Goal: Task Accomplishment & Management: Complete application form

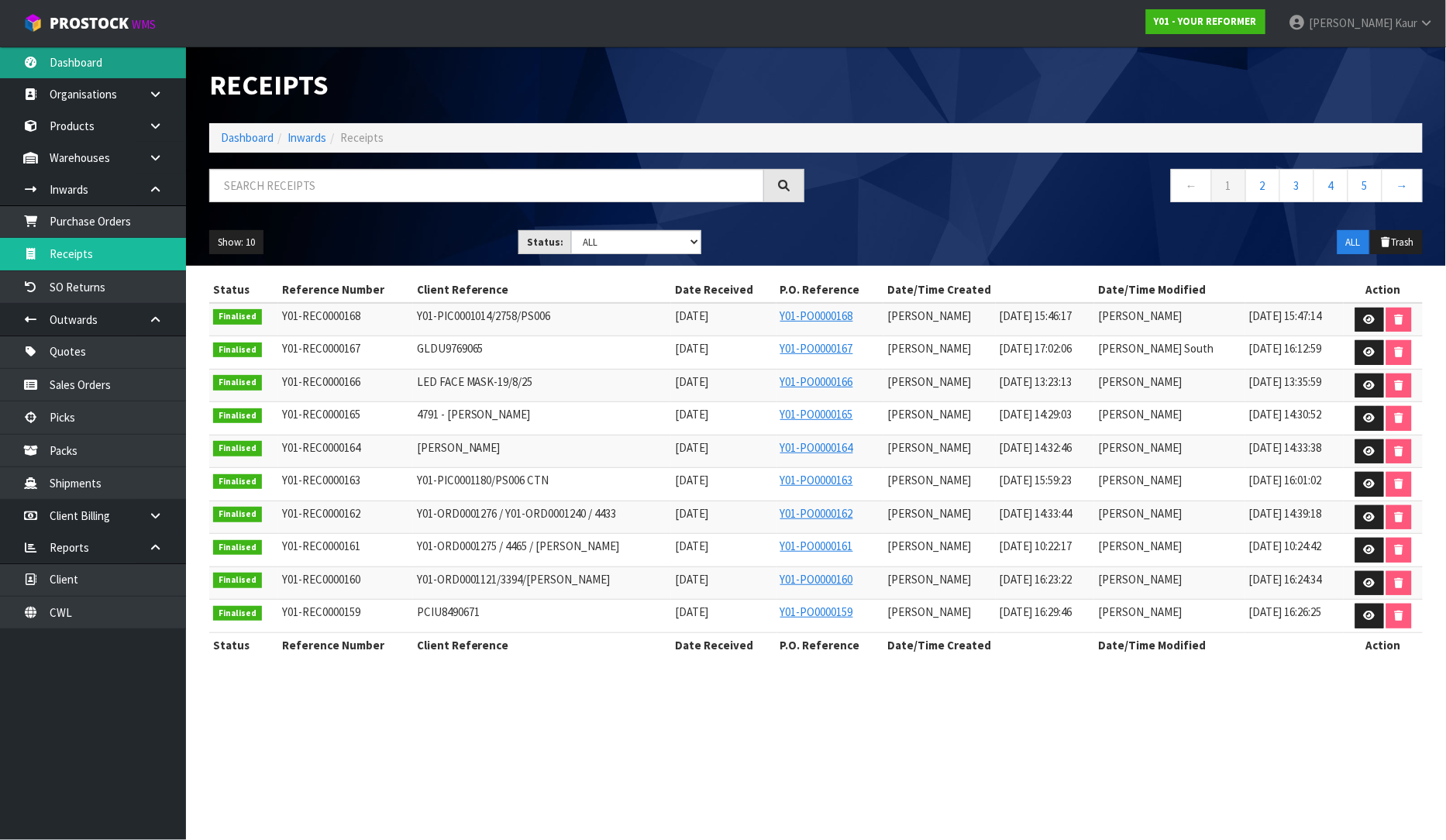
click at [119, 64] on link "Dashboard" at bounding box center [93, 62] width 186 height 31
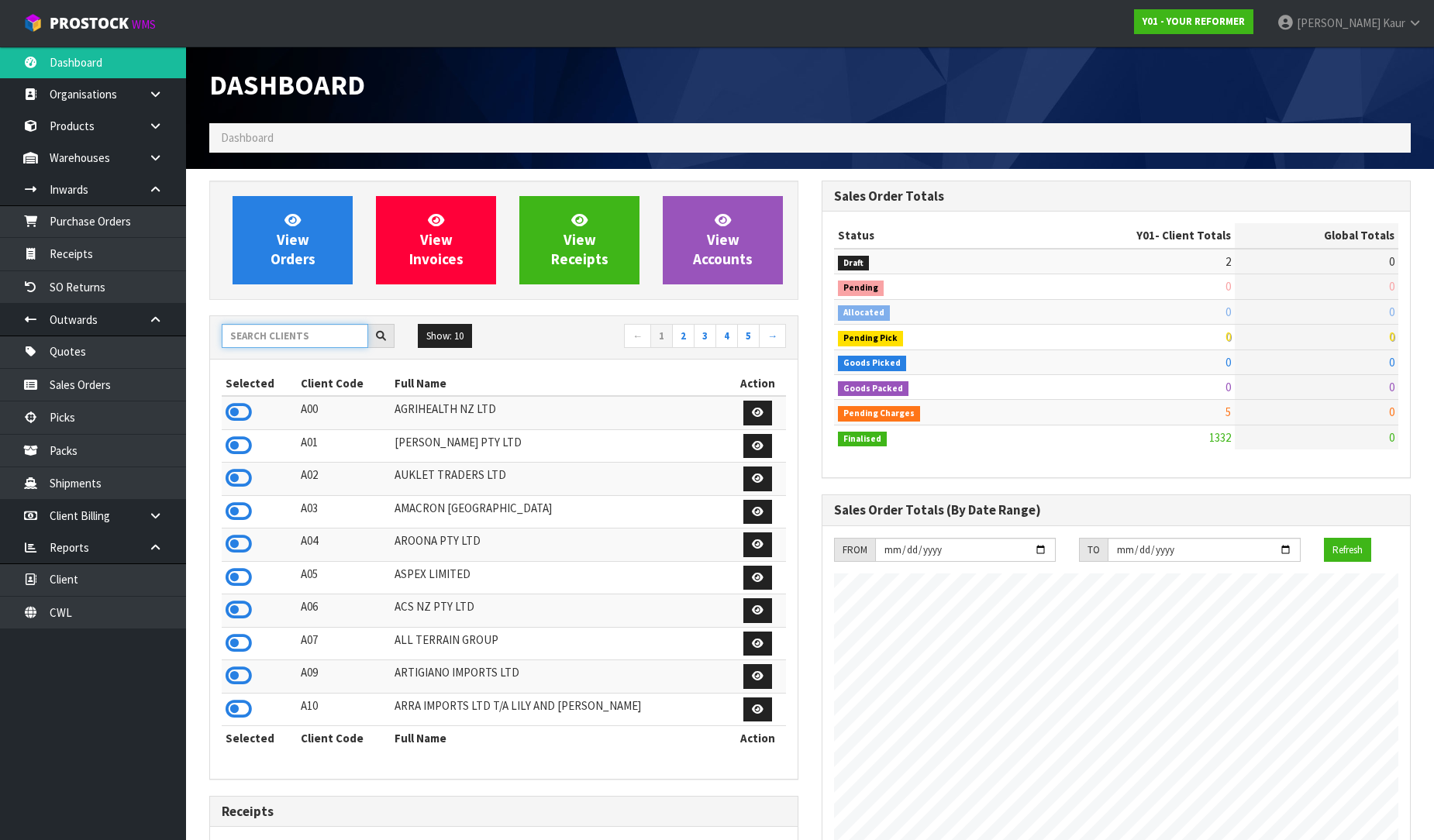
scroll to position [1174, 612]
click at [297, 344] on input "text" at bounding box center [295, 336] width 146 height 24
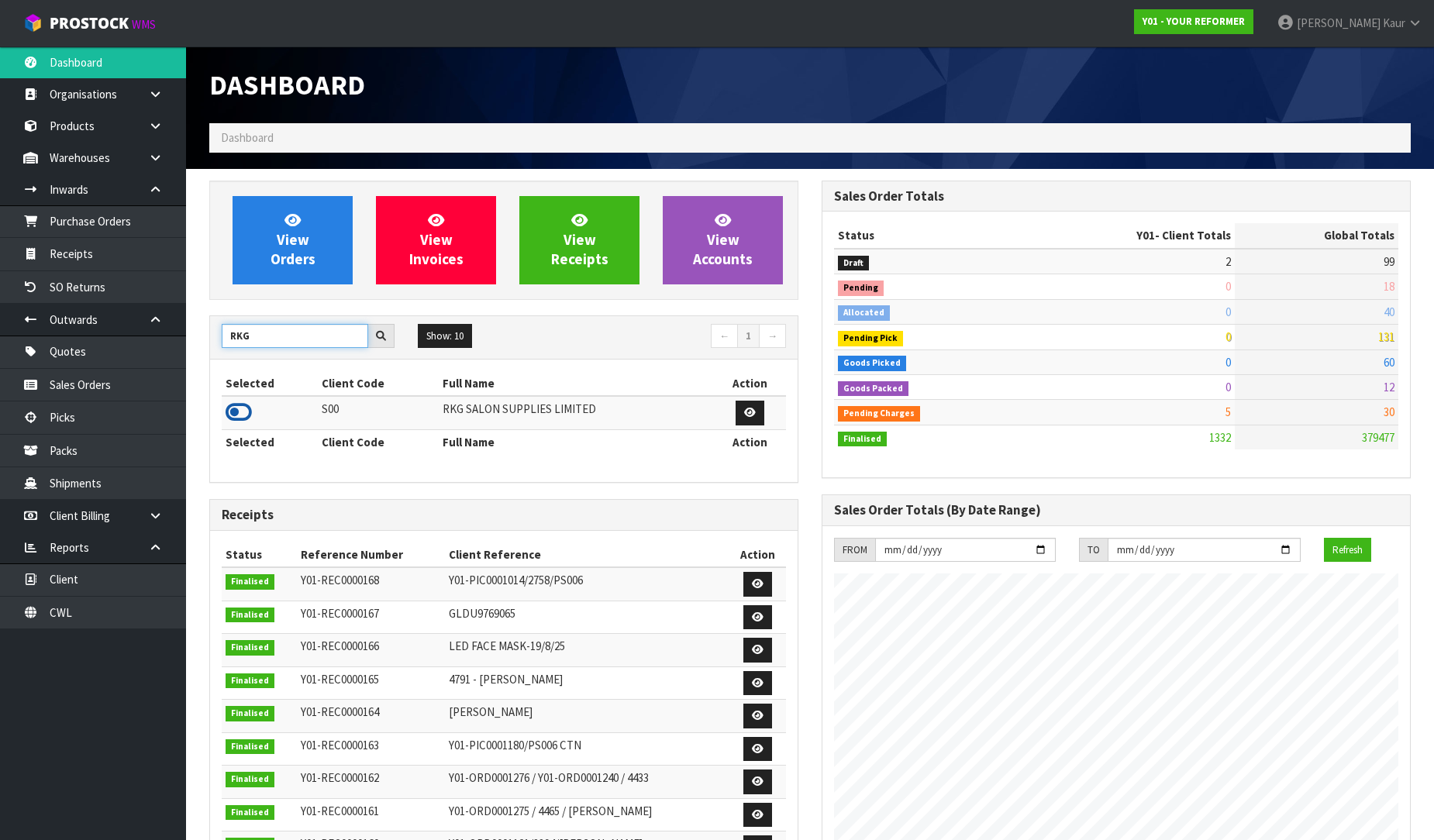
type input "RKG"
click at [248, 415] on icon at bounding box center [238, 412] width 26 height 24
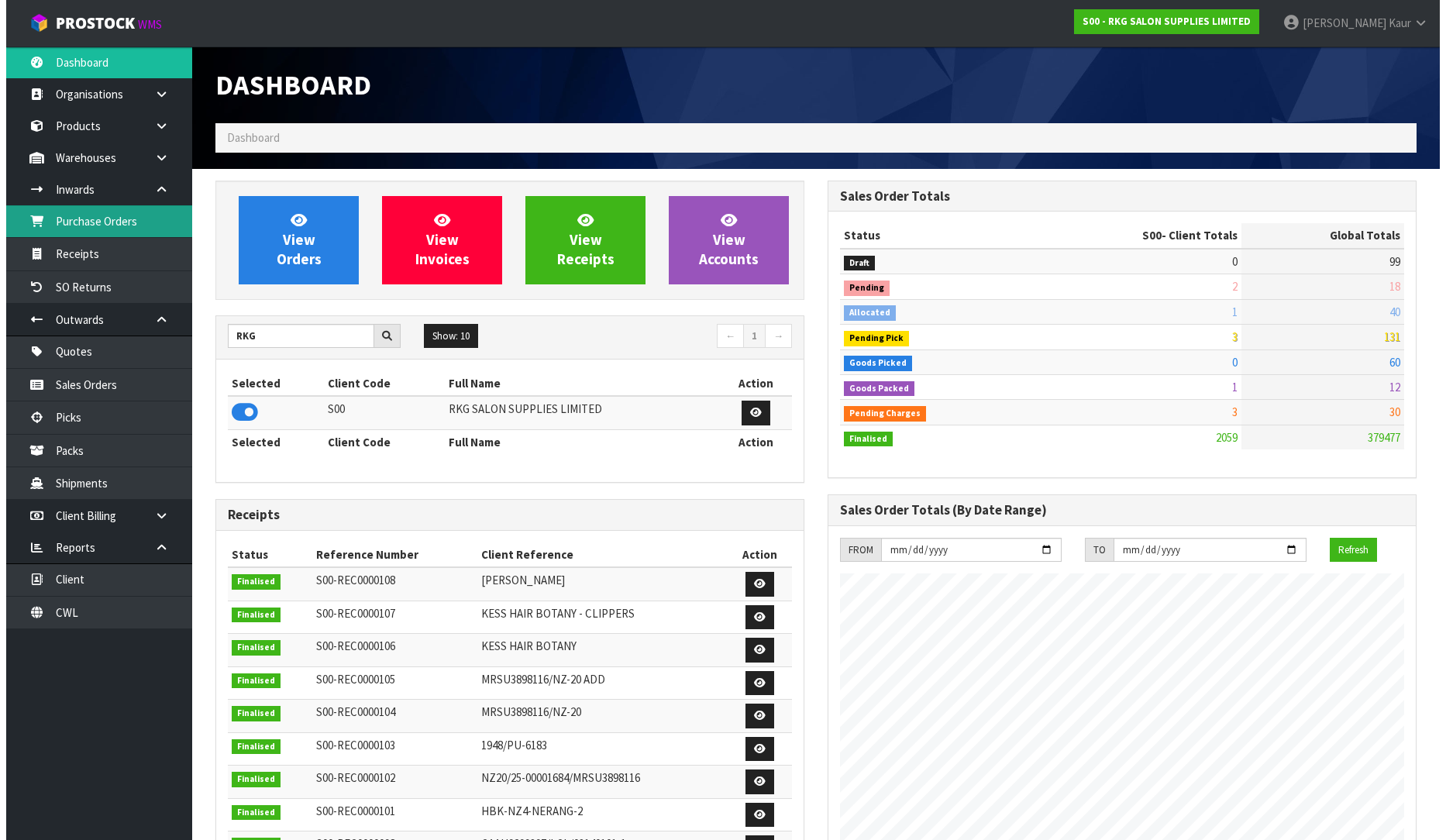
scroll to position [1225, 612]
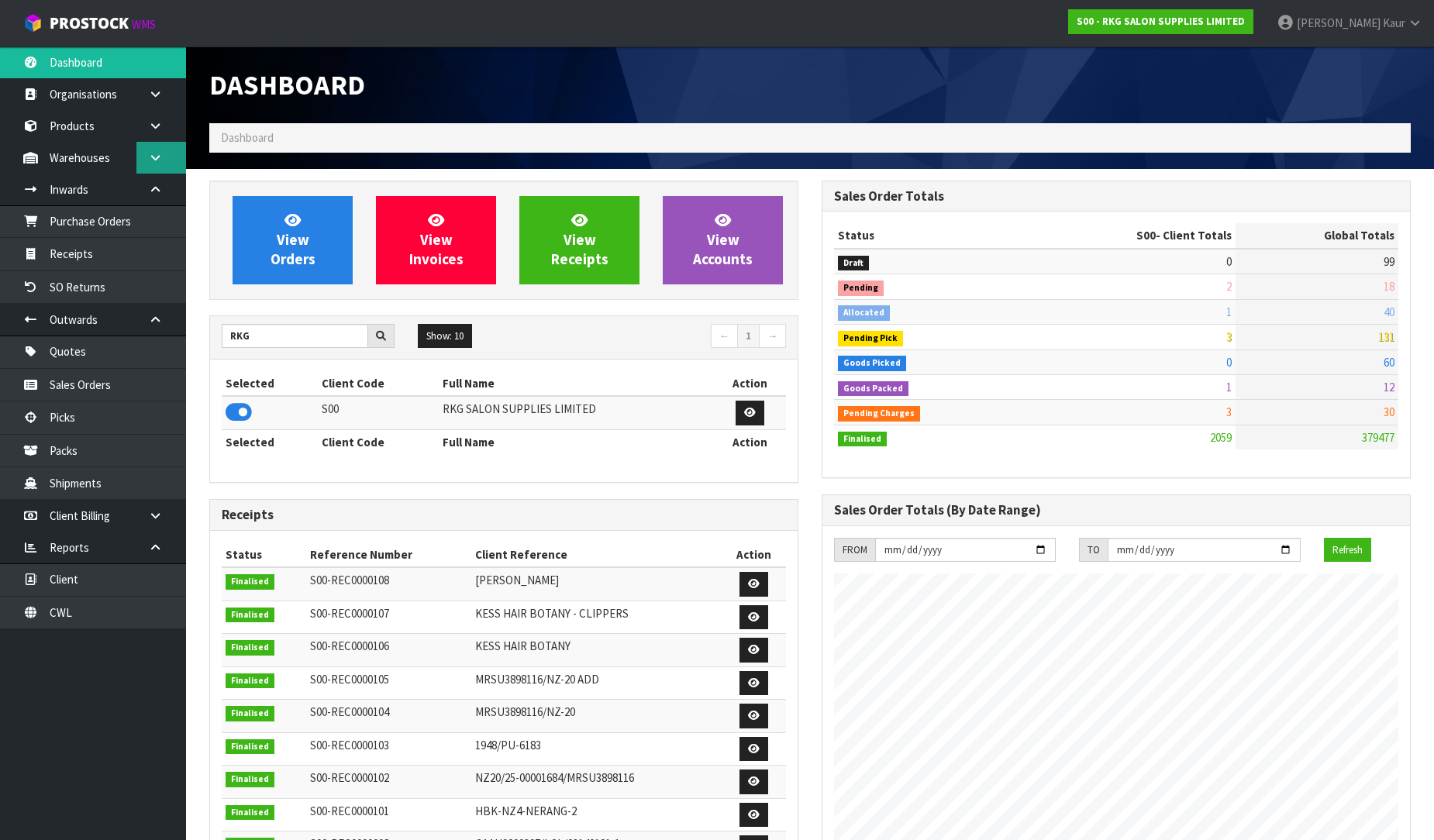
click at [158, 167] on link at bounding box center [160, 157] width 50 height 31
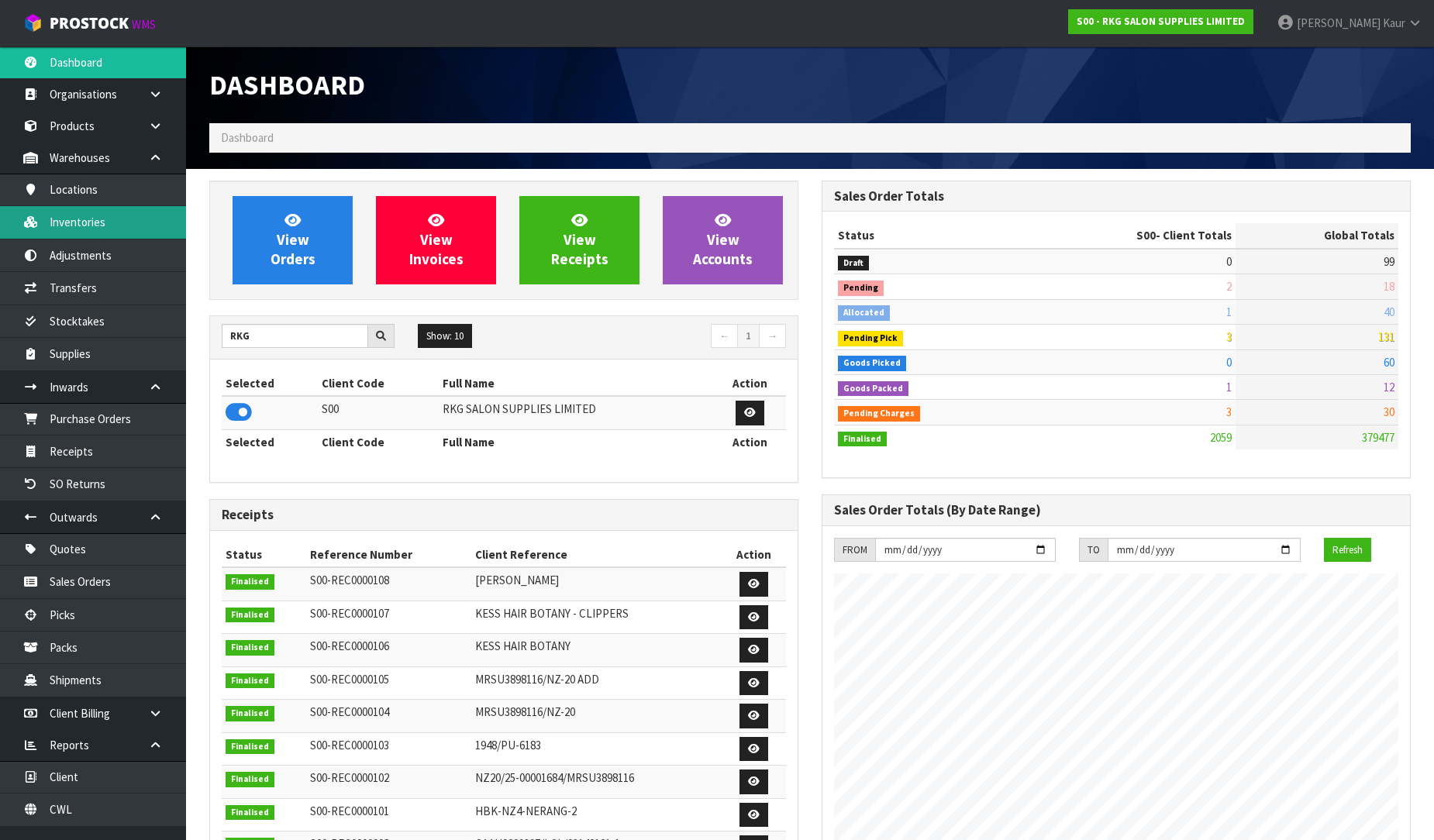
click at [116, 227] on link "Inventories" at bounding box center [93, 222] width 186 height 31
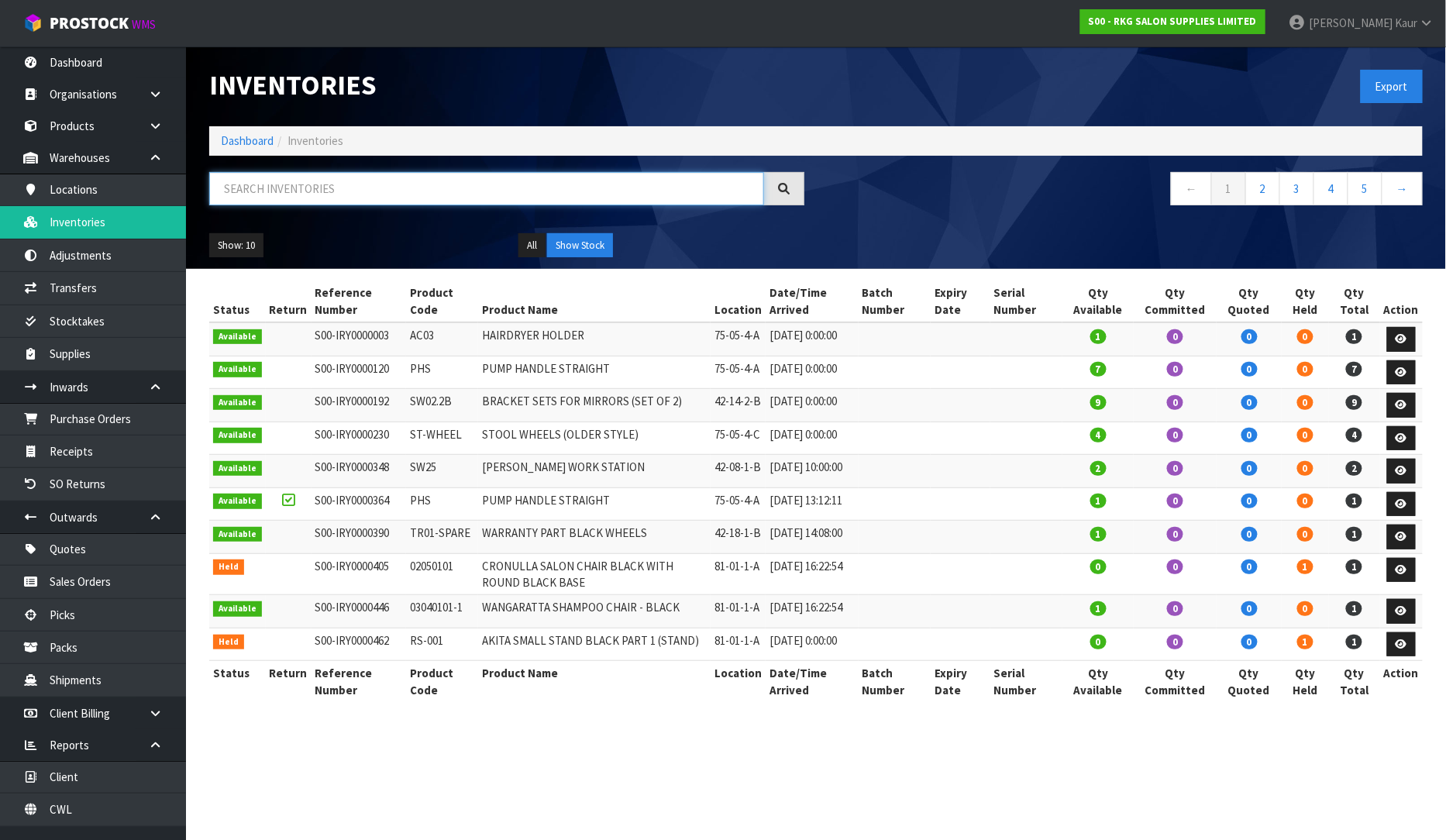
click at [259, 191] on input "text" at bounding box center [486, 189] width 555 height 33
paste input "03150101E"
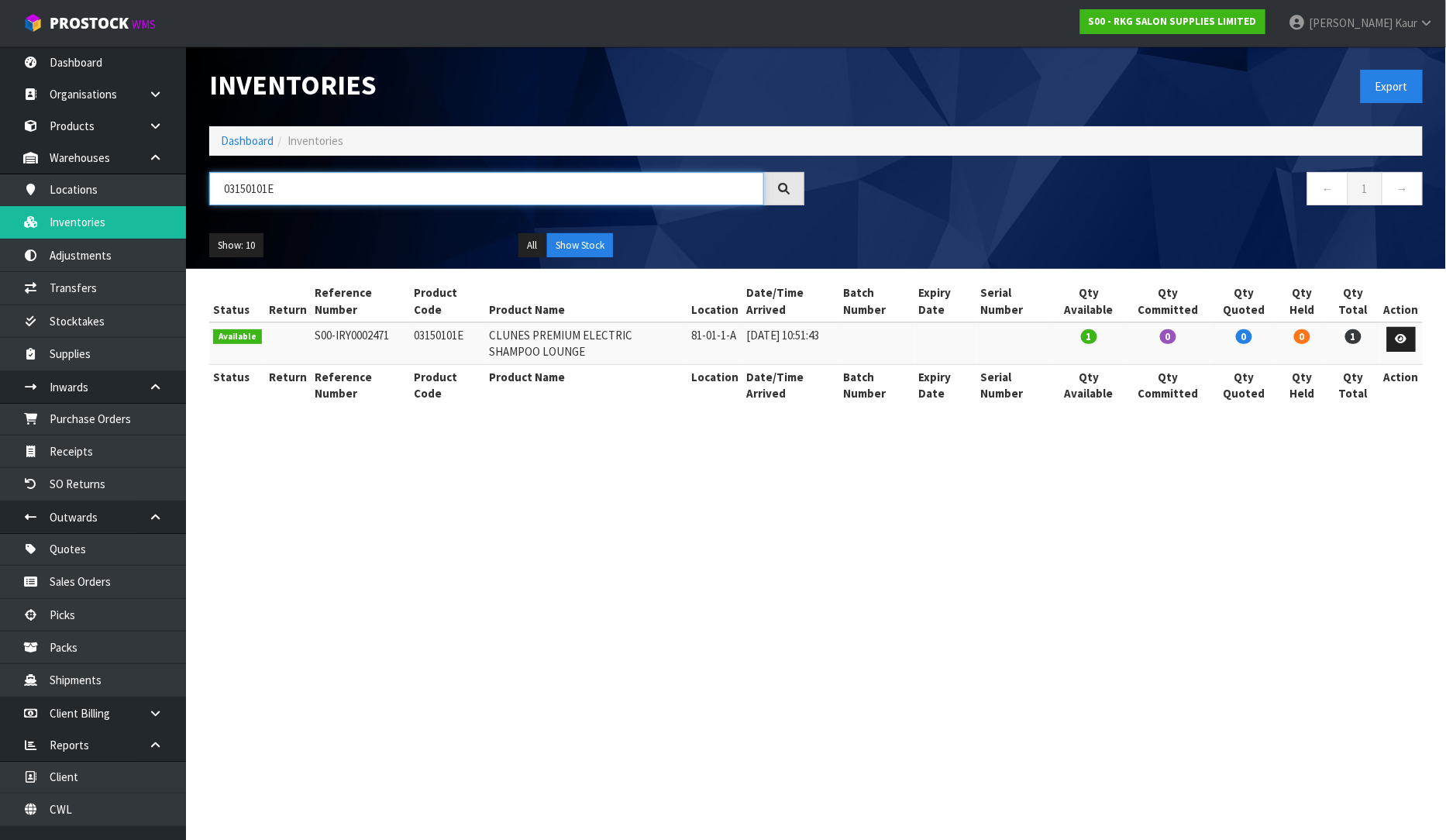
type input "03150101E"
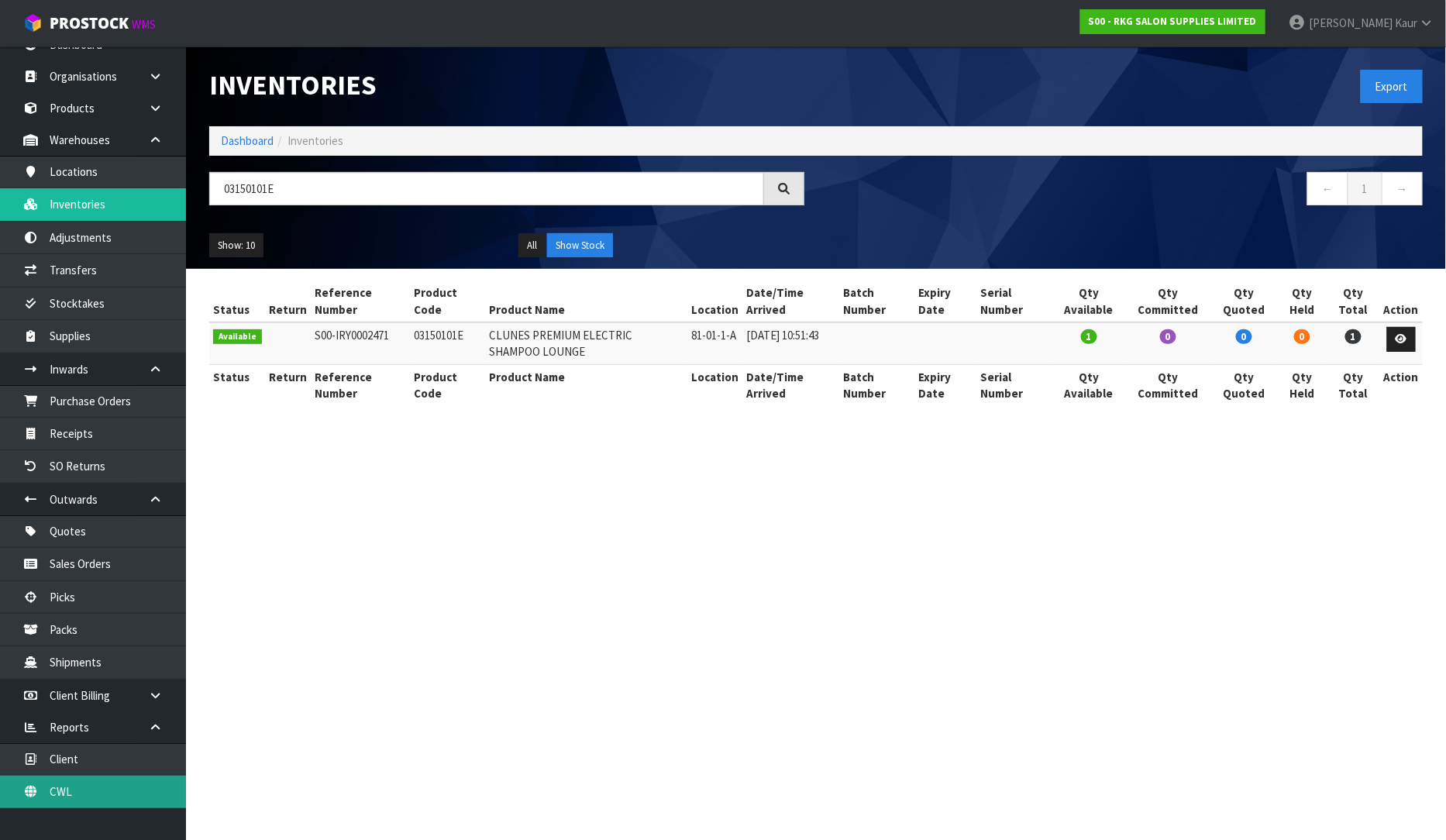
click at [58, 790] on link "CWL" at bounding box center [93, 791] width 186 height 31
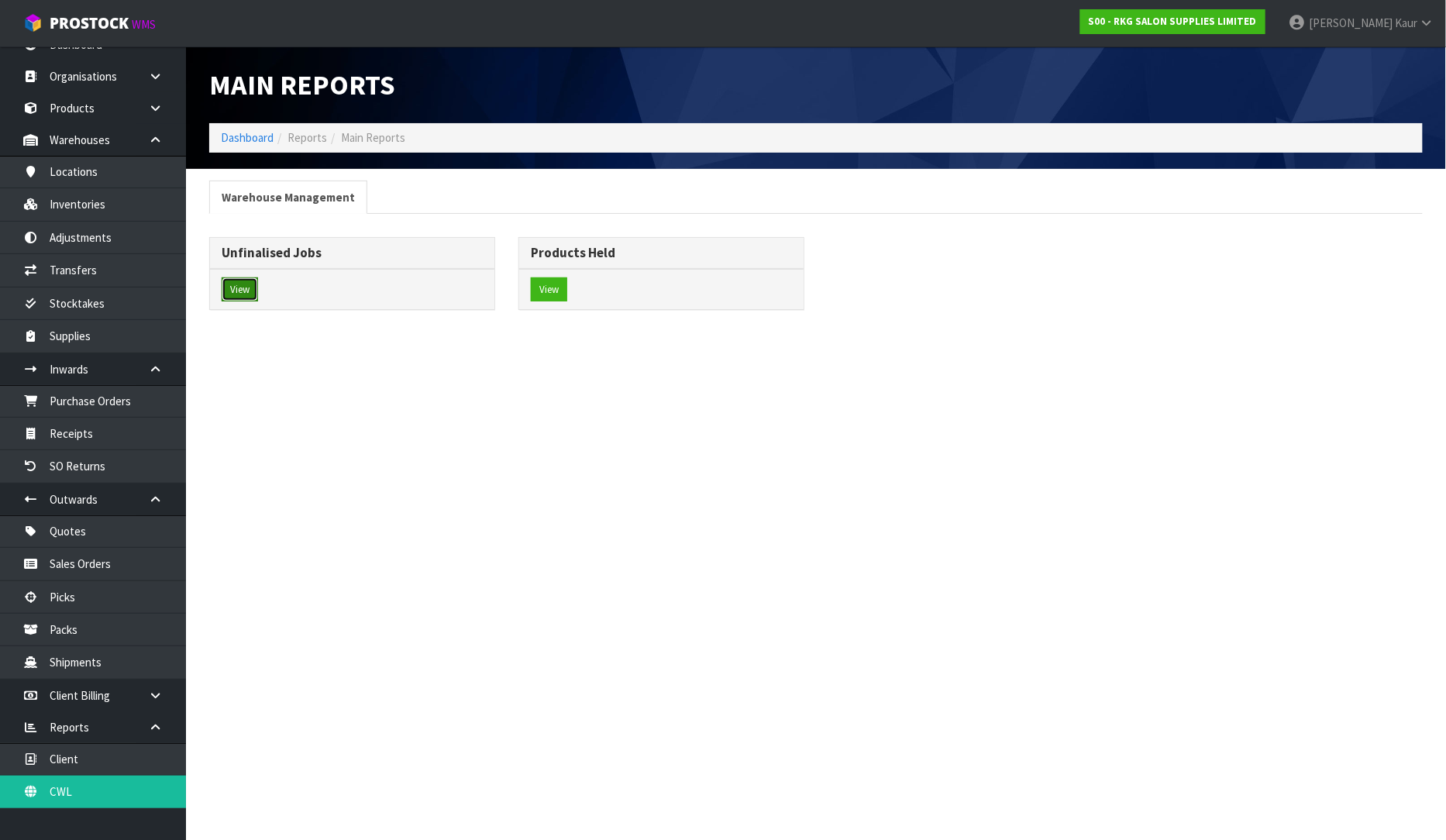
drag, startPoint x: 241, startPoint y: 292, endPoint x: 281, endPoint y: 304, distance: 41.8
click at [242, 292] on button "View" at bounding box center [240, 290] width 36 height 25
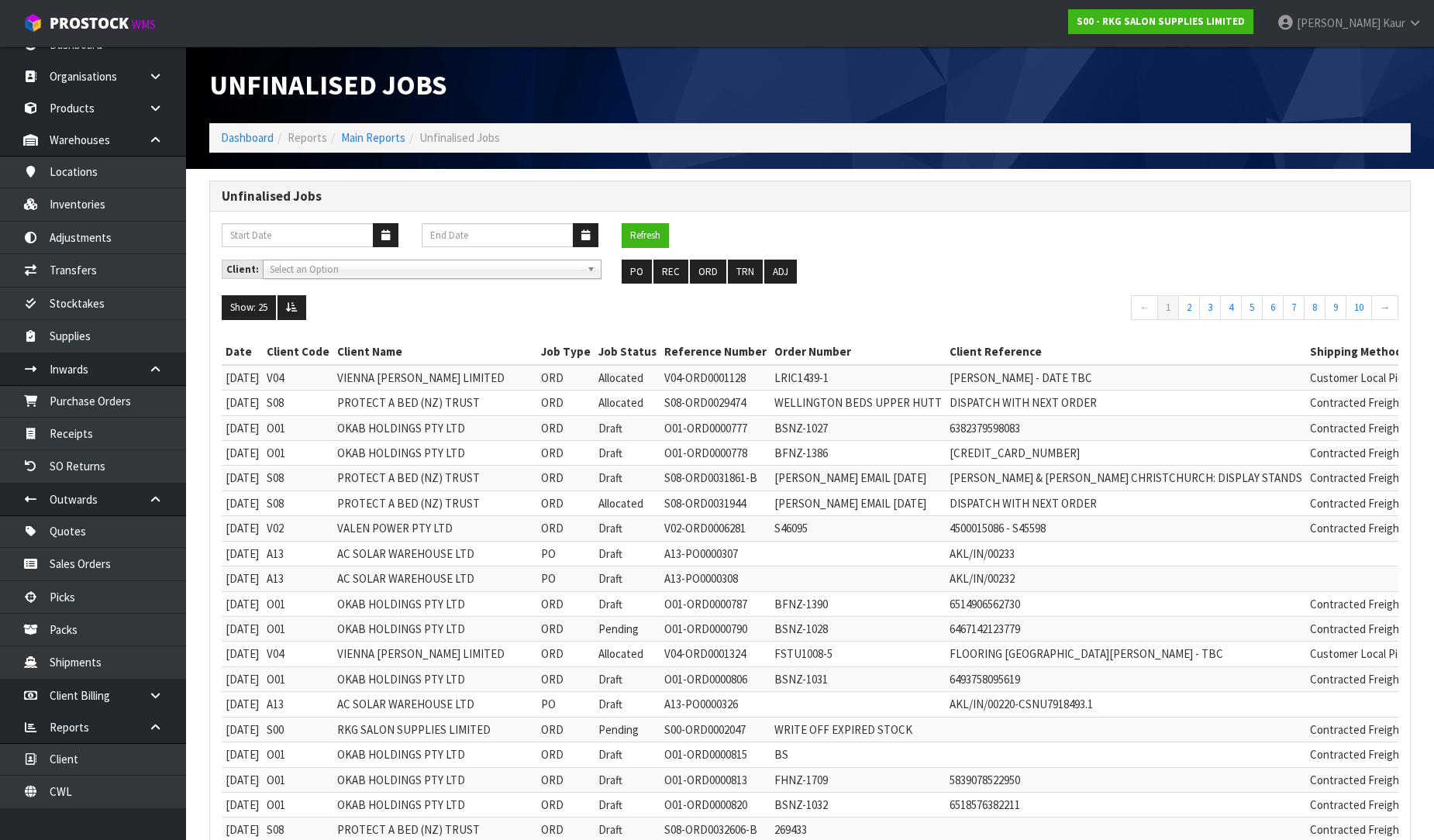
click at [673, 258] on div "Refresh" at bounding box center [809, 241] width 1200 height 36
click at [671, 277] on button "REC" at bounding box center [670, 272] width 35 height 25
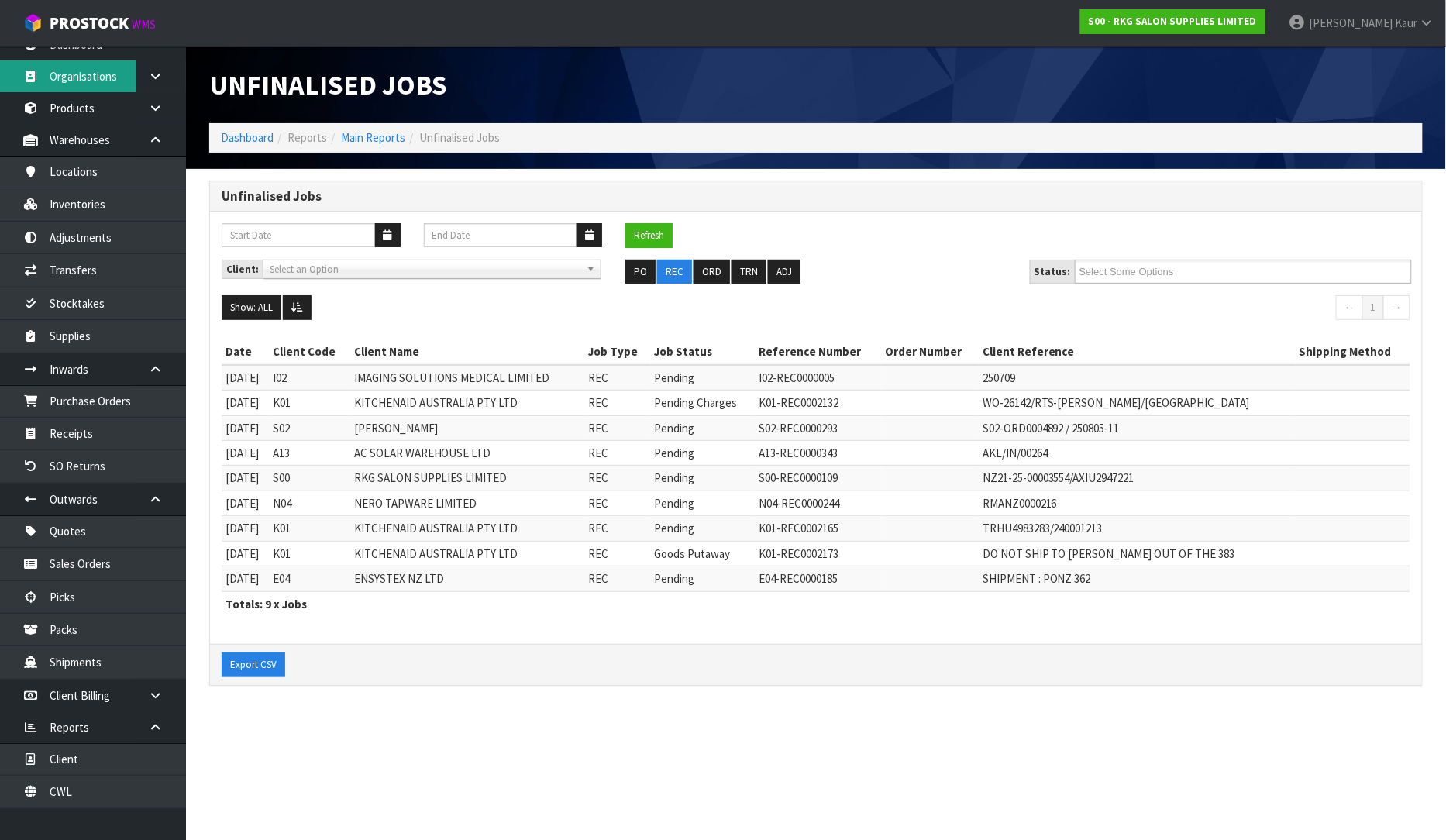
click at [106, 67] on link "Organisations" at bounding box center [93, 76] width 186 height 31
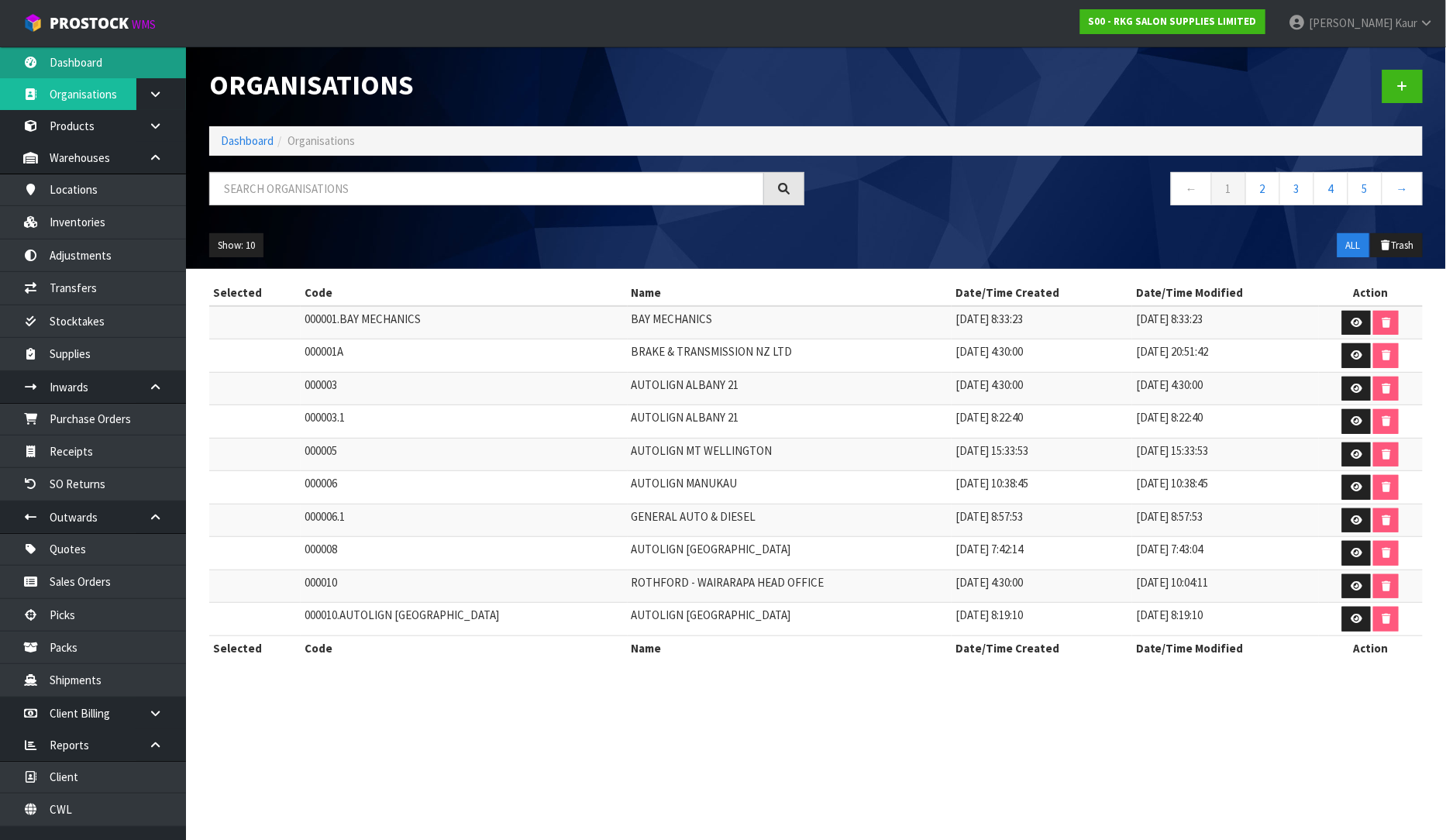
click at [59, 63] on link "Dashboard" at bounding box center [93, 62] width 186 height 31
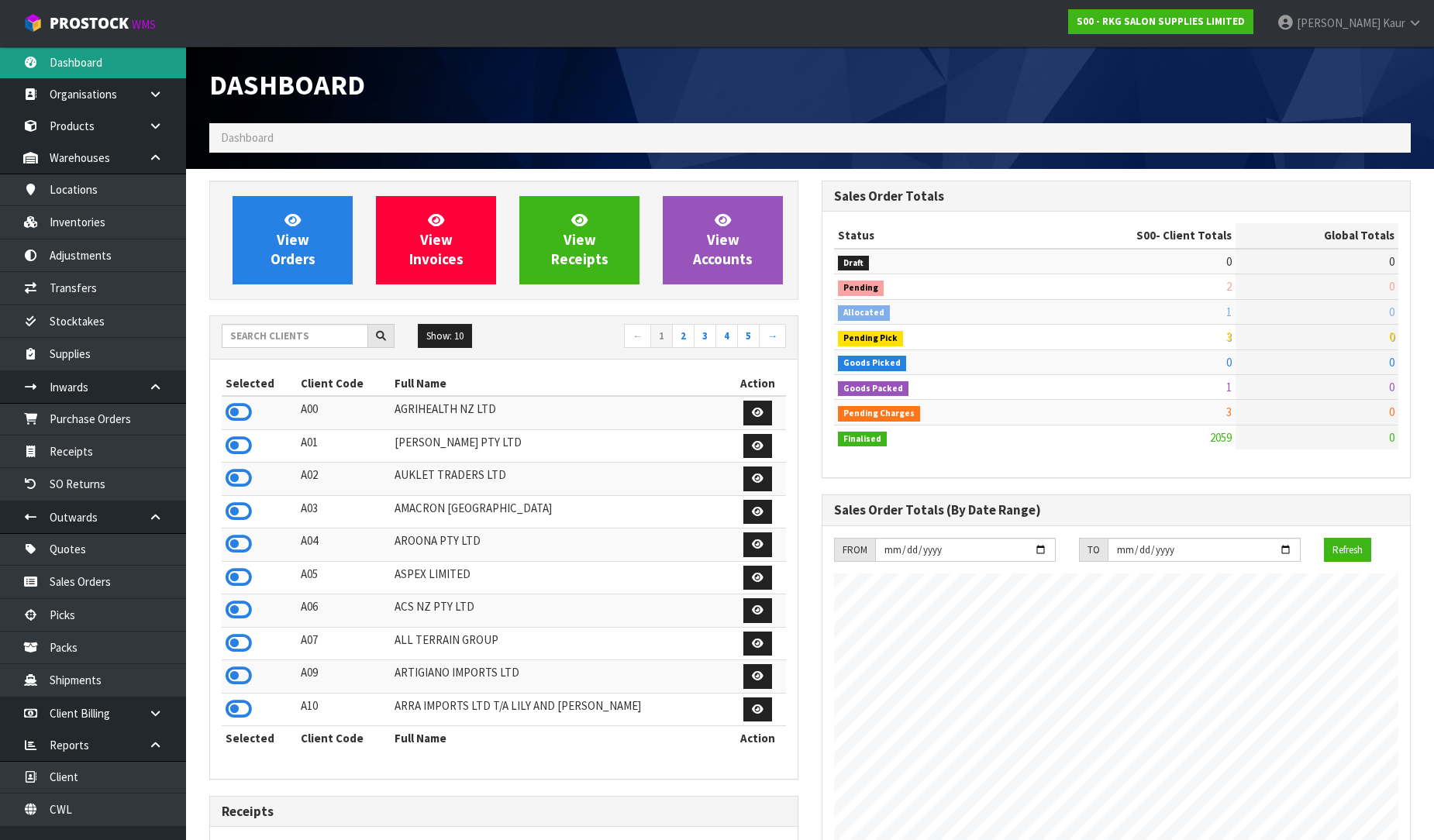
scroll to position [1207, 612]
click at [284, 339] on input "text" at bounding box center [295, 336] width 146 height 24
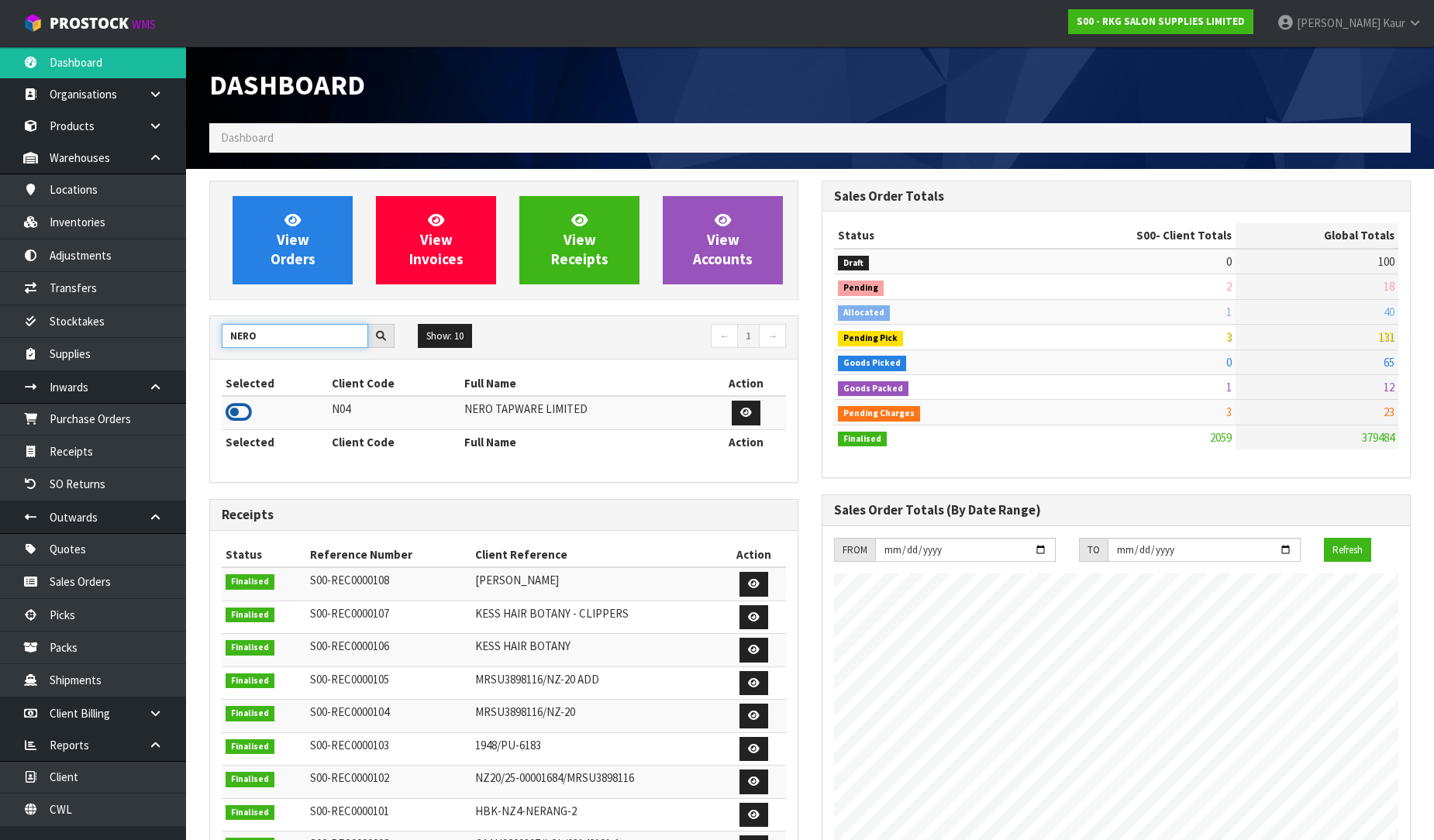
type input "NERO"
click at [245, 411] on icon at bounding box center [238, 412] width 26 height 24
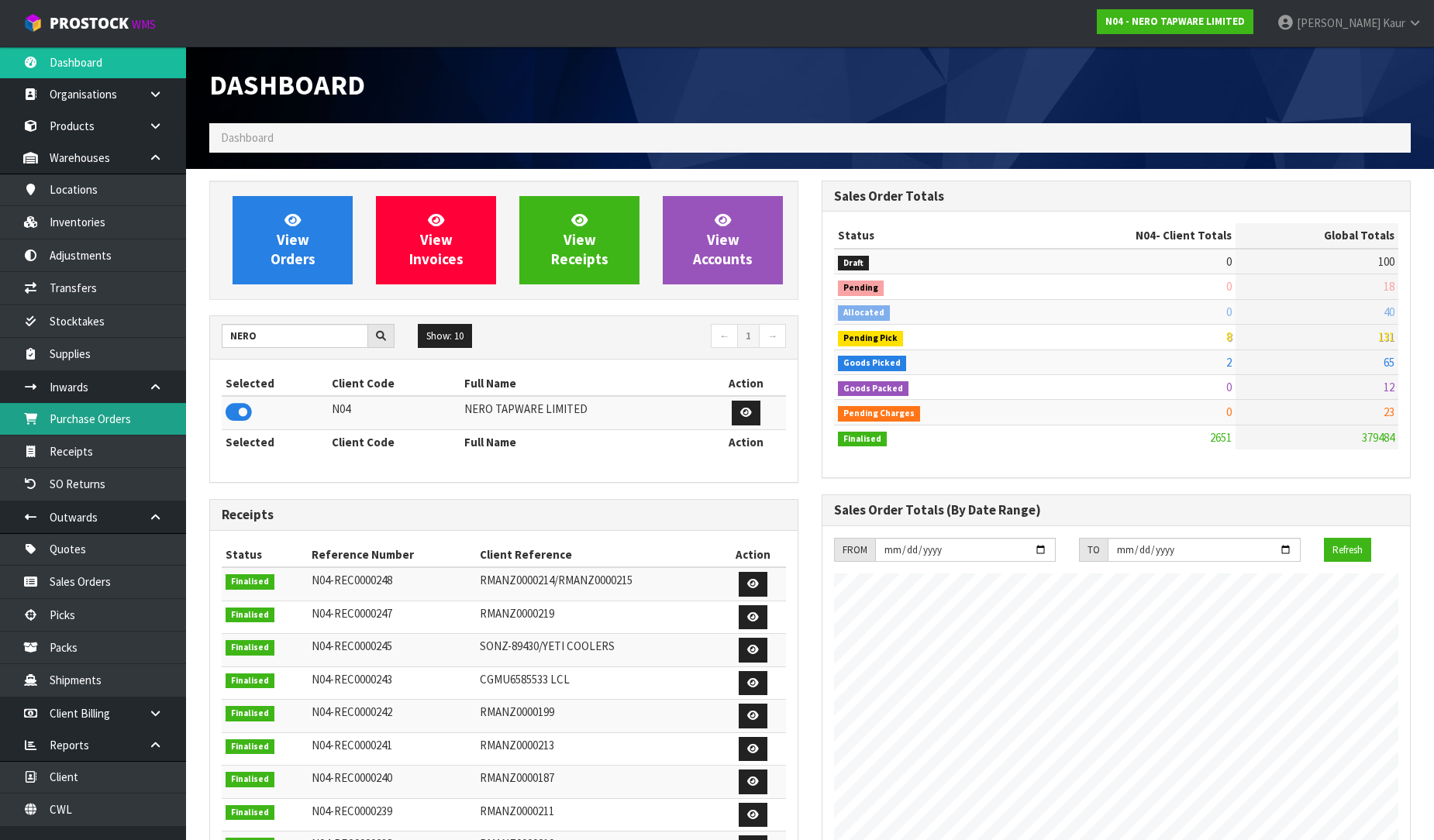
click at [113, 421] on link "Purchase Orders" at bounding box center [93, 418] width 186 height 31
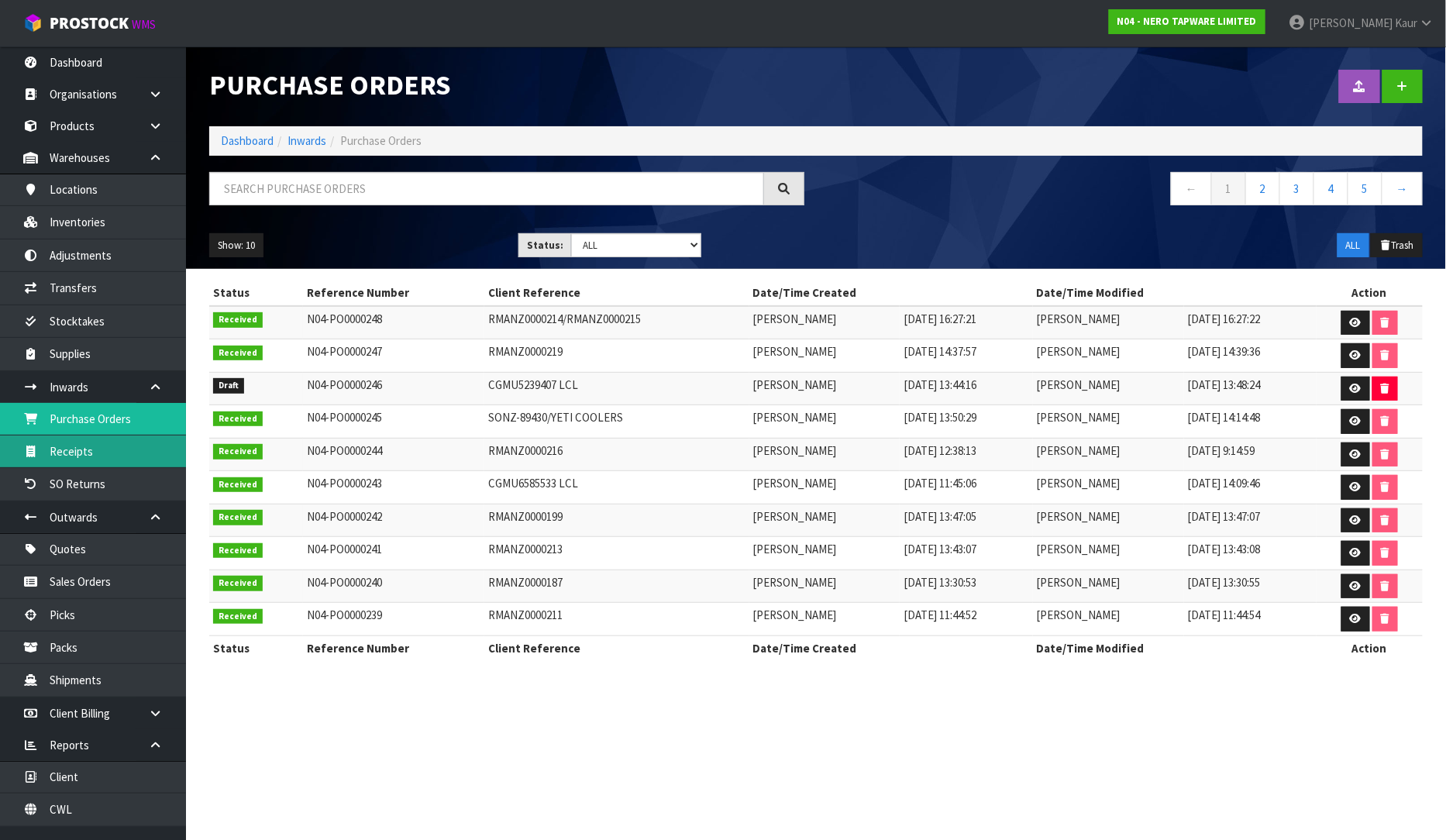
drag, startPoint x: 101, startPoint y: 444, endPoint x: 335, endPoint y: 428, distance: 234.5
click at [102, 444] on link "Receipts" at bounding box center [93, 451] width 186 height 31
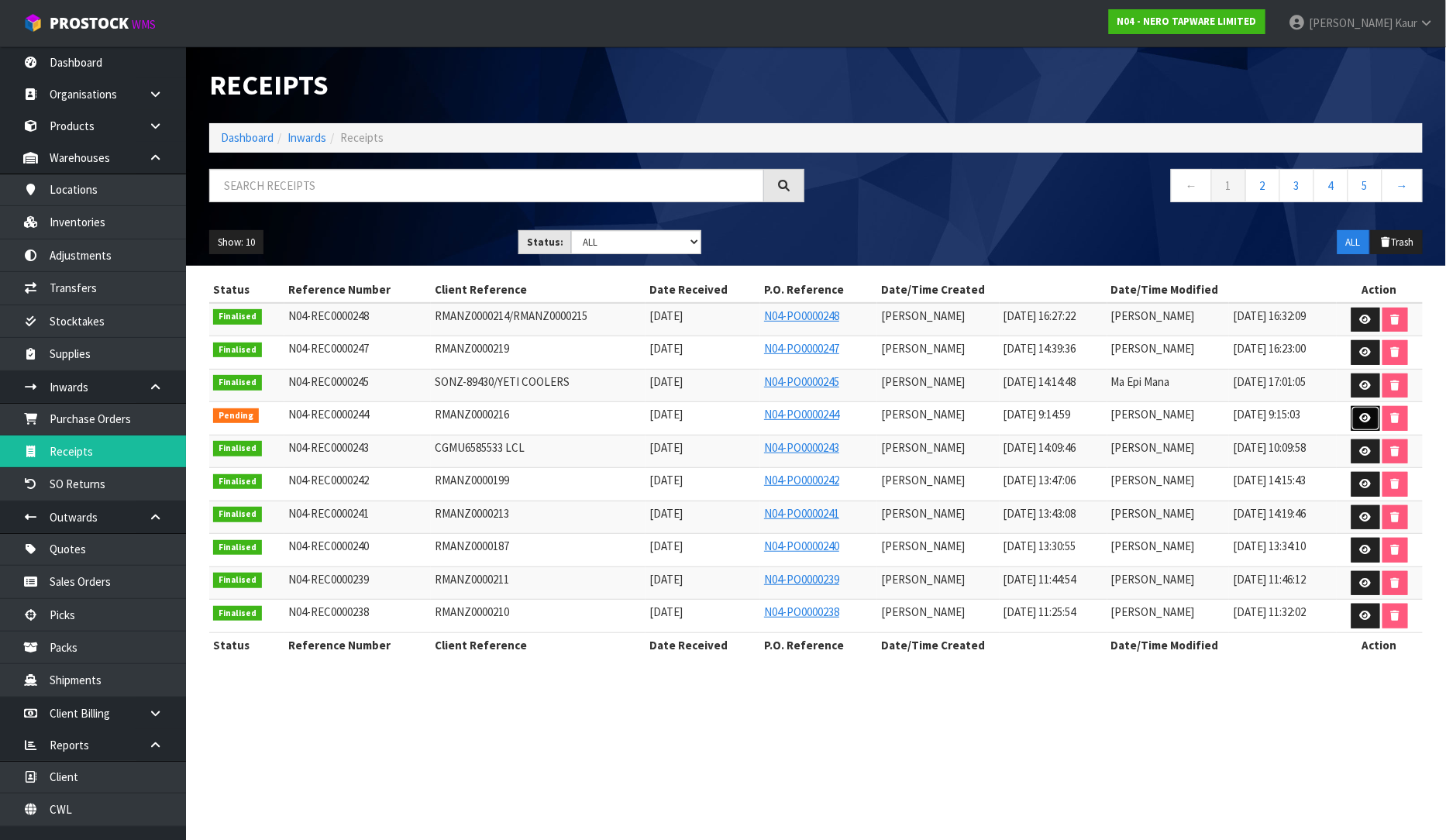
click at [1367, 414] on icon at bounding box center [1366, 418] width 12 height 10
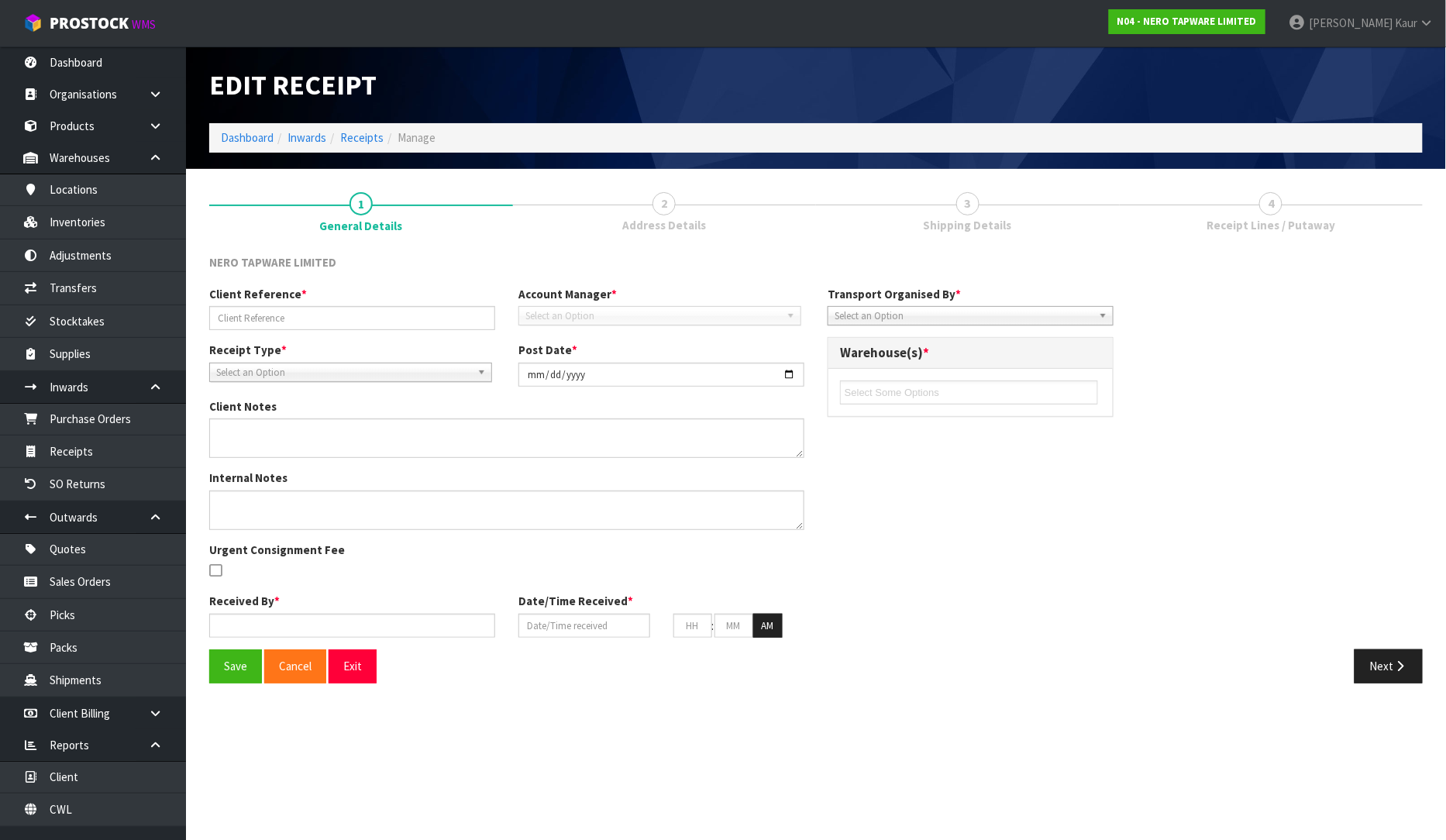
type input "RMANZ0000216"
type input "[DATE]"
type input "[PERSON_NAME]"
type input "[DATE]"
type input "09"
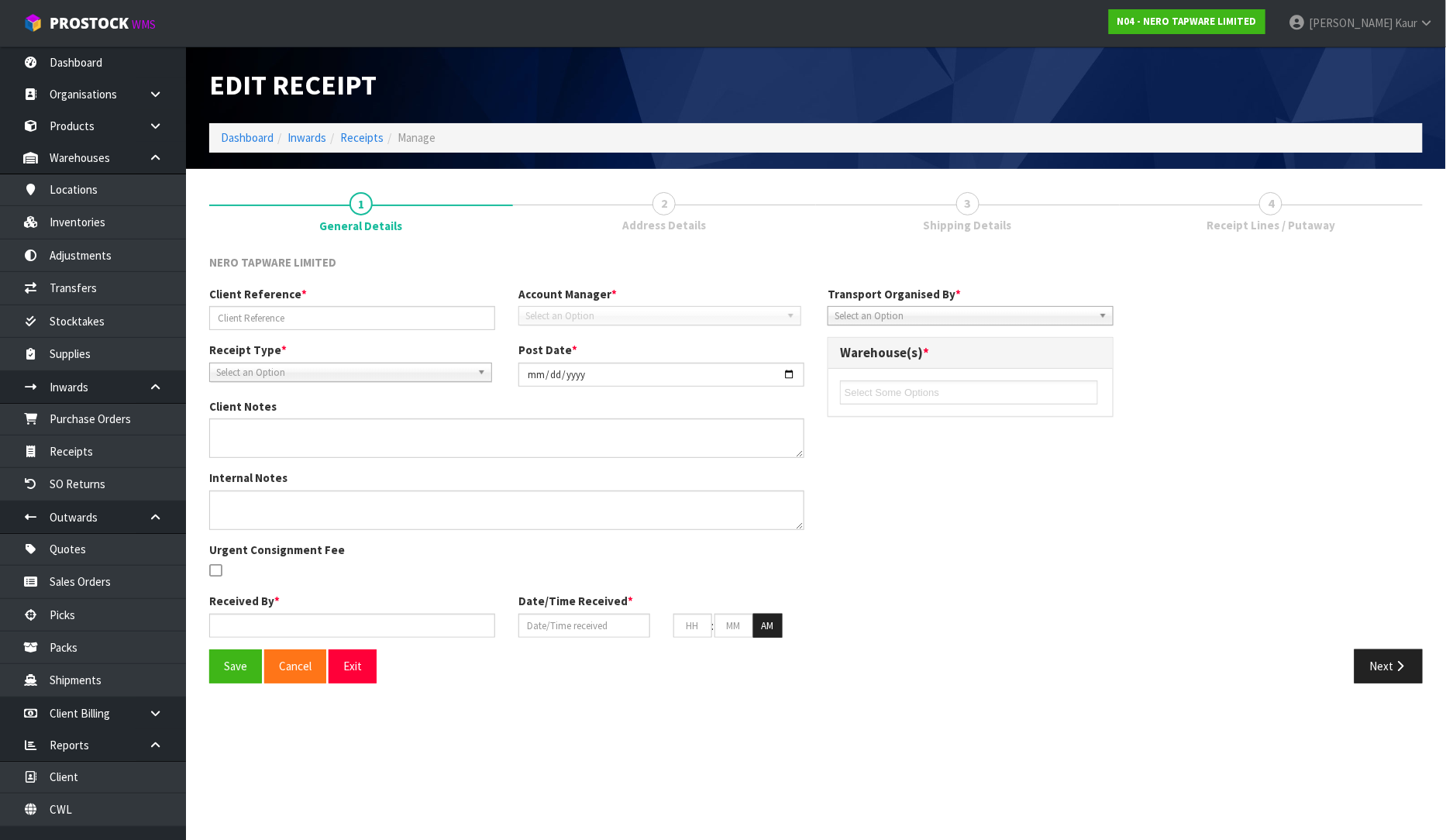
type input "14"
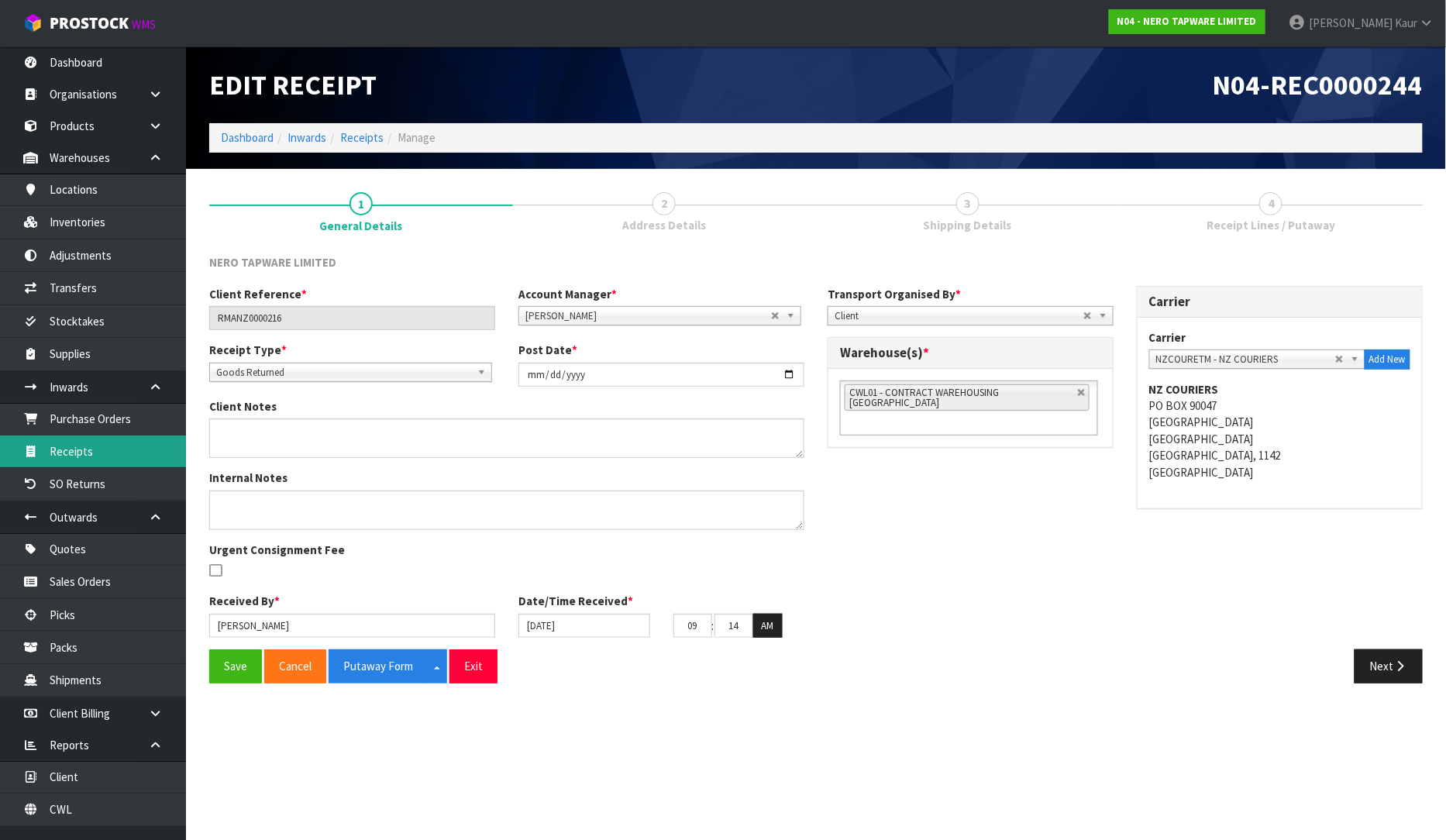
click at [123, 457] on link "Receipts" at bounding box center [93, 451] width 186 height 31
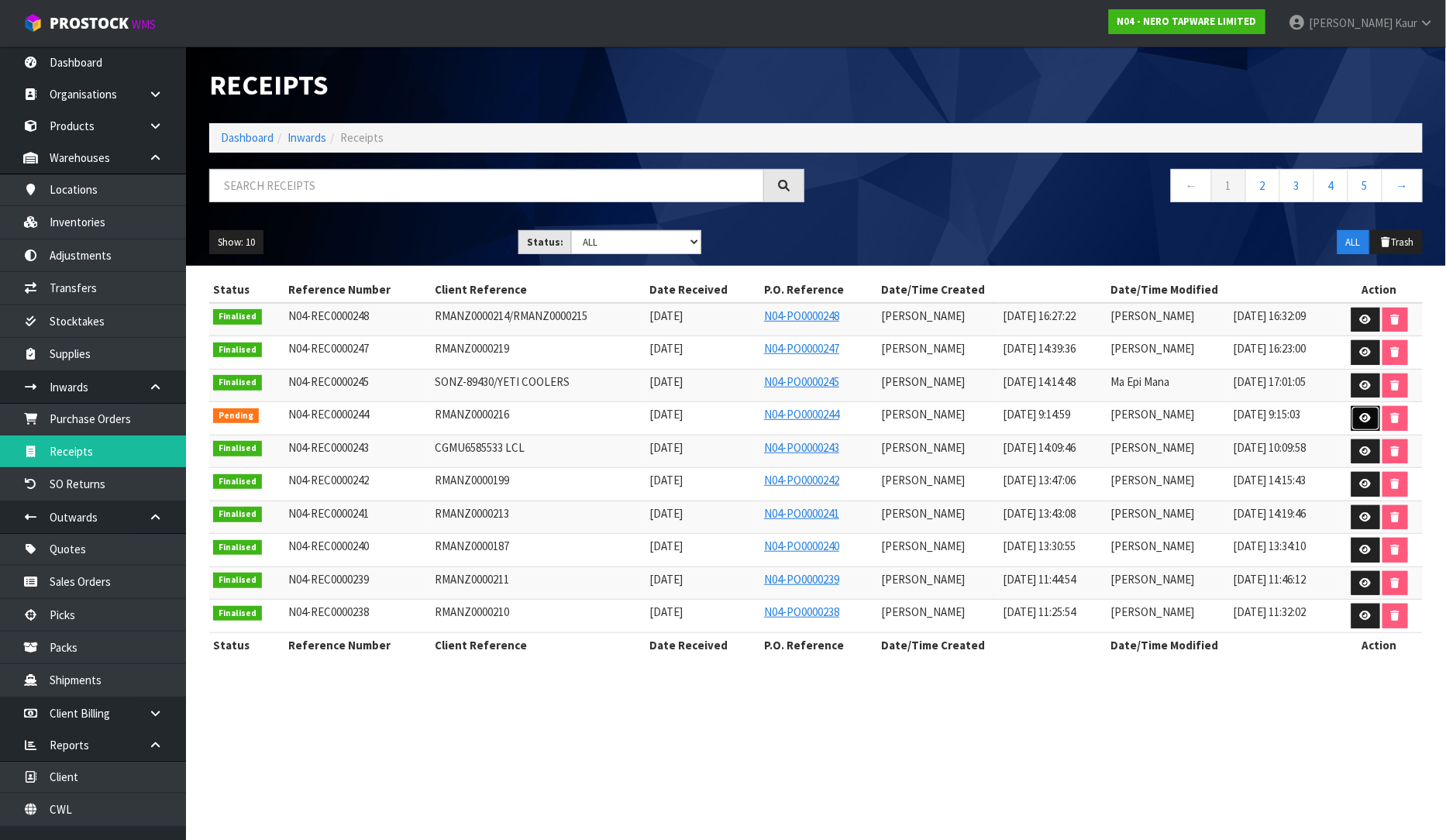
click at [1369, 425] on link at bounding box center [1366, 418] width 28 height 25
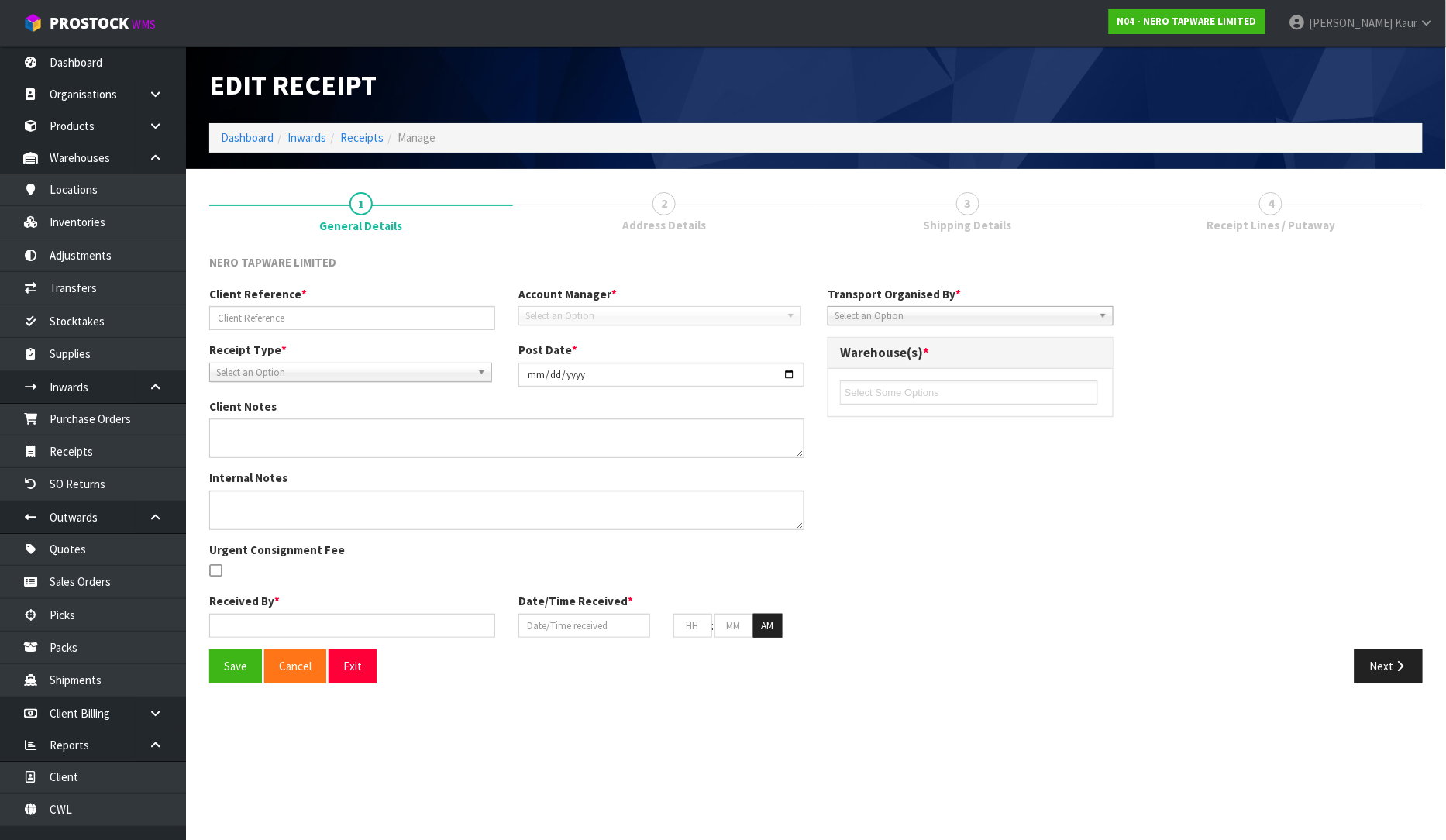
type input "RMANZ0000216"
type input "[DATE]"
type input "[PERSON_NAME]"
type input "[DATE]"
type input "09"
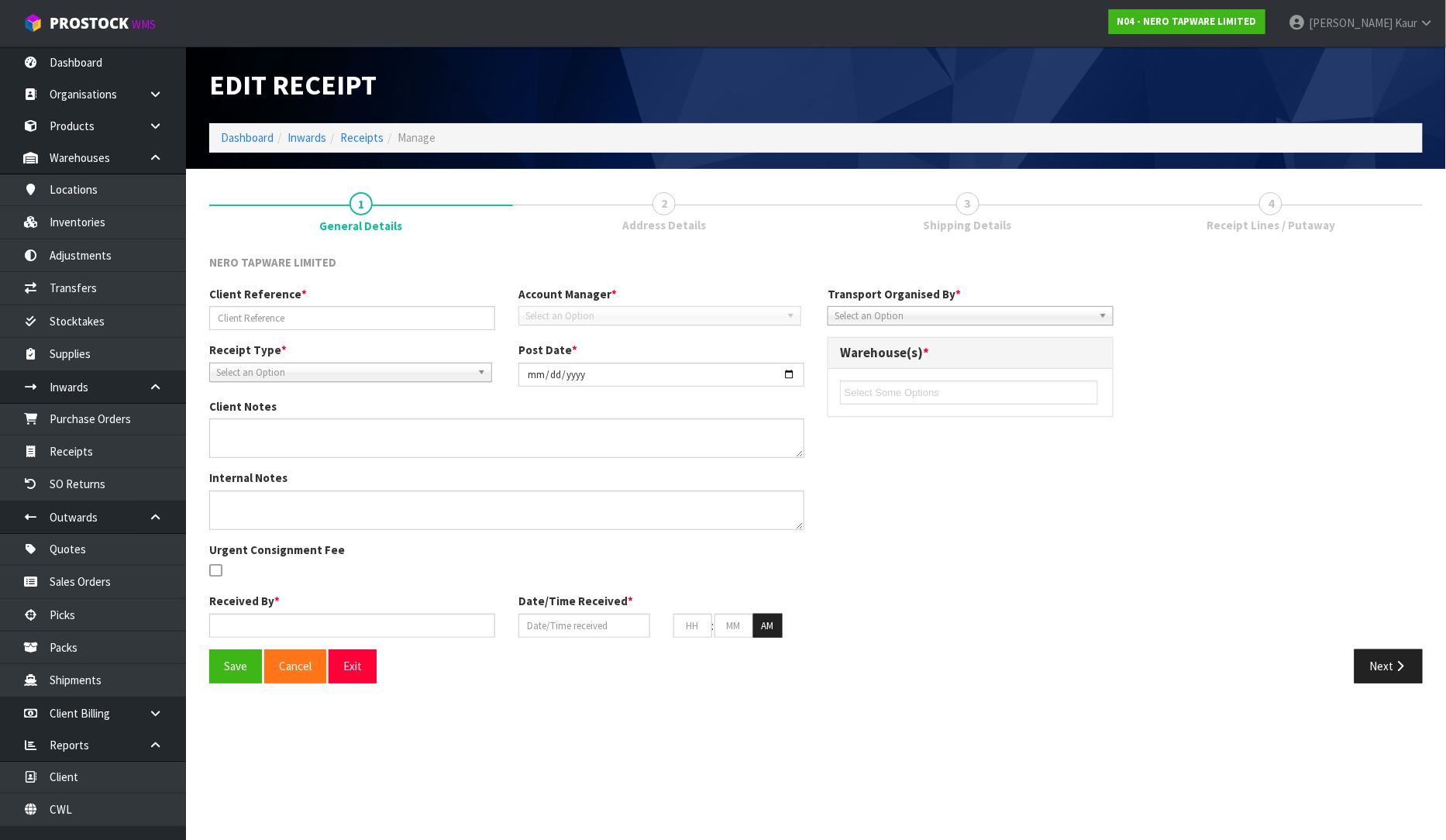
type input "14"
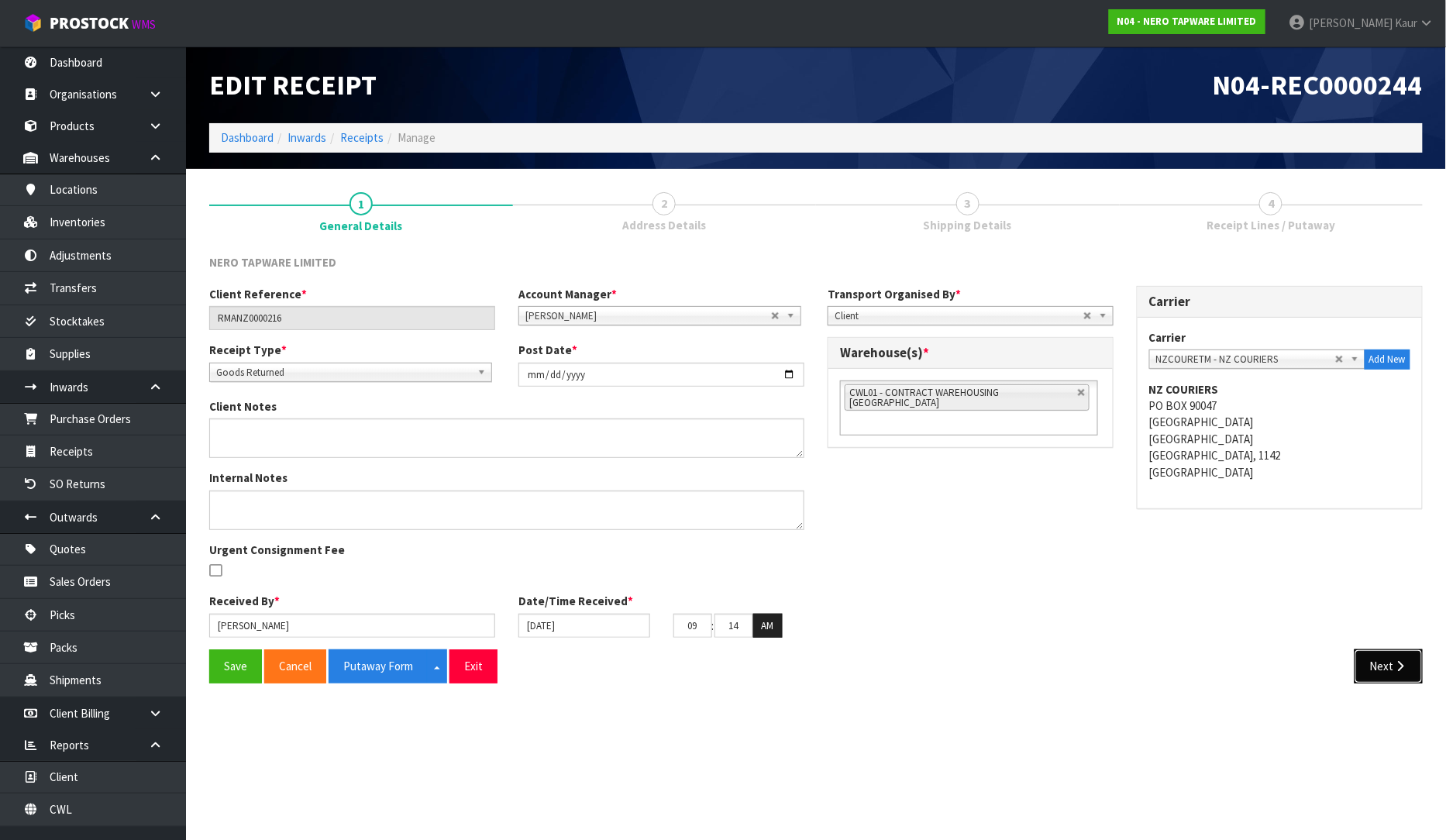
click at [1387, 659] on button "Next" at bounding box center [1389, 666] width 68 height 33
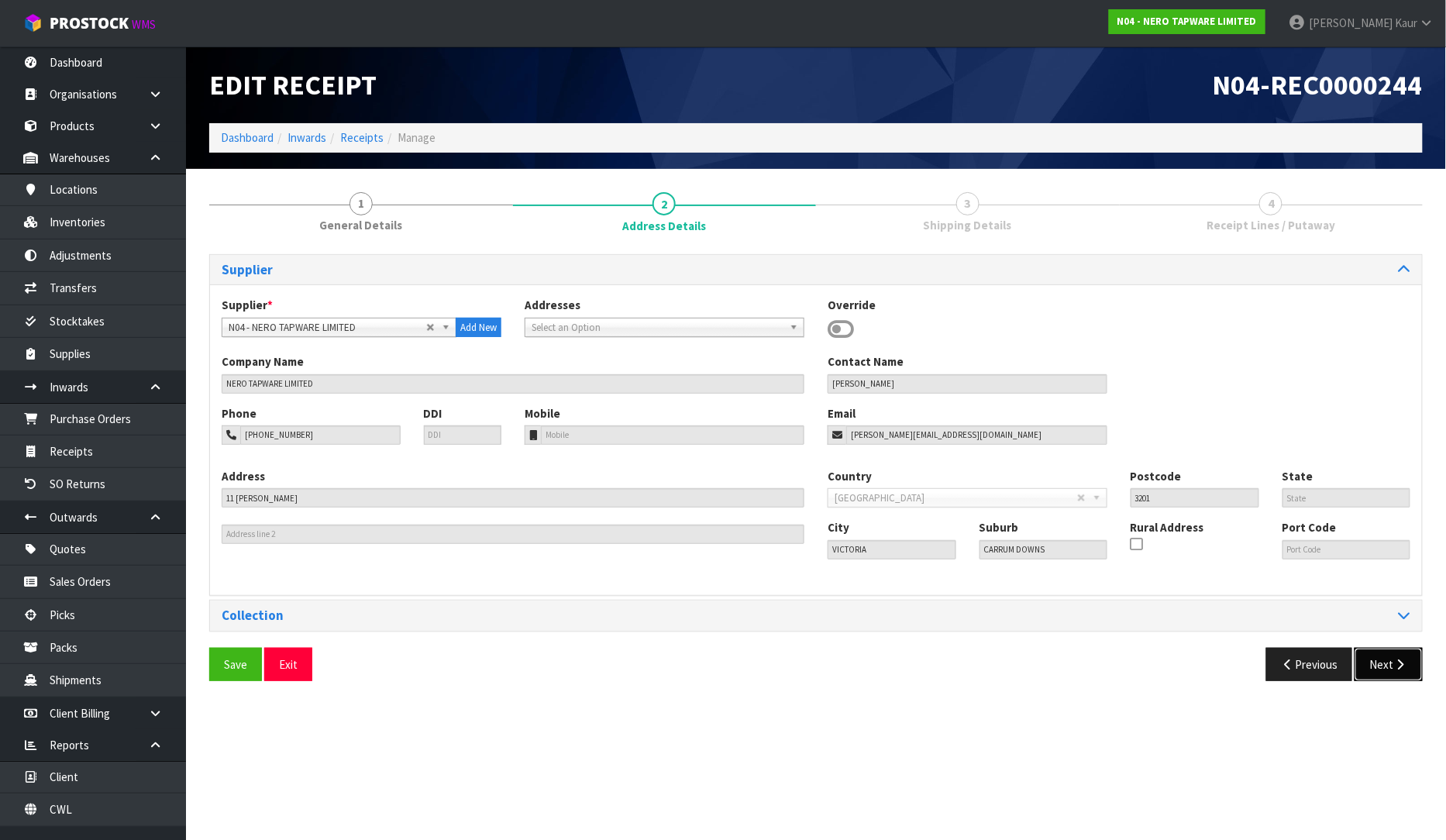
click at [1389, 663] on button "Next" at bounding box center [1389, 665] width 68 height 33
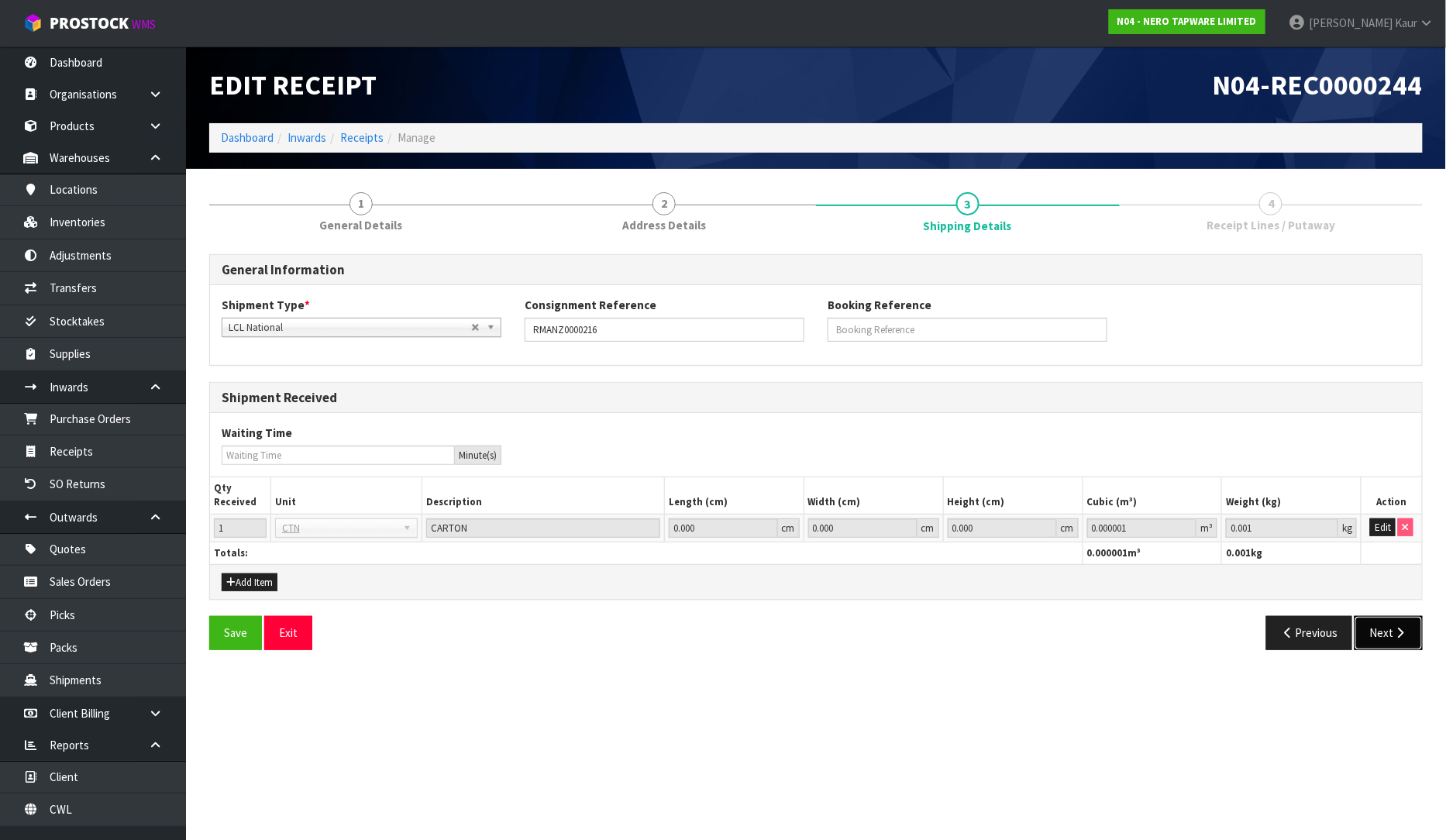
click at [1384, 626] on button "Next" at bounding box center [1389, 632] width 68 height 33
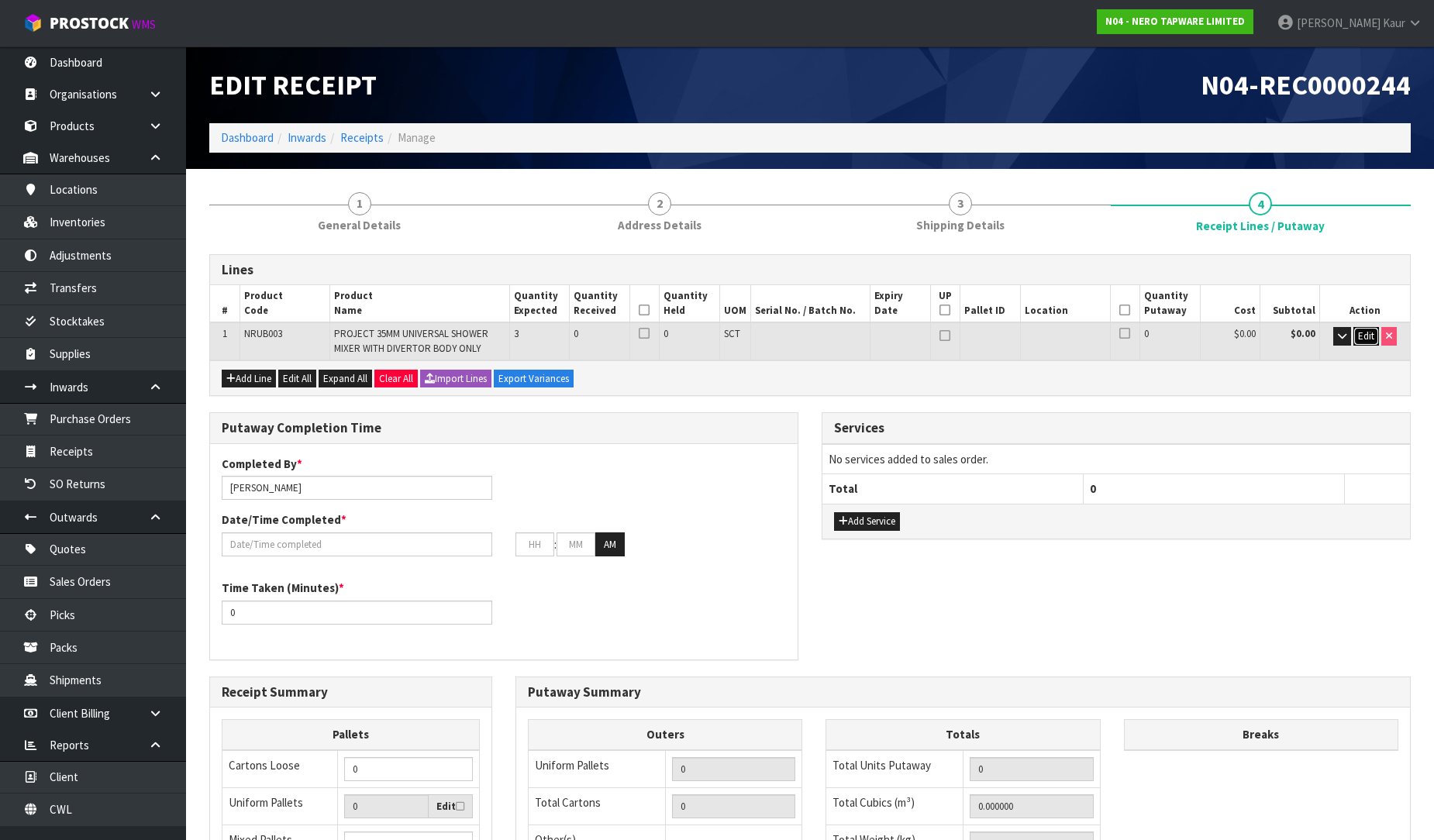
click at [1358, 338] on span "Edit" at bounding box center [1366, 336] width 17 height 13
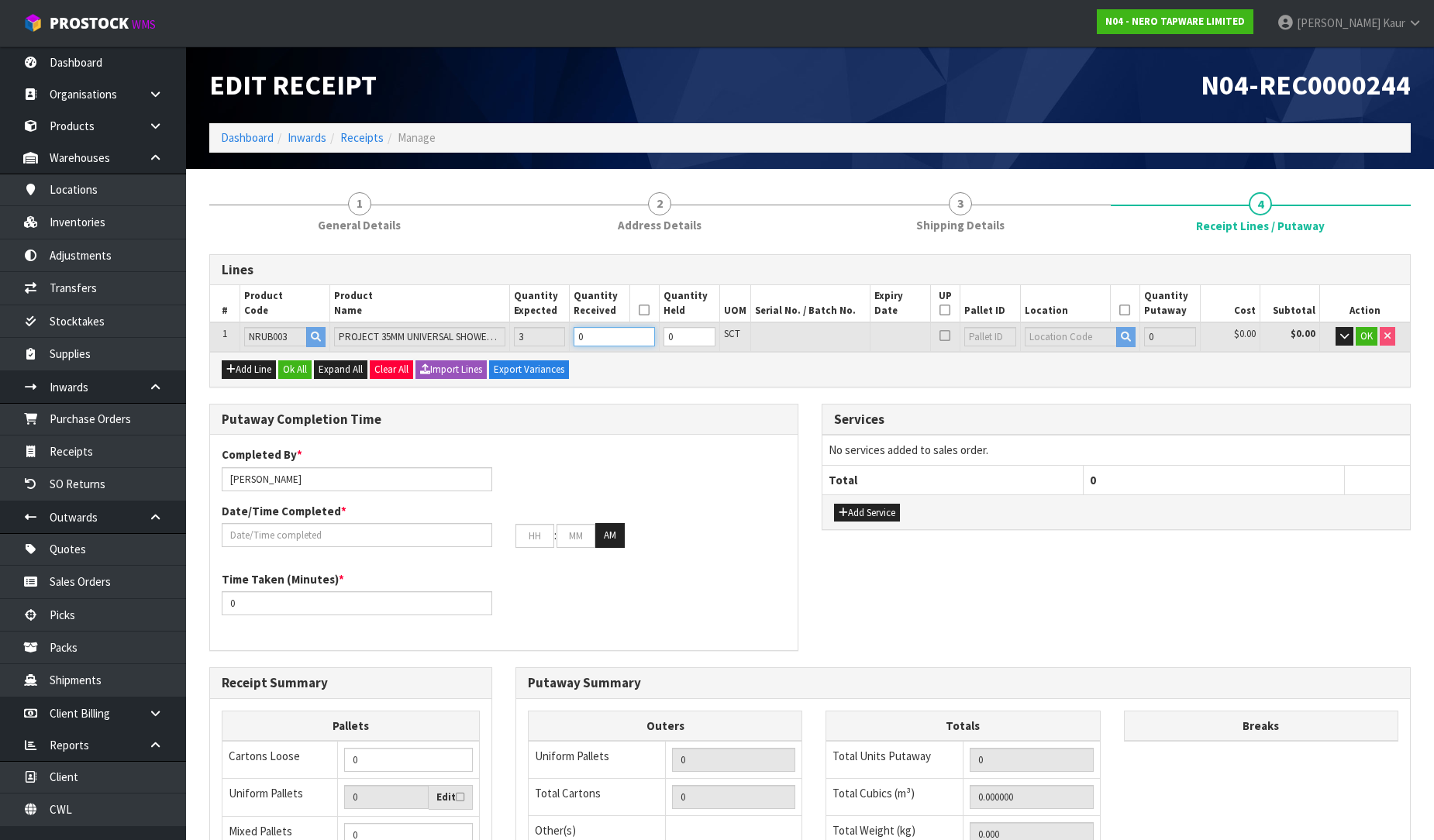
click at [595, 338] on input "0" at bounding box center [614, 337] width 81 height 20
type input "0.006912"
type input "3.45"
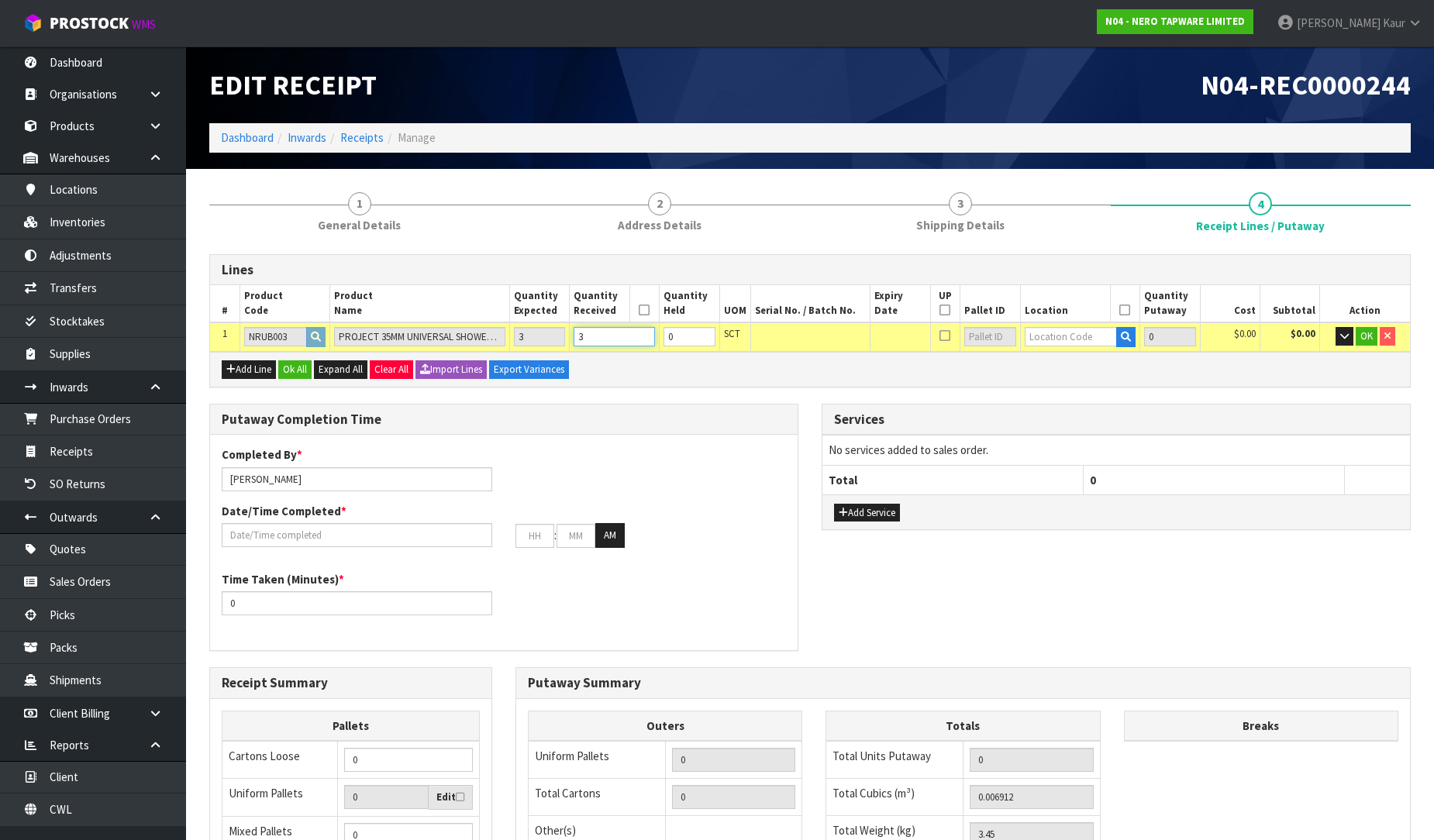
type input "3"
click at [1068, 329] on input "text" at bounding box center [1071, 337] width 93 height 20
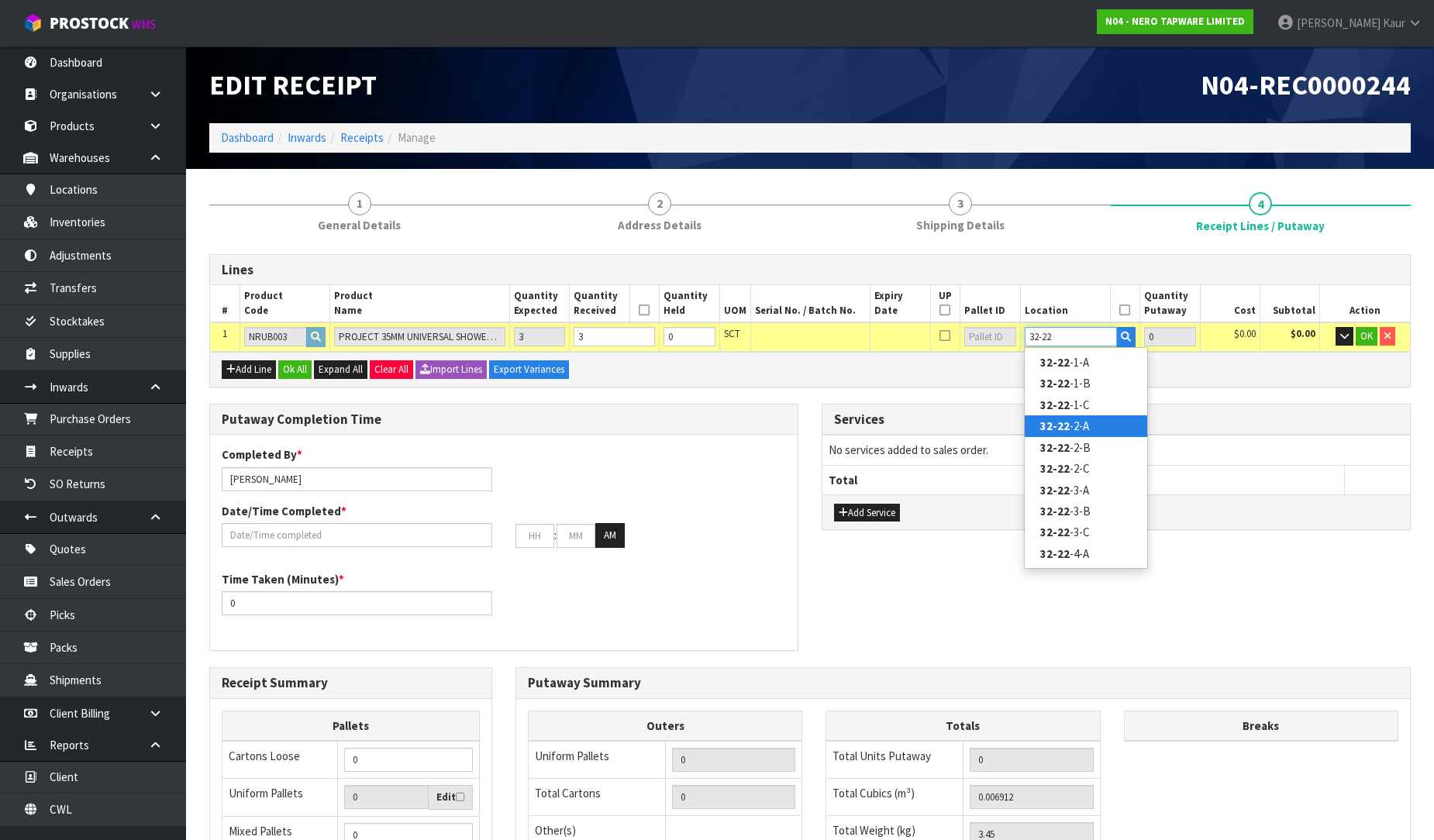
type input "32-22"
click at [1091, 422] on link "32-22 -2-A" at bounding box center [1086, 426] width 123 height 21
type input "3"
type input "32-22-2-A"
type input "3"
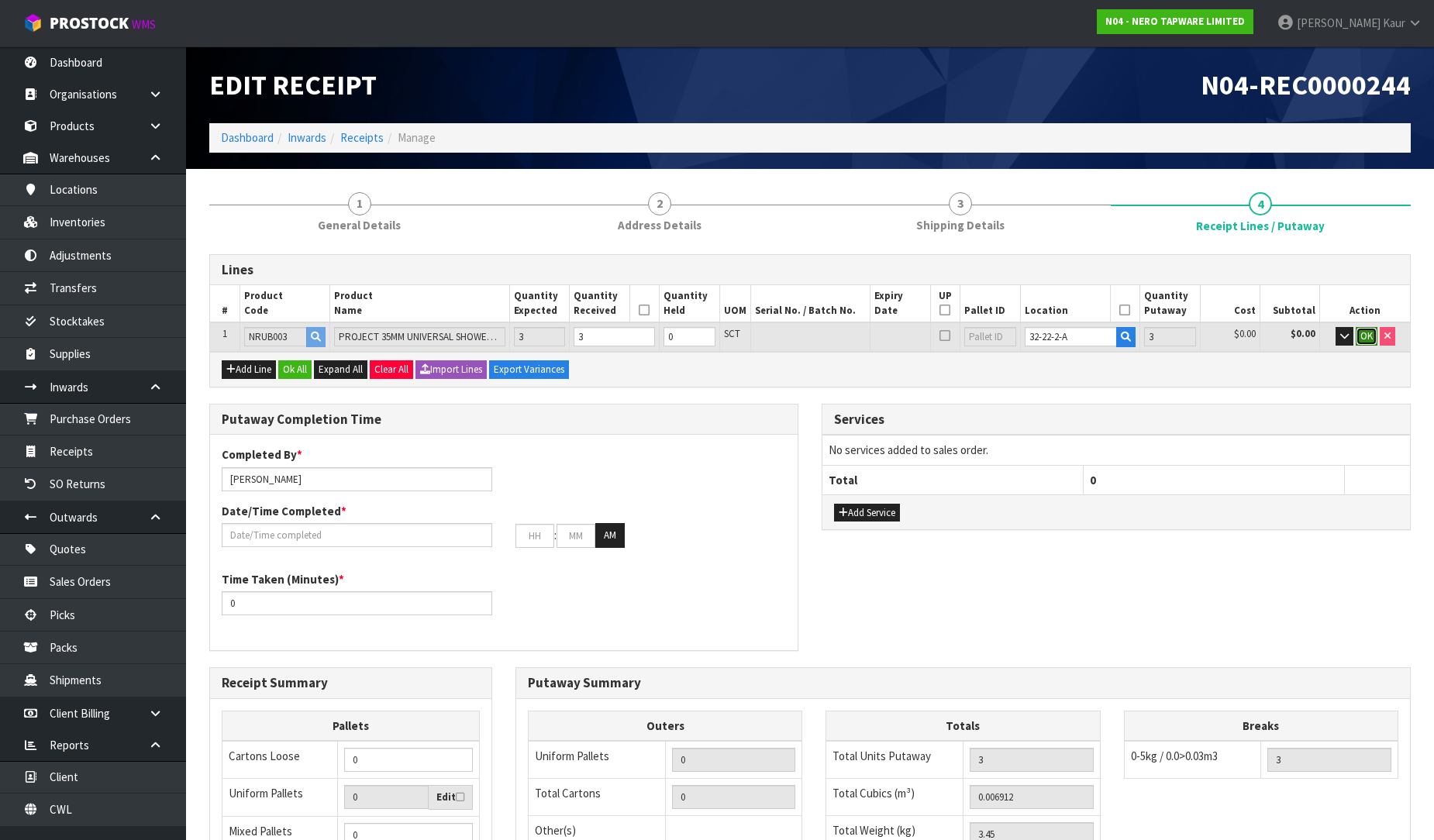
click at [1360, 335] on span "OK" at bounding box center [1366, 336] width 13 height 13
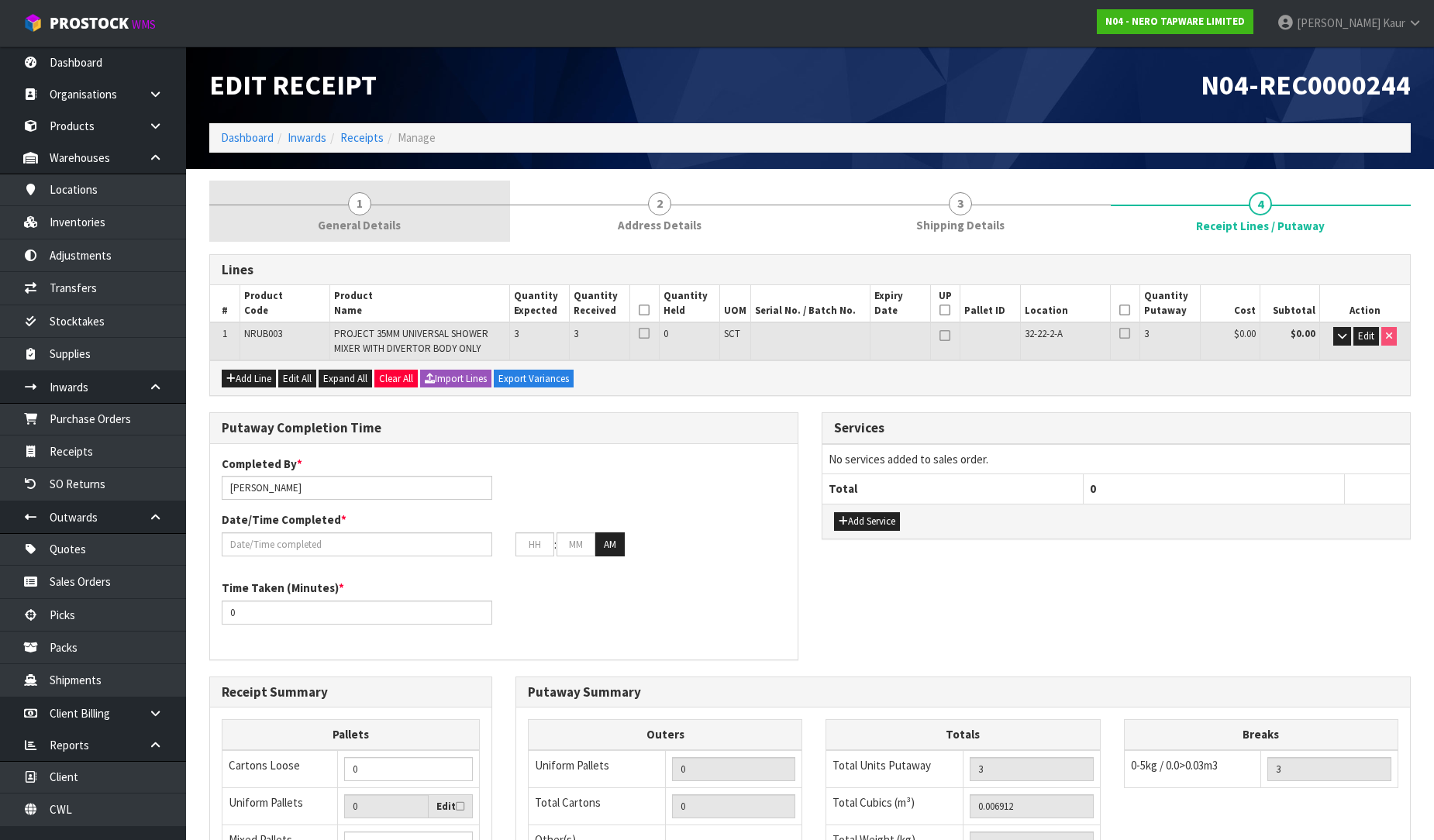
click at [360, 214] on span "1" at bounding box center [359, 204] width 24 height 24
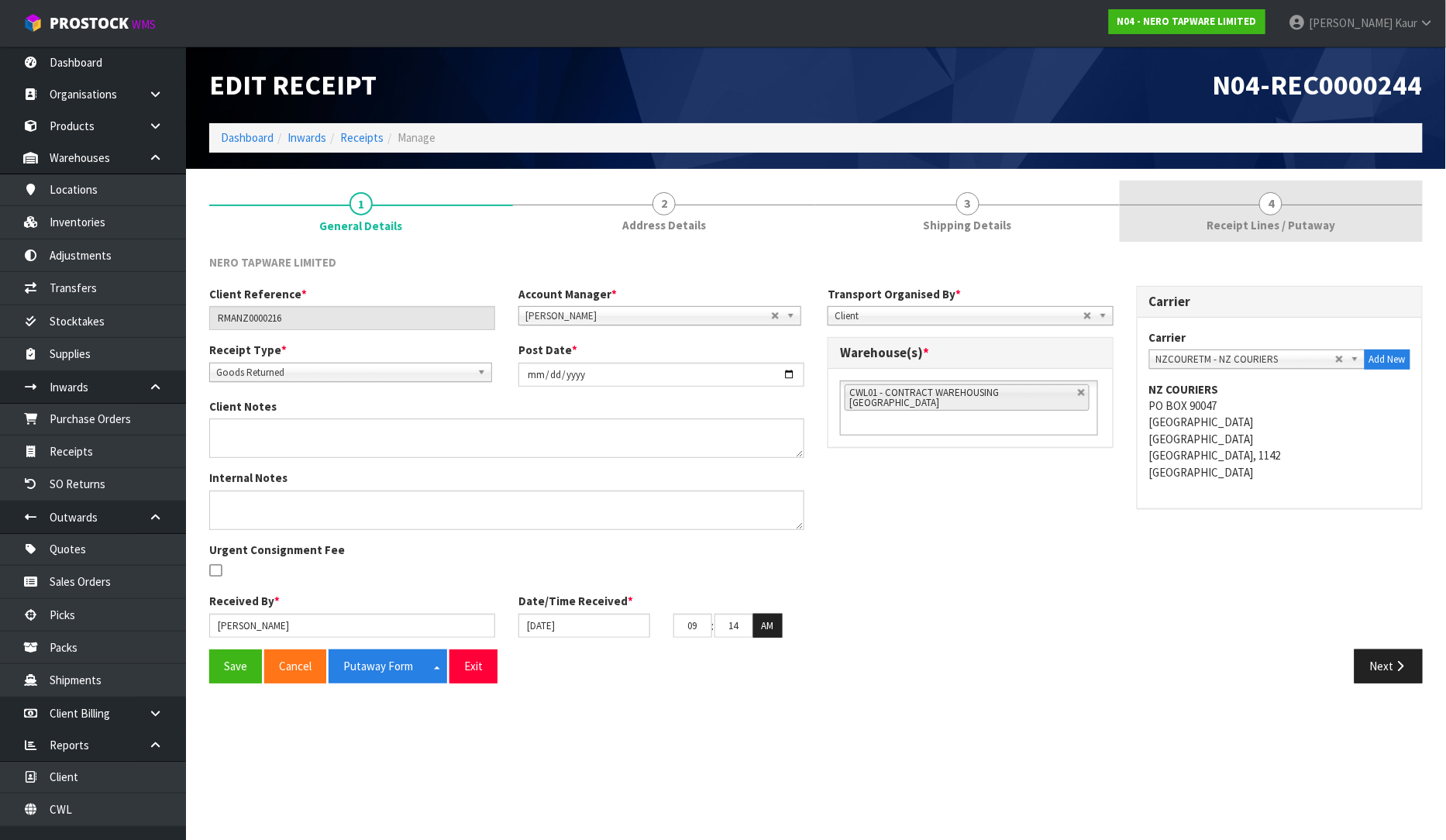
click at [1218, 213] on link "4 Receipt Lines / Putaway" at bounding box center [1272, 212] width 304 height 61
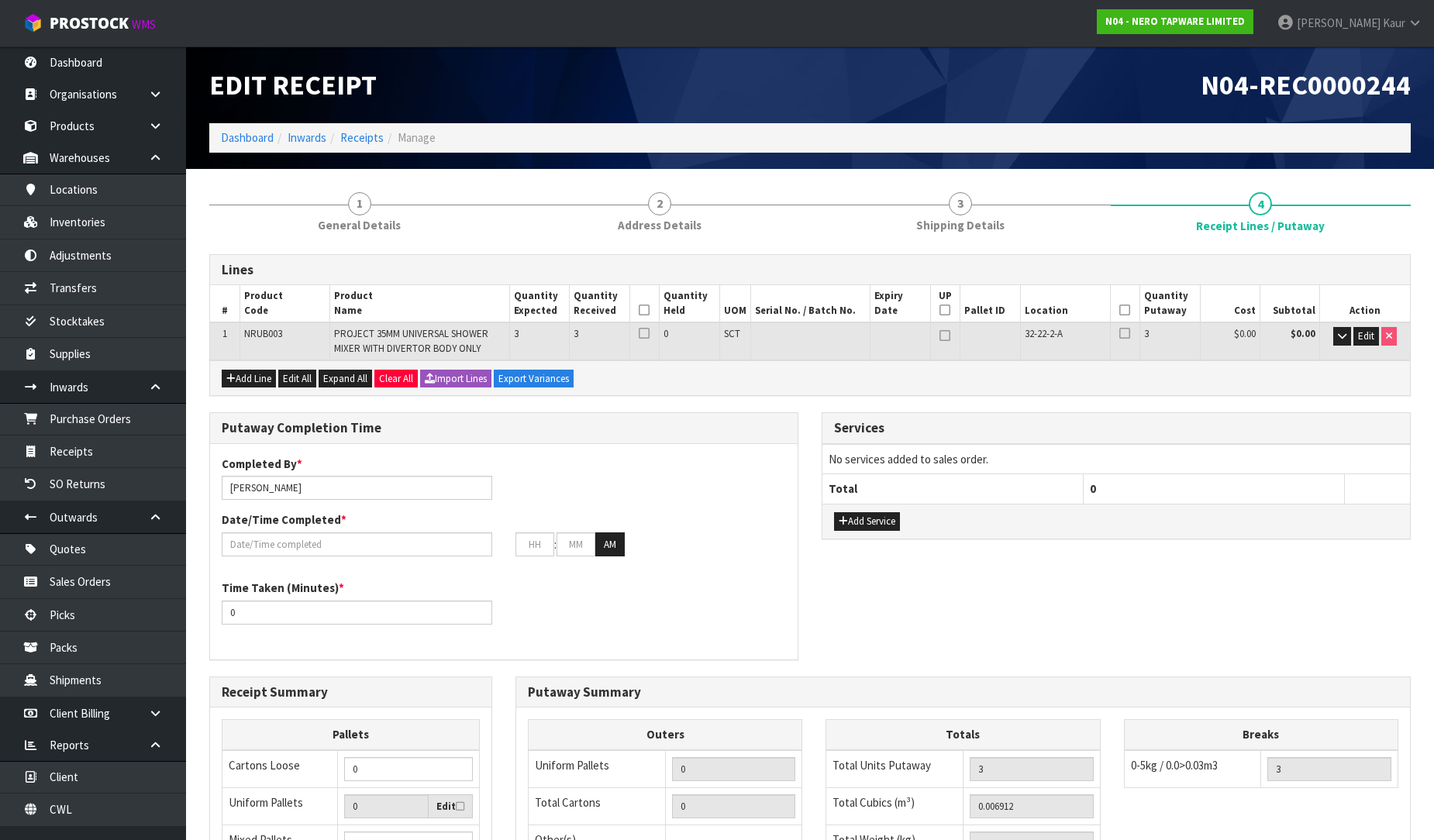
click at [642, 310] on icon at bounding box center [644, 310] width 11 height 1
click at [1123, 311] on icon at bounding box center [1125, 310] width 11 height 1
click at [321, 545] on input "text" at bounding box center [357, 544] width 271 height 24
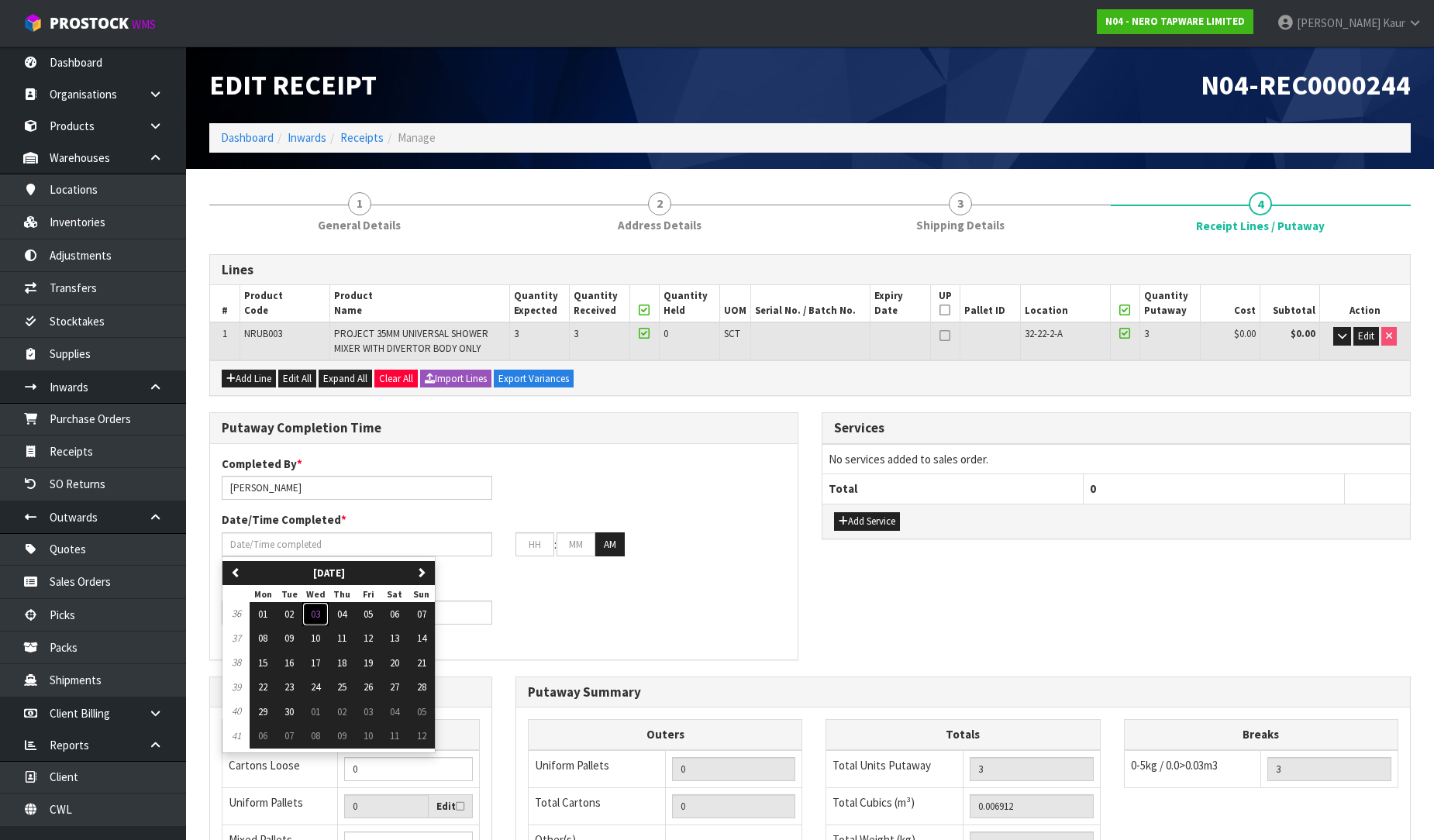
click at [315, 617] on span "03" at bounding box center [315, 613] width 9 height 13
type input "[DATE]"
type input "12"
type input "00"
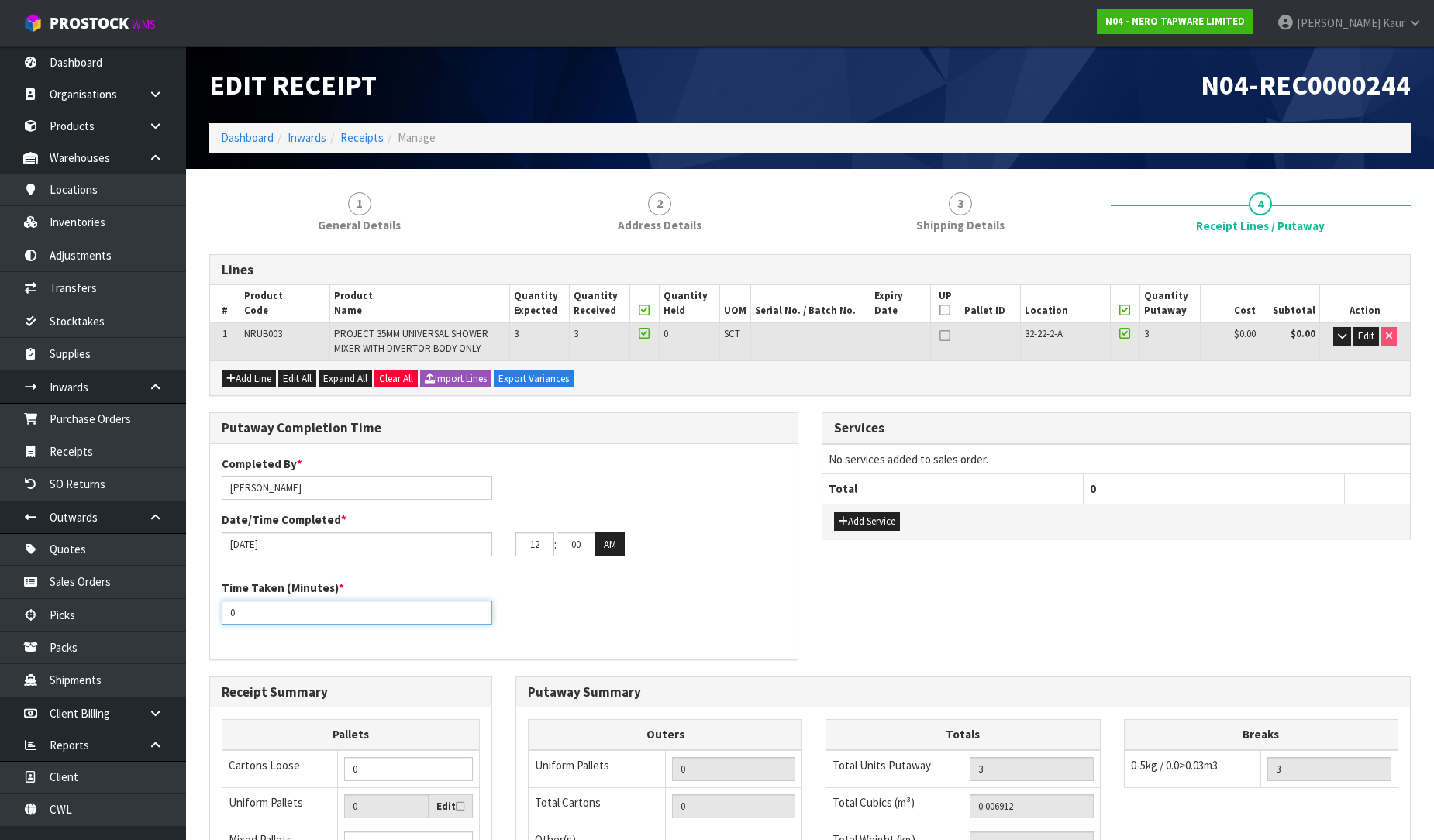
drag, startPoint x: 253, startPoint y: 602, endPoint x: 220, endPoint y: 610, distance: 34.0
click at [220, 610] on div "Time Taken (Minutes) * 0" at bounding box center [356, 602] width 293 height 44
type input "10"
drag, startPoint x: 374, startPoint y: 212, endPoint x: 1445, endPoint y: 288, distance: 1073.7
click at [372, 212] on link "1 General Details" at bounding box center [359, 212] width 300 height 61
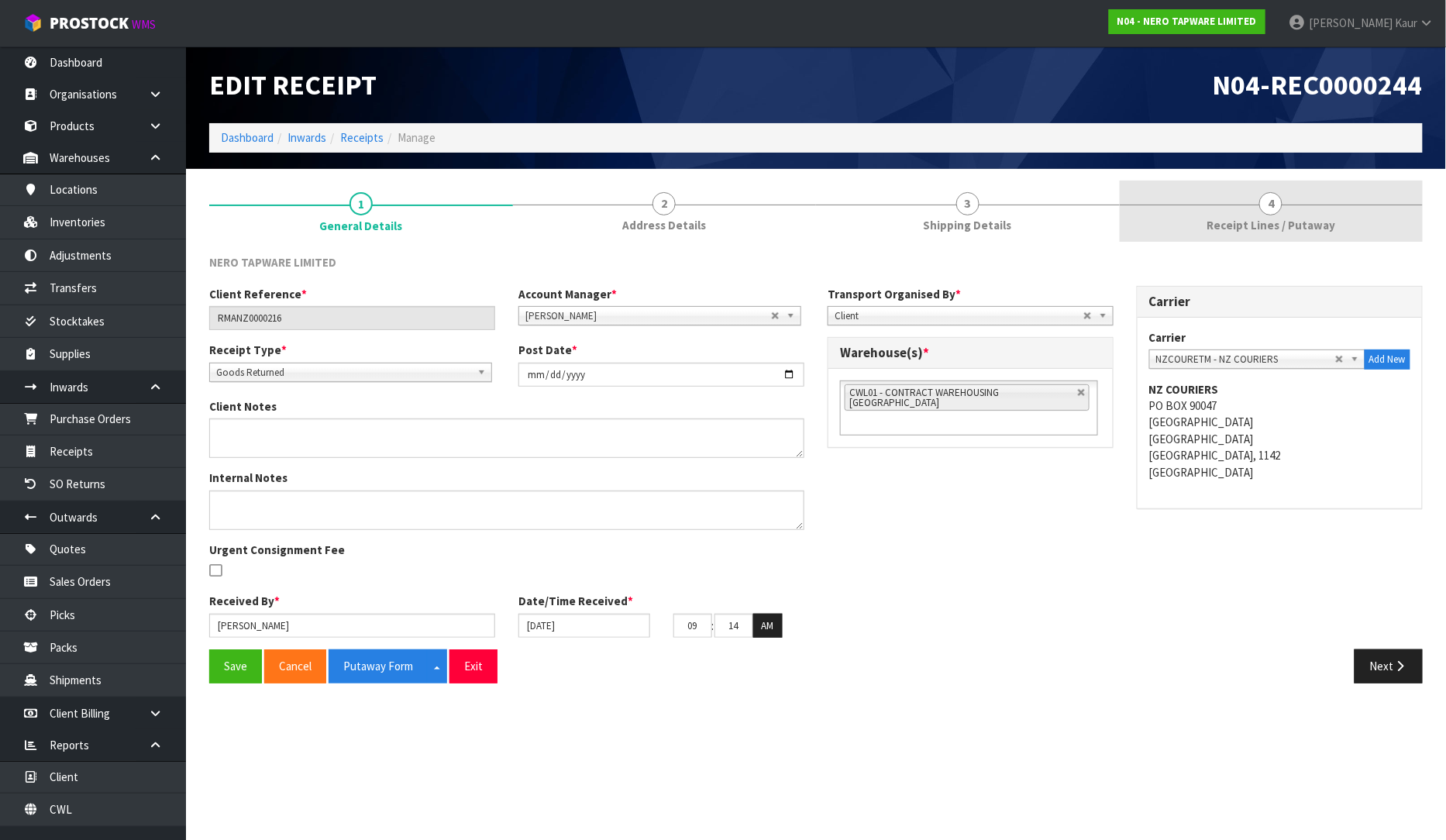
drag, startPoint x: 1258, startPoint y: 216, endPoint x: 1249, endPoint y: 225, distance: 12.7
click at [1259, 216] on link "4 Receipt Lines / Putaway" at bounding box center [1272, 212] width 304 height 61
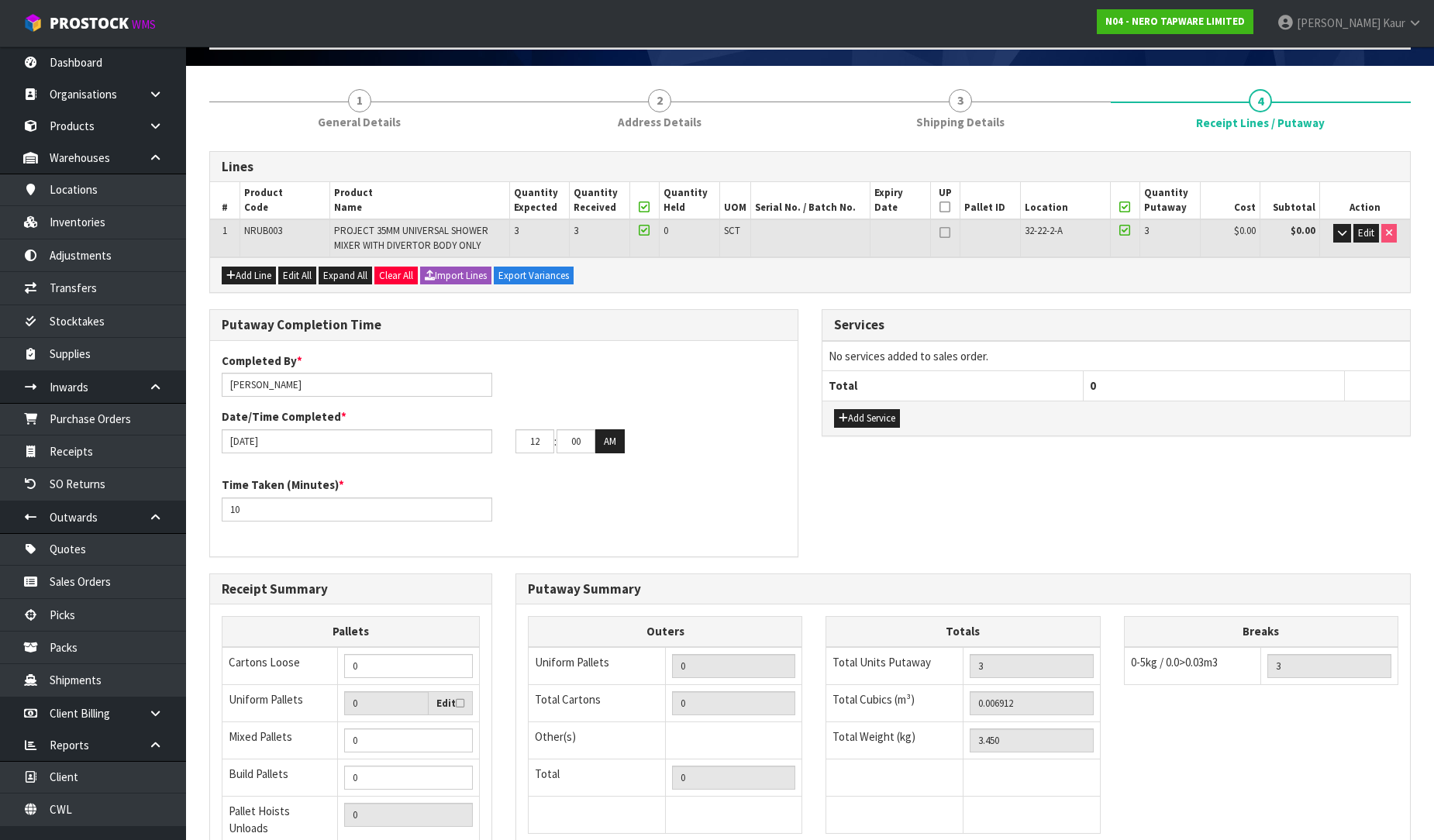
scroll to position [271, 0]
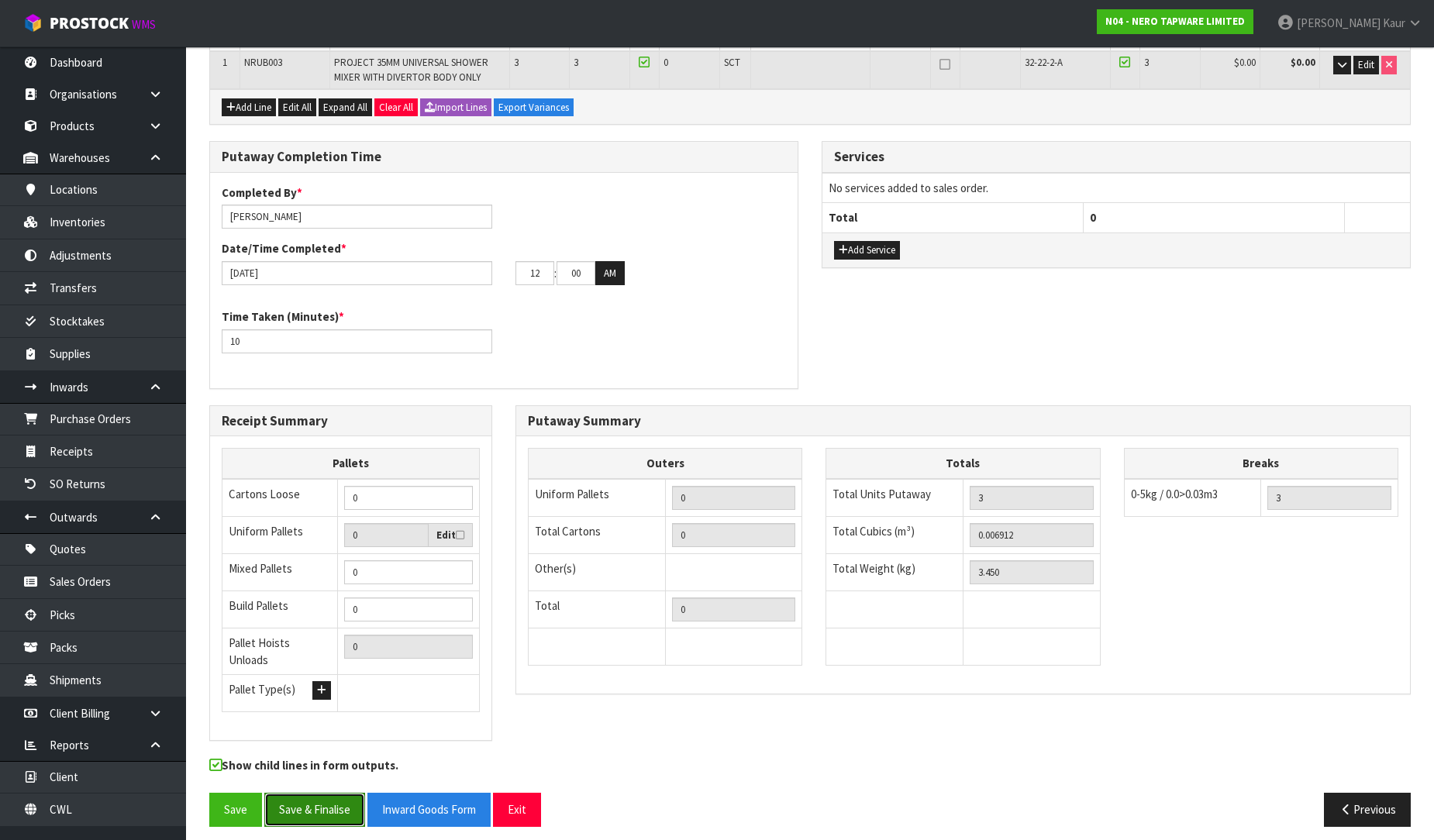
click at [316, 793] on button "Save & Finalise" at bounding box center [315, 809] width 101 height 33
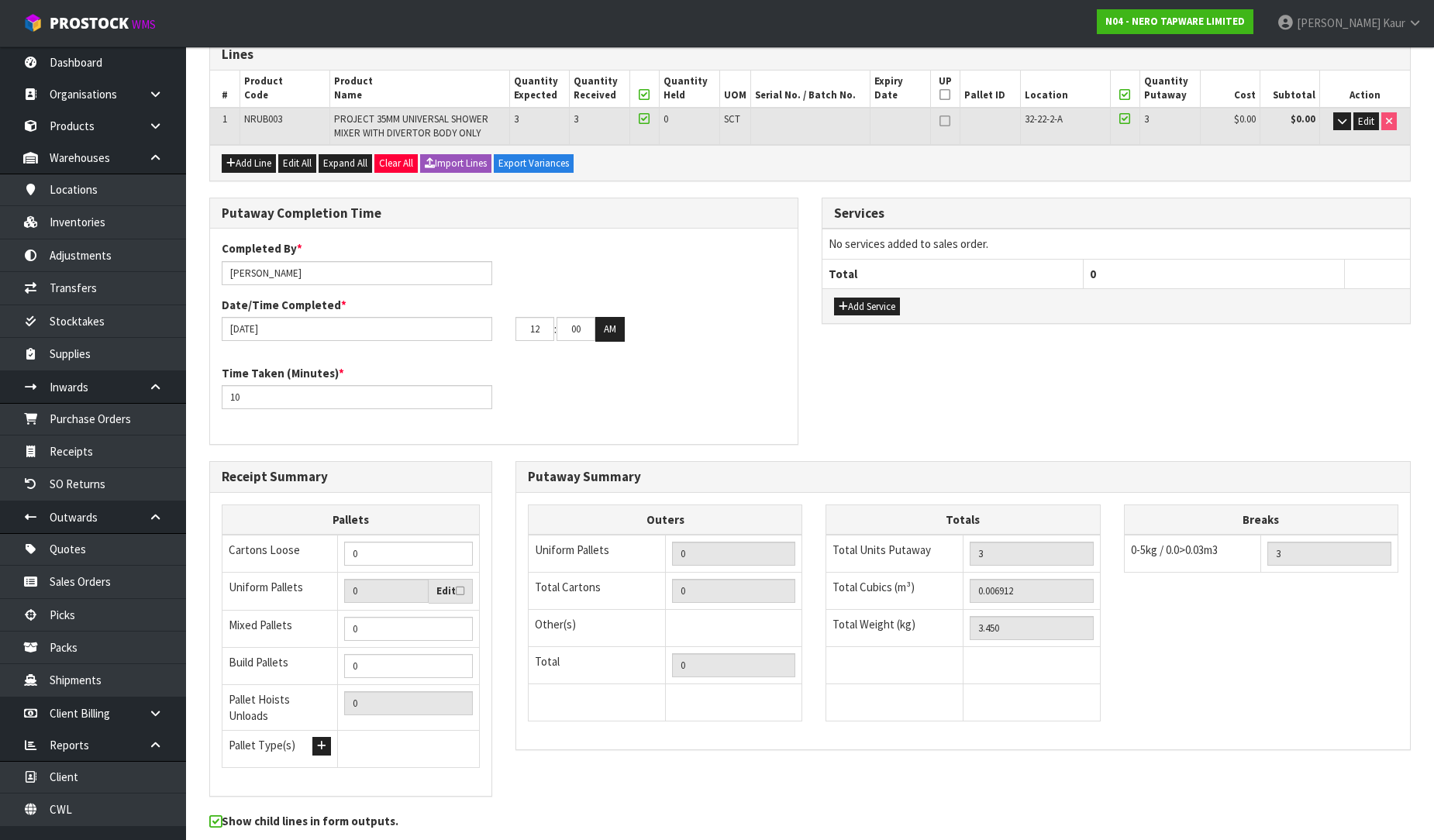
scroll to position [0, 0]
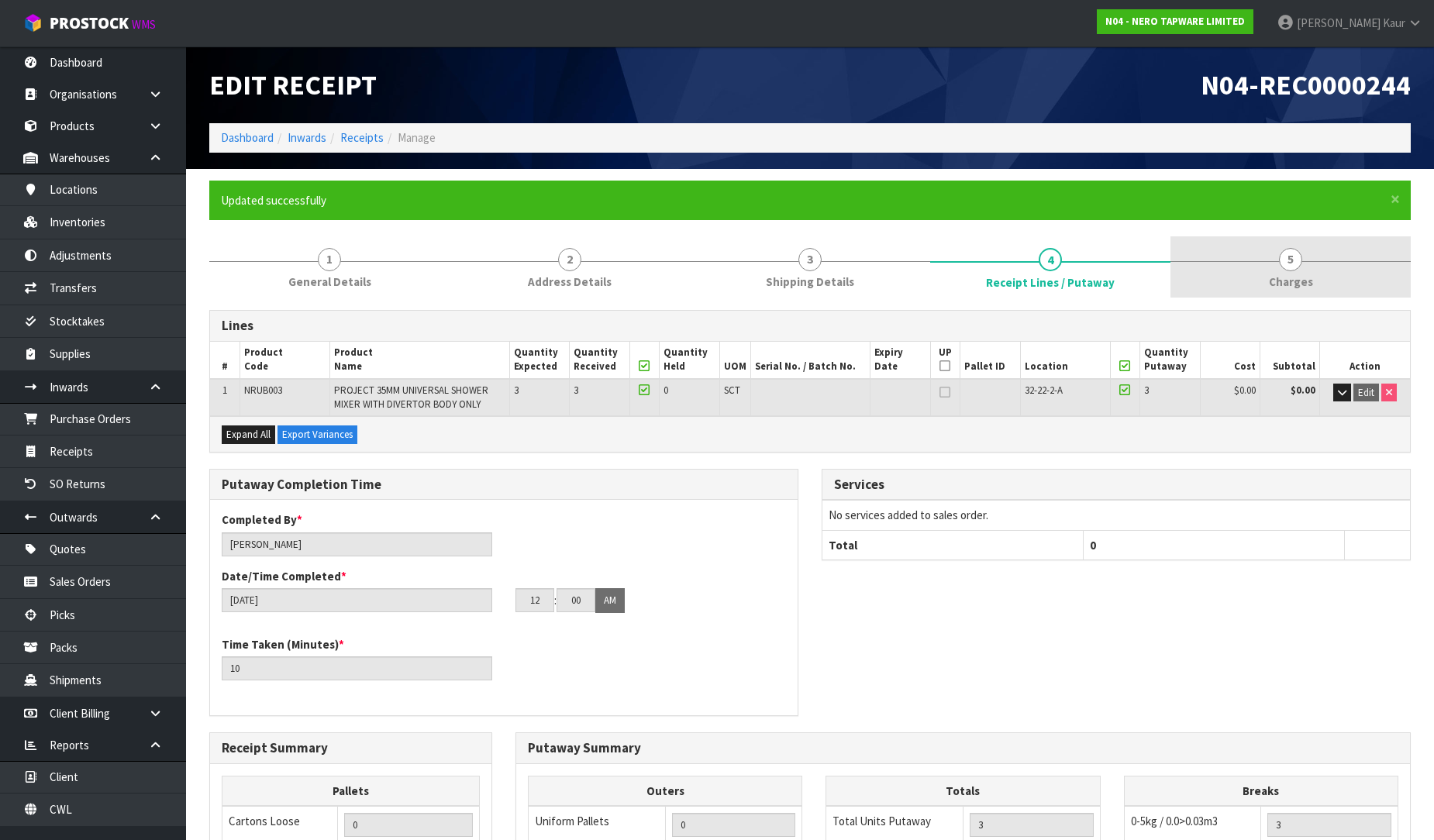
click at [1281, 265] on span "5" at bounding box center [1291, 260] width 24 height 24
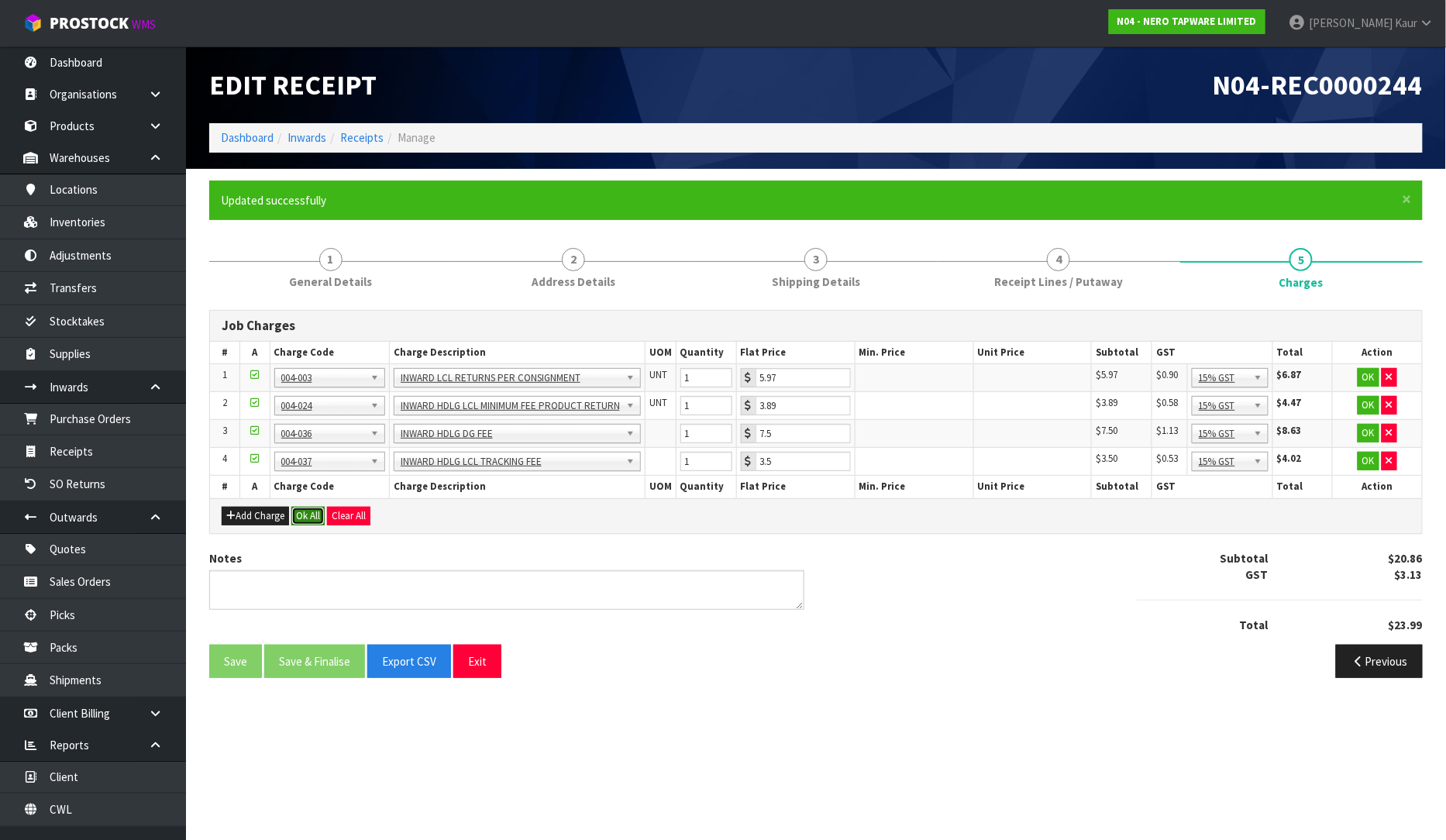
click at [306, 523] on button "Ok All" at bounding box center [308, 516] width 33 height 19
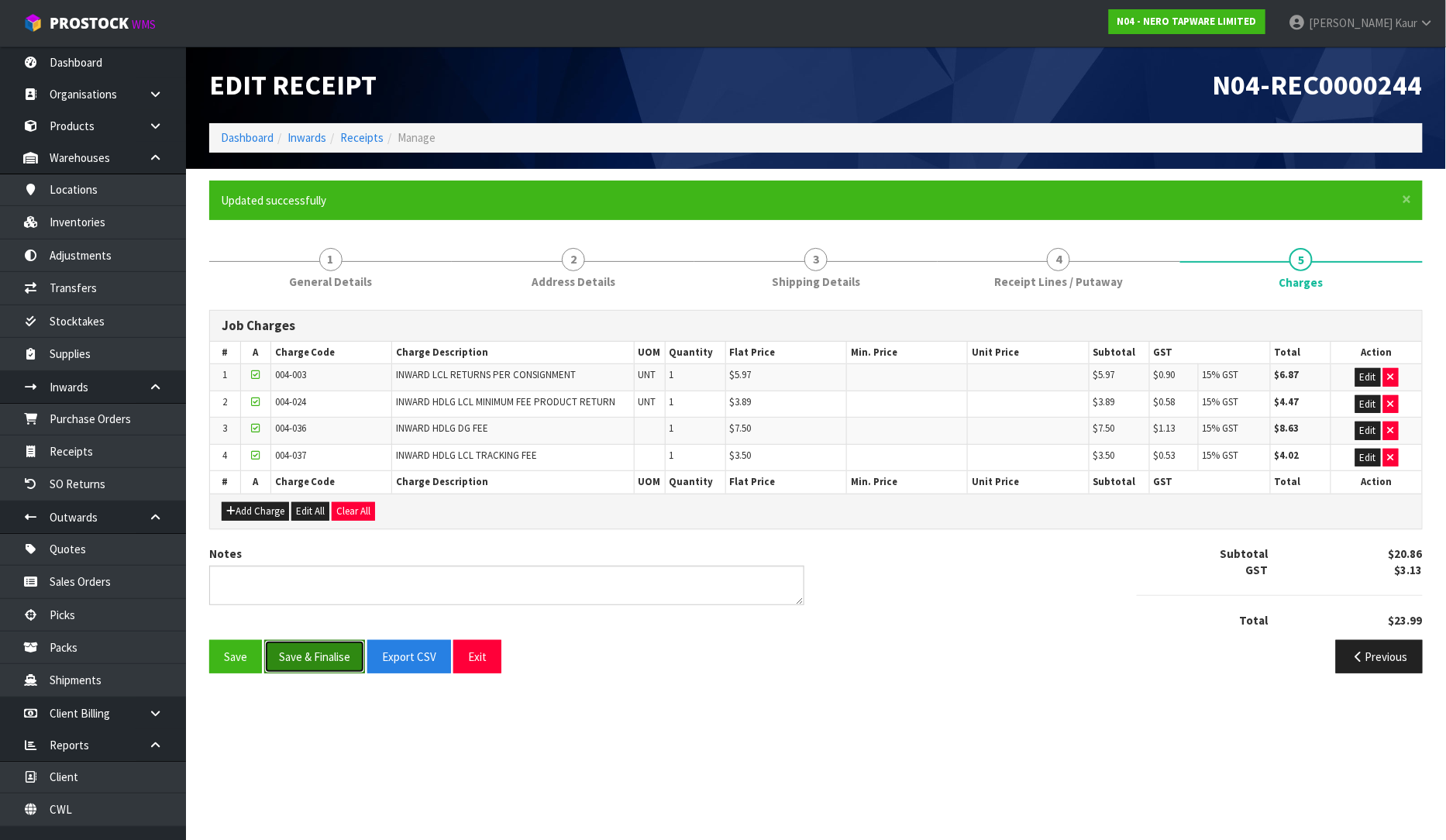
click at [300, 653] on button "Save & Finalise" at bounding box center [315, 657] width 101 height 33
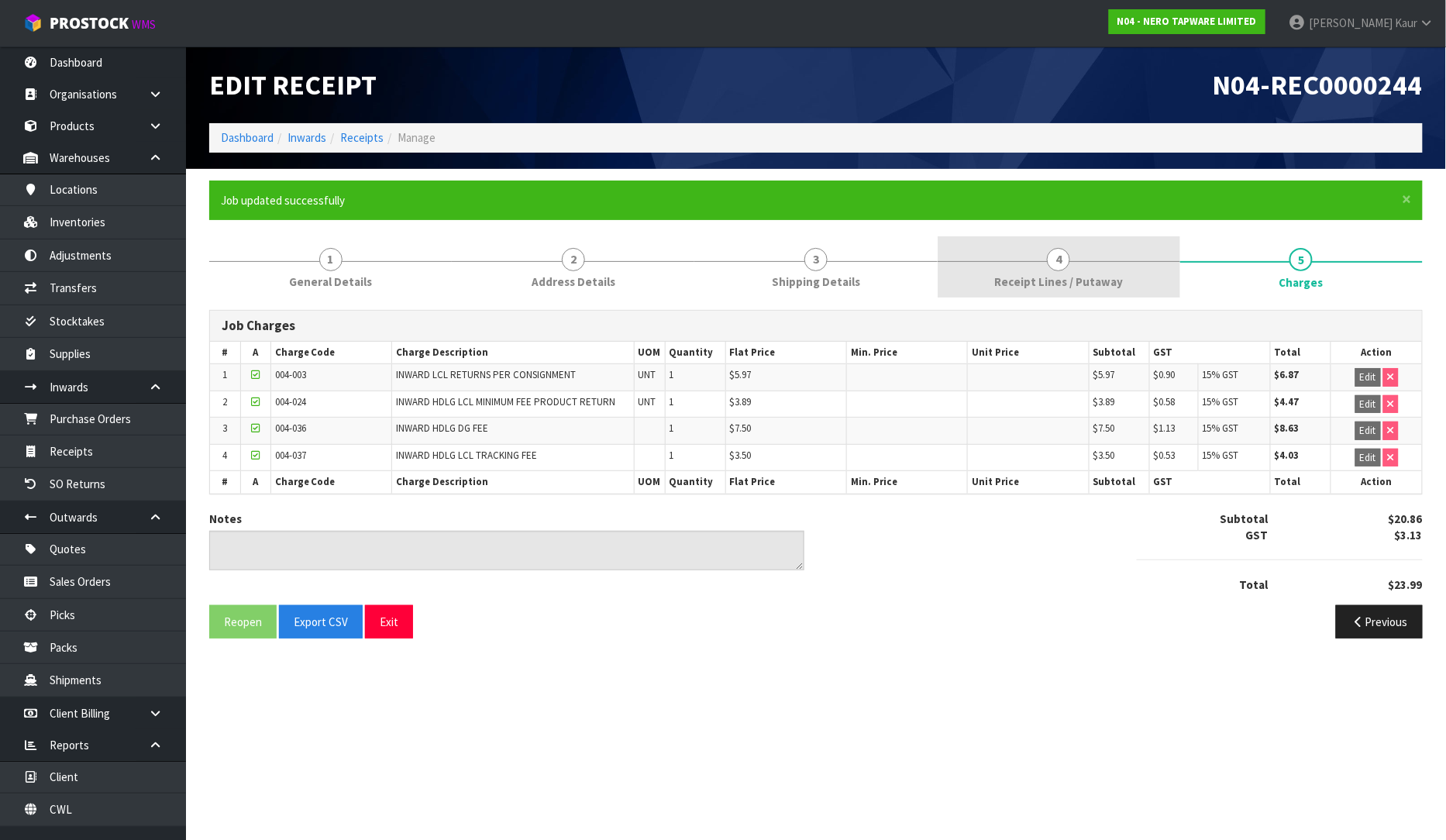
click at [1010, 268] on link "4 Receipt Lines / Putaway" at bounding box center [1059, 267] width 242 height 61
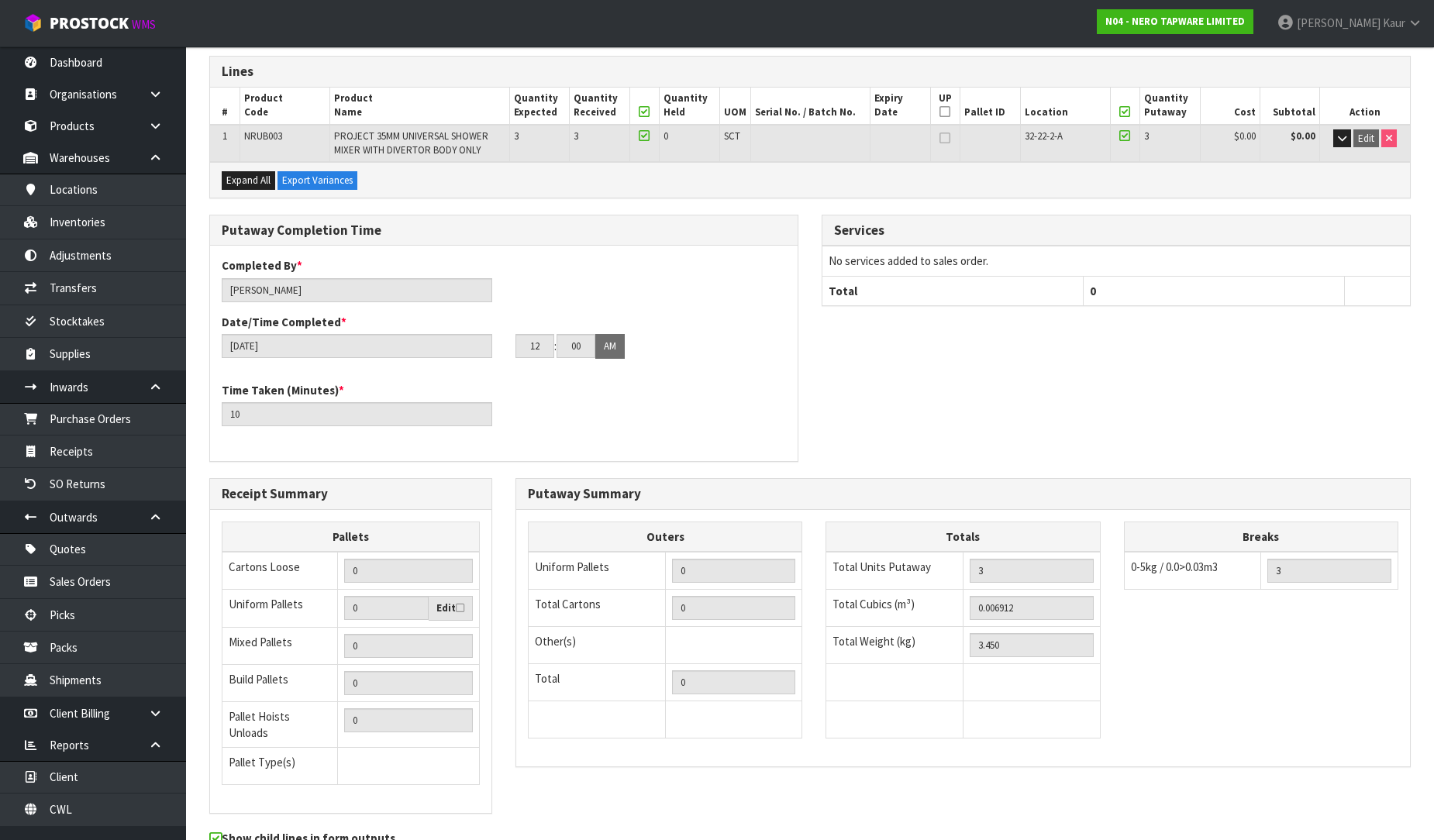
scroll to position [327, 0]
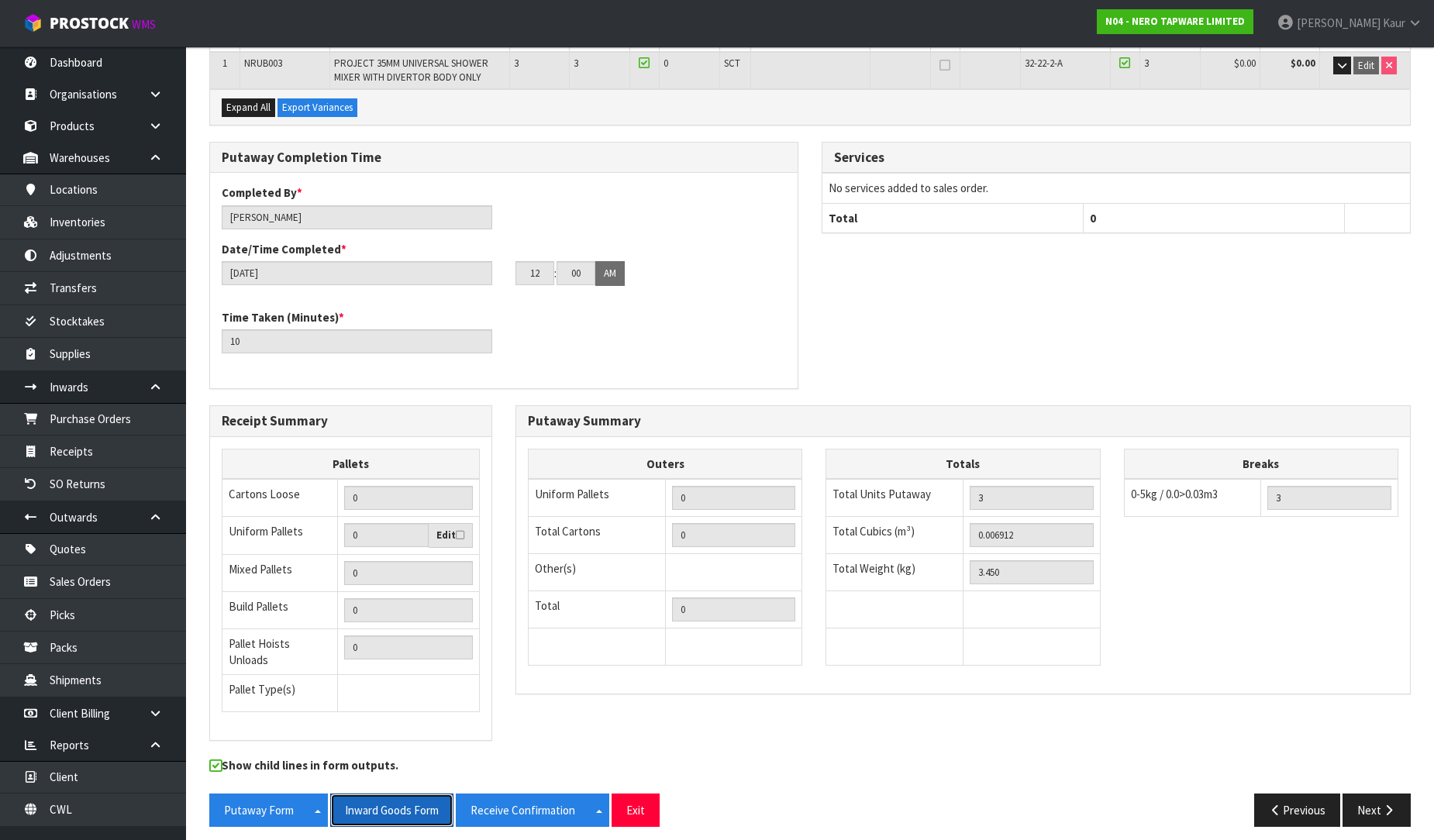
drag, startPoint x: 389, startPoint y: 802, endPoint x: 1445, endPoint y: 37, distance: 1304.0
click at [390, 801] on button "Inward Goods Form" at bounding box center [392, 810] width 123 height 33
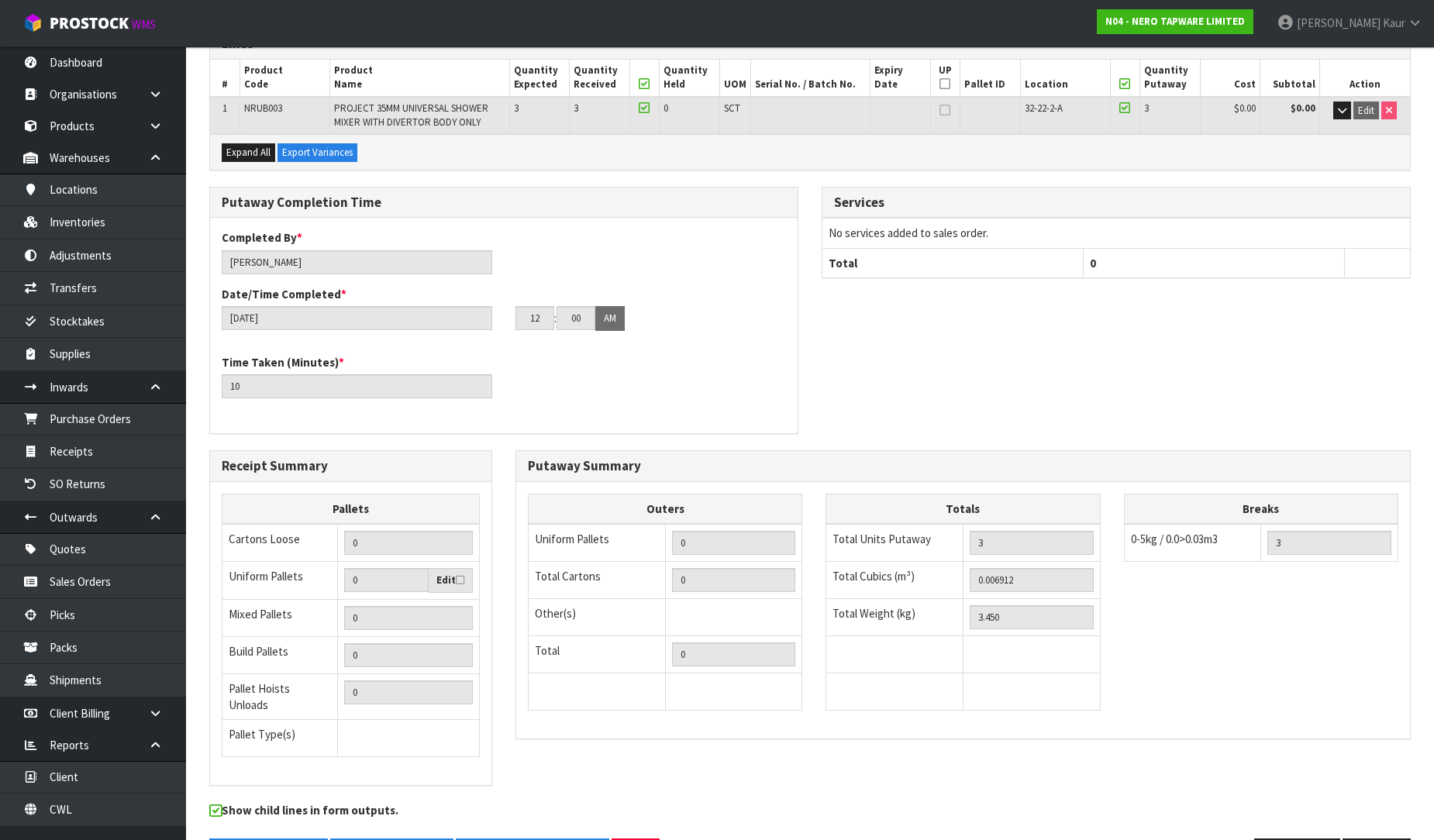
scroll to position [241, 0]
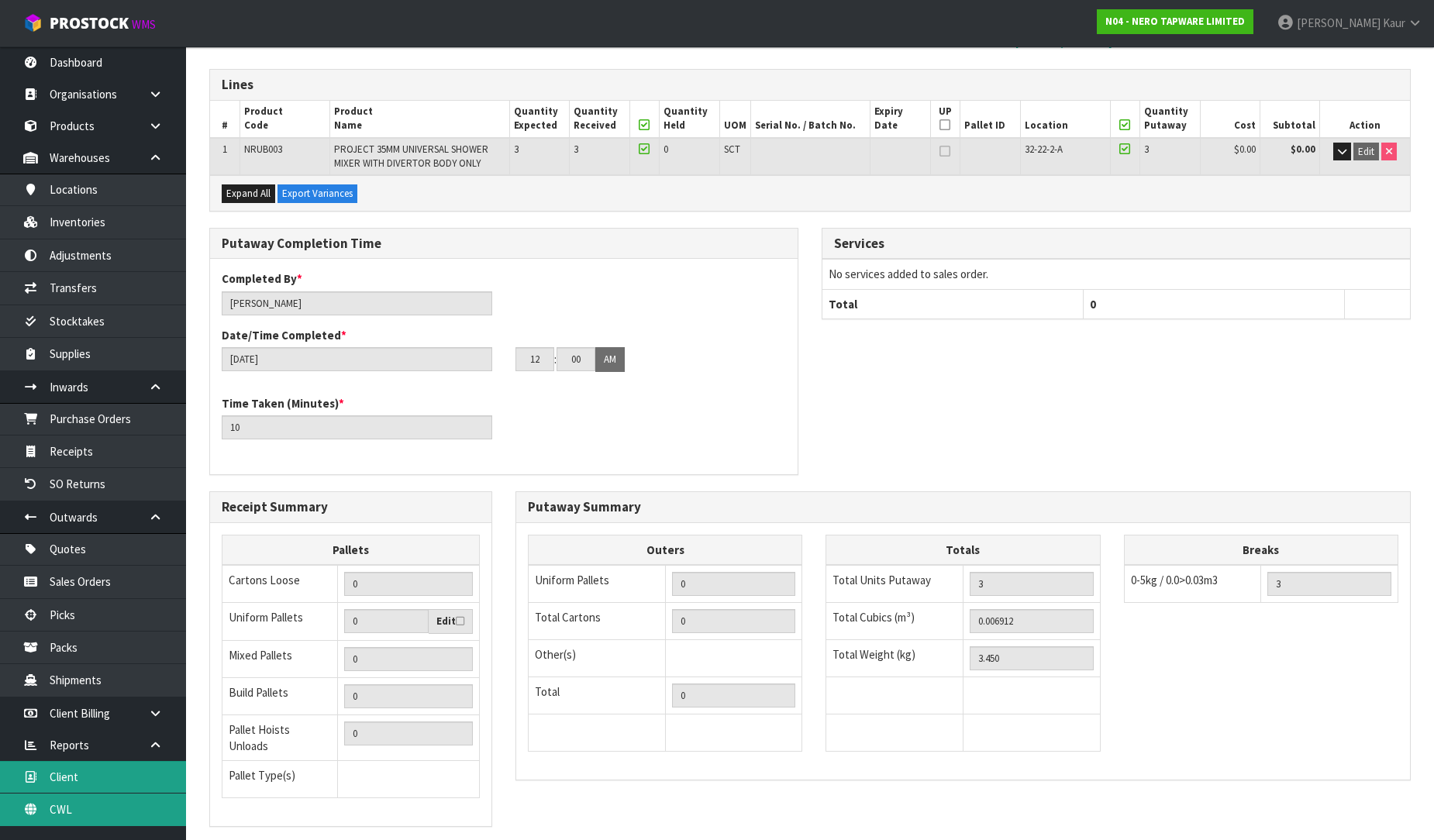
drag, startPoint x: 65, startPoint y: 809, endPoint x: 76, endPoint y: 791, distance: 21.1
click at [65, 808] on link "CWL" at bounding box center [93, 809] width 186 height 31
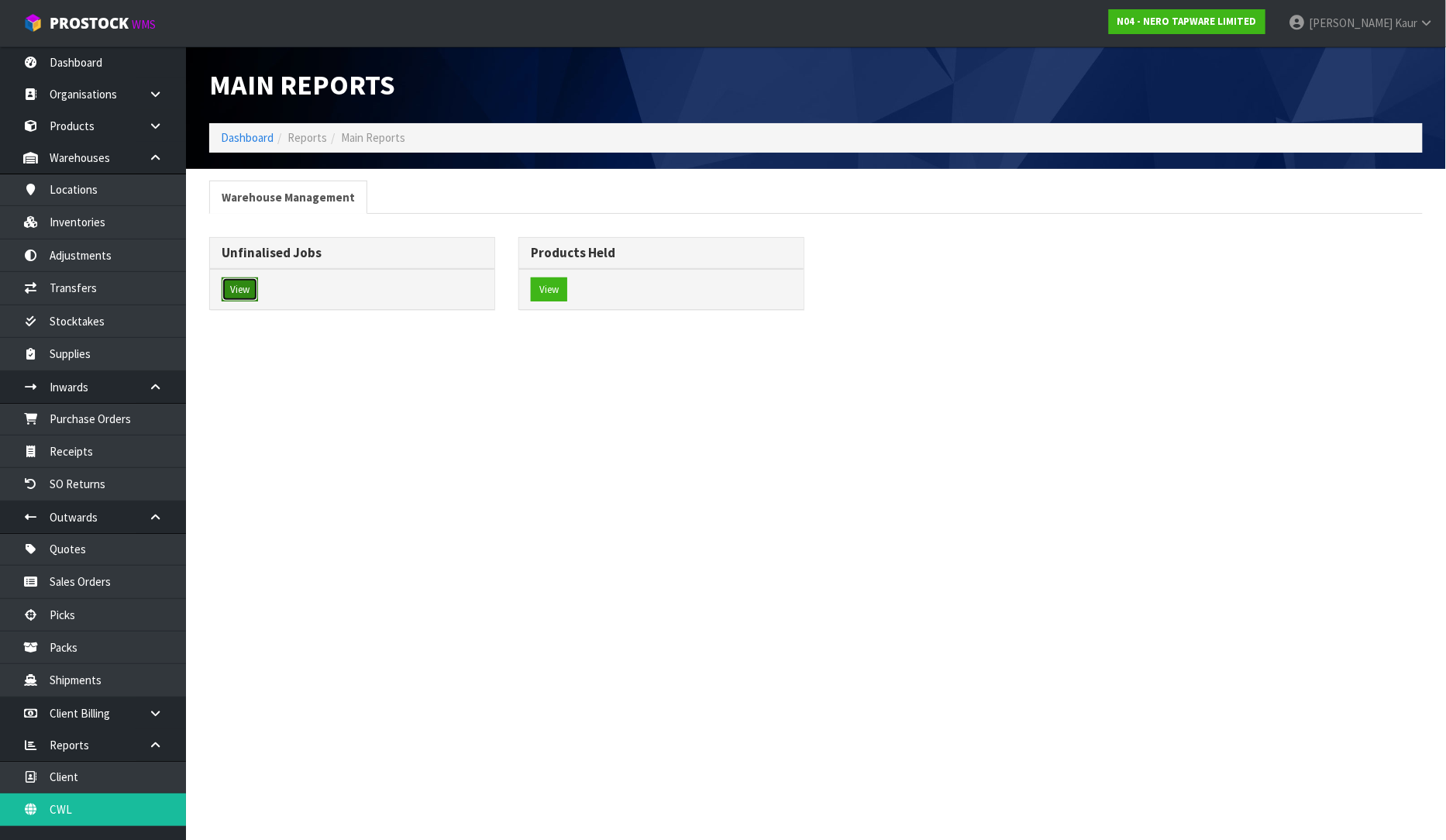
click at [228, 282] on button "View" at bounding box center [240, 290] width 36 height 25
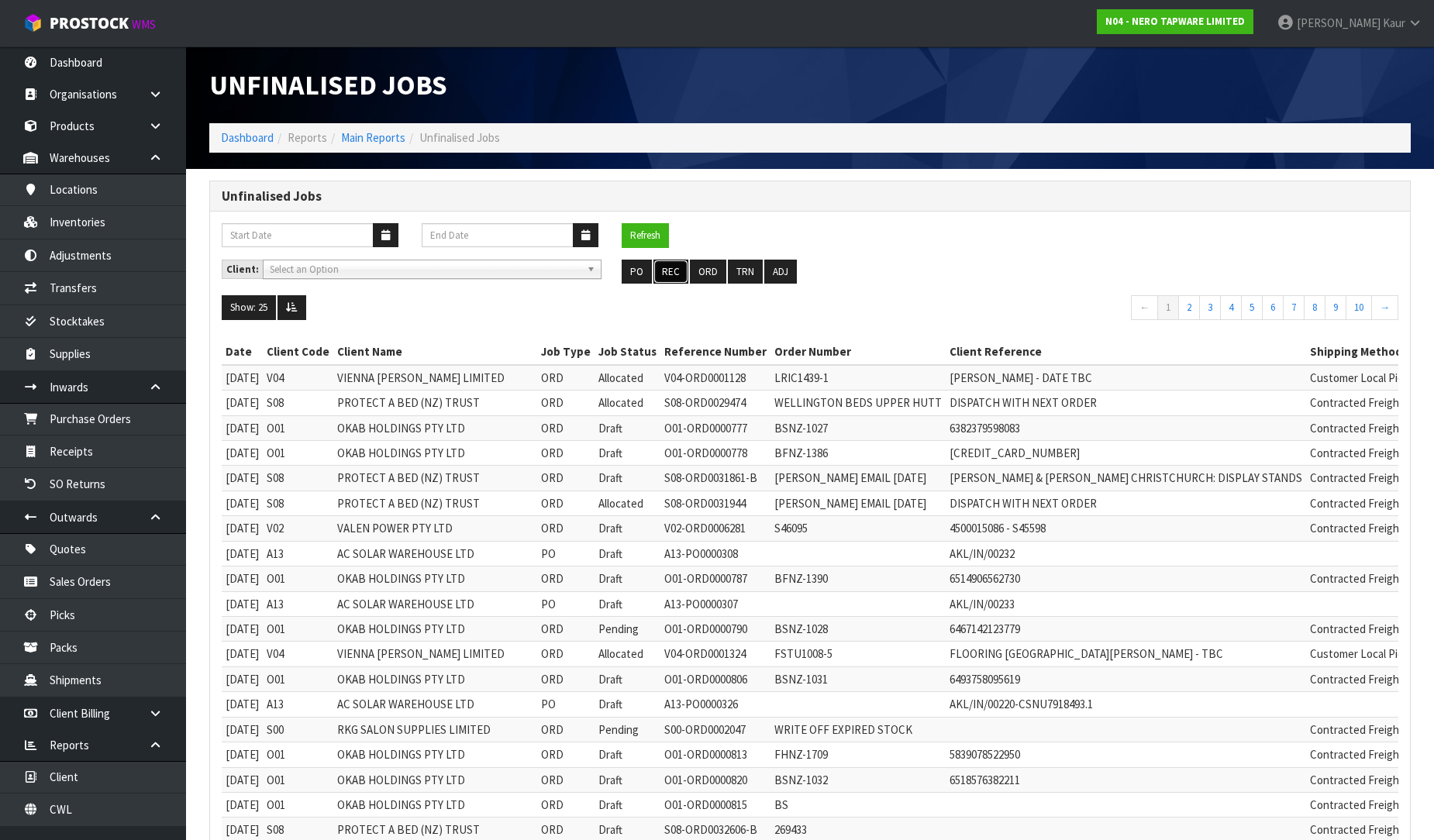
click at [674, 274] on button "REC" at bounding box center [670, 272] width 35 height 25
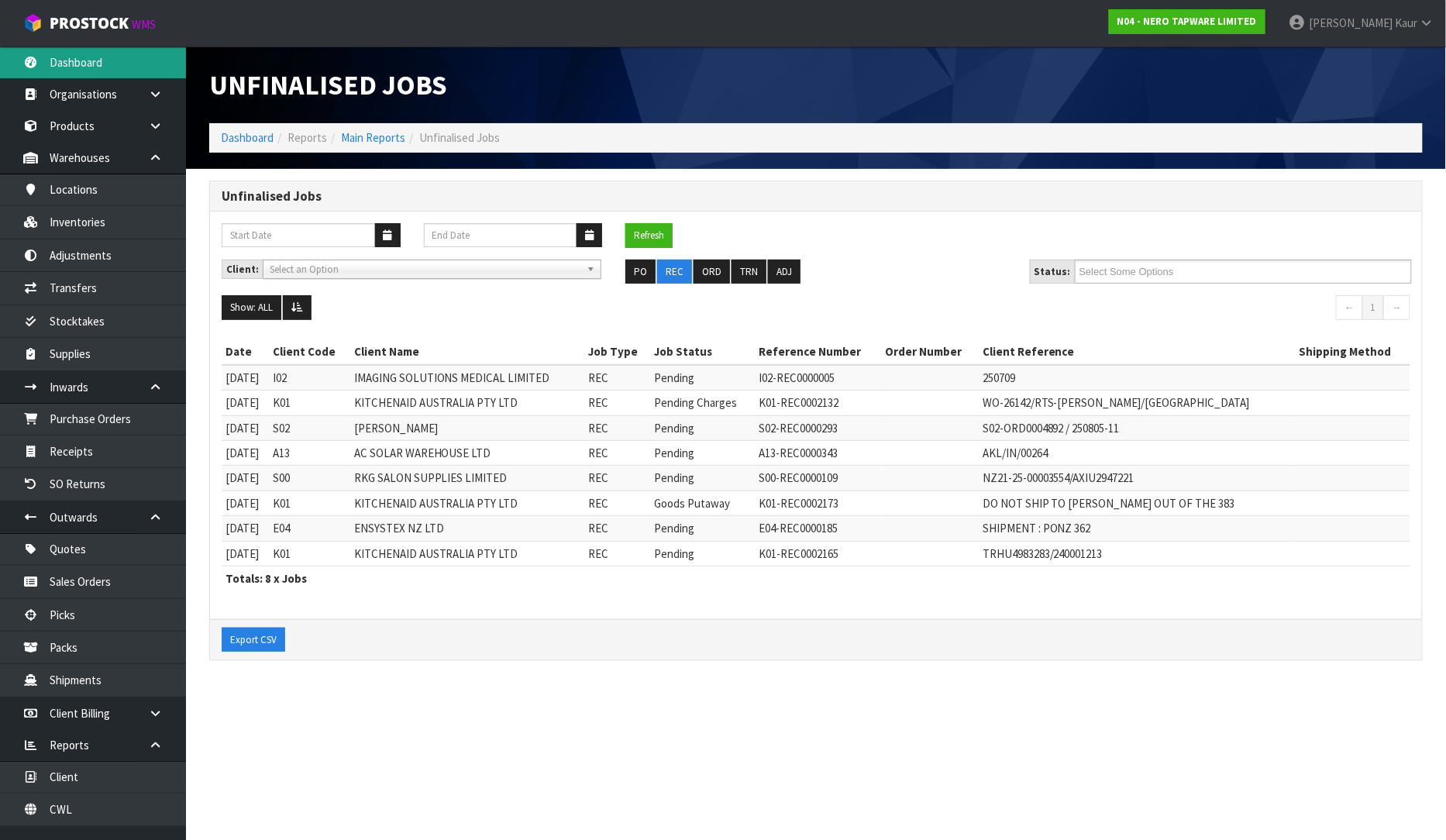
click at [63, 55] on link "Dashboard" at bounding box center [93, 62] width 186 height 31
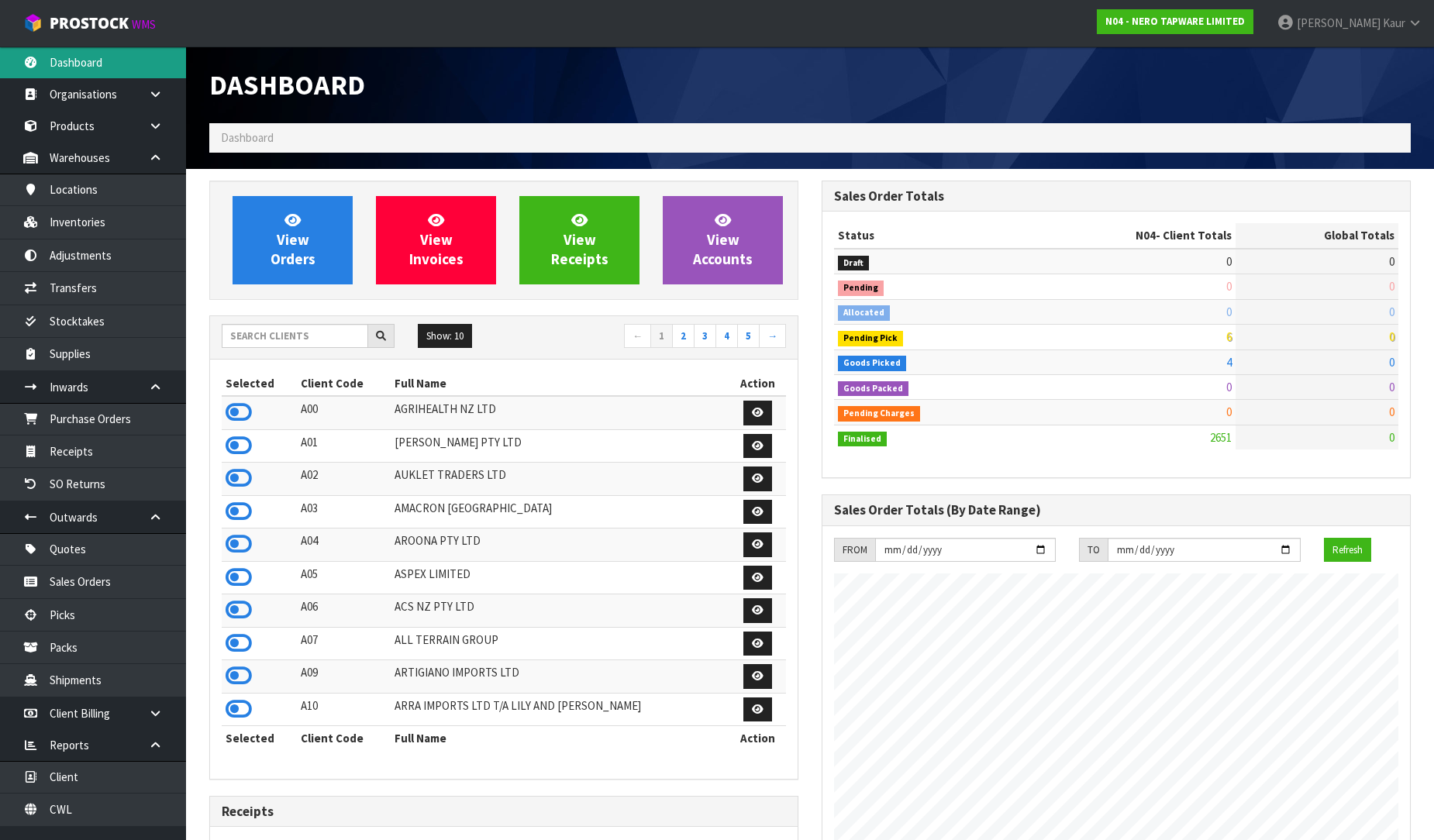
scroll to position [1207, 612]
click at [235, 331] on input "text" at bounding box center [295, 336] width 146 height 24
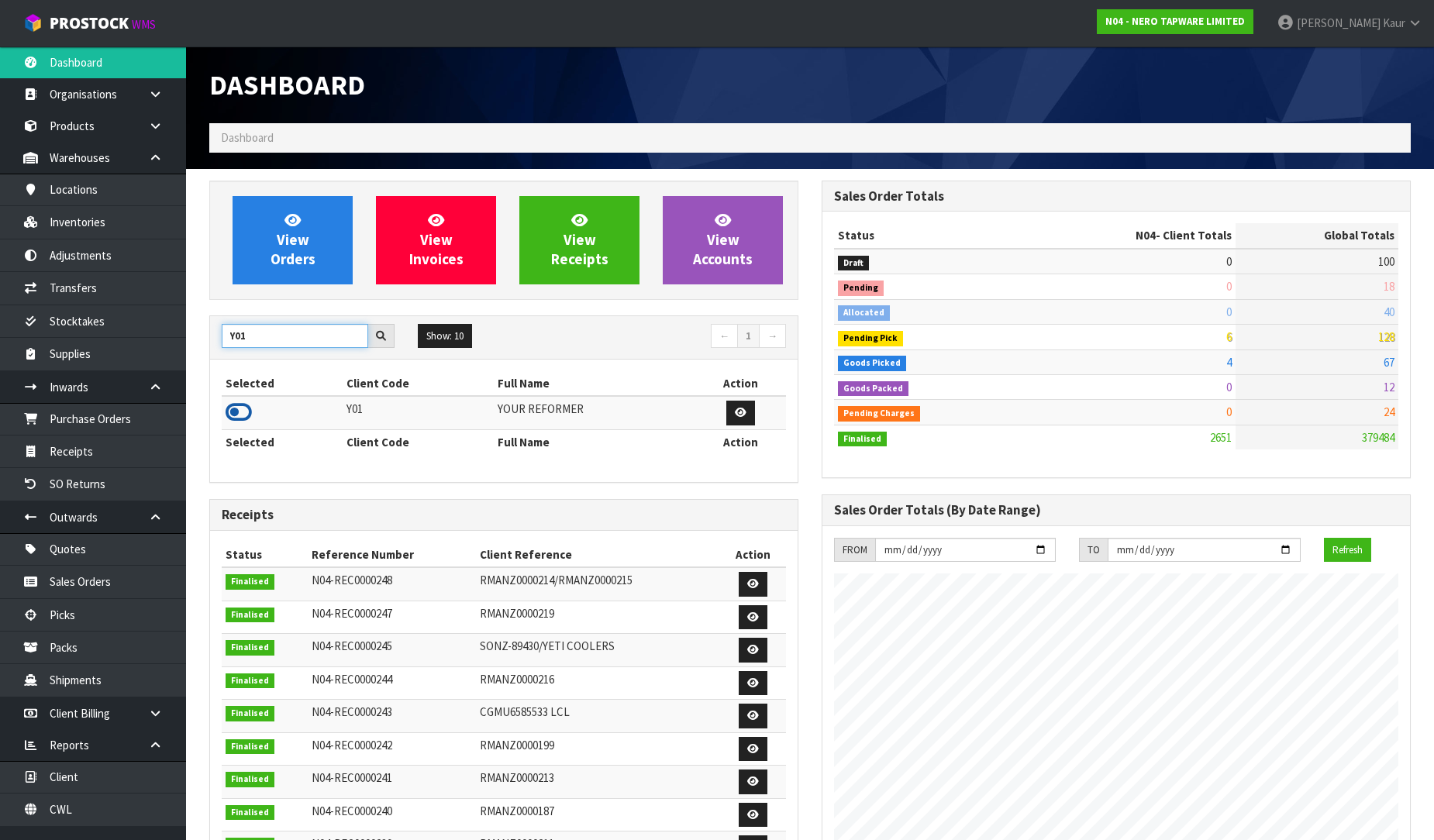
type input "Y01"
click at [238, 414] on icon at bounding box center [238, 412] width 26 height 24
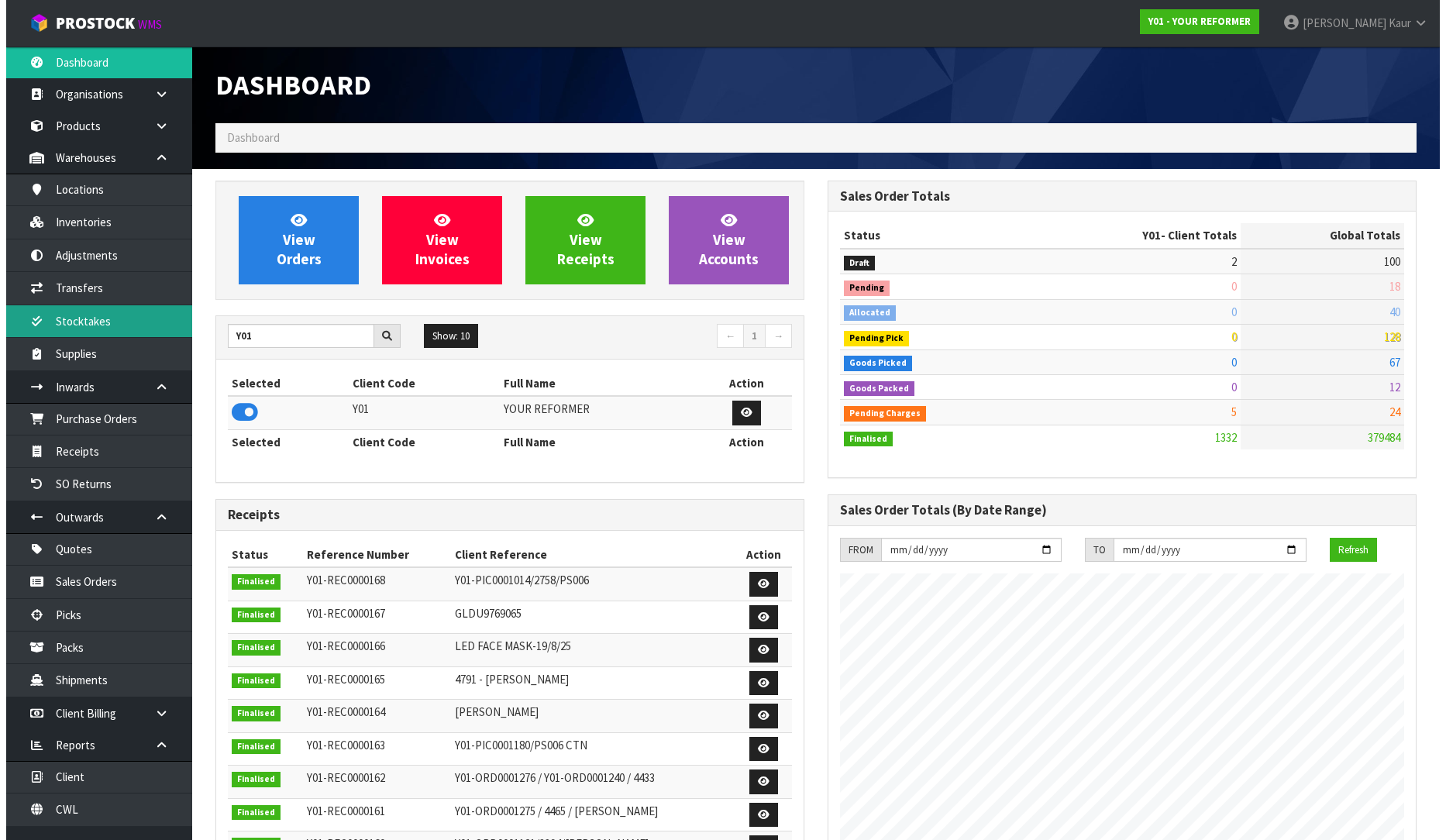
scroll to position [1174, 612]
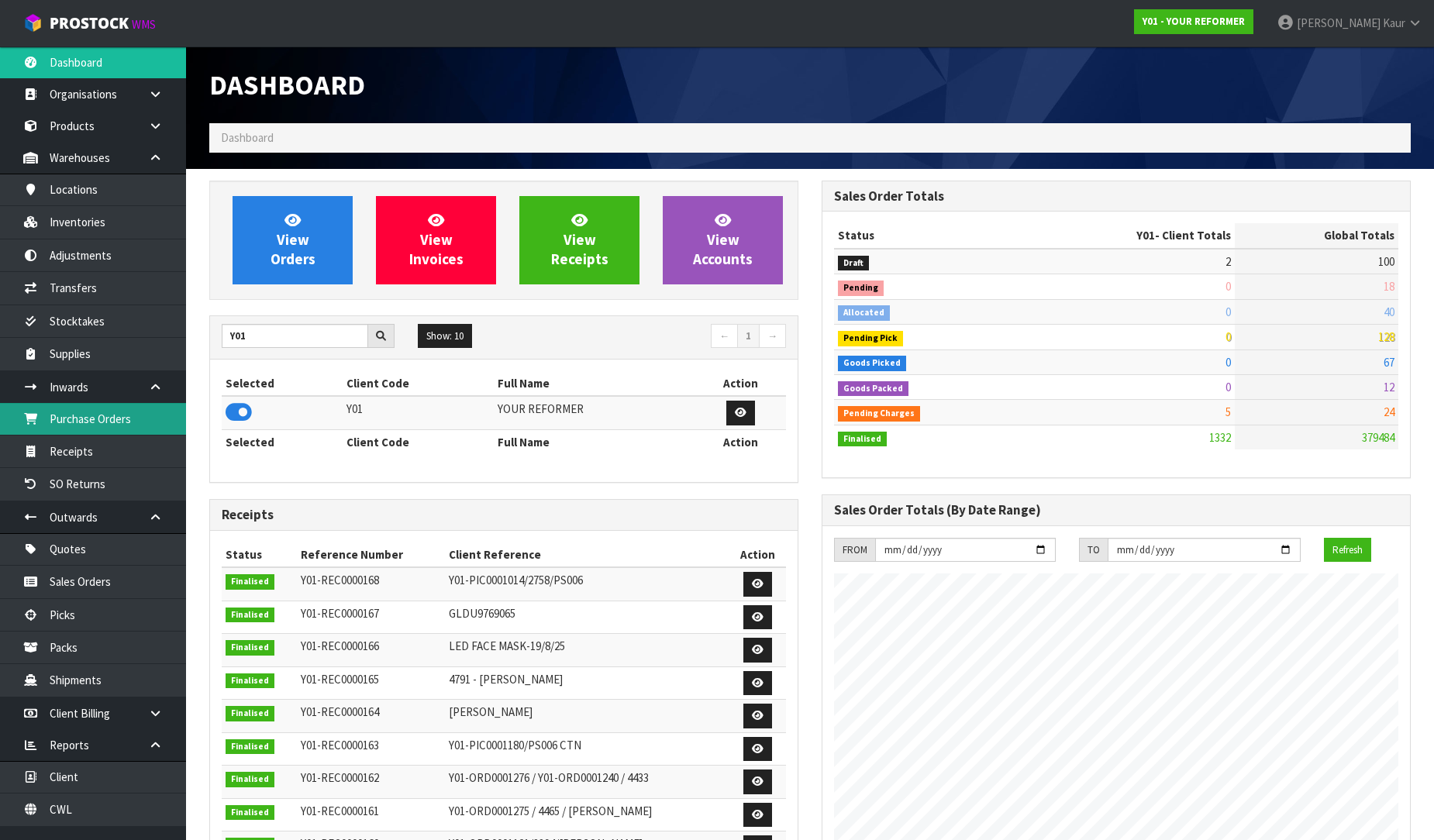
click at [72, 426] on link "Purchase Orders" at bounding box center [93, 418] width 186 height 31
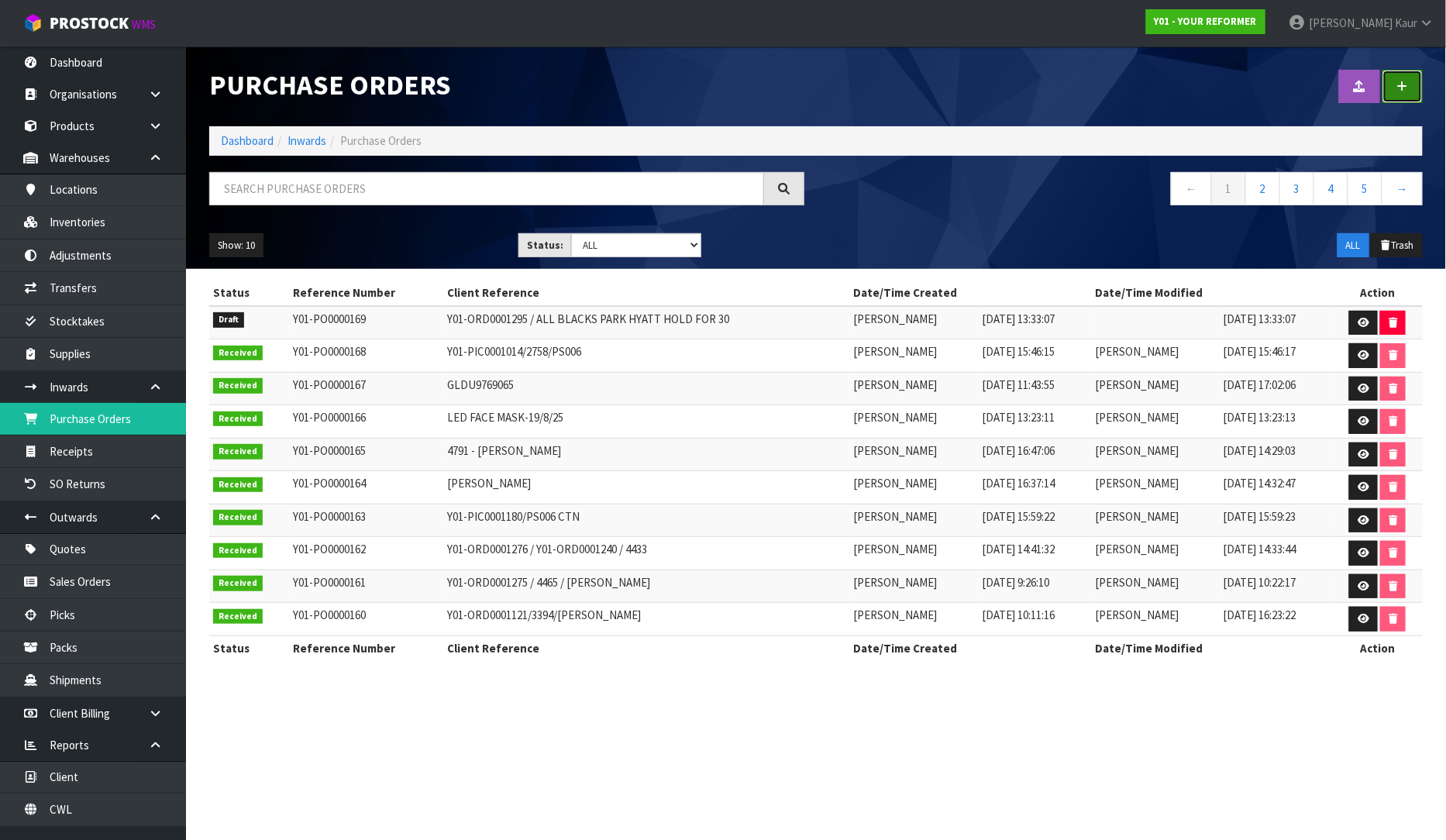
click at [1406, 95] on link at bounding box center [1403, 87] width 40 height 33
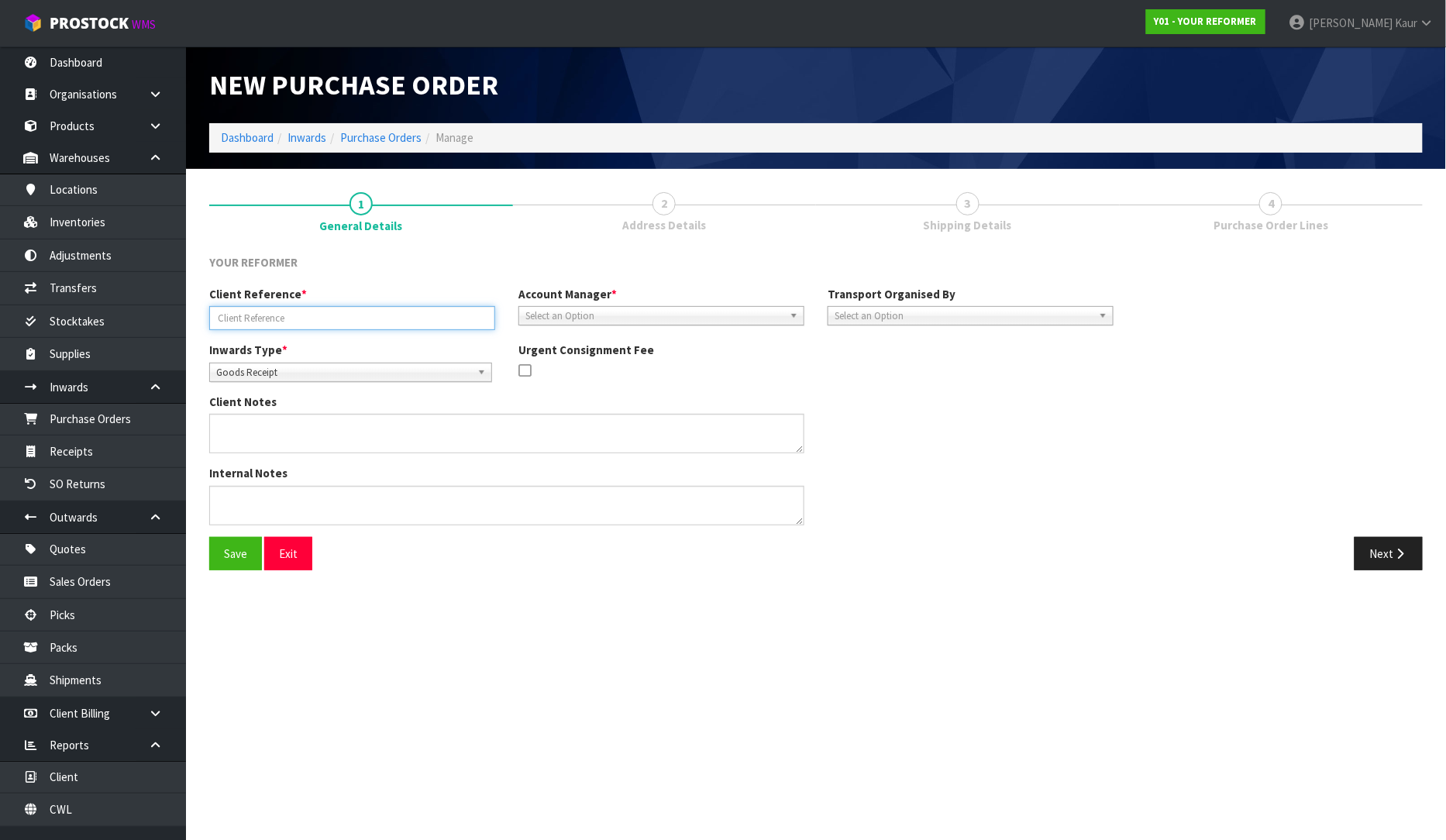
click at [238, 326] on input "text" at bounding box center [352, 318] width 286 height 24
type input "03/09/25/FACE MASKS"
click at [592, 311] on span "Select an Option" at bounding box center [655, 316] width 258 height 19
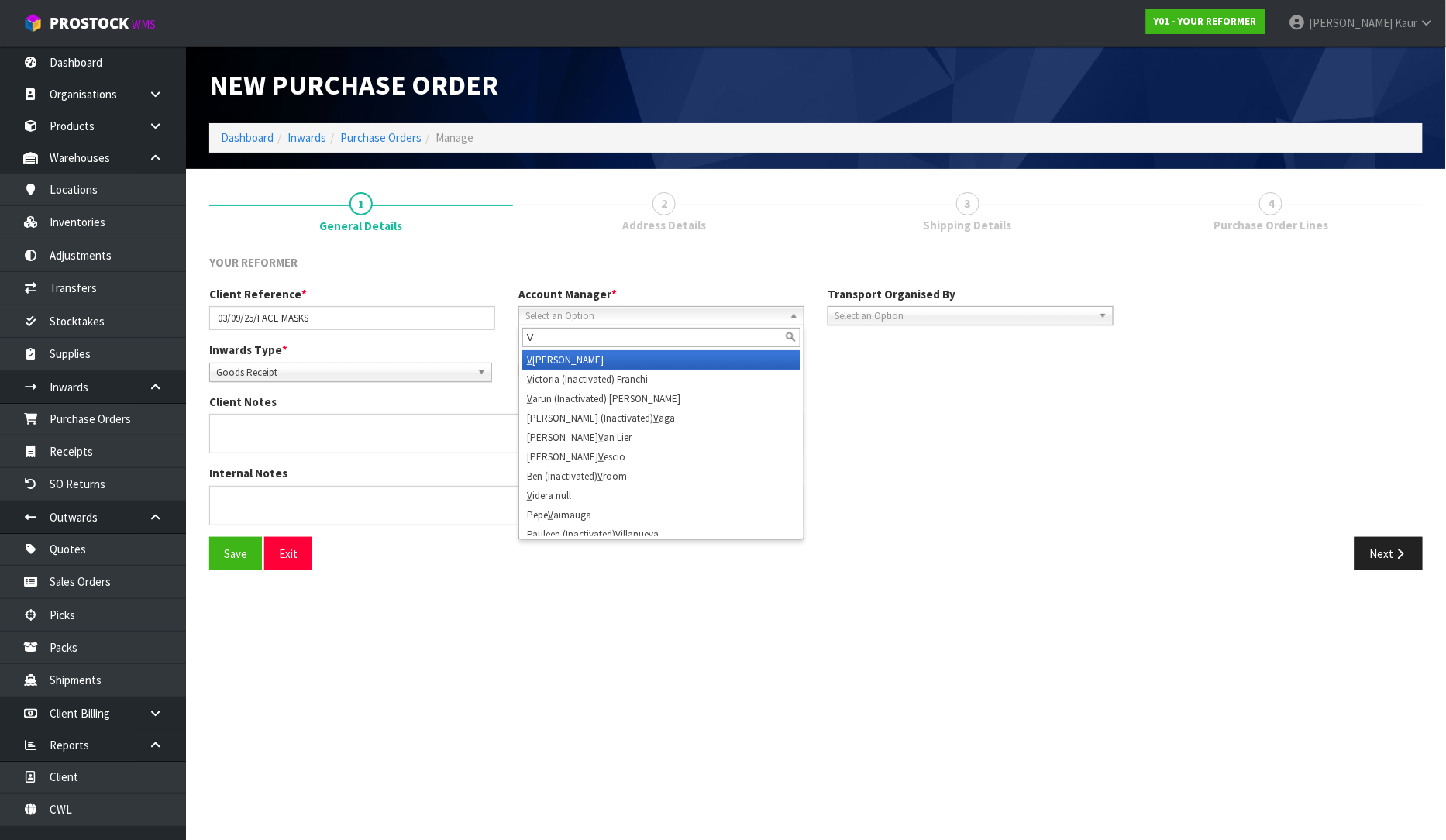
type input "V"
click at [593, 353] on li "V [PERSON_NAME]" at bounding box center [662, 359] width 279 height 20
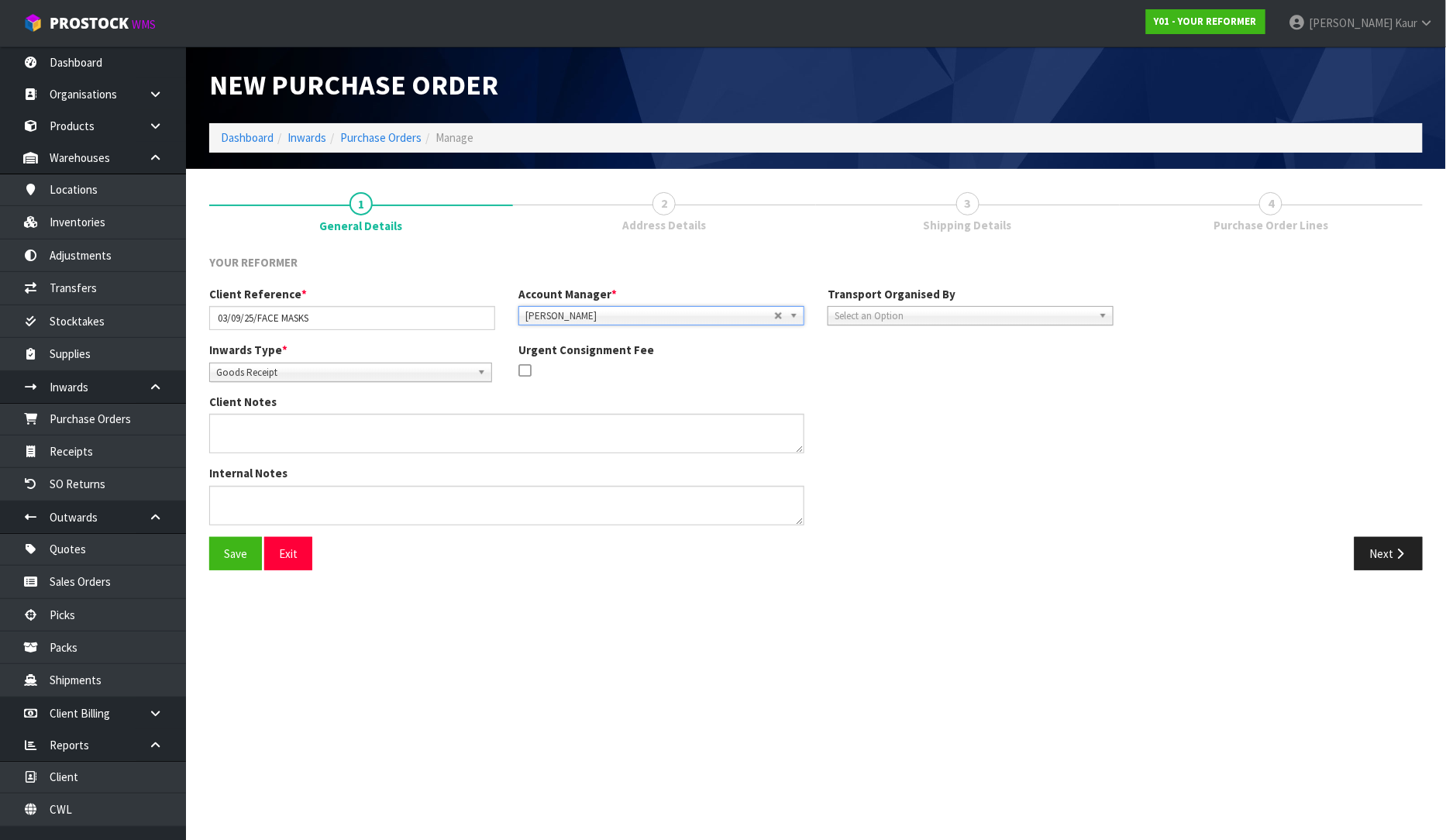
click at [717, 312] on span "[PERSON_NAME]" at bounding box center [650, 316] width 249 height 19
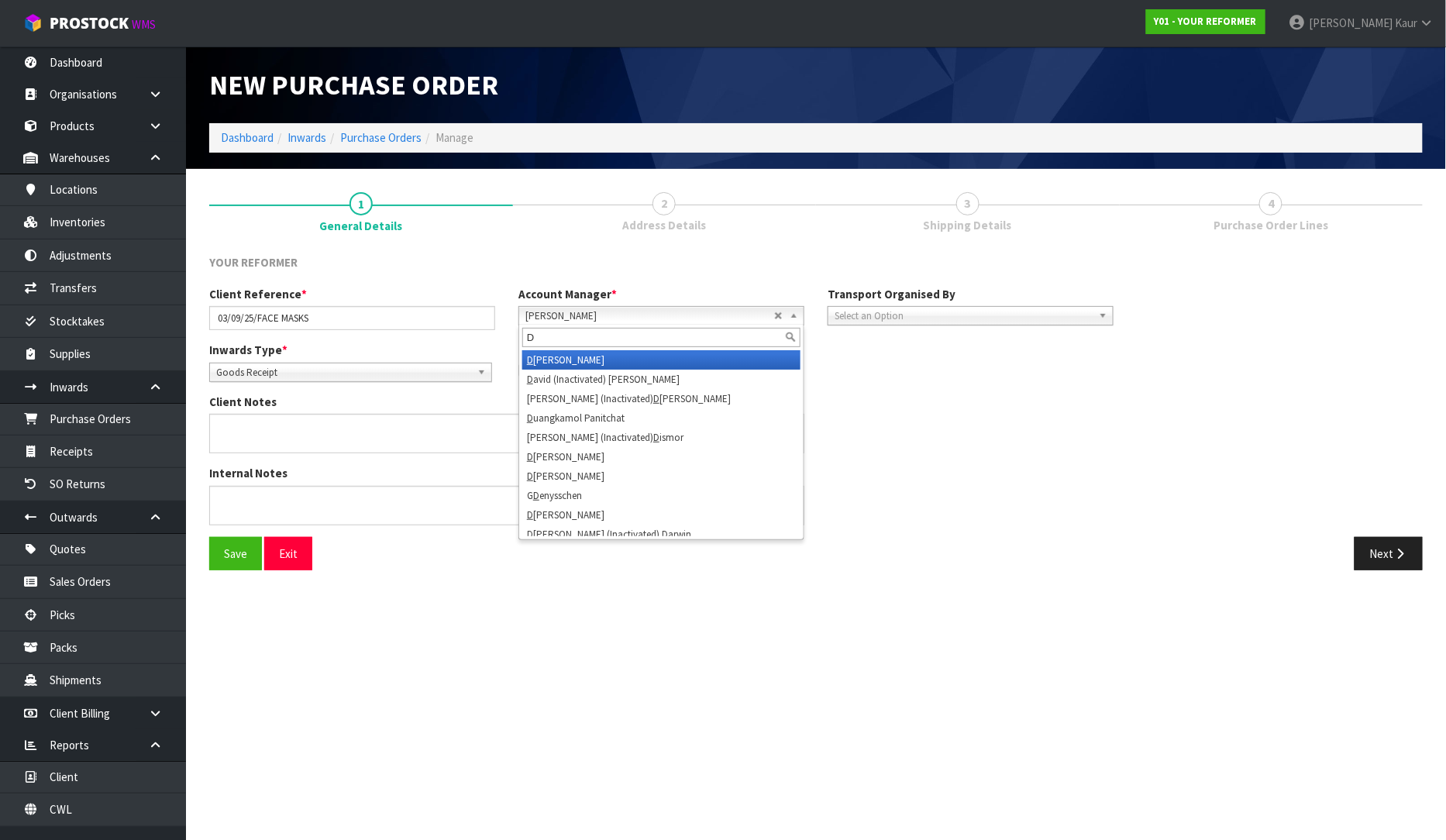
type input "D"
click at [612, 352] on li "D [PERSON_NAME]" at bounding box center [662, 359] width 279 height 20
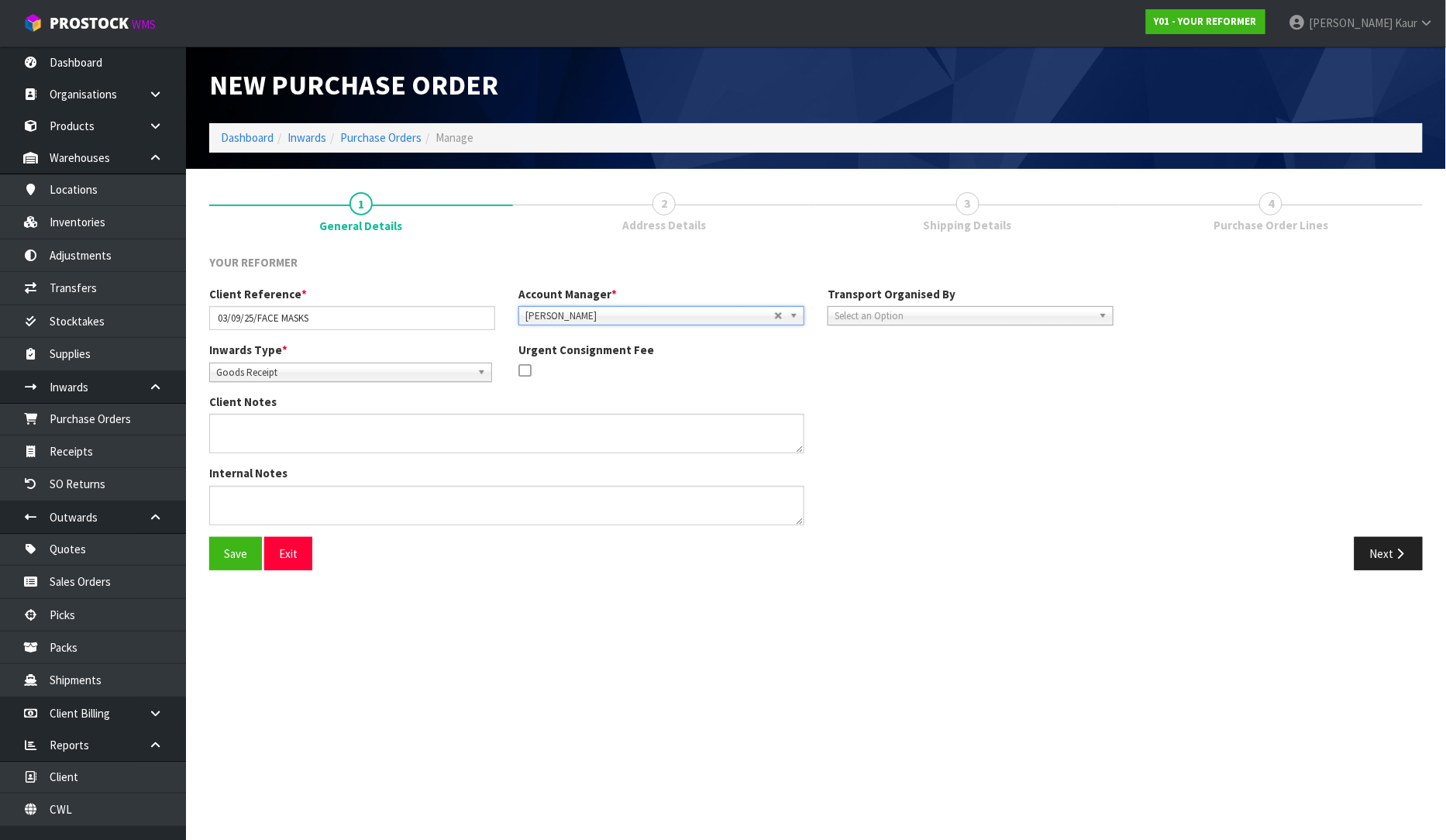
click at [902, 315] on span "Select an Option" at bounding box center [964, 316] width 258 height 19
drag, startPoint x: 873, startPoint y: 399, endPoint x: 933, endPoint y: 378, distance: 63.6
click at [873, 400] on li "Client" at bounding box center [971, 399] width 279 height 20
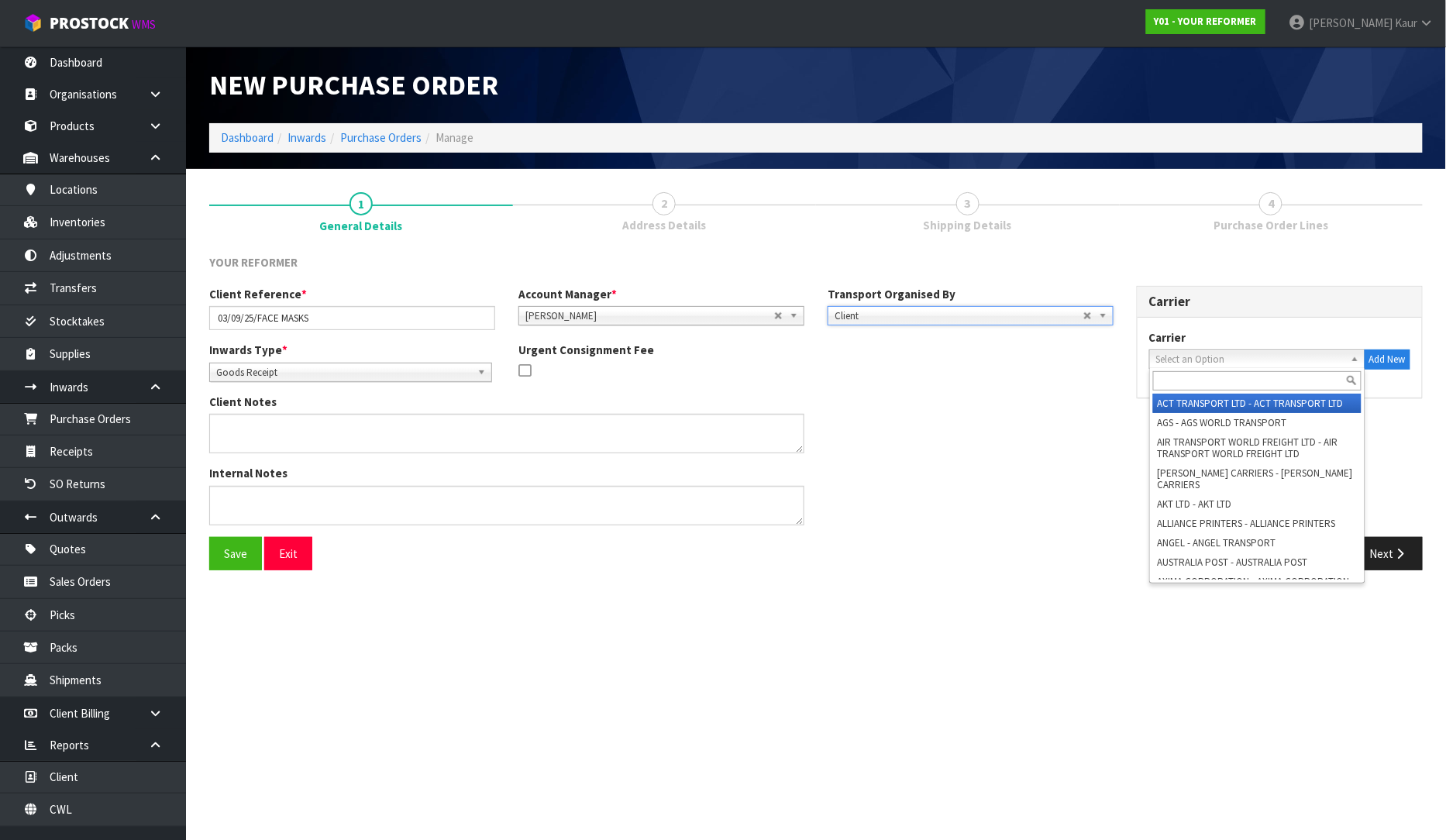
click at [1196, 363] on span "Select an Option" at bounding box center [1250, 359] width 188 height 19
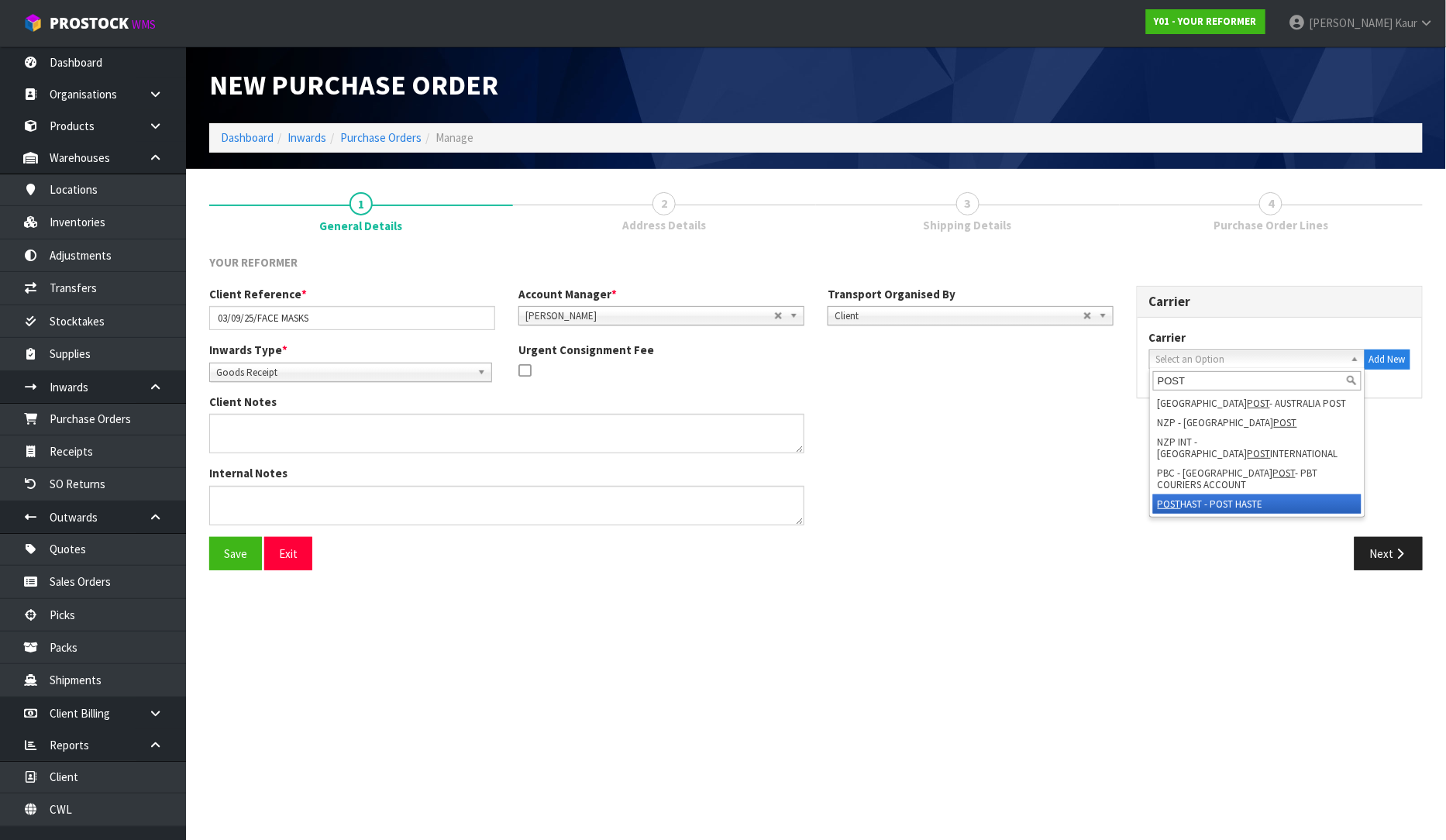
type input "POST"
click at [1182, 495] on li "POST HAST - POST HASTE" at bounding box center [1257, 504] width 208 height 20
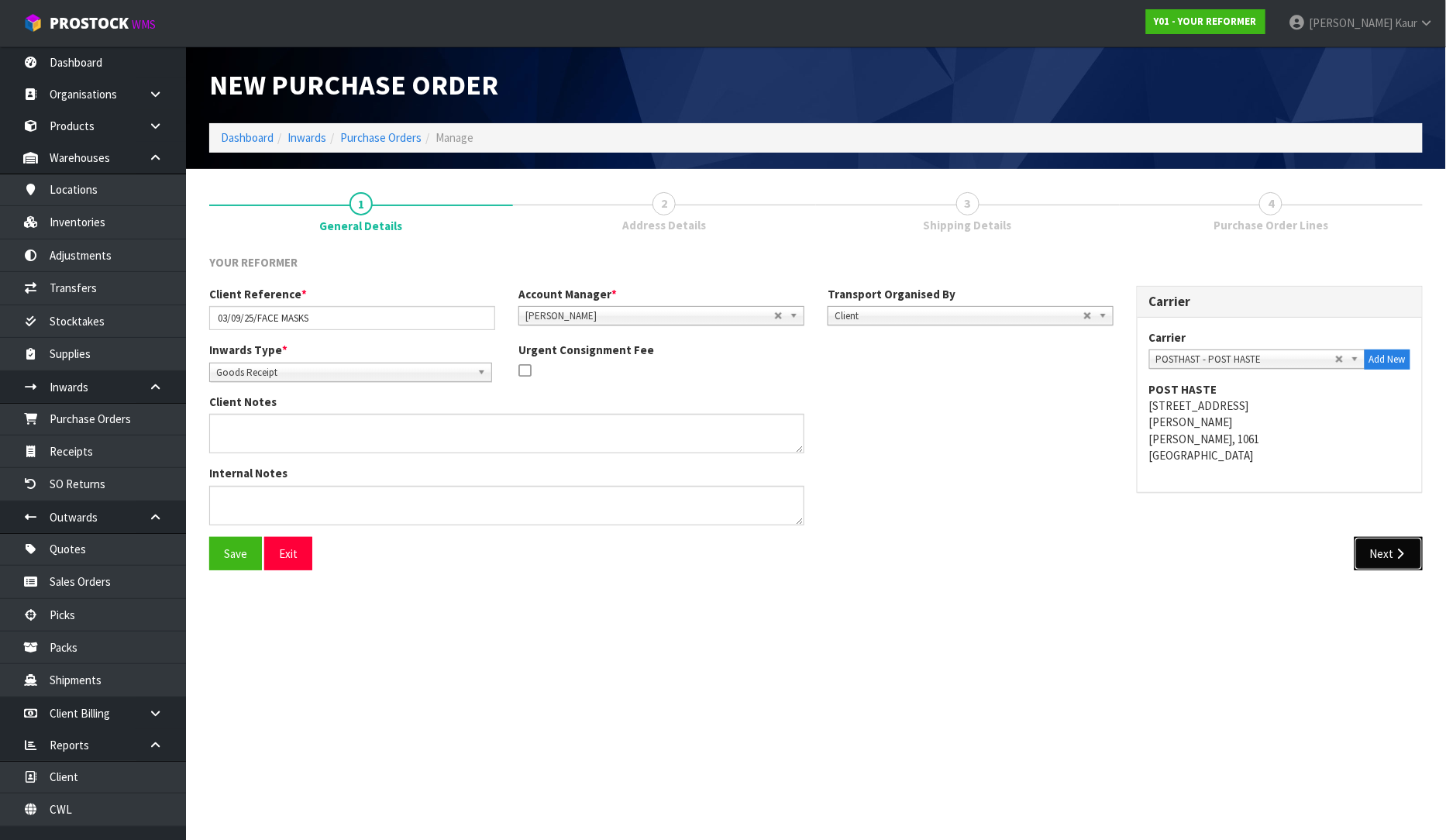
click at [1360, 550] on button "Next" at bounding box center [1389, 554] width 68 height 33
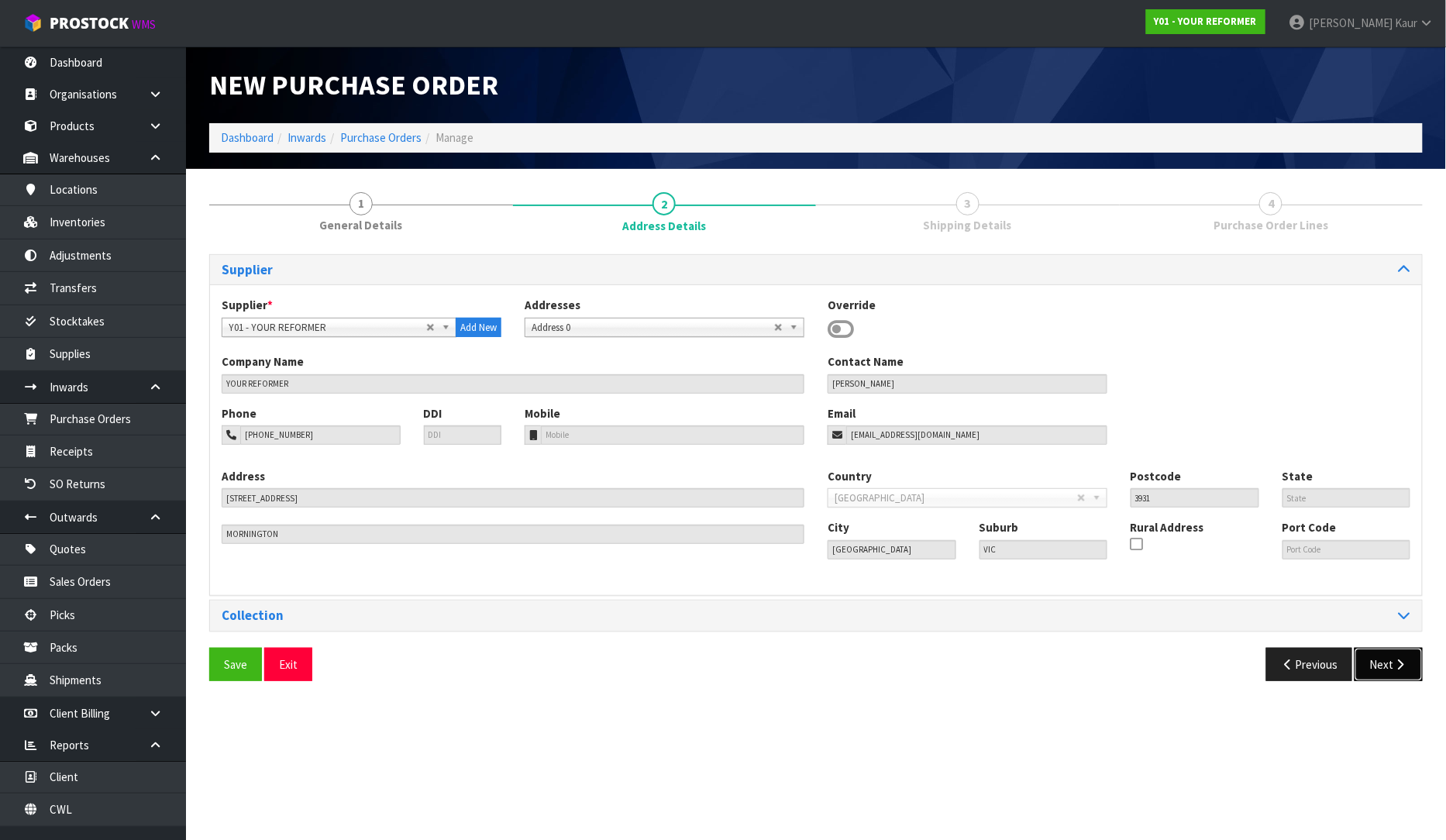
click at [1395, 660] on icon "button" at bounding box center [1400, 664] width 15 height 12
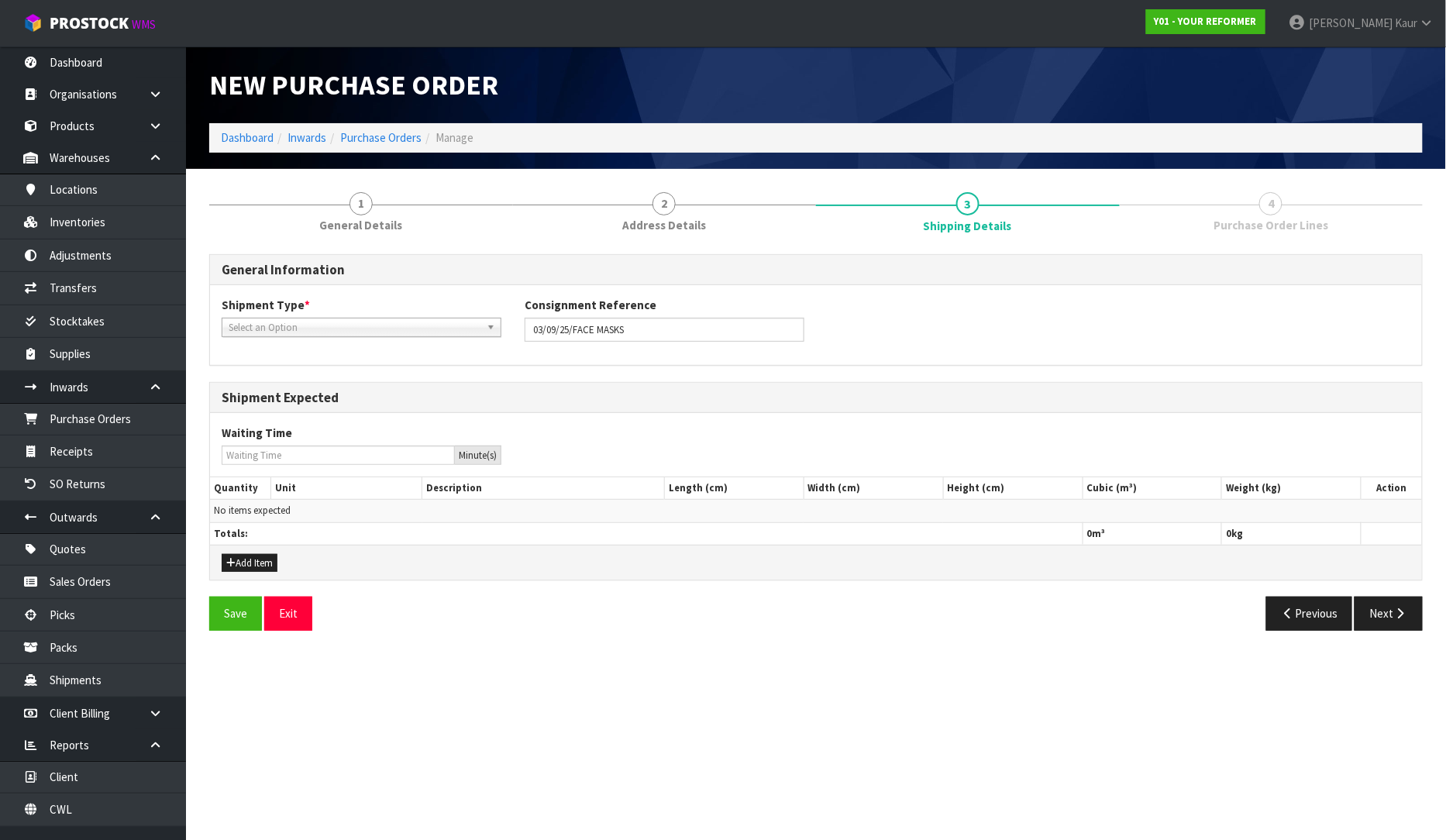
click at [294, 322] on span "Select an Option" at bounding box center [355, 328] width 252 height 19
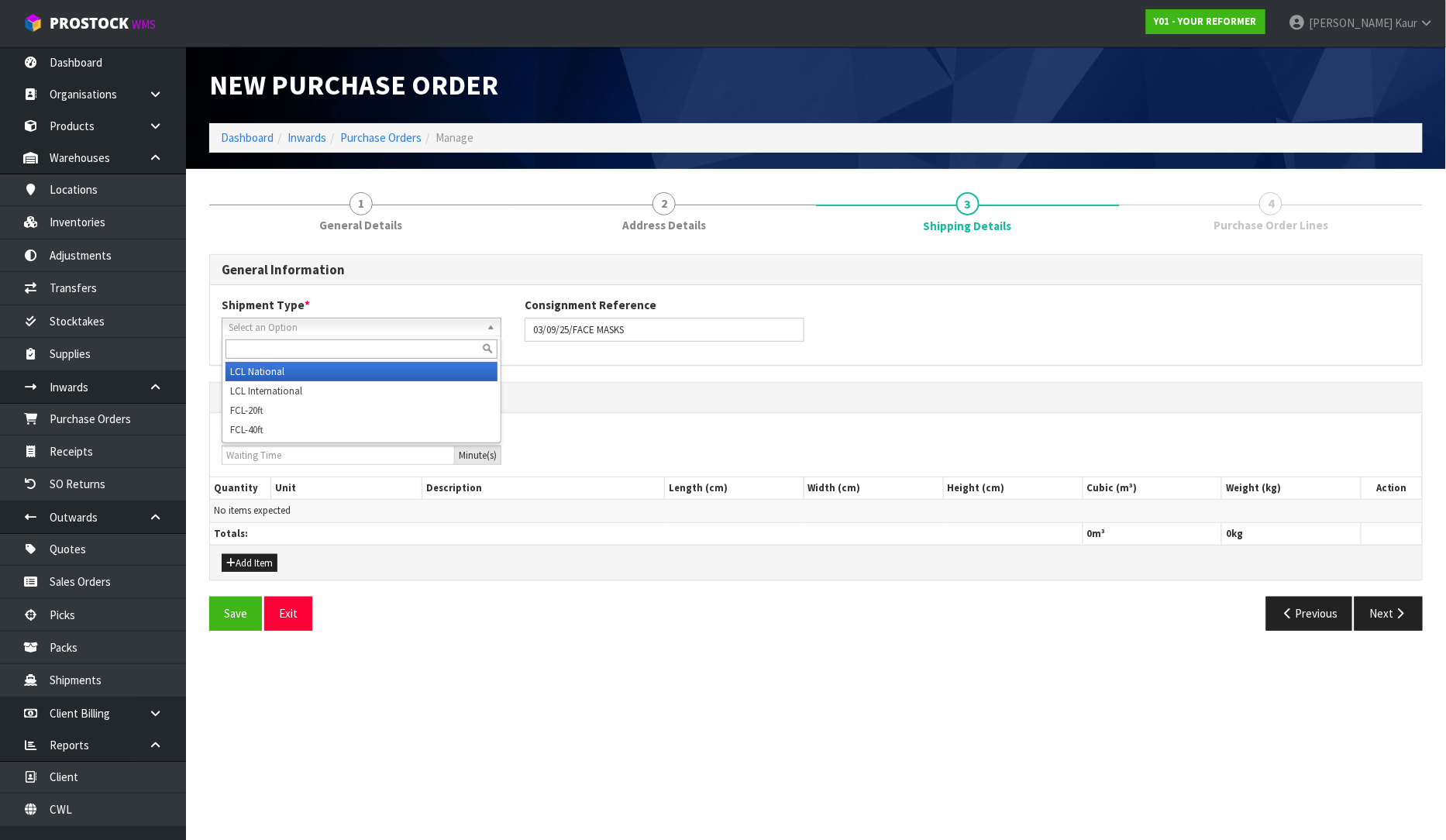
click at [278, 367] on li "LCL National" at bounding box center [362, 371] width 272 height 20
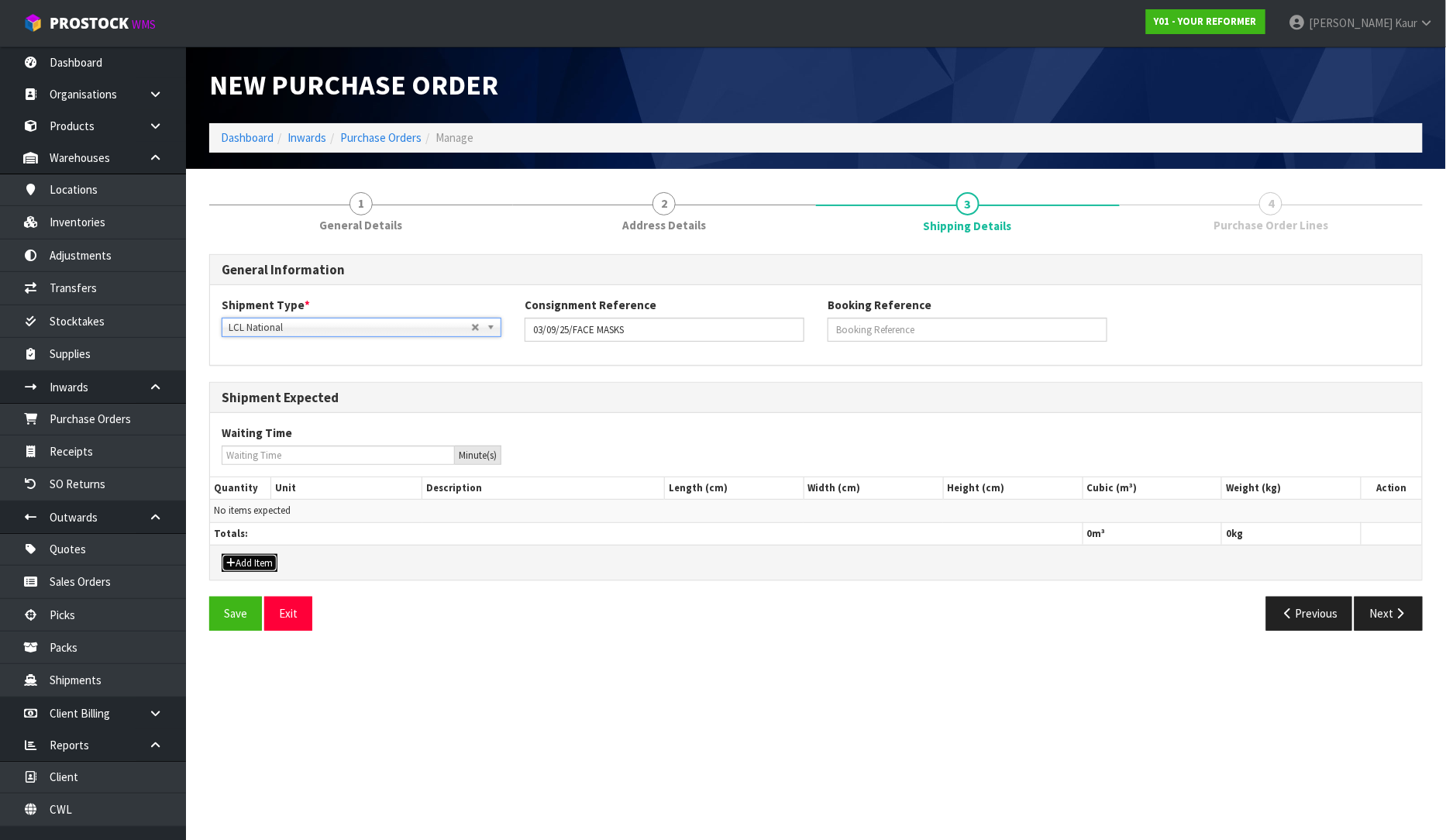
click at [260, 563] on button "Add Item" at bounding box center [249, 563] width 56 height 19
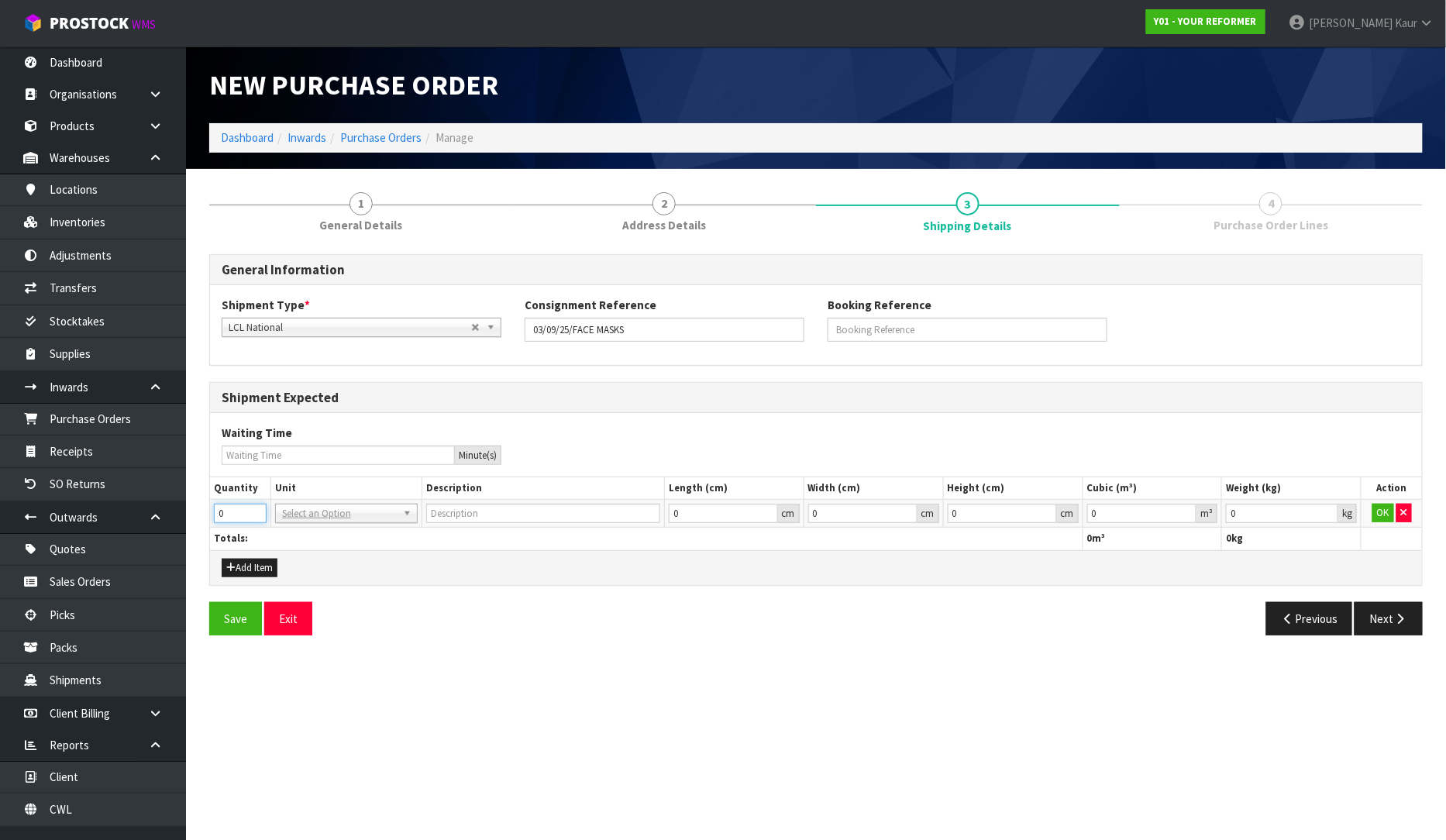
click at [197, 511] on div "1 General Details 2 Address Details 3 Shipping Details 4 Purchase Order Lines G…" at bounding box center [816, 414] width 1237 height 466
type input "3"
click at [312, 536] on input "text" at bounding box center [346, 535] width 135 height 20
type input "CTN"
type input "CARTON"
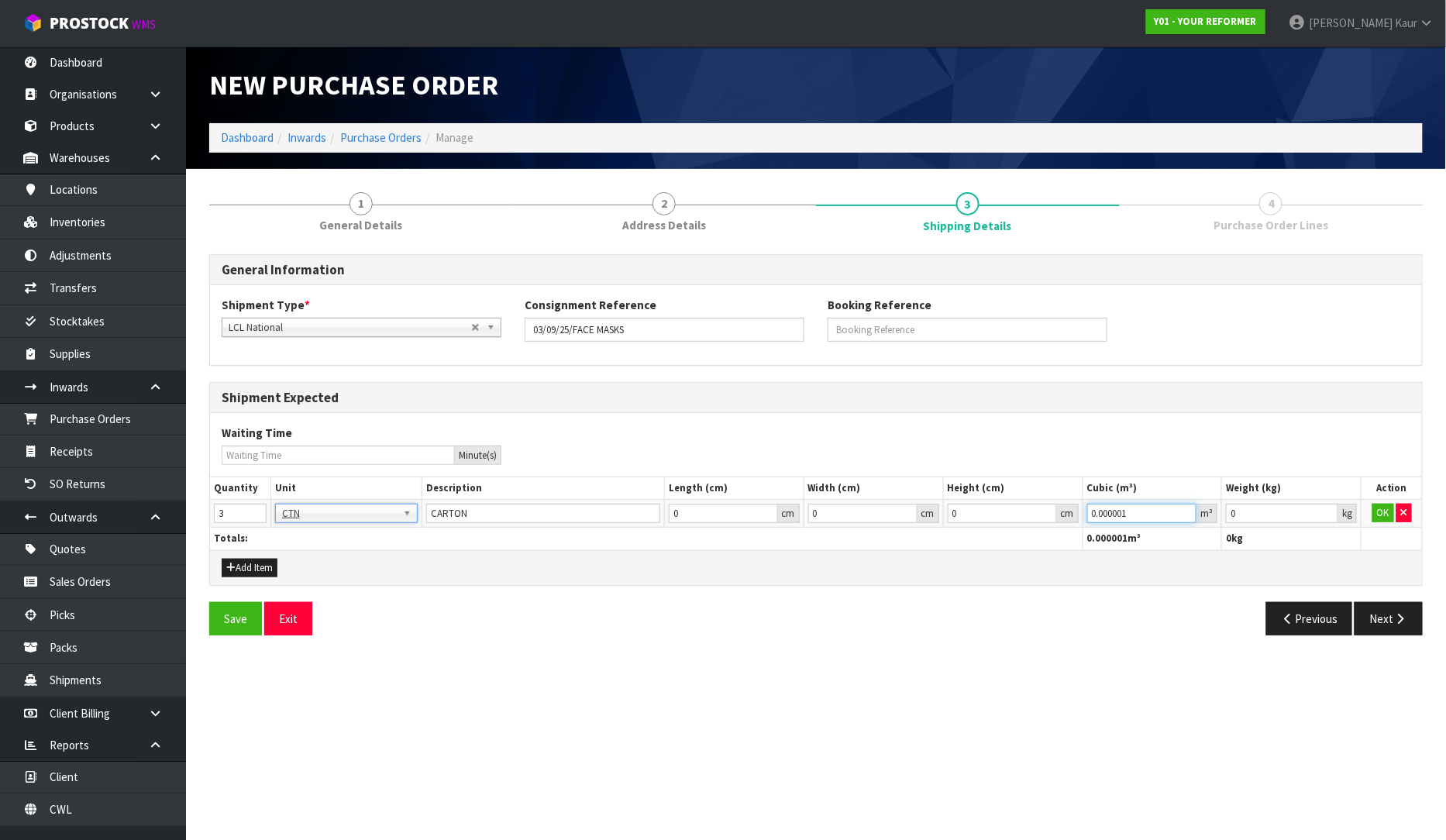
type input "0.000001"
click at [1182, 509] on input "0.000001" at bounding box center [1142, 513] width 110 height 20
type input "0.001"
click at [1328, 512] on input "0.001" at bounding box center [1282, 513] width 113 height 20
click at [1378, 514] on button "OK" at bounding box center [1384, 513] width 22 height 19
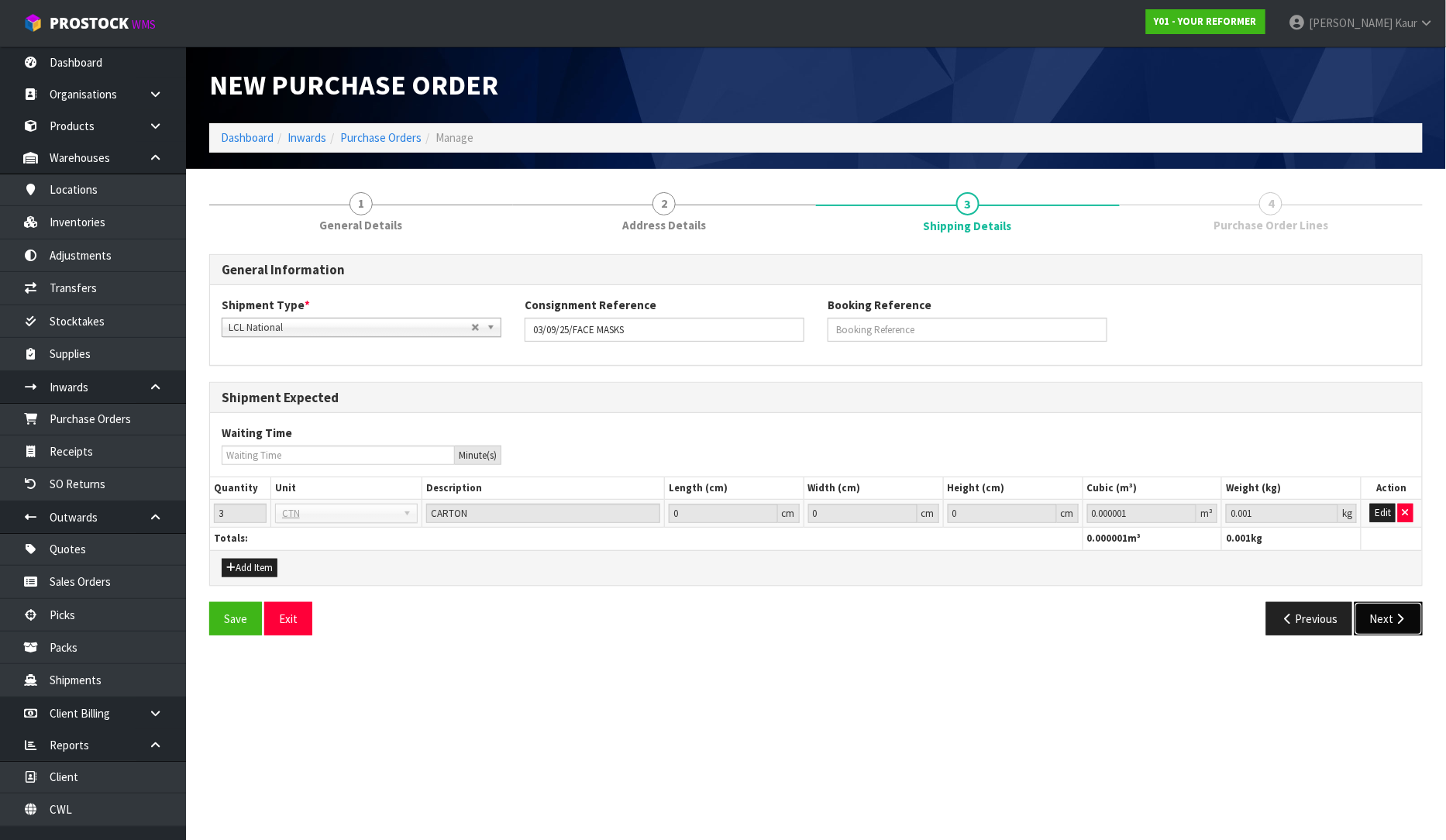
click at [1400, 624] on button "Next" at bounding box center [1389, 618] width 68 height 33
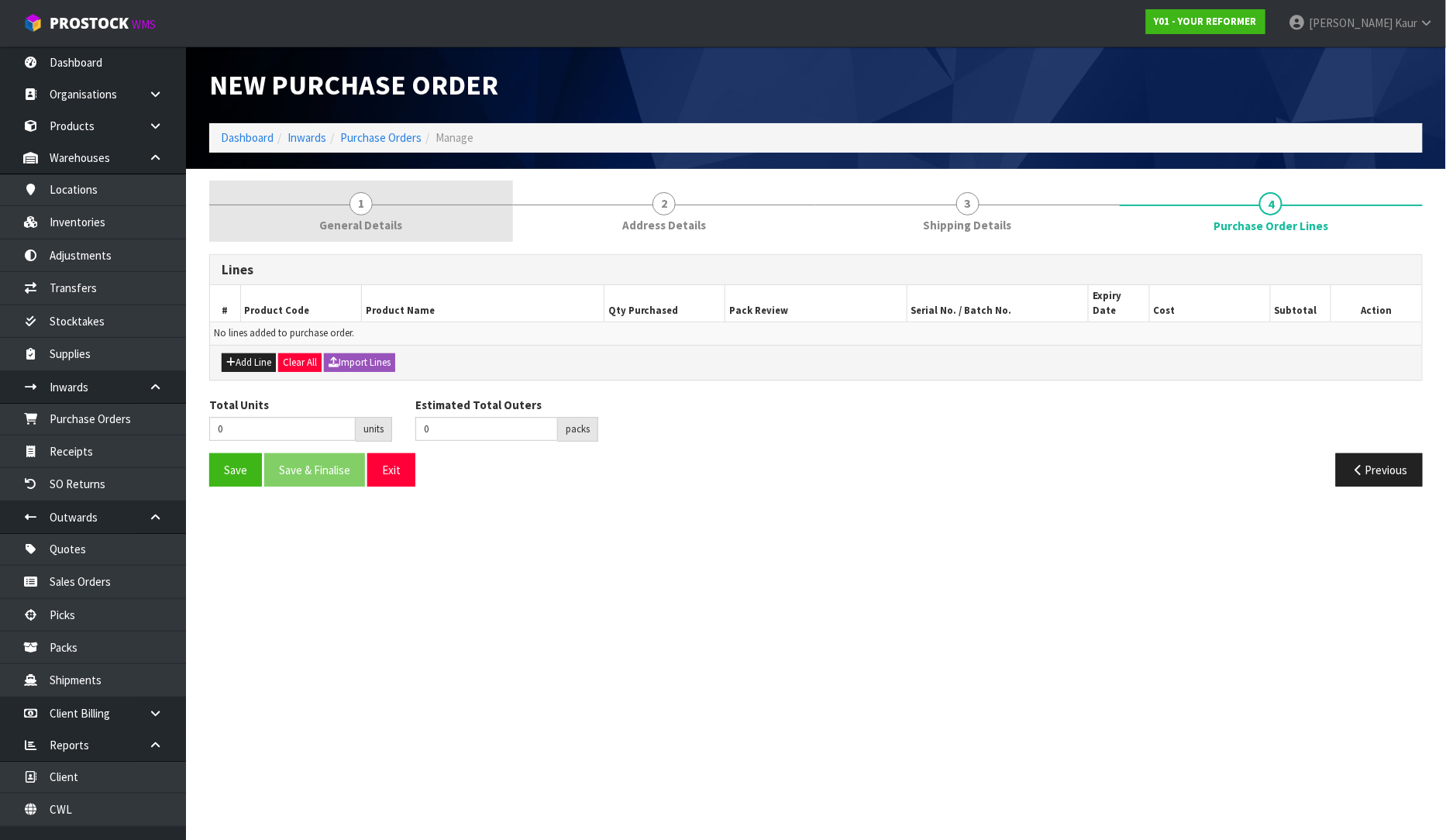
click at [382, 227] on span "General Details" at bounding box center [360, 225] width 83 height 17
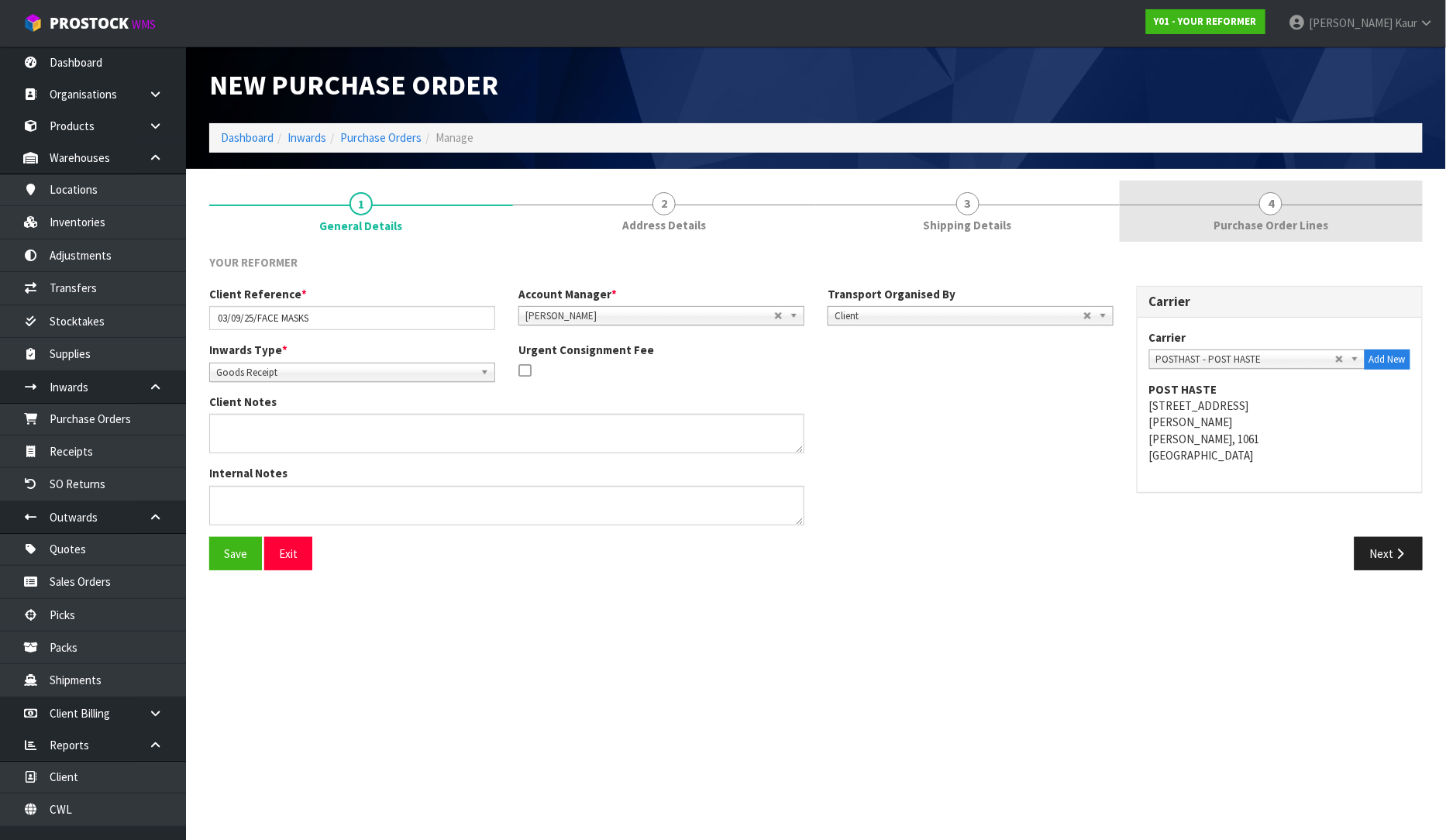
click at [1310, 222] on span "Purchase Order Lines" at bounding box center [1271, 225] width 115 height 17
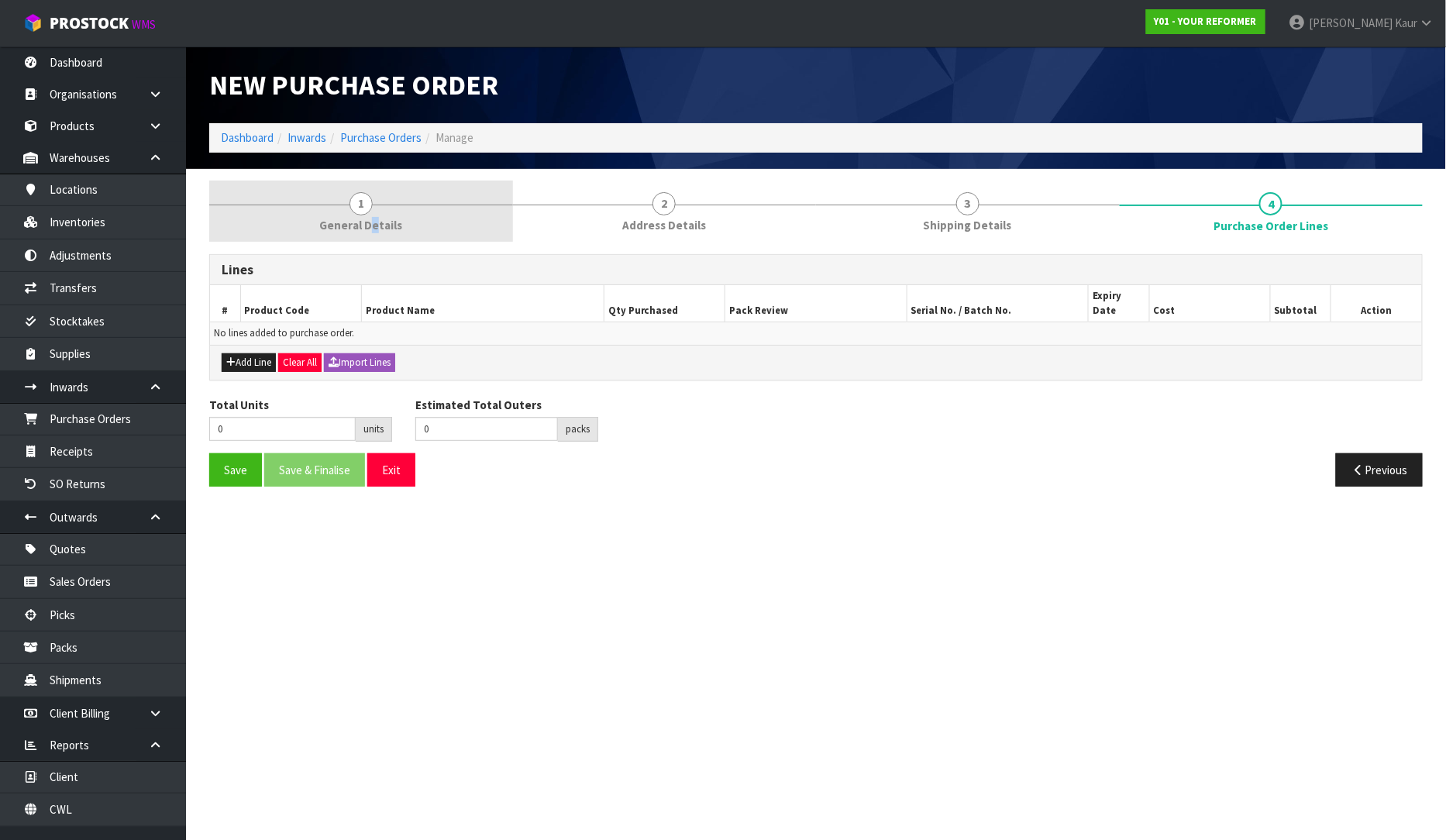
click at [375, 230] on span "General Details" at bounding box center [360, 225] width 83 height 17
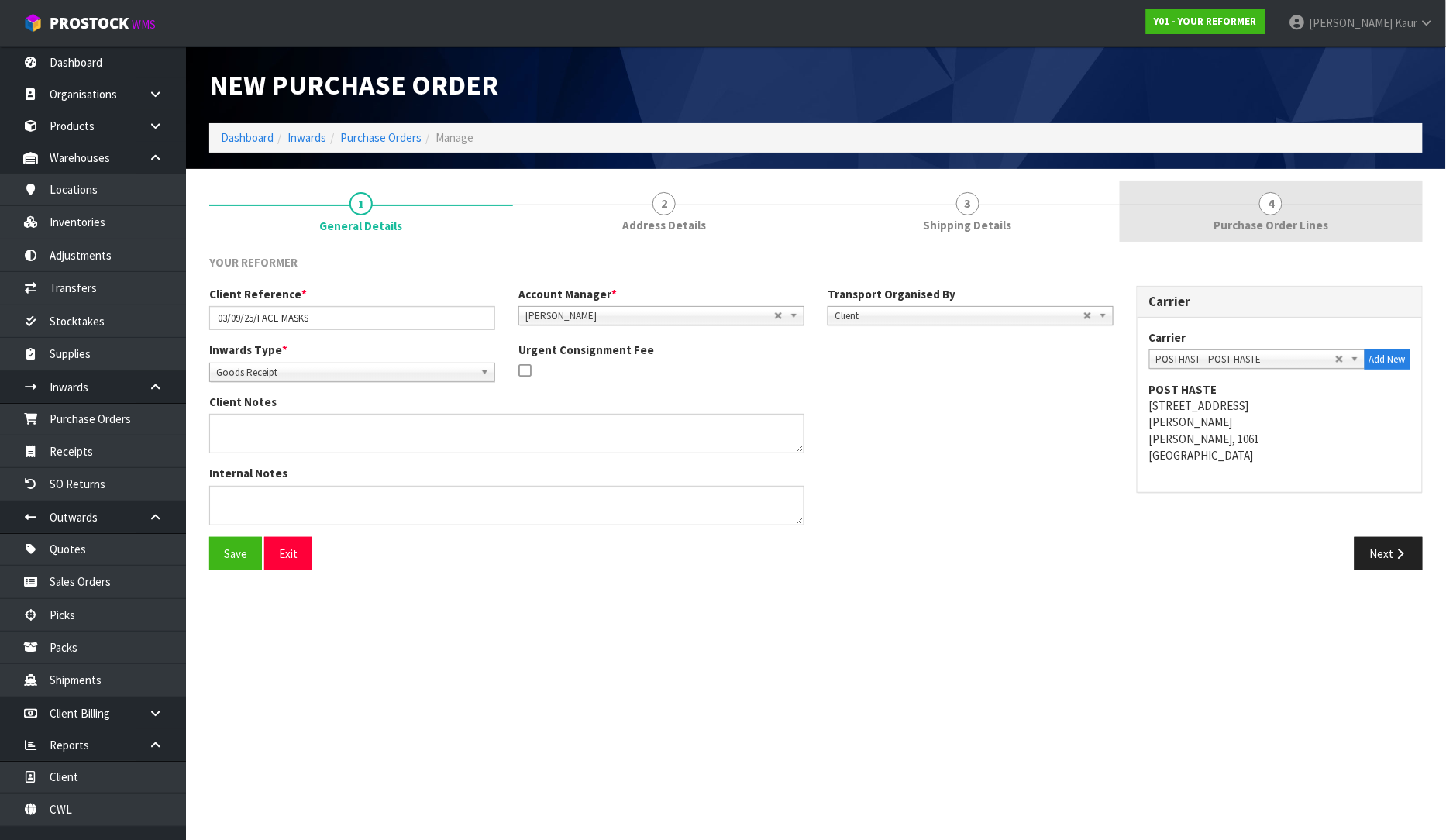
click at [1297, 225] on span "Purchase Order Lines" at bounding box center [1271, 225] width 115 height 17
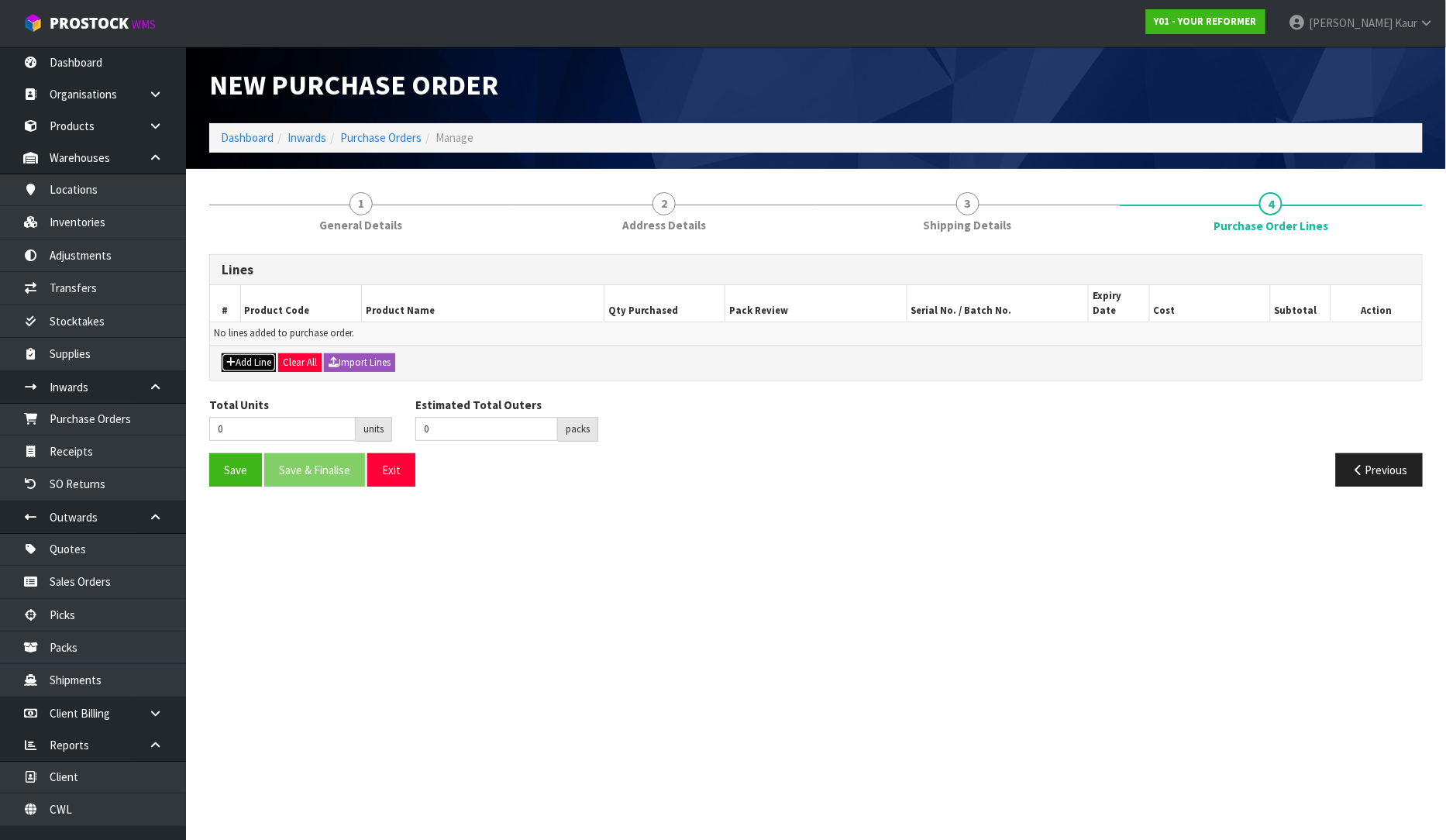
click at [227, 357] on icon "button" at bounding box center [231, 362] width 9 height 10
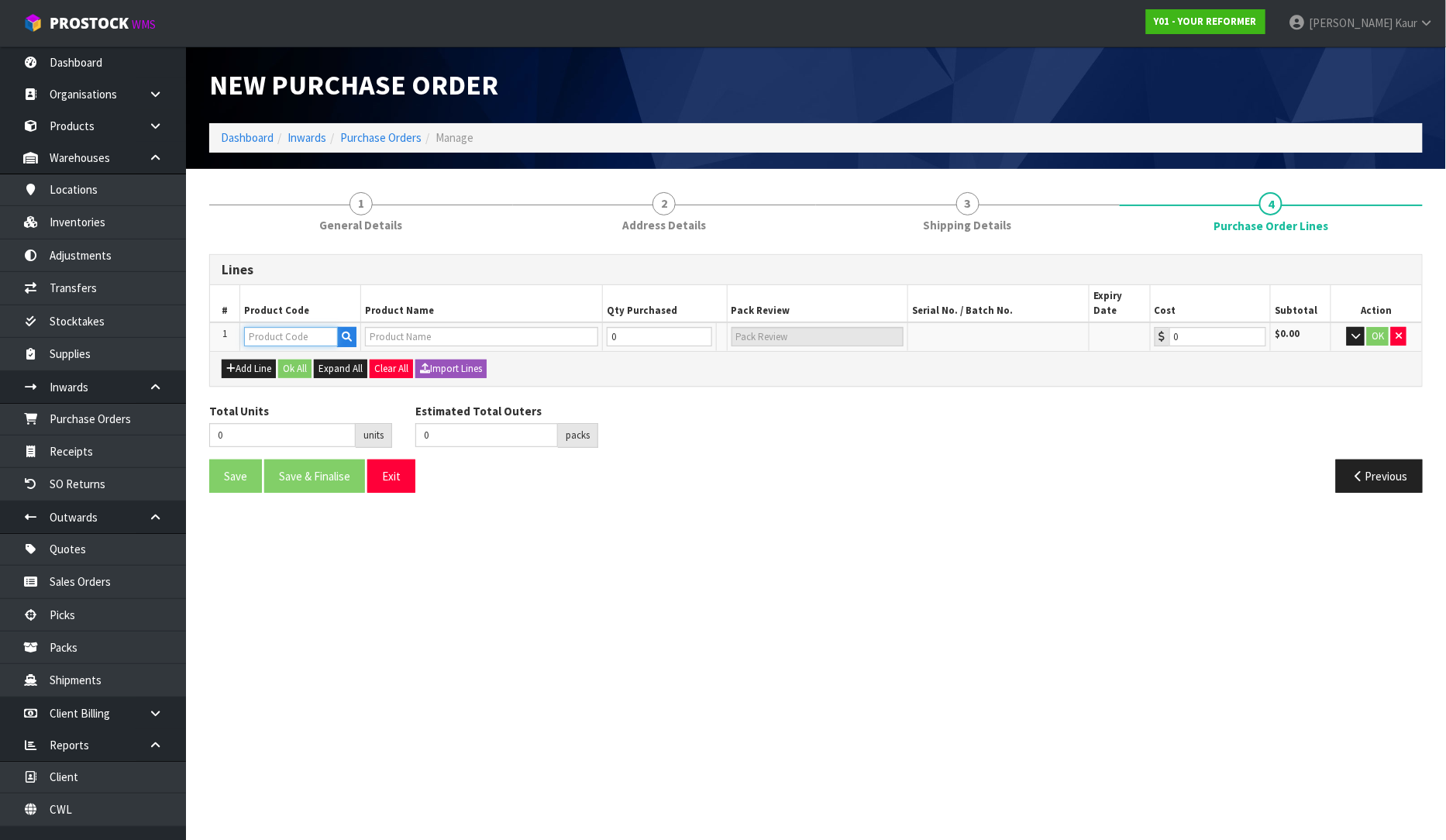
click at [280, 327] on input "text" at bounding box center [290, 337] width 94 height 20
type input "F"
click at [377, 327] on input "text" at bounding box center [481, 337] width 234 height 20
type input "F"
type input "L"
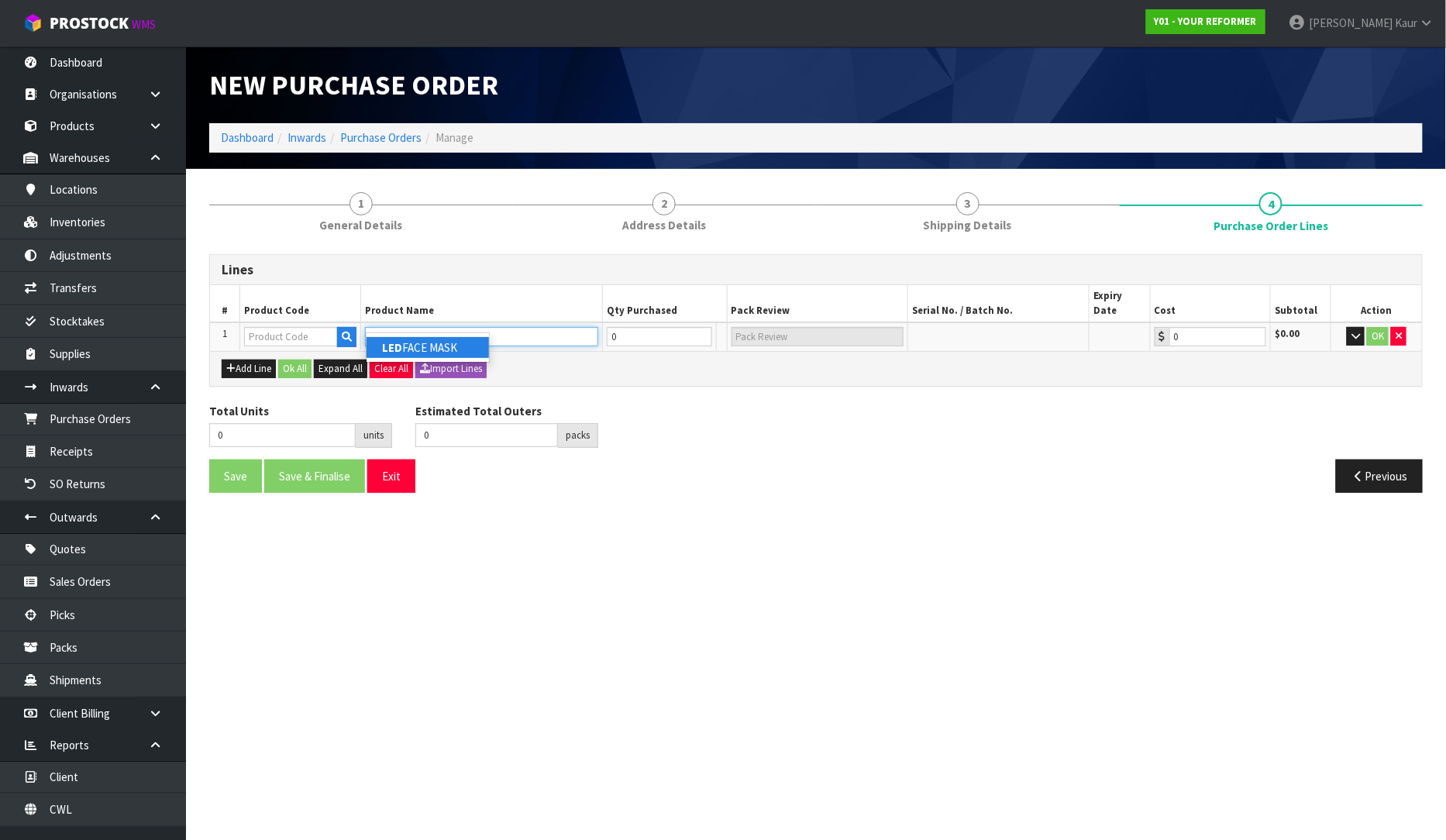
type input "LED"
click at [408, 349] on link "LED FACE MASK" at bounding box center [428, 348] width 123 height 21
type input "LED FACE MASK"
type input "GWP-FM"
type input "0.00"
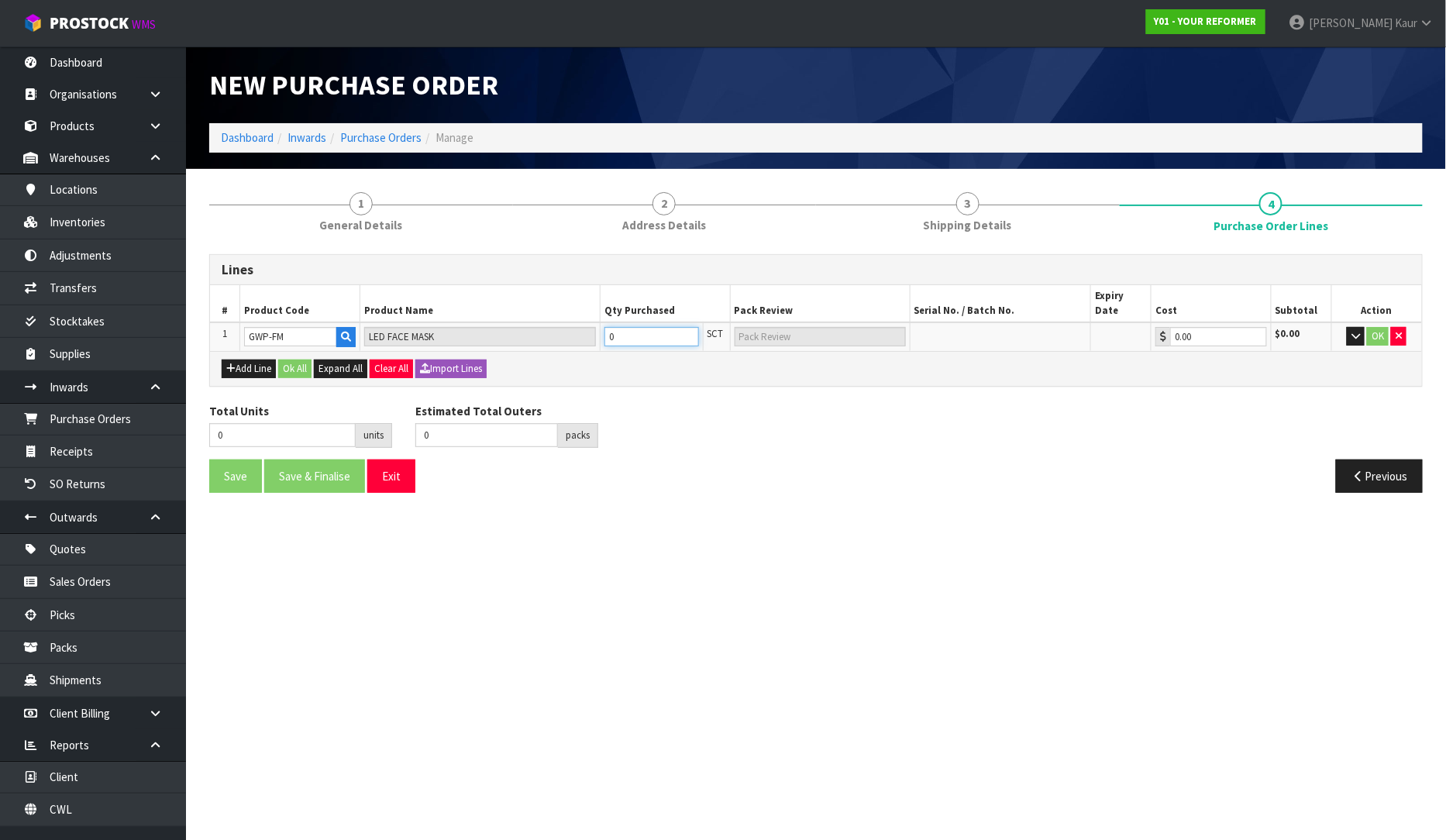
drag, startPoint x: 622, startPoint y: 318, endPoint x: 609, endPoint y: 318, distance: 13.0
click at [609, 327] on input "0" at bounding box center [651, 337] width 94 height 20
type input "3"
type input "3 SCT"
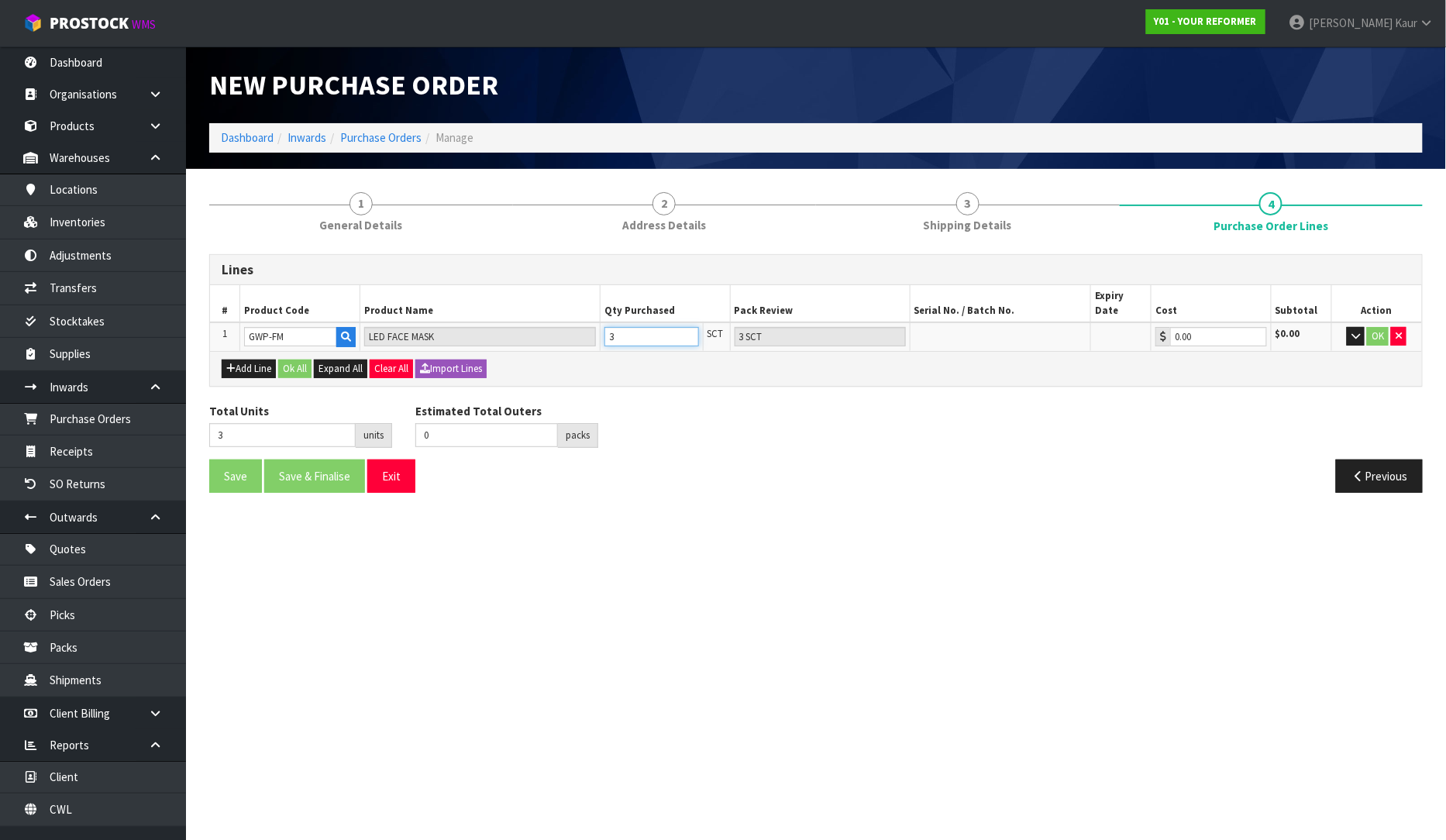
type input "30"
type input "2"
type input "30"
type input "2 CTN + 8 SCT"
type input "30"
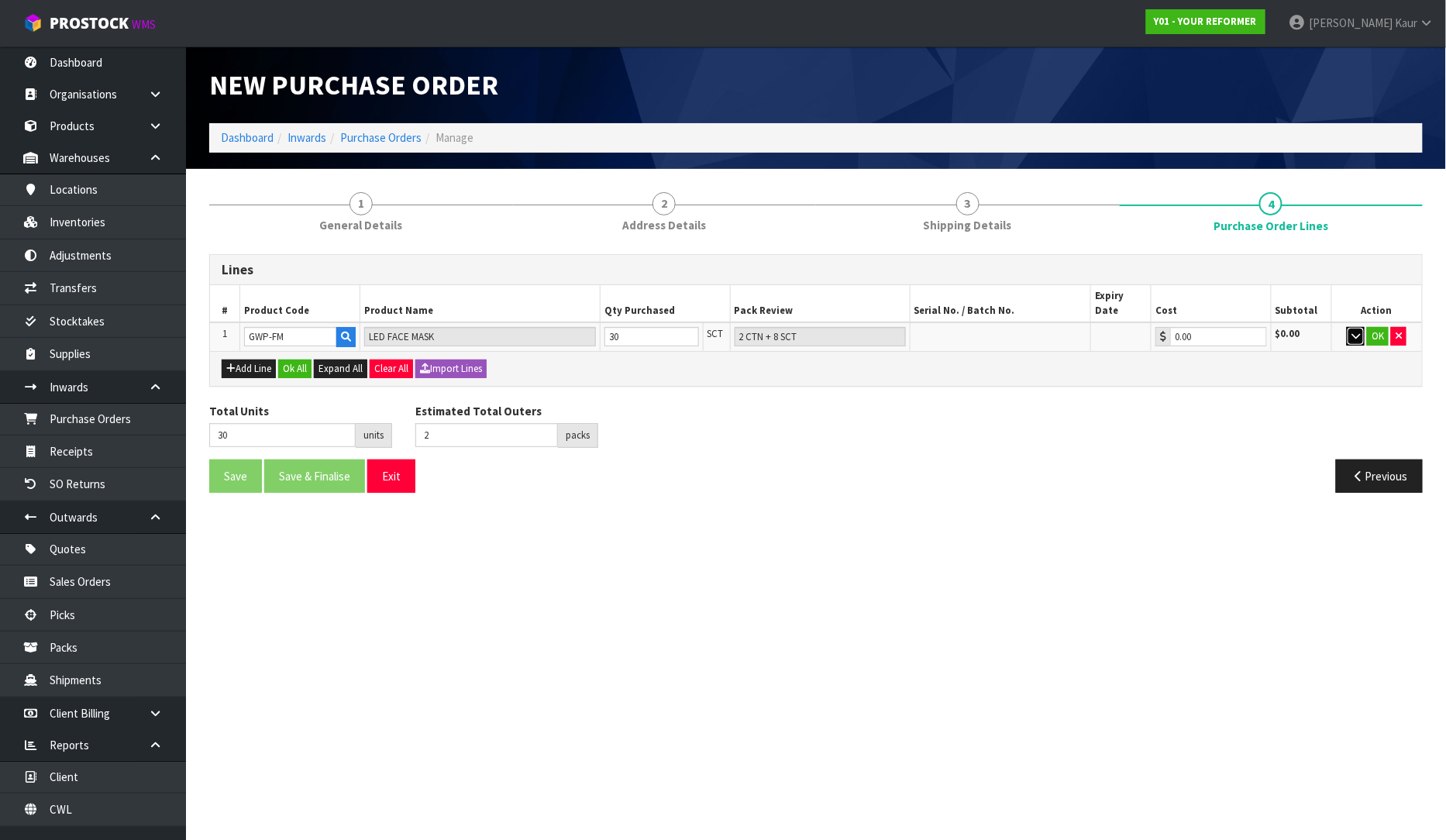
click at [1356, 331] on icon "button" at bounding box center [1356, 336] width 9 height 10
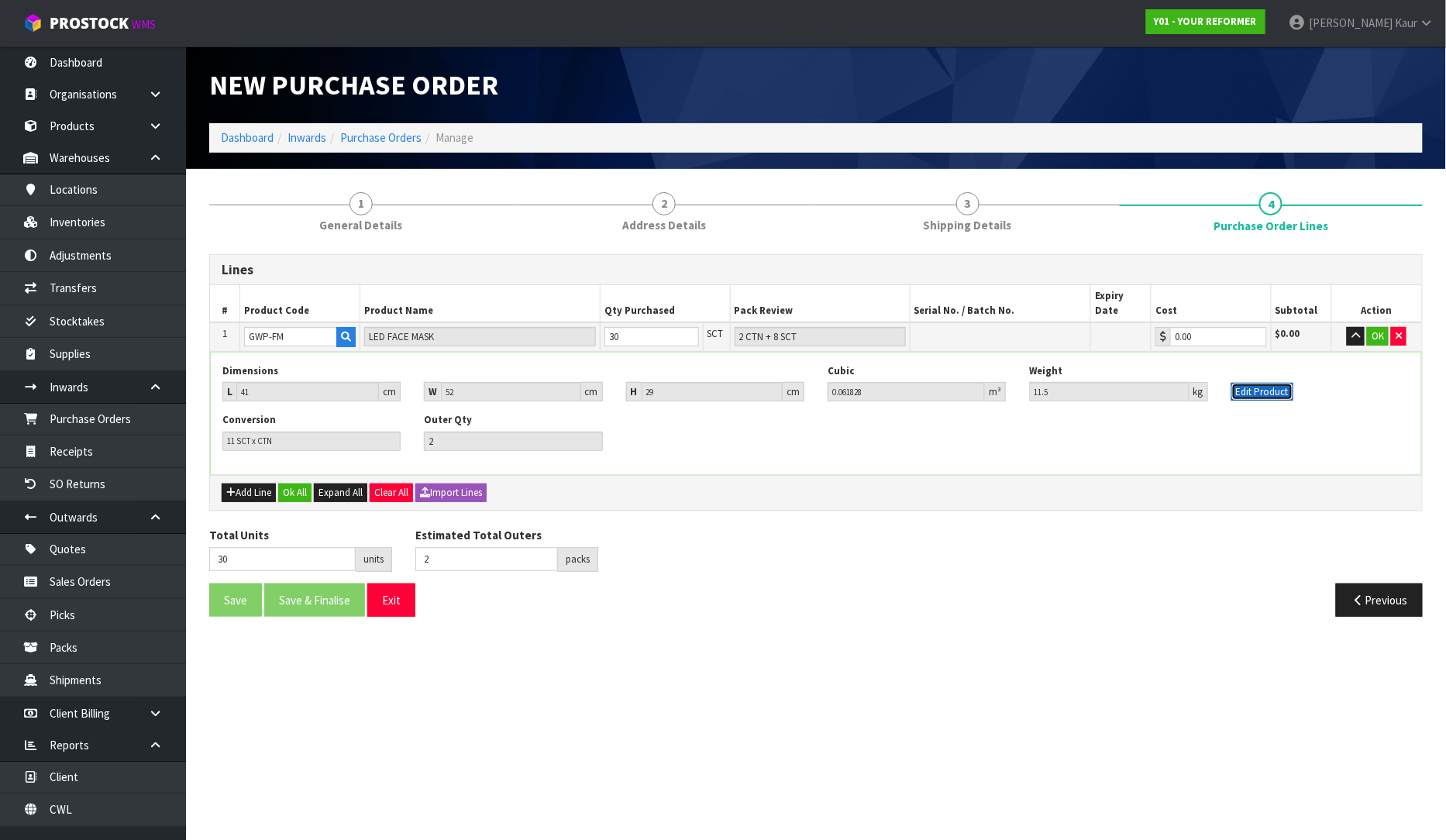
click at [1266, 383] on button "Edit Product" at bounding box center [1262, 392] width 62 height 19
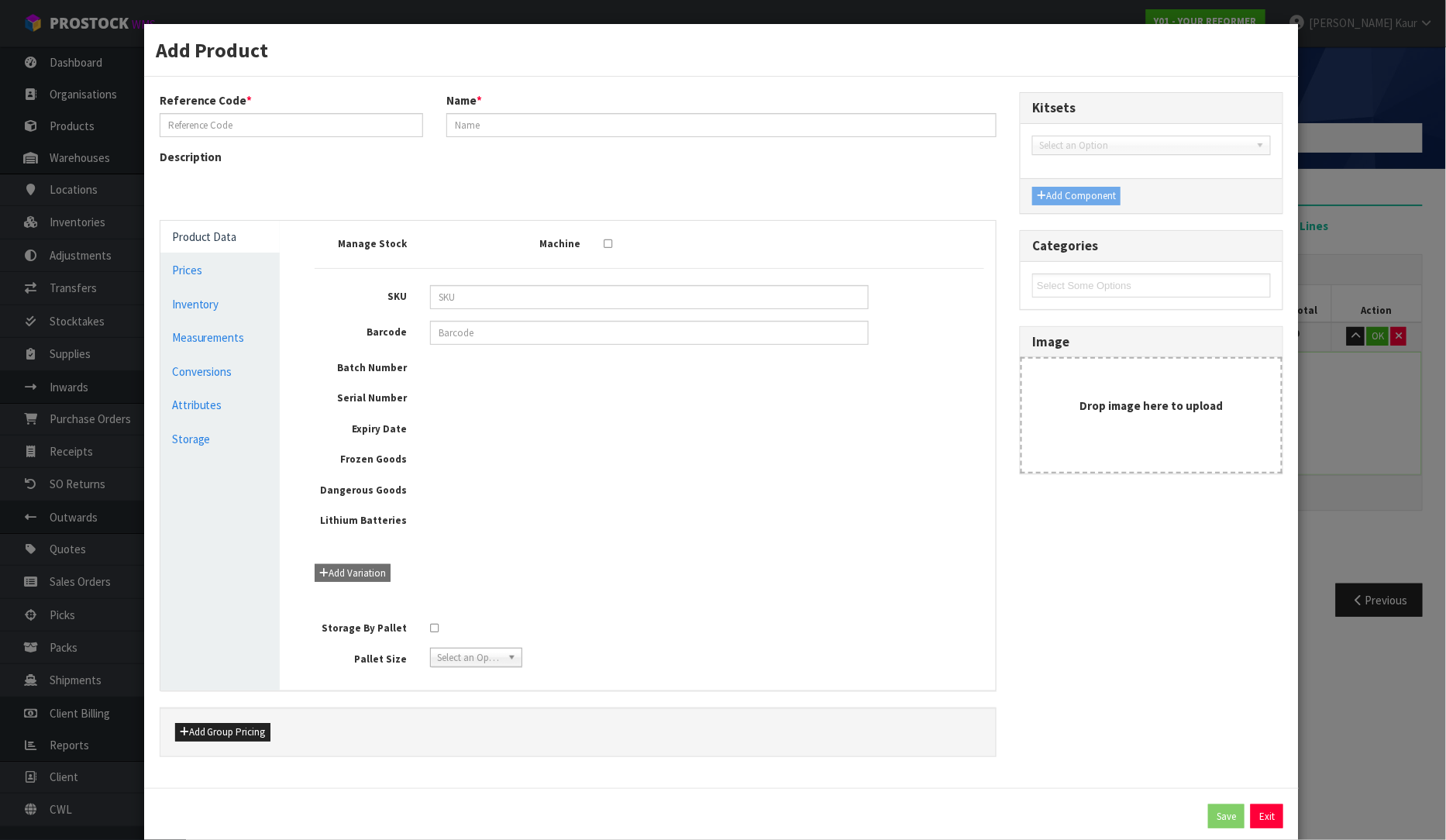
type input "GWP-FM"
type input "LED FACE MASK"
type input "6970006970703"
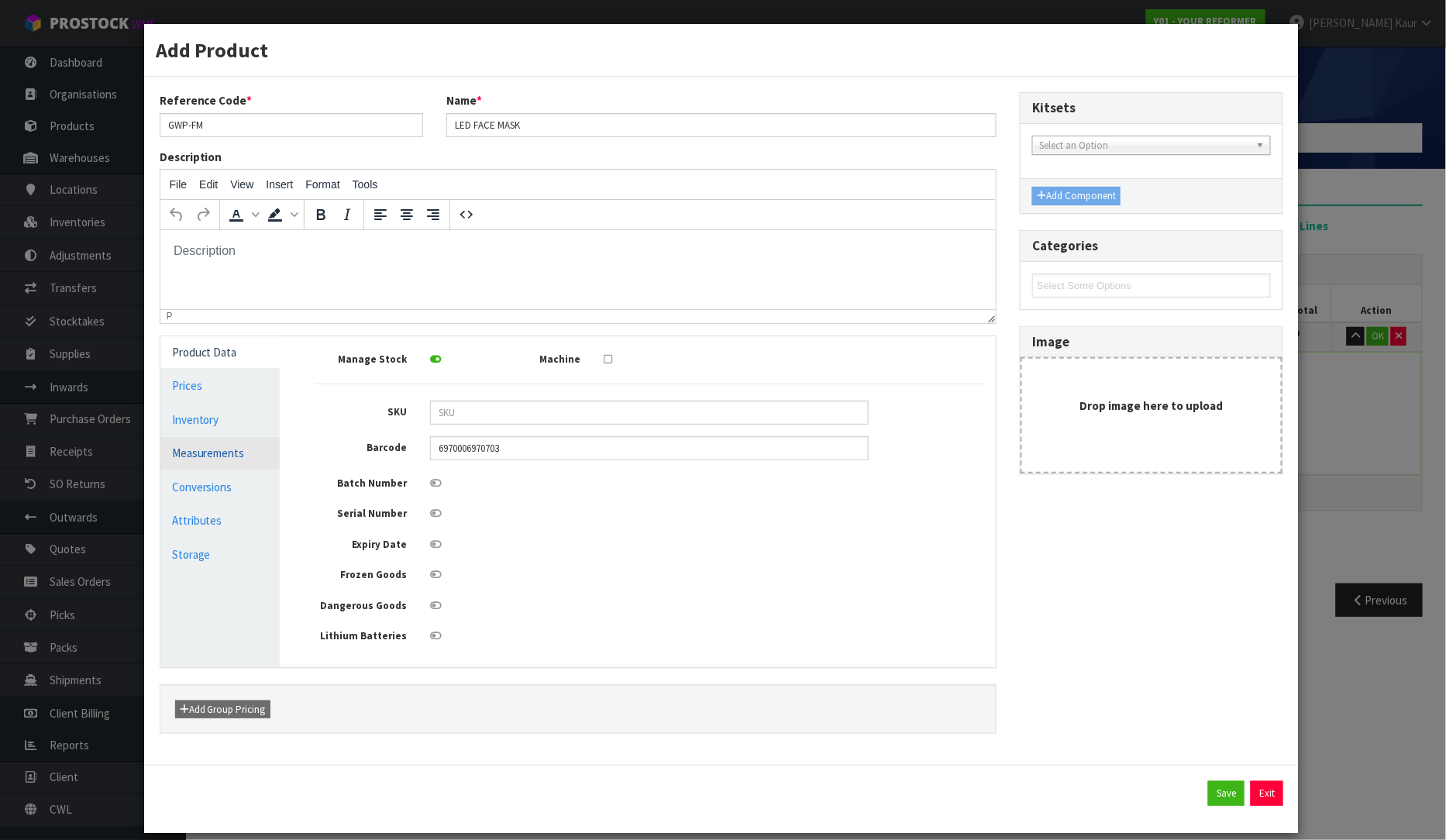
click at [253, 453] on link "Measurements" at bounding box center [220, 453] width 120 height 31
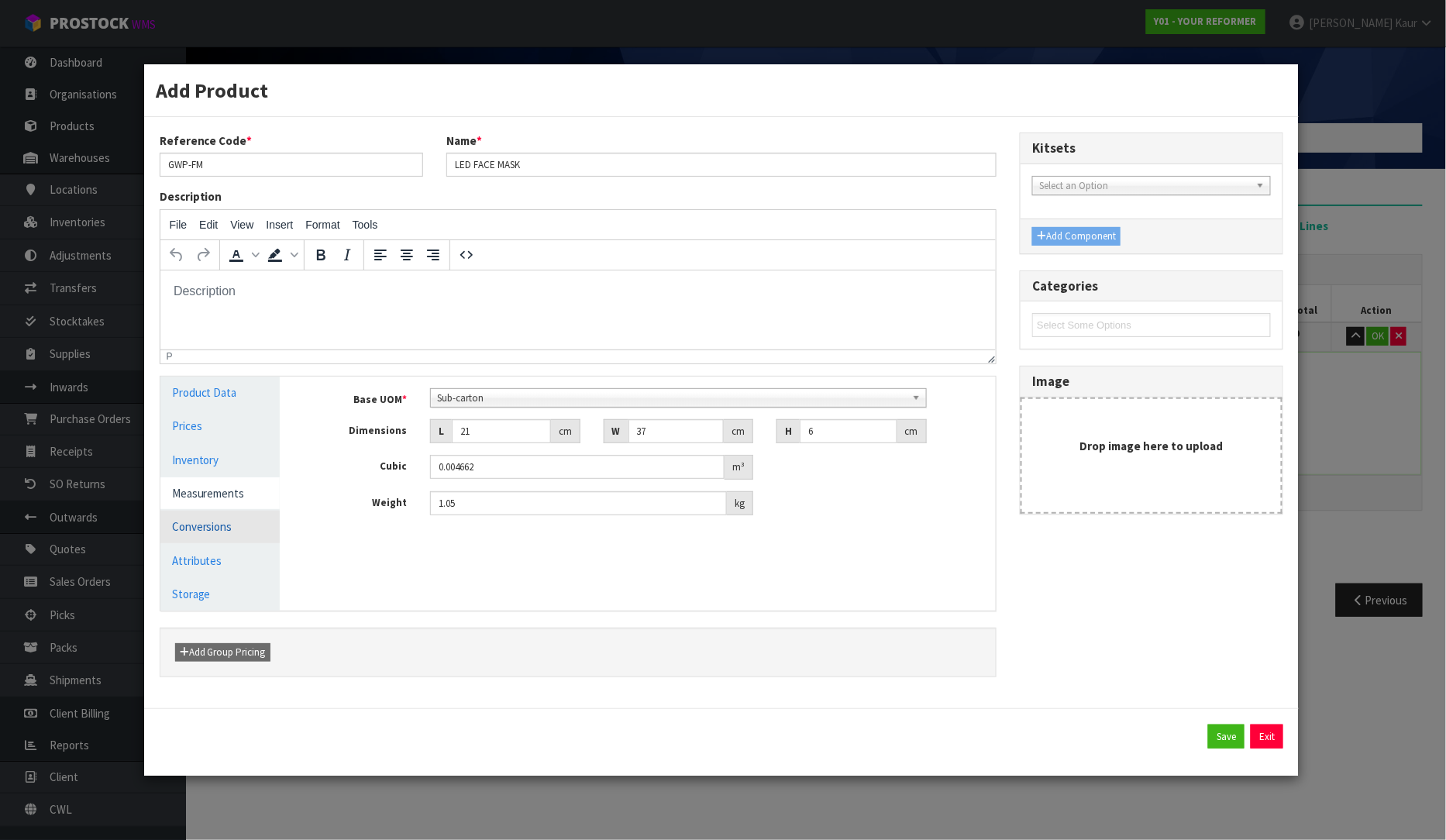
click at [209, 529] on link "Conversions" at bounding box center [220, 526] width 120 height 31
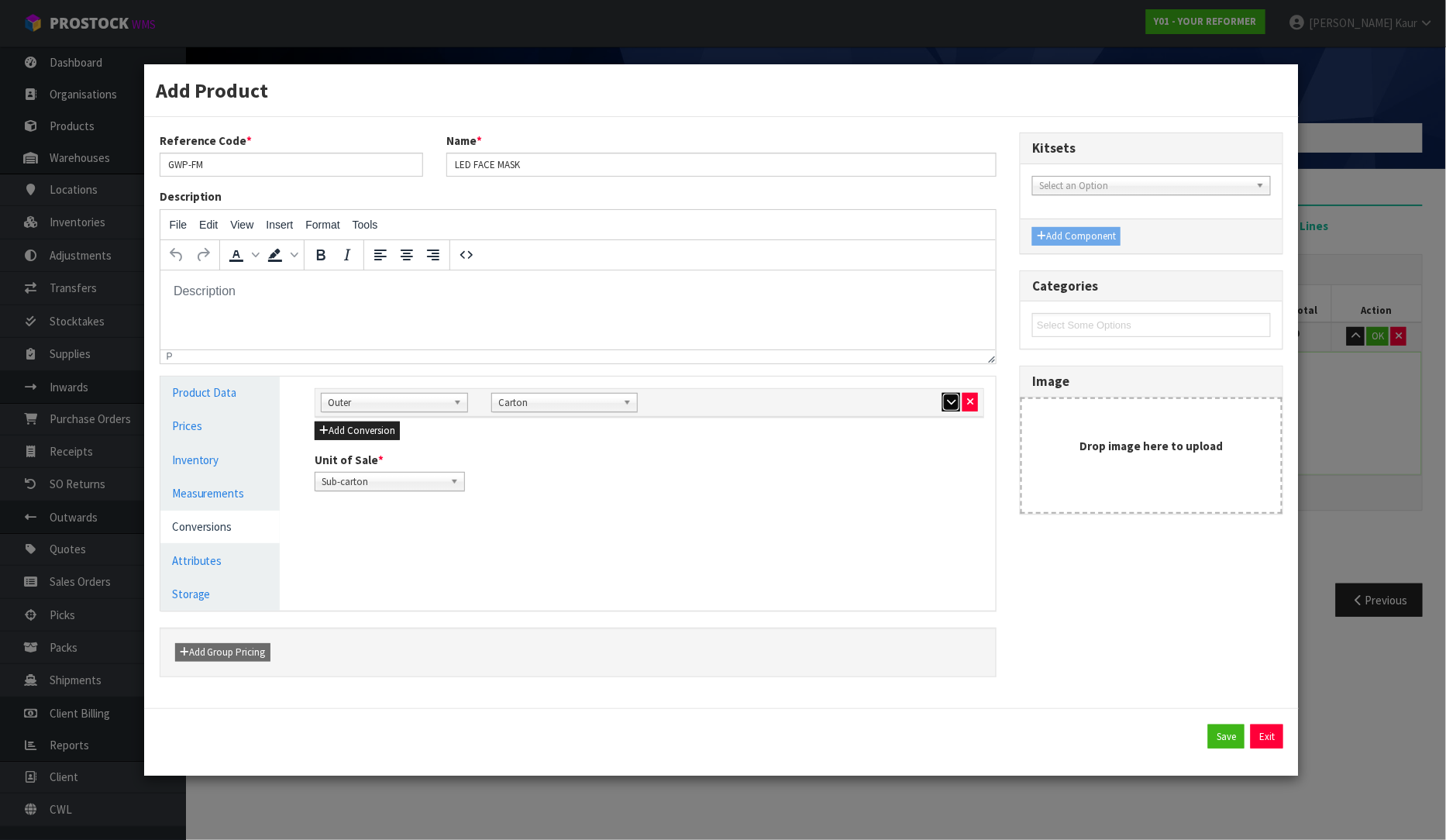
click at [950, 405] on icon "button" at bounding box center [951, 401] width 9 height 10
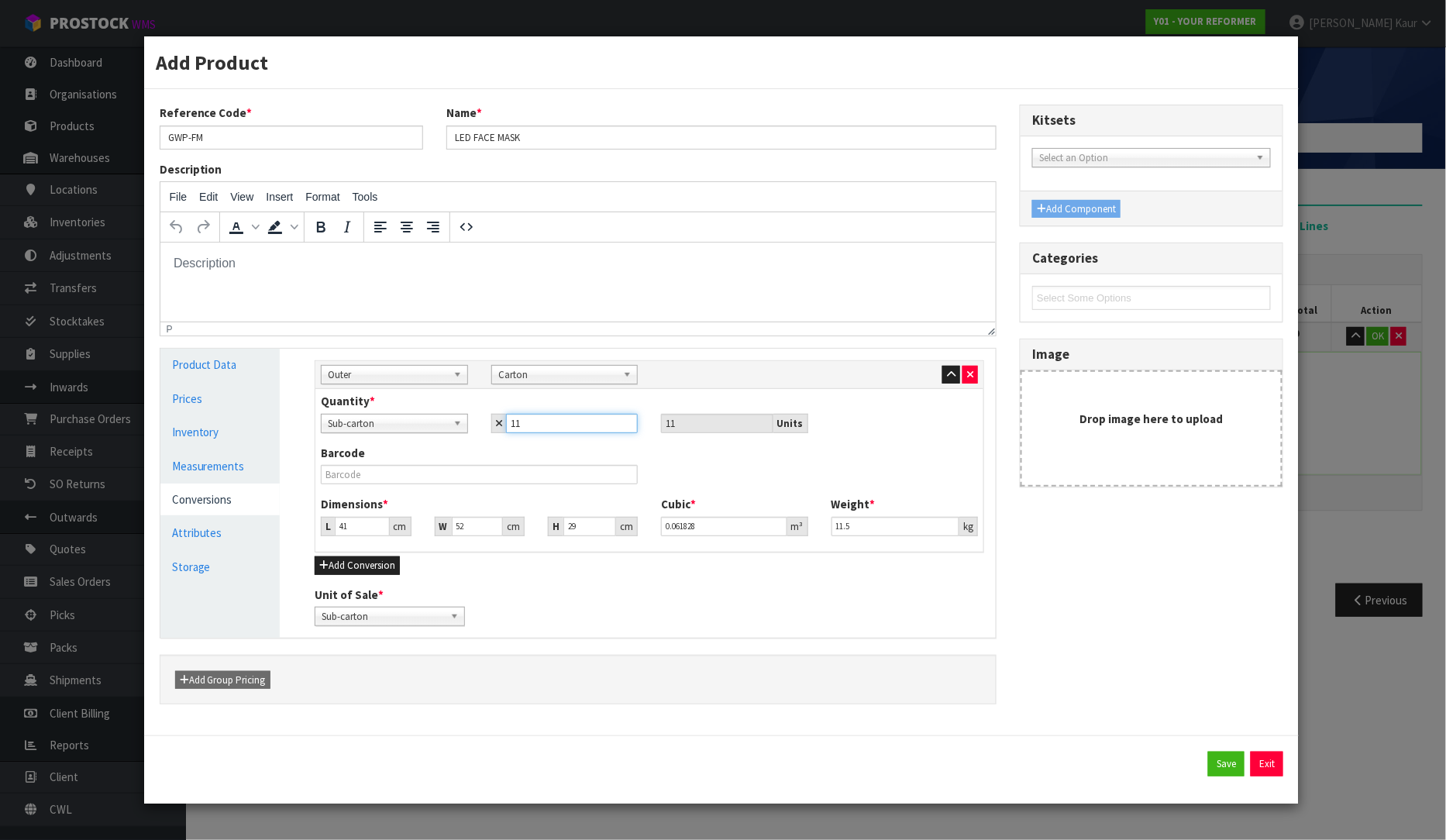
drag, startPoint x: 538, startPoint y: 426, endPoint x: 527, endPoint y: 427, distance: 11.0
click at [527, 427] on input "11" at bounding box center [571, 423] width 131 height 20
click at [1230, 768] on button "Save" at bounding box center [1227, 764] width 36 height 25
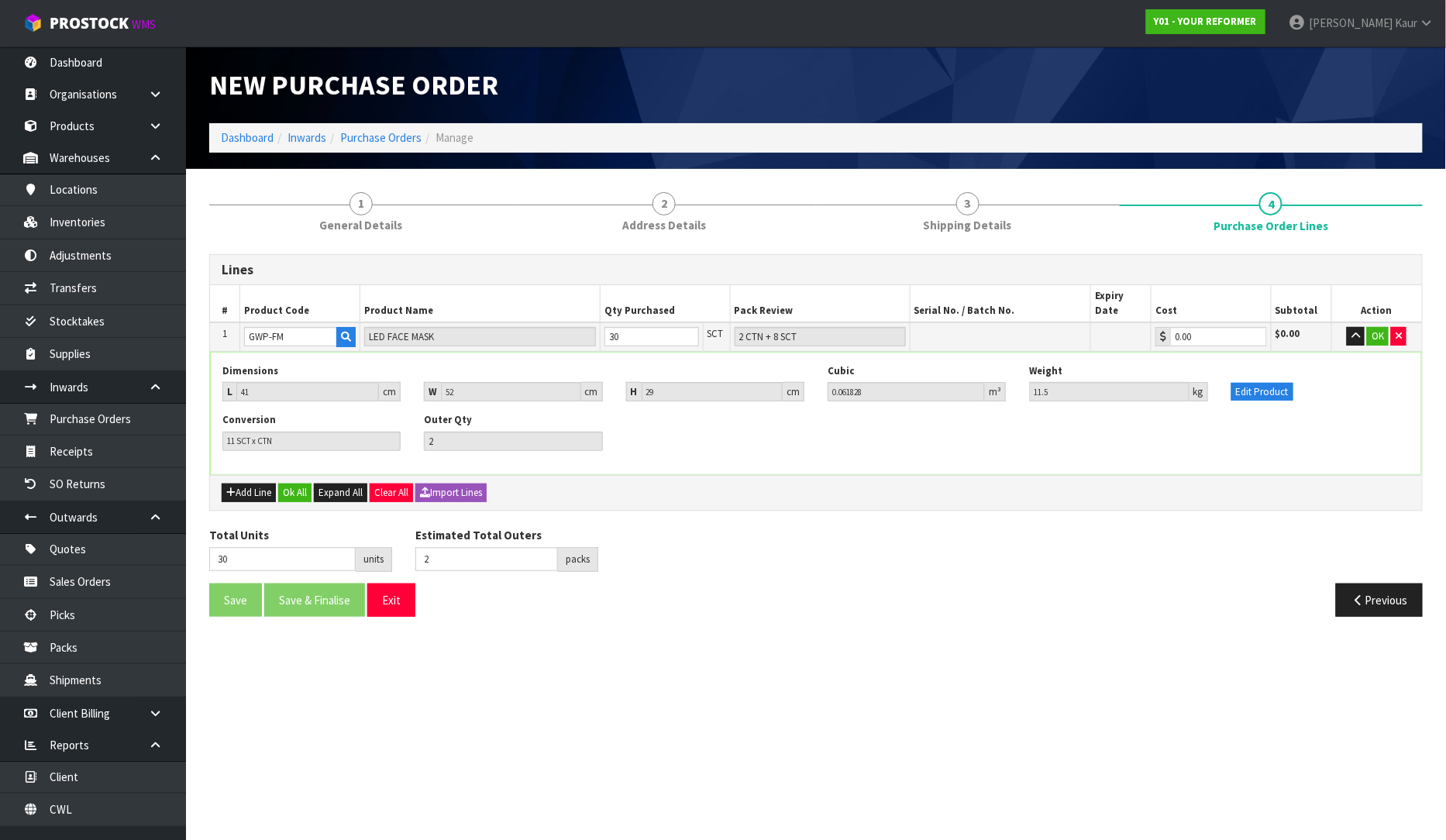
click at [1359, 334] on td "OK" at bounding box center [1377, 337] width 90 height 28
click at [1374, 327] on button "OK" at bounding box center [1378, 337] width 22 height 19
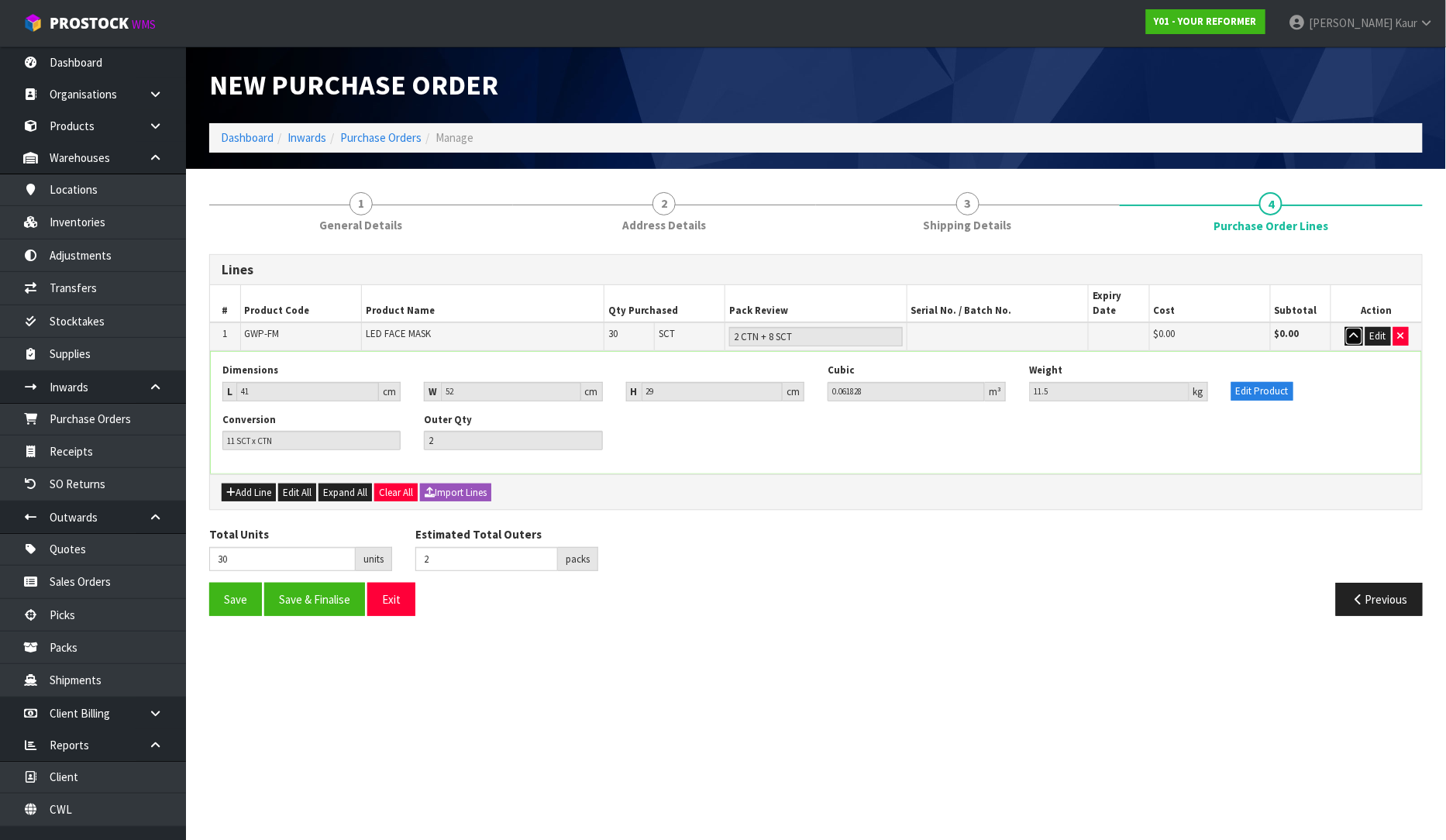
click at [1357, 331] on icon "button" at bounding box center [1354, 336] width 9 height 10
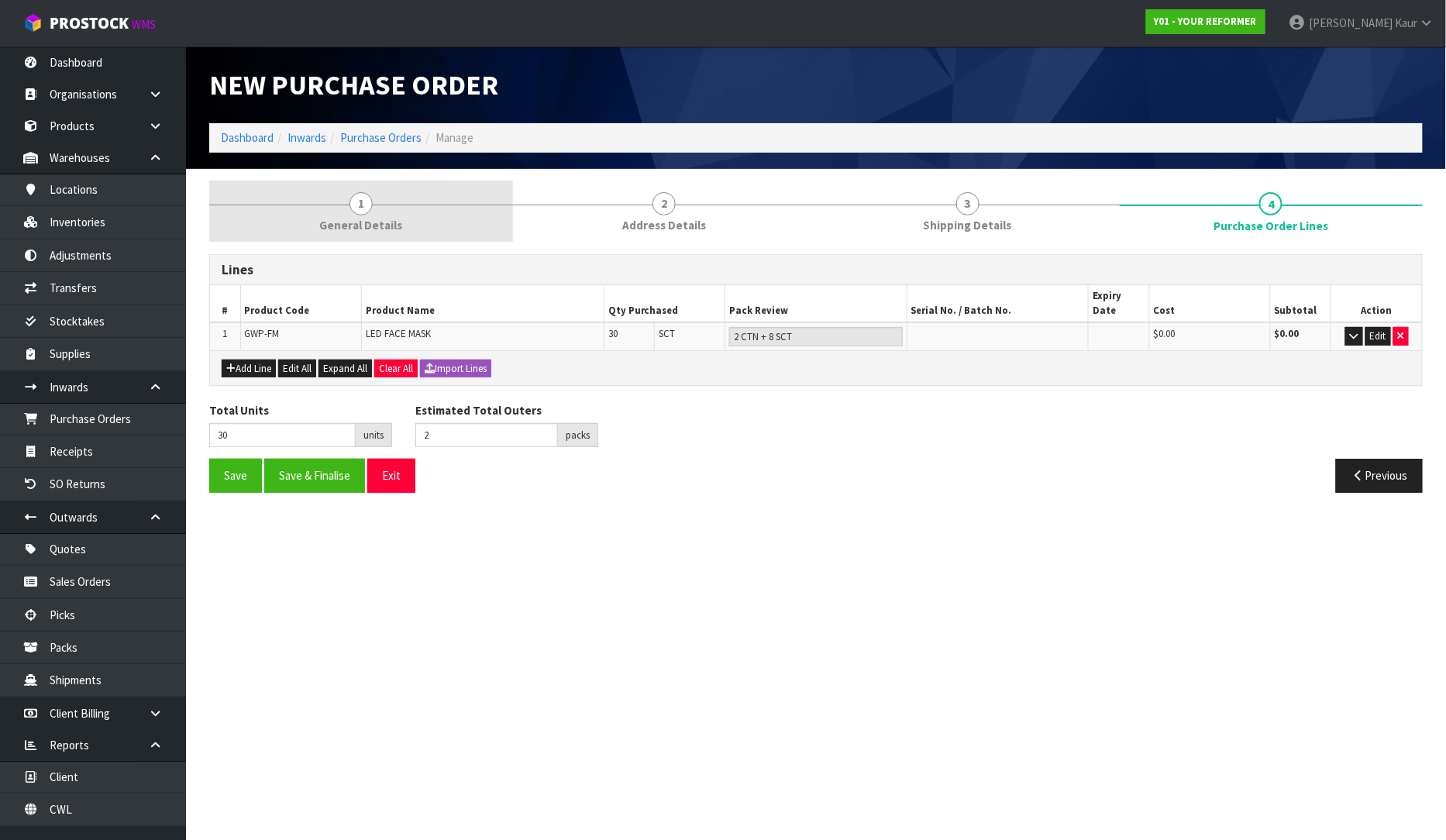
drag, startPoint x: 409, startPoint y: 227, endPoint x: 494, endPoint y: 212, distance: 86.3
click at [407, 227] on link "1 General Details" at bounding box center [361, 212] width 304 height 61
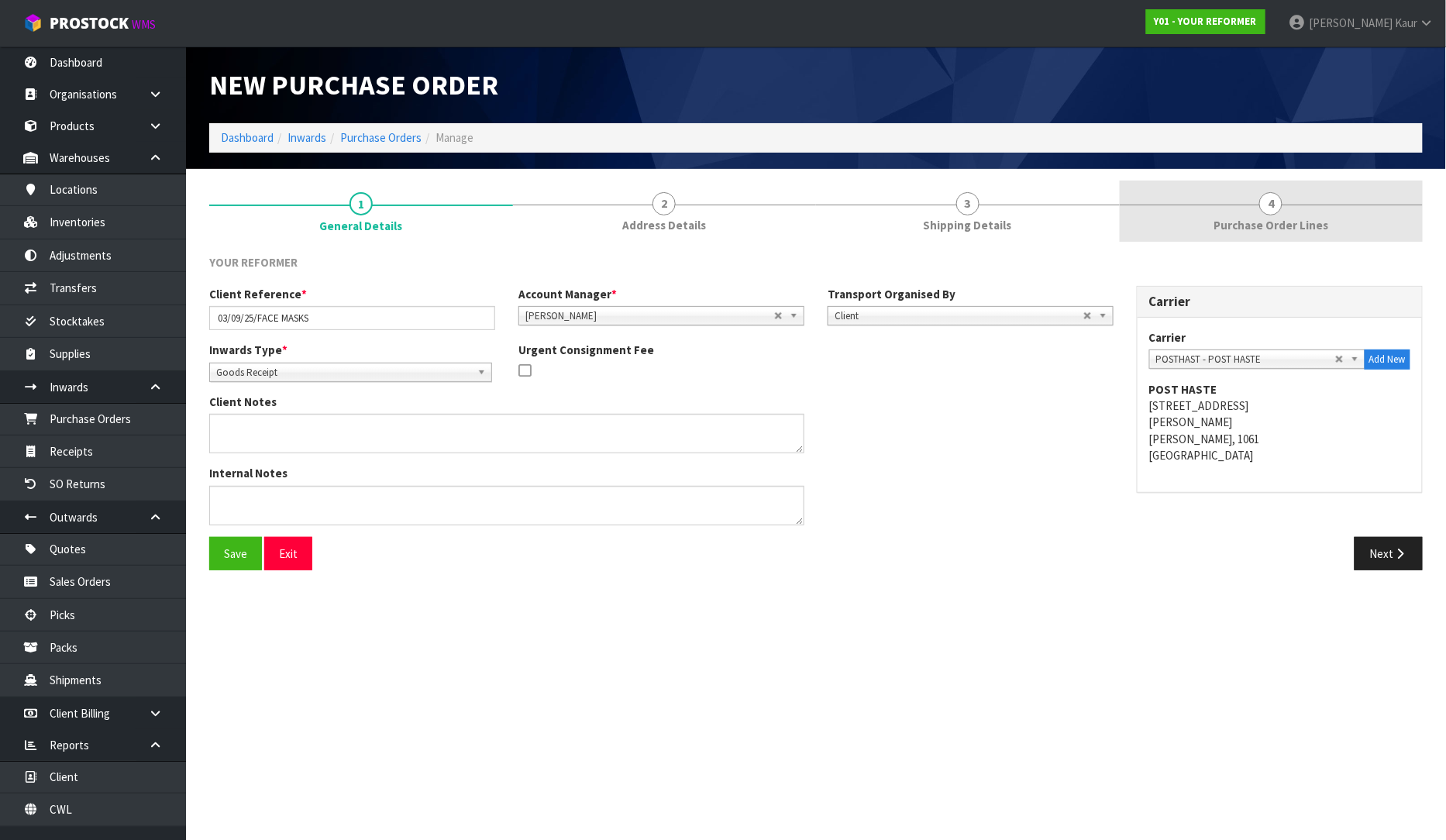
click at [1316, 227] on span "Purchase Order Lines" at bounding box center [1271, 225] width 115 height 17
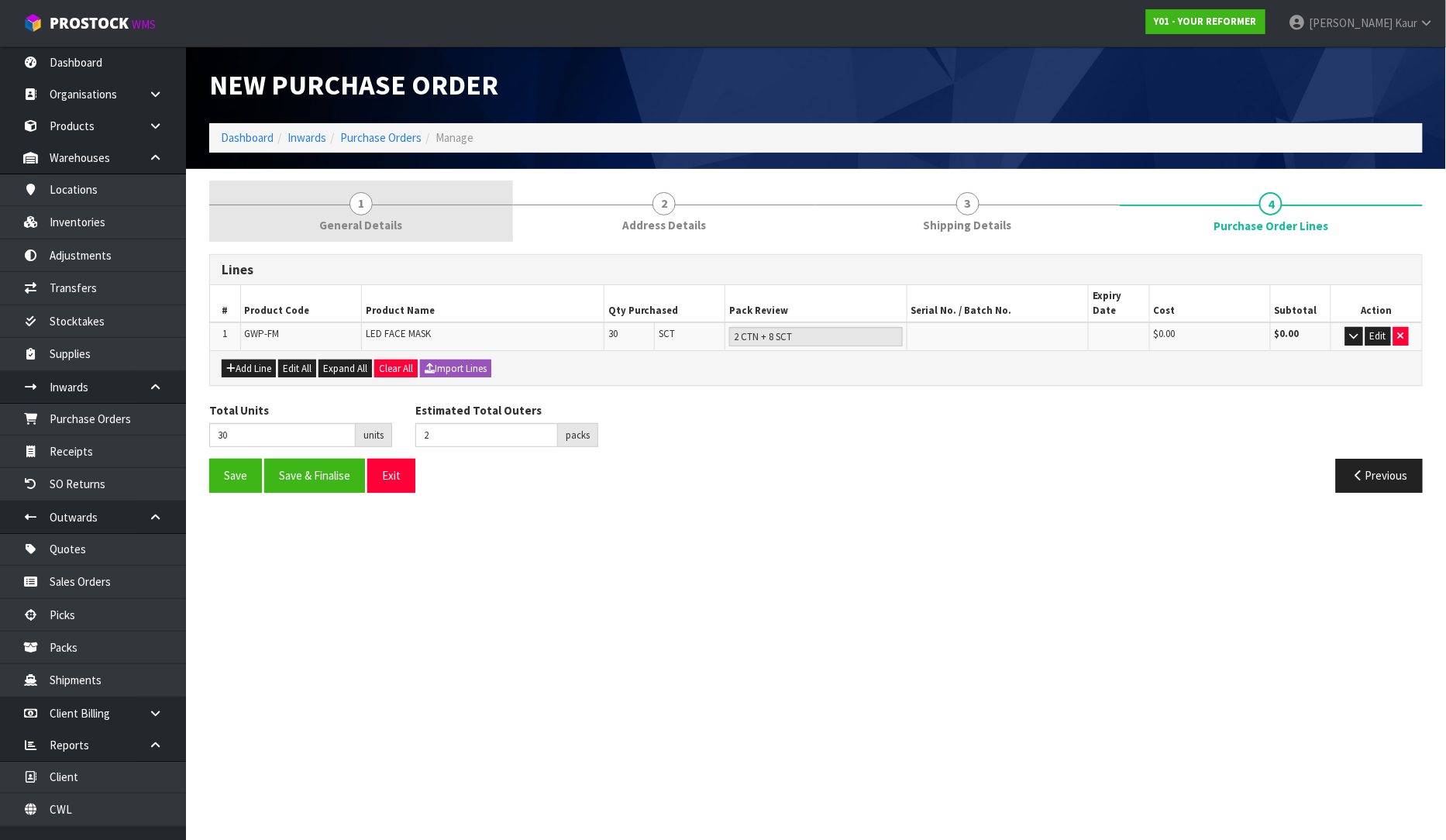
click at [343, 205] on link "1 General Details" at bounding box center [361, 212] width 304 height 61
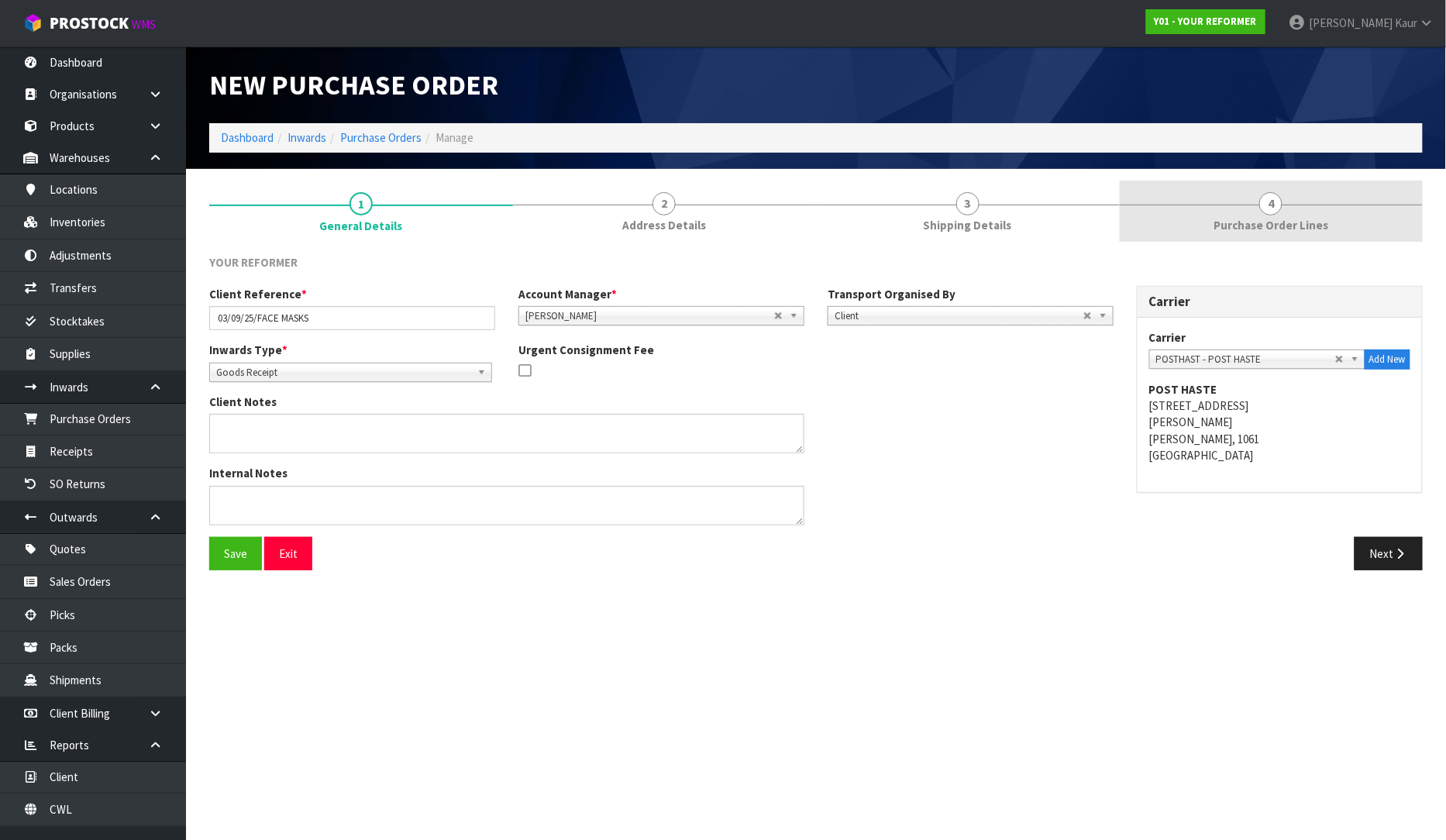
click at [1294, 235] on link "4 Purchase Order Lines" at bounding box center [1272, 212] width 304 height 61
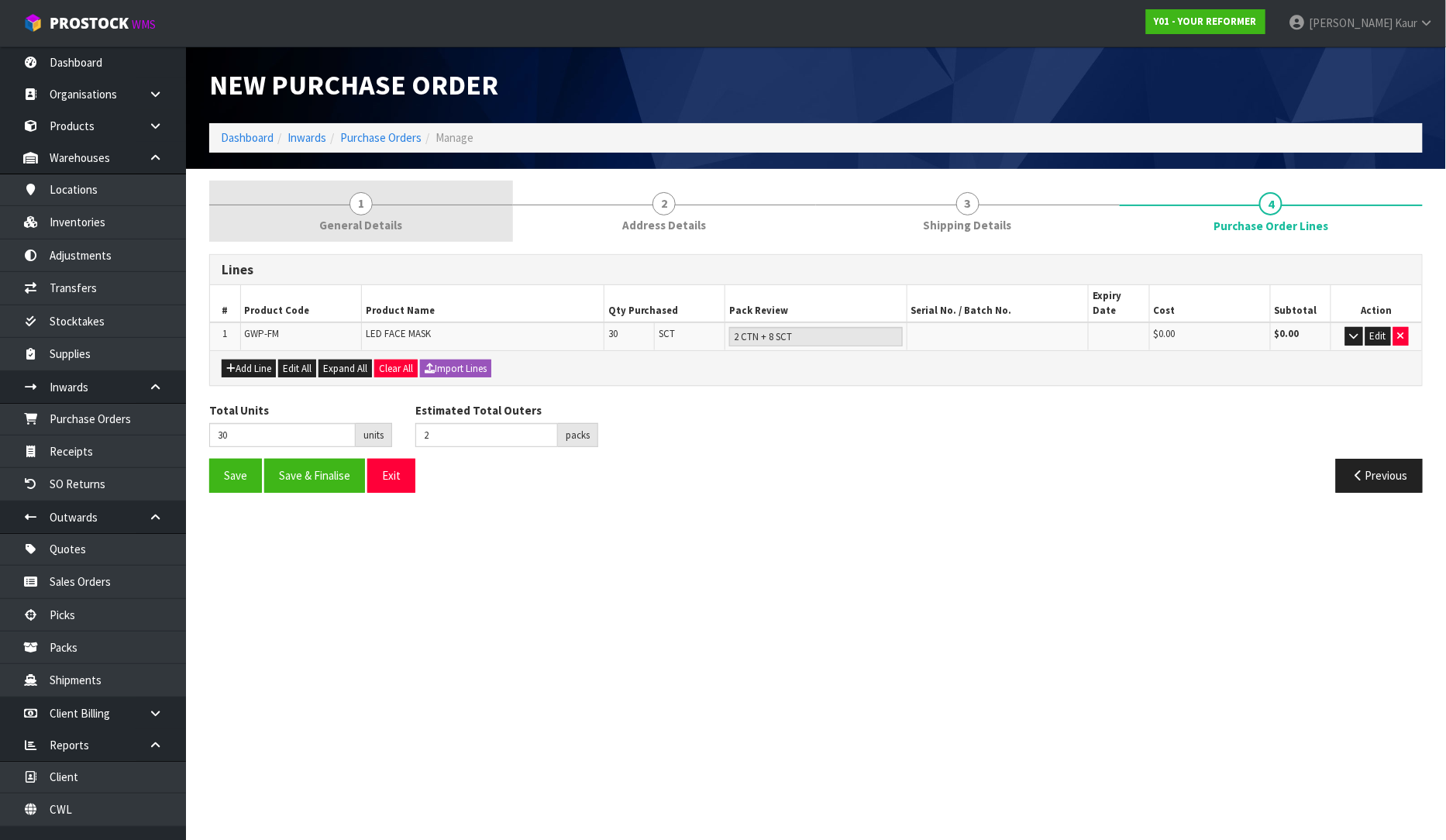
click at [383, 209] on link "1 General Details" at bounding box center [361, 212] width 304 height 61
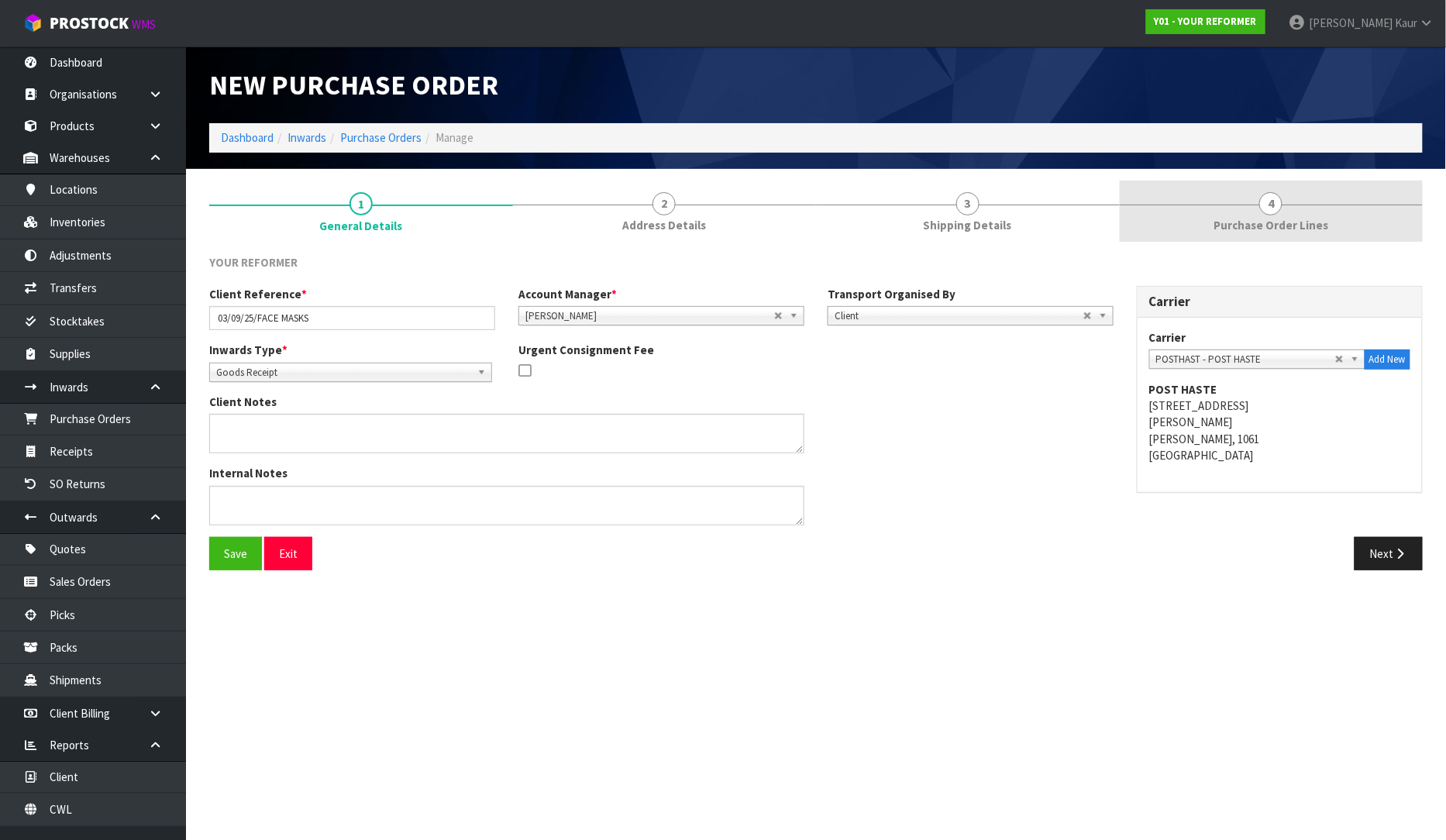
click at [1284, 219] on span "Purchase Order Lines" at bounding box center [1271, 225] width 115 height 17
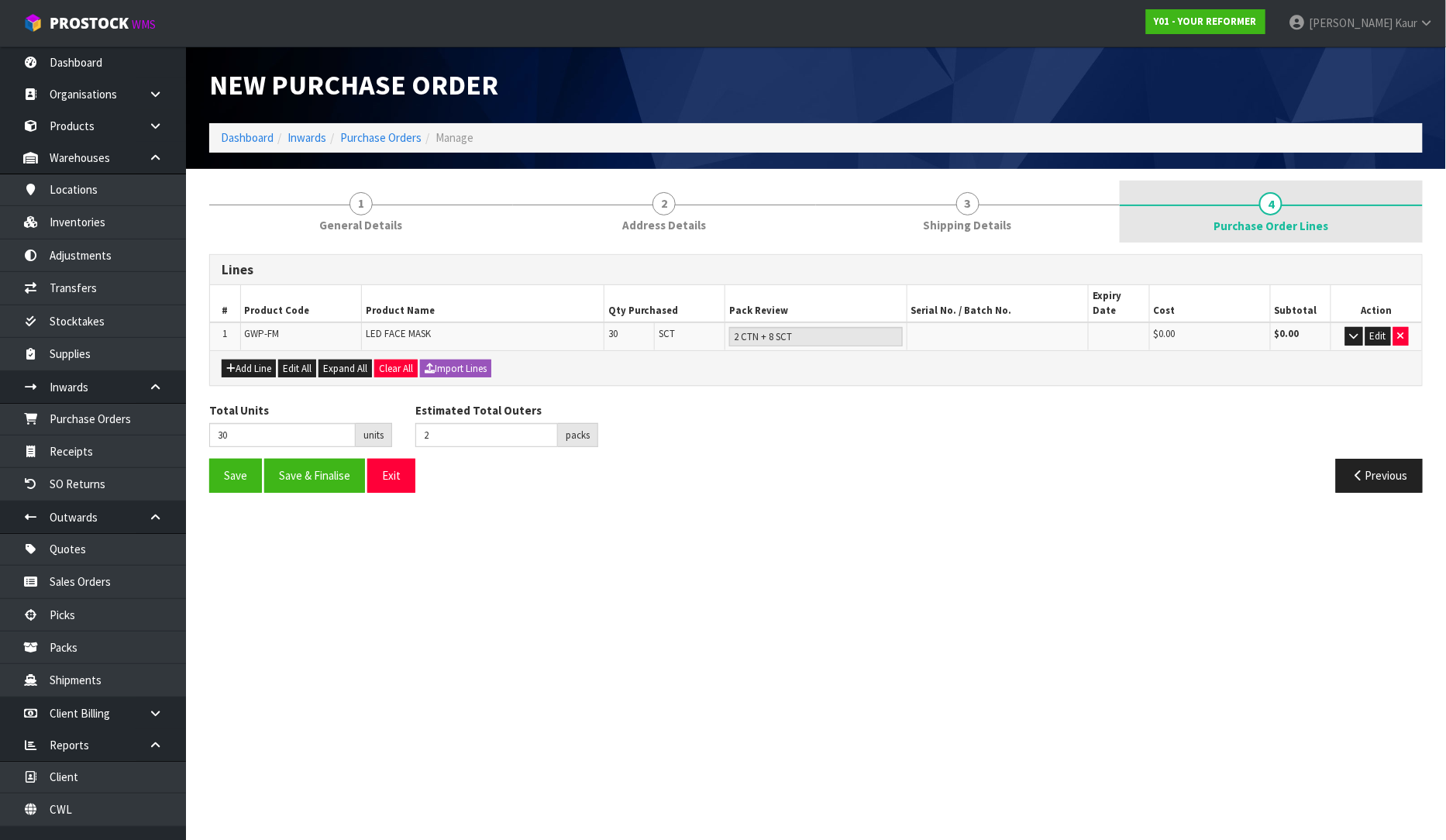
click at [1246, 221] on span "Purchase Order Lines" at bounding box center [1271, 226] width 115 height 17
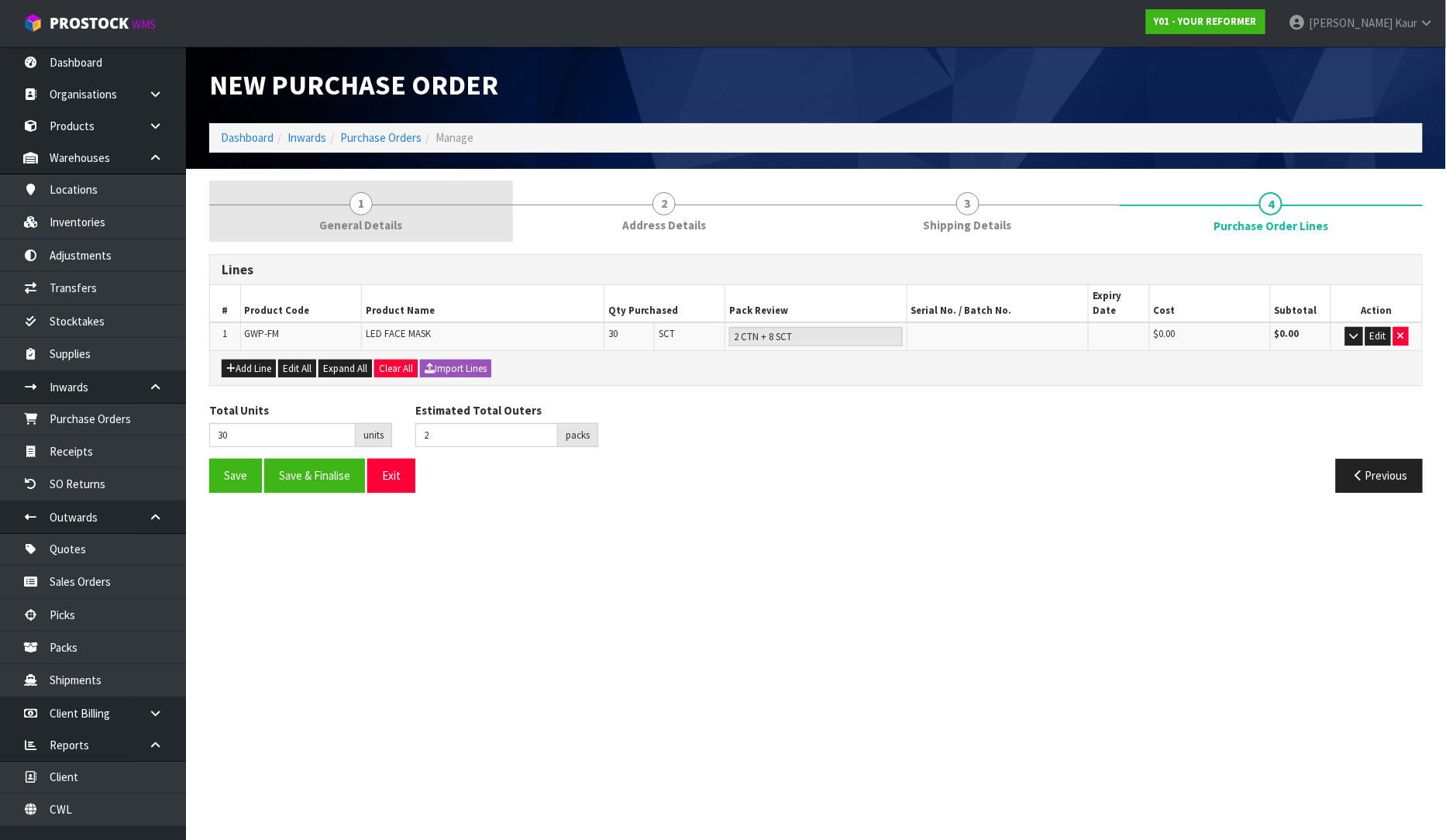
click at [403, 203] on link "1 General Details" at bounding box center [361, 212] width 304 height 61
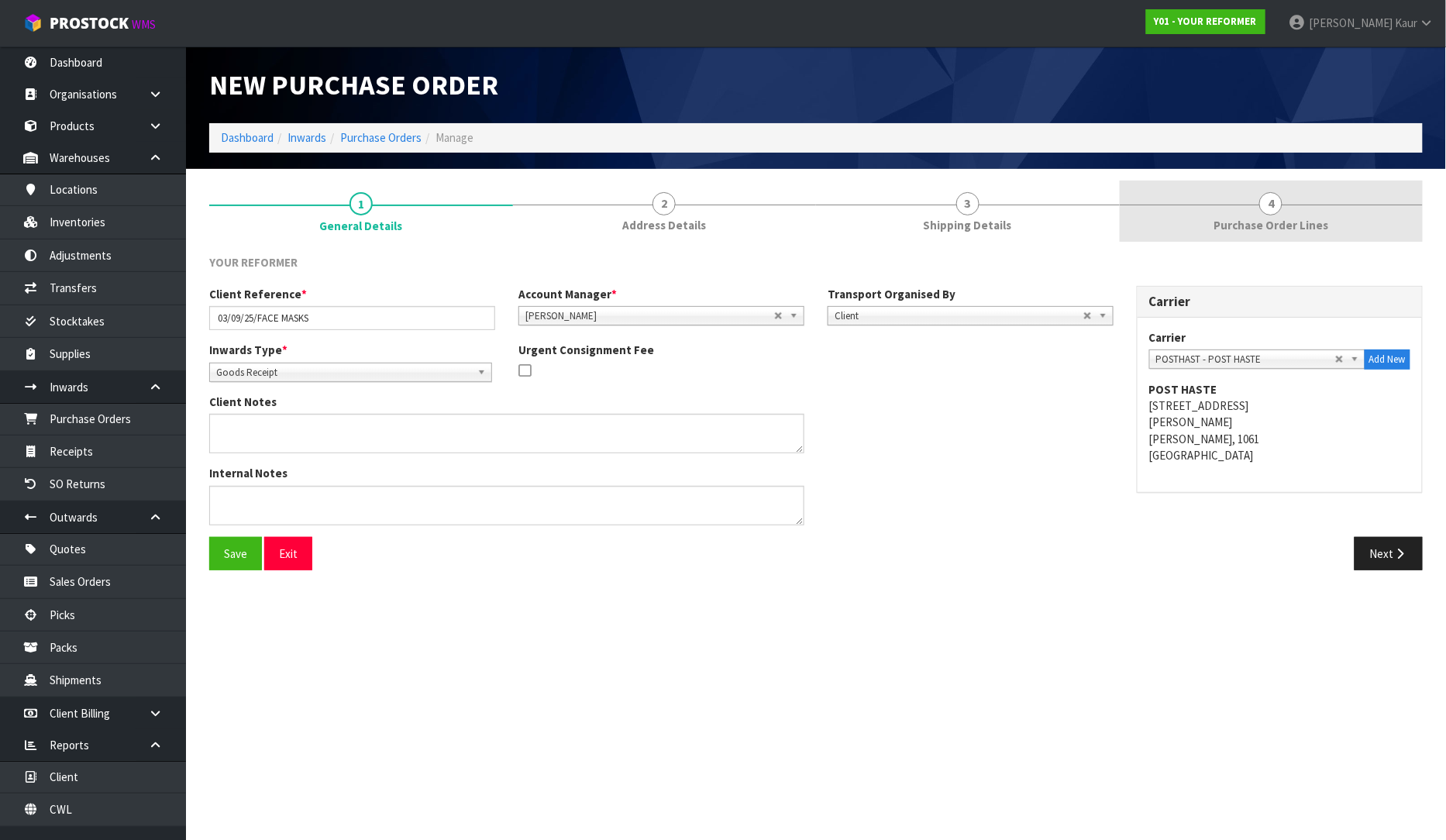
click at [1256, 215] on link "4 Purchase Order Lines" at bounding box center [1272, 212] width 304 height 61
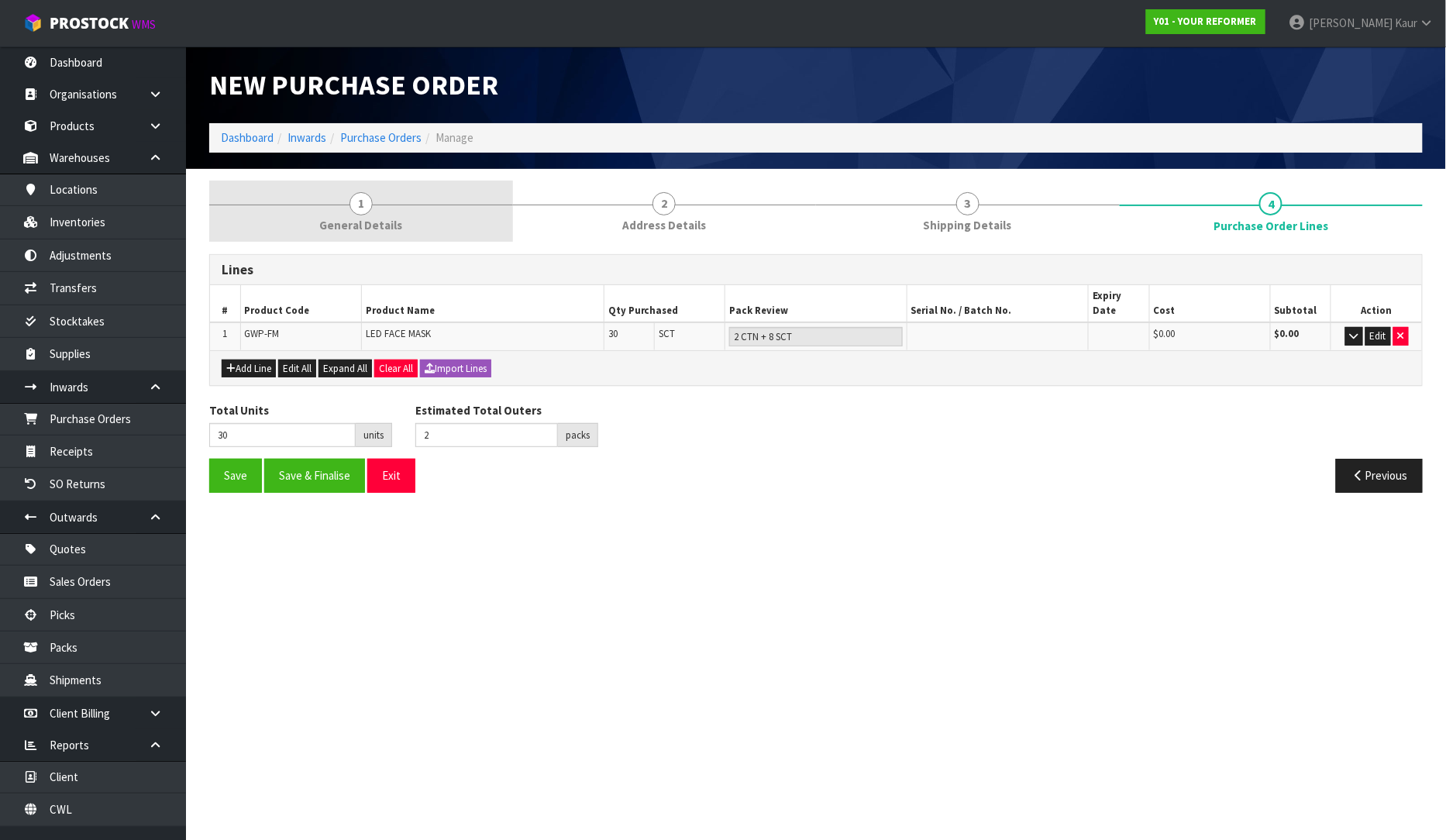
click at [351, 212] on link "1 General Details" at bounding box center [361, 212] width 304 height 61
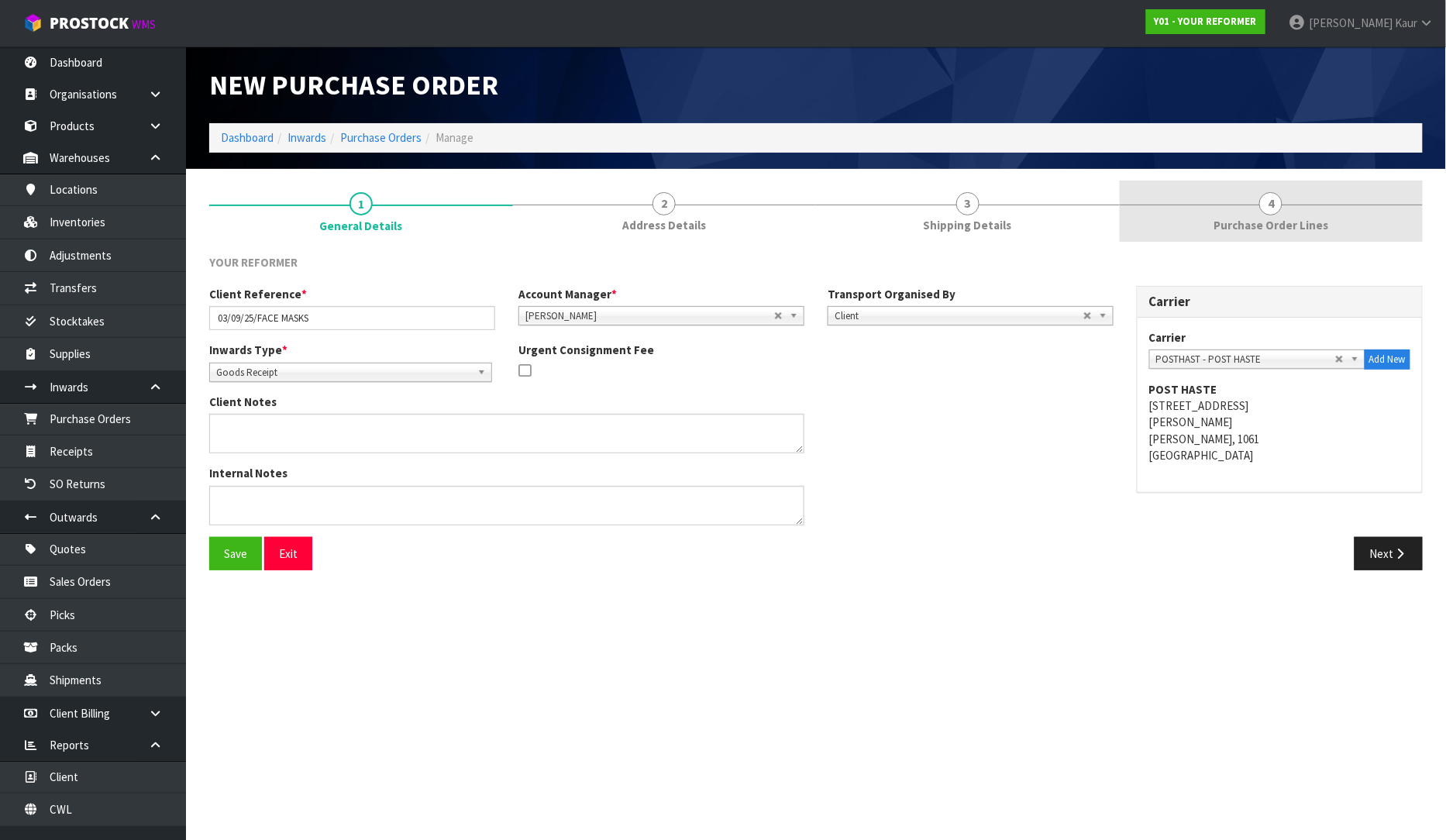
click at [1265, 230] on span "Purchase Order Lines" at bounding box center [1271, 225] width 115 height 17
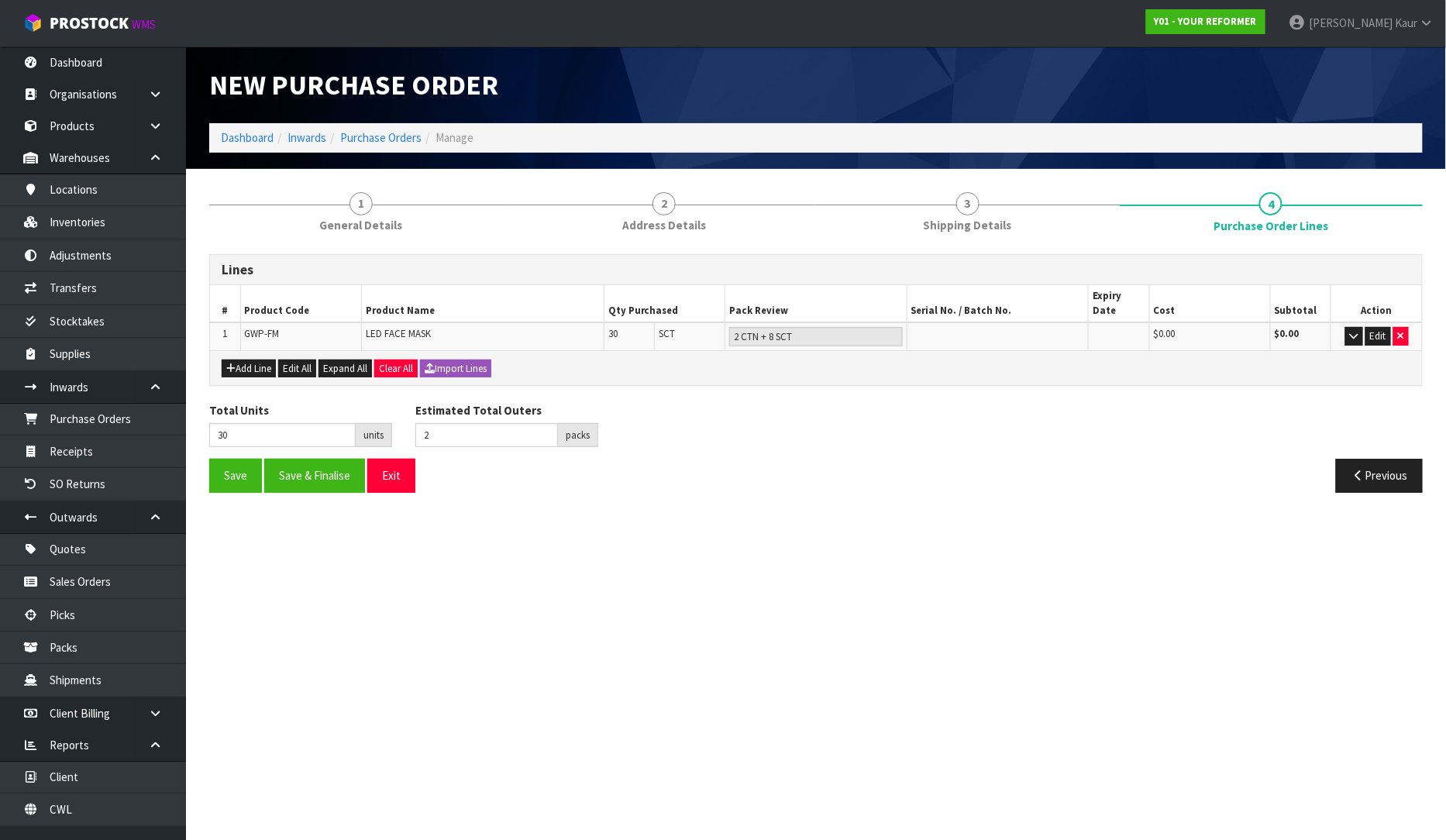
drag, startPoint x: 363, startPoint y: 229, endPoint x: 710, endPoint y: 173, distance: 351.5
click at [366, 228] on span "General Details" at bounding box center [360, 225] width 83 height 17
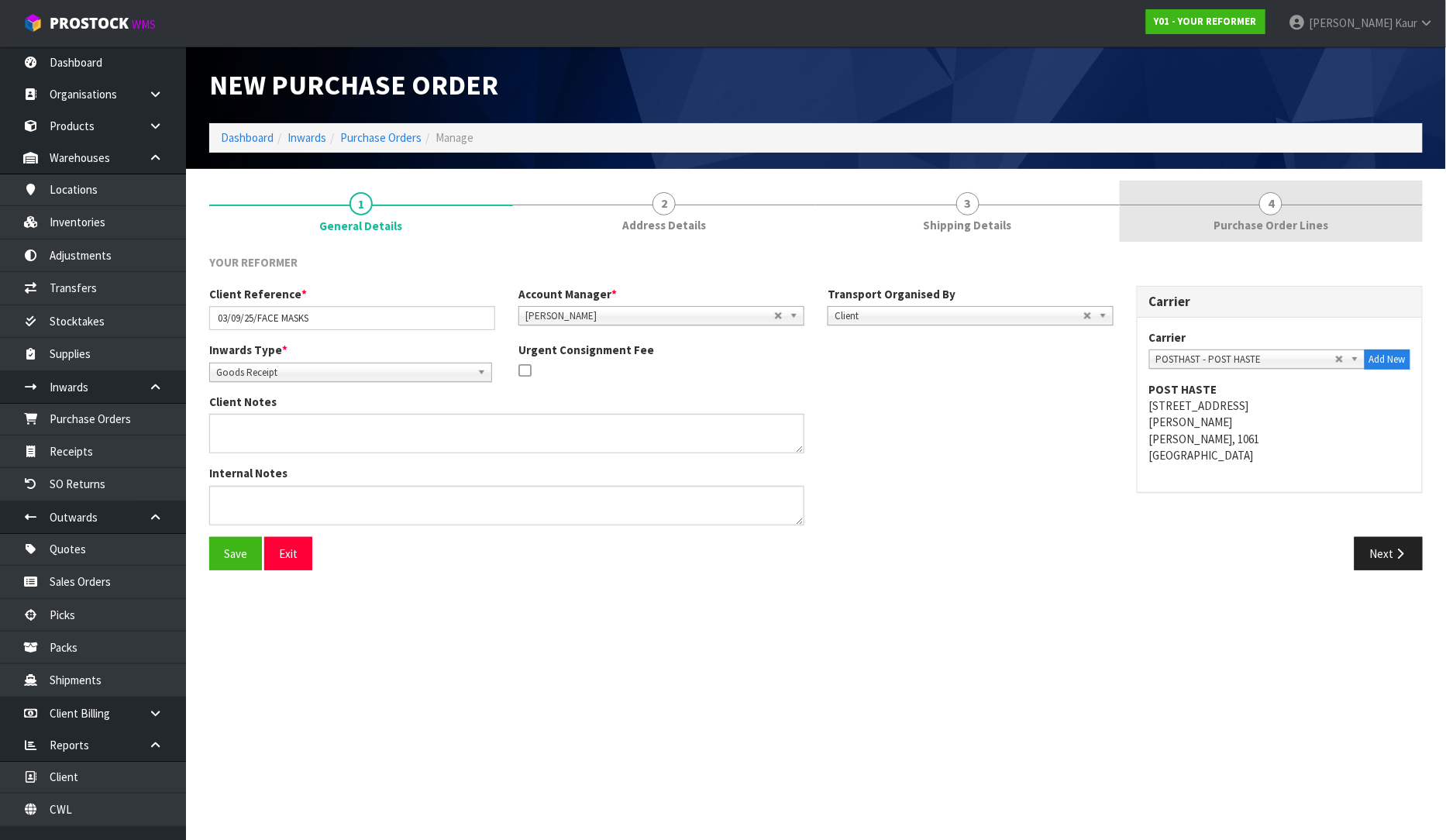
click at [1327, 227] on link "4 Purchase Order Lines" at bounding box center [1272, 212] width 304 height 61
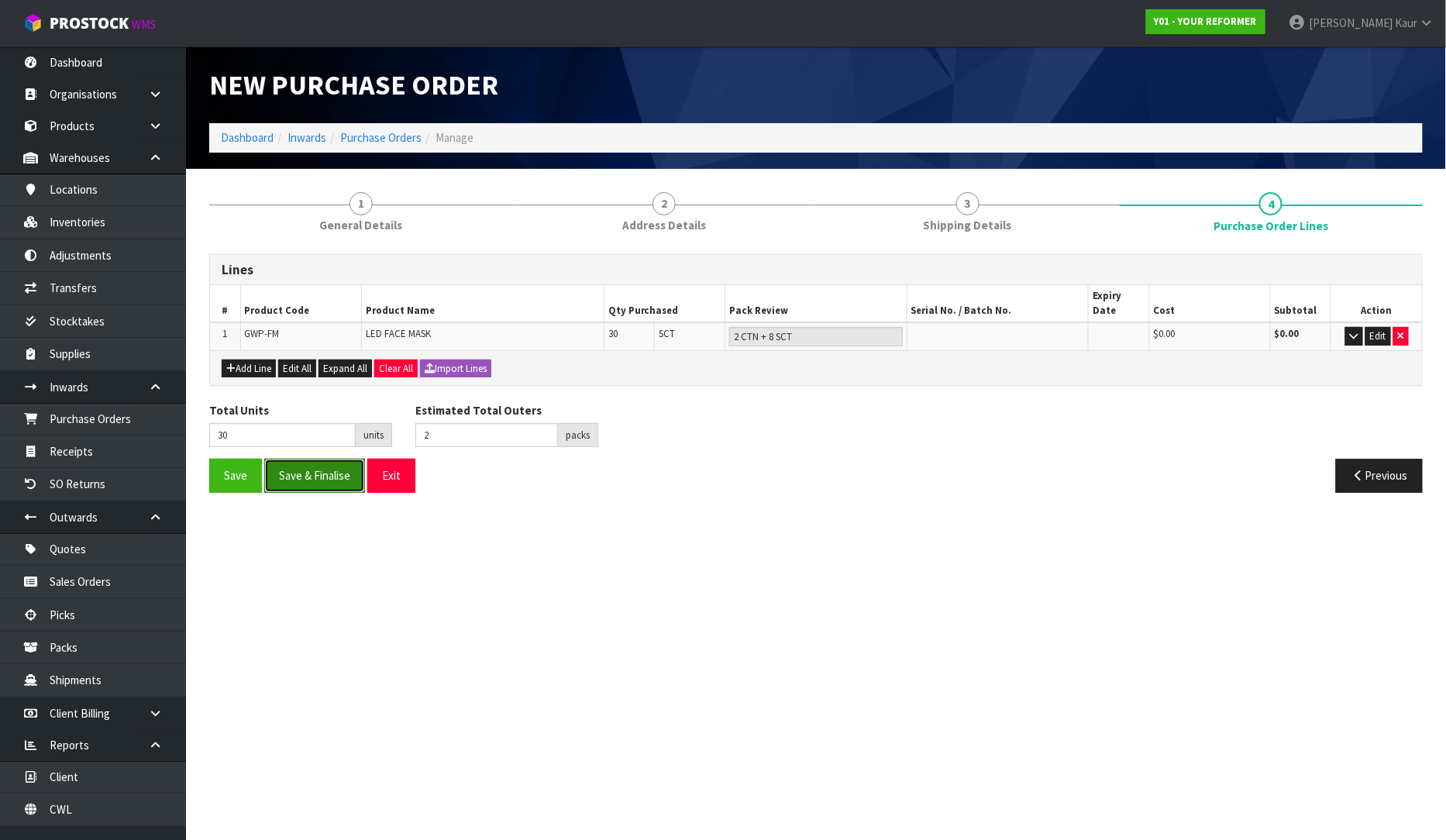
click at [304, 470] on button "Save & Finalise" at bounding box center [315, 475] width 101 height 33
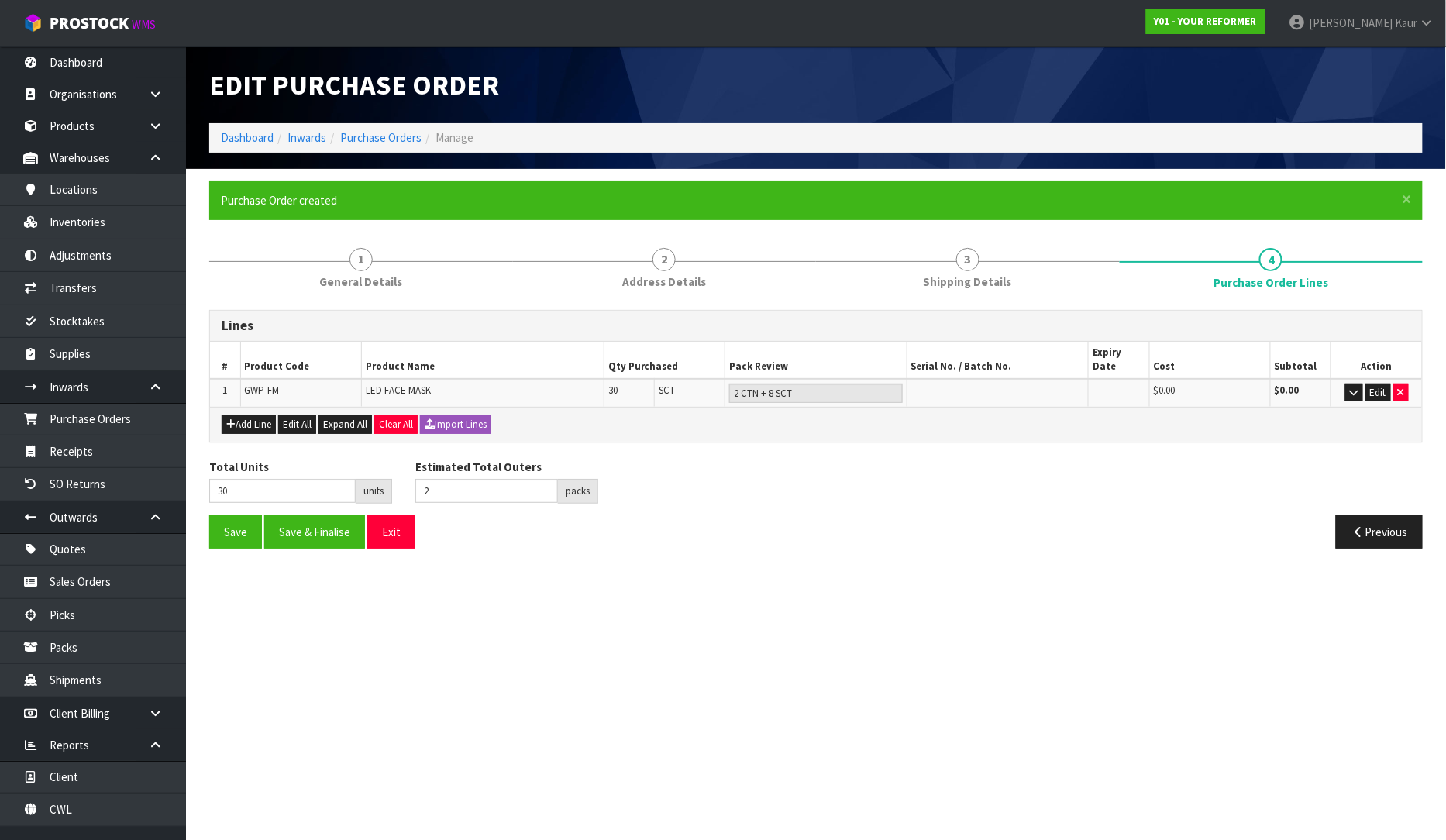
type input "0"
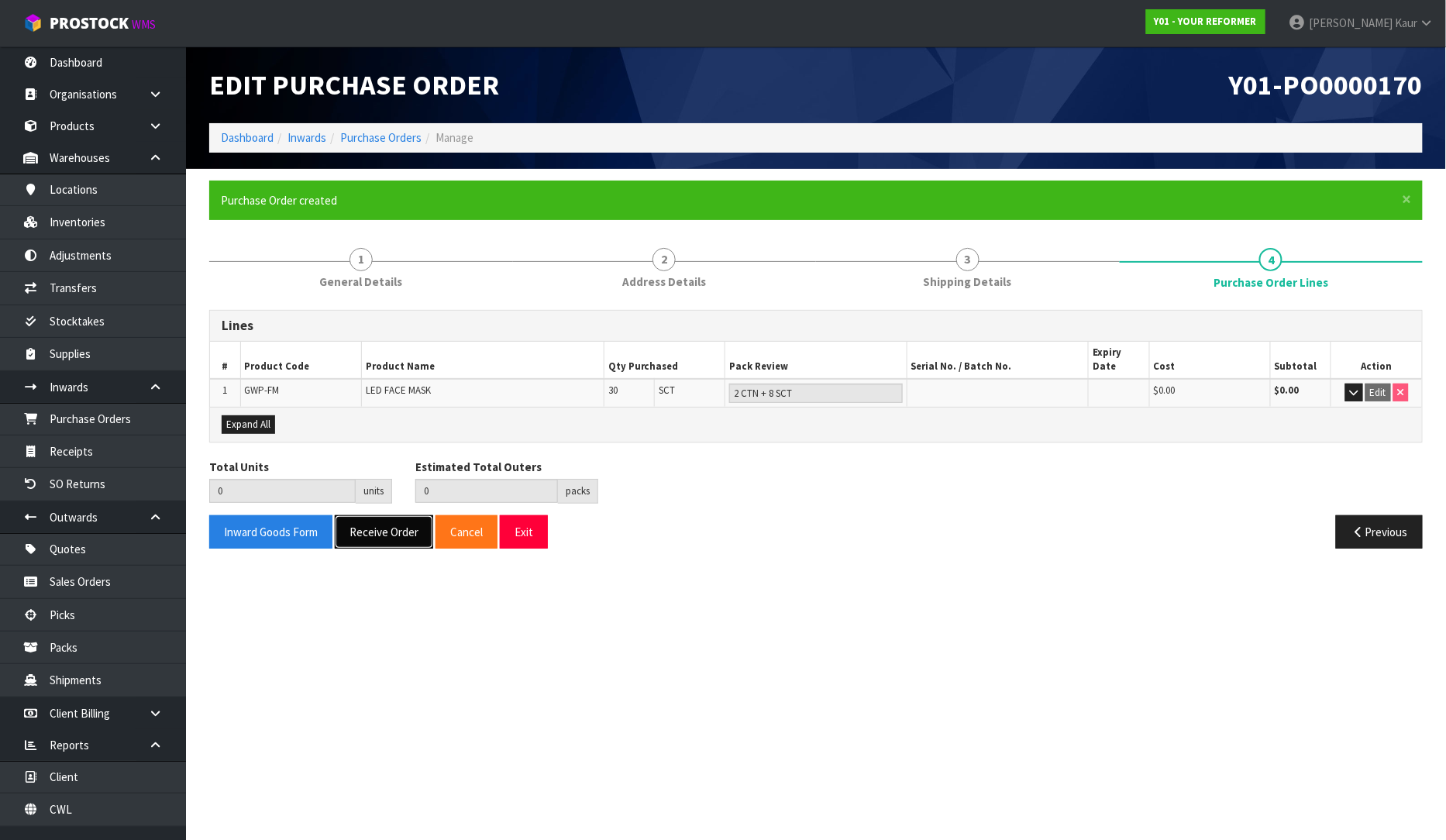
click at [374, 515] on button "Receive Order" at bounding box center [384, 532] width 98 height 33
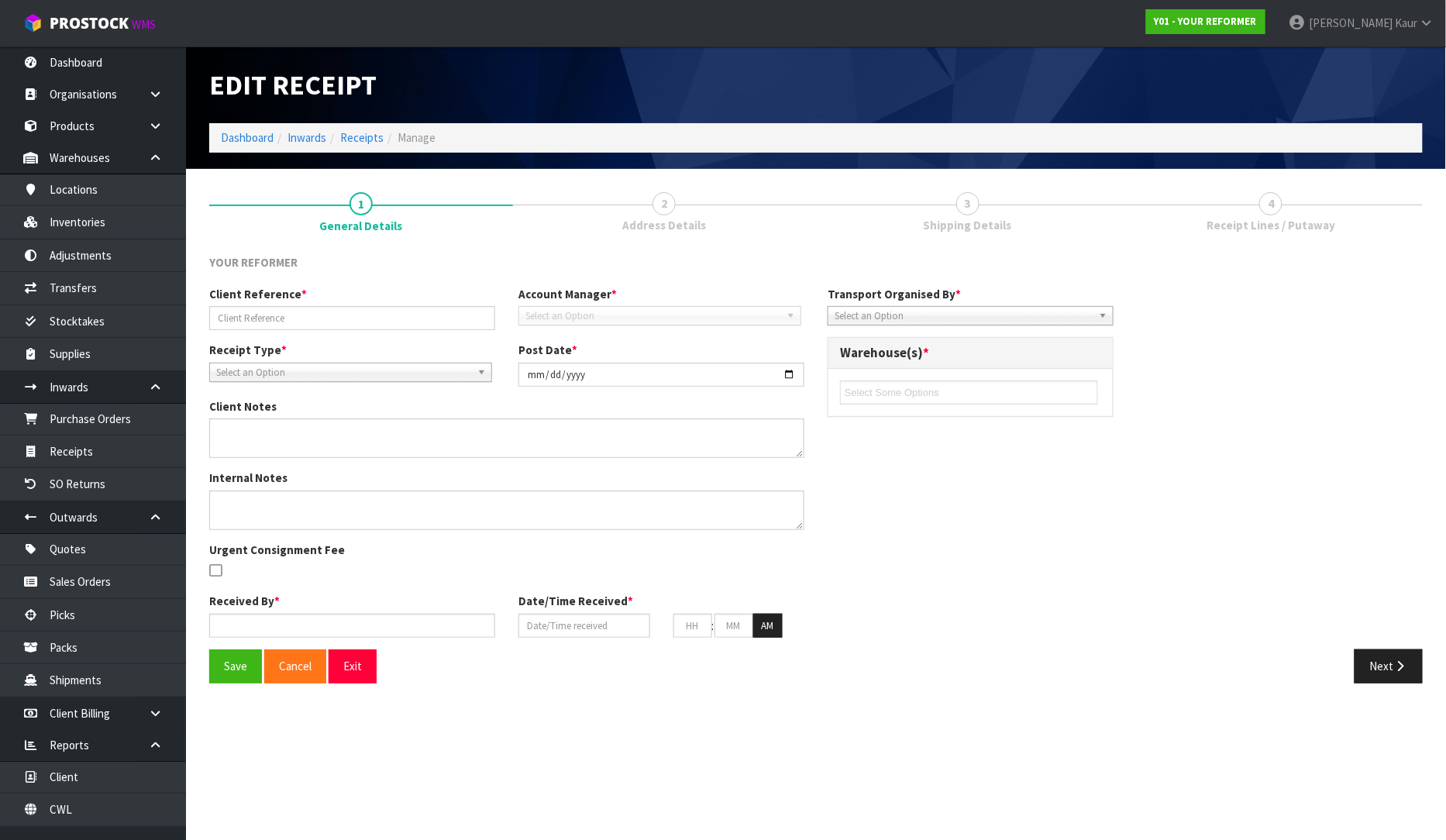
type input "03/09/25/FACE MASKS"
type input "[DATE]"
type input "[PERSON_NAME]"
type input "[DATE]"
type input "10"
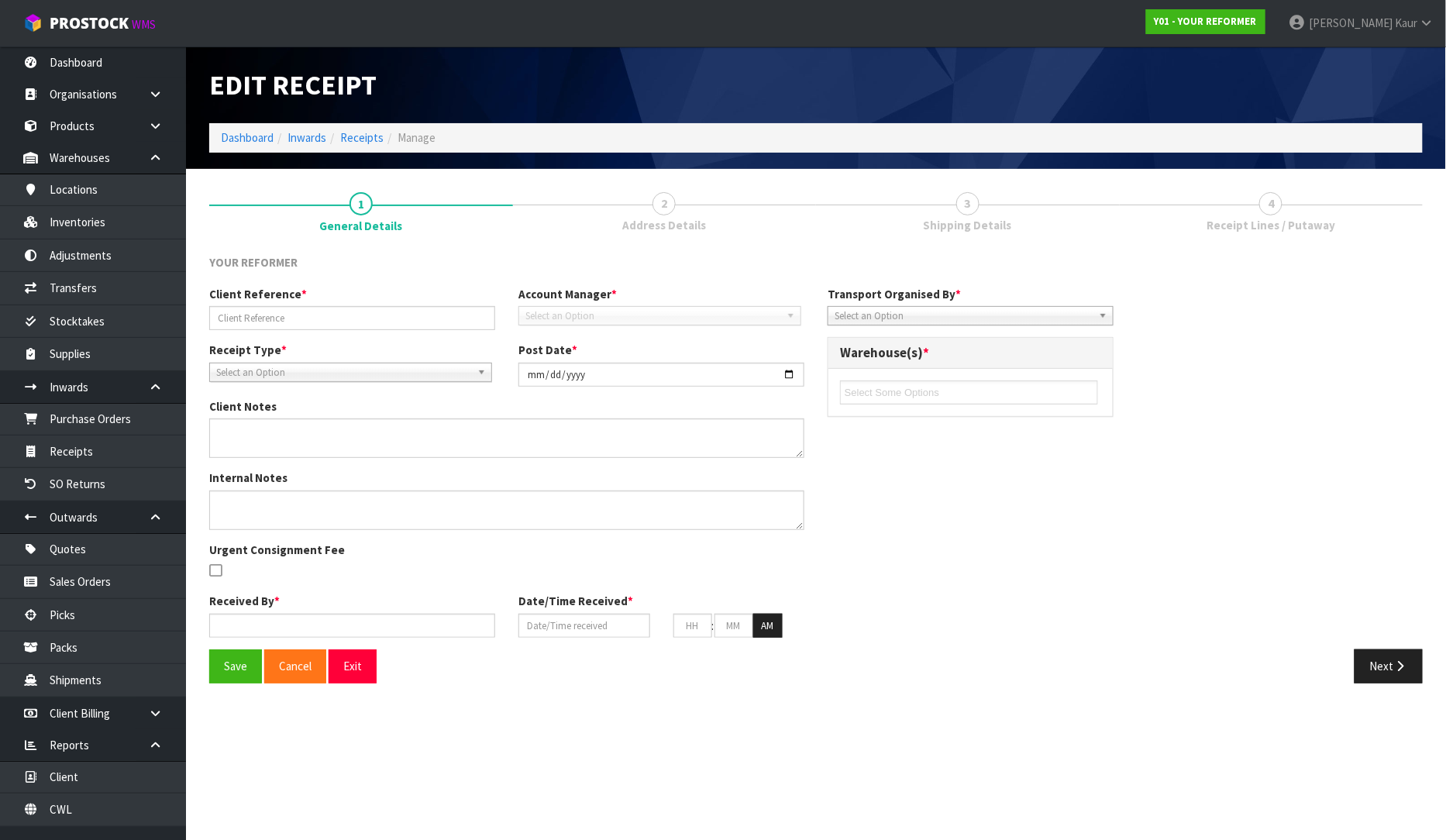
type input "44"
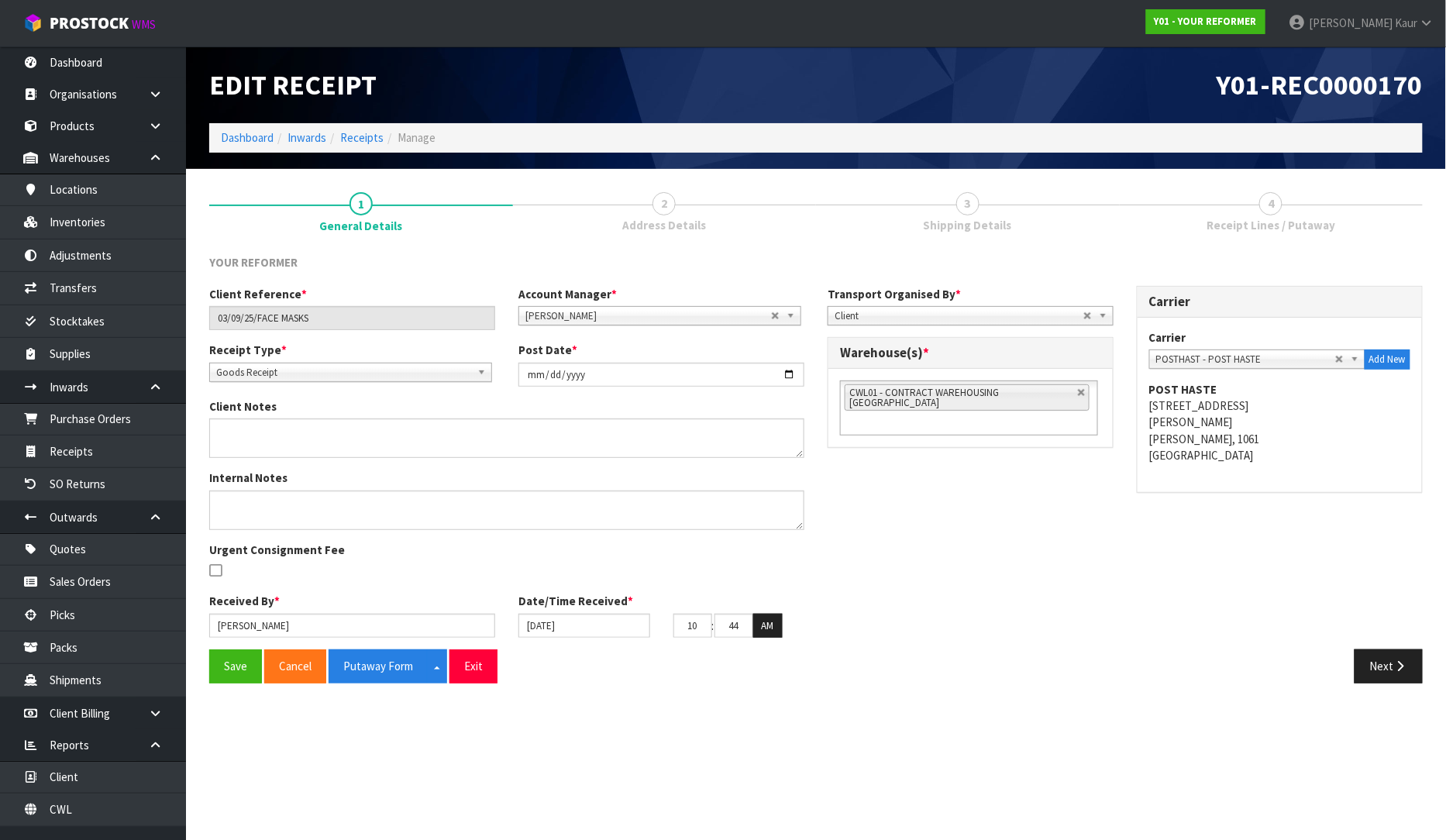
click at [1288, 231] on span "Receipt Lines / Putaway" at bounding box center [1271, 225] width 129 height 17
click at [1418, 678] on button "Next" at bounding box center [1389, 666] width 68 height 33
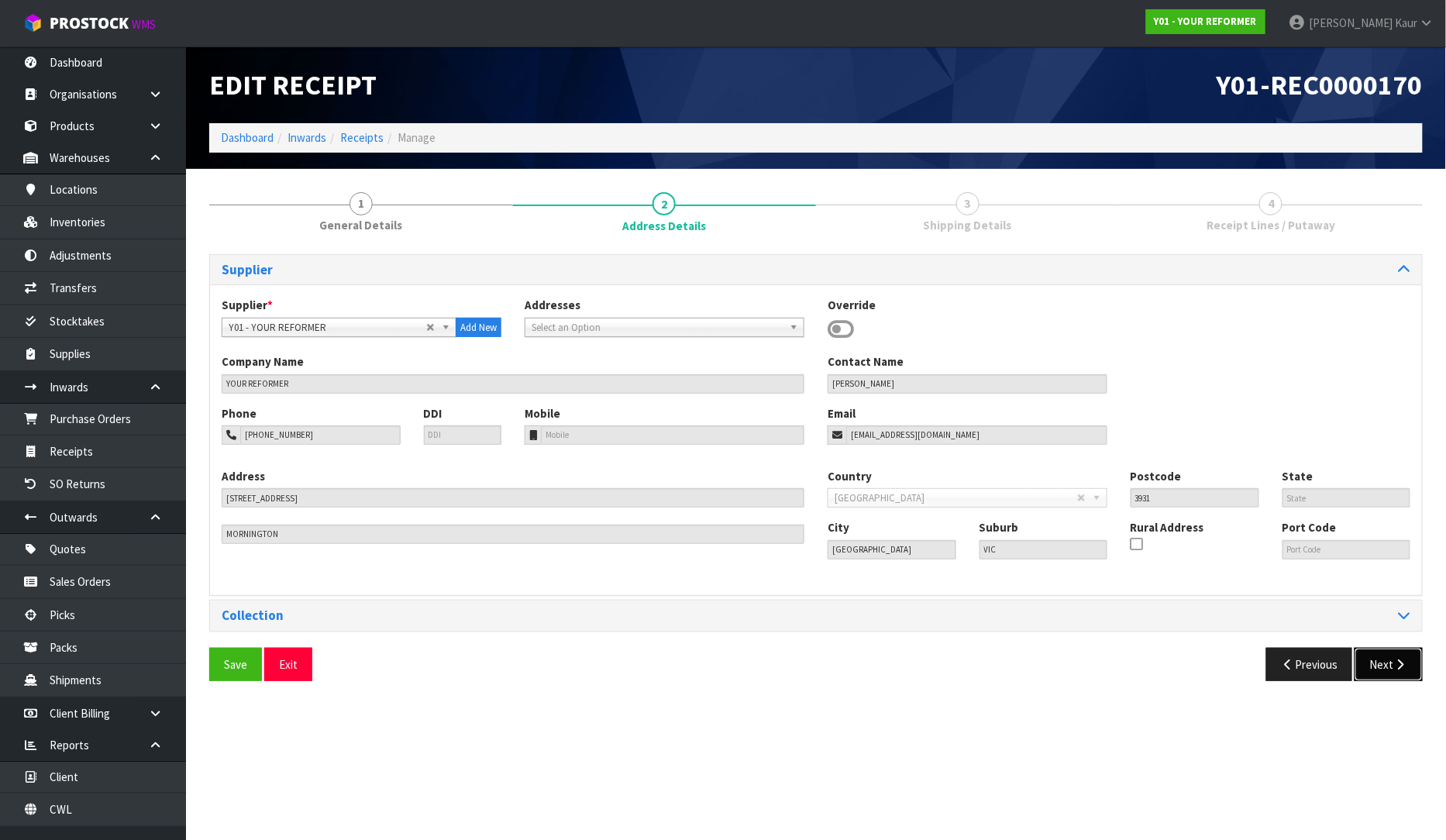
click at [1388, 670] on button "Next" at bounding box center [1389, 665] width 68 height 33
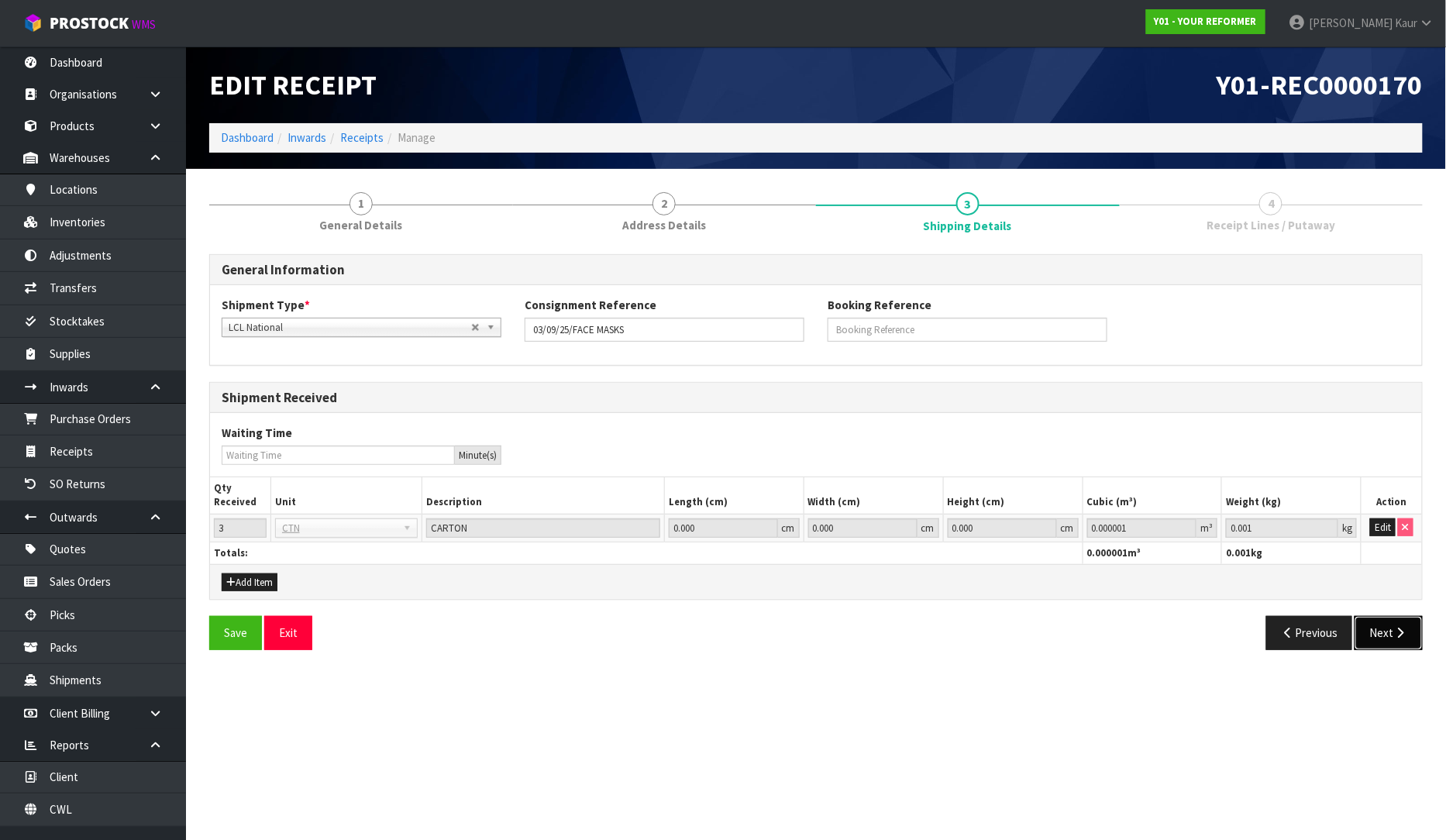
click at [1392, 630] on button "Next" at bounding box center [1389, 632] width 68 height 33
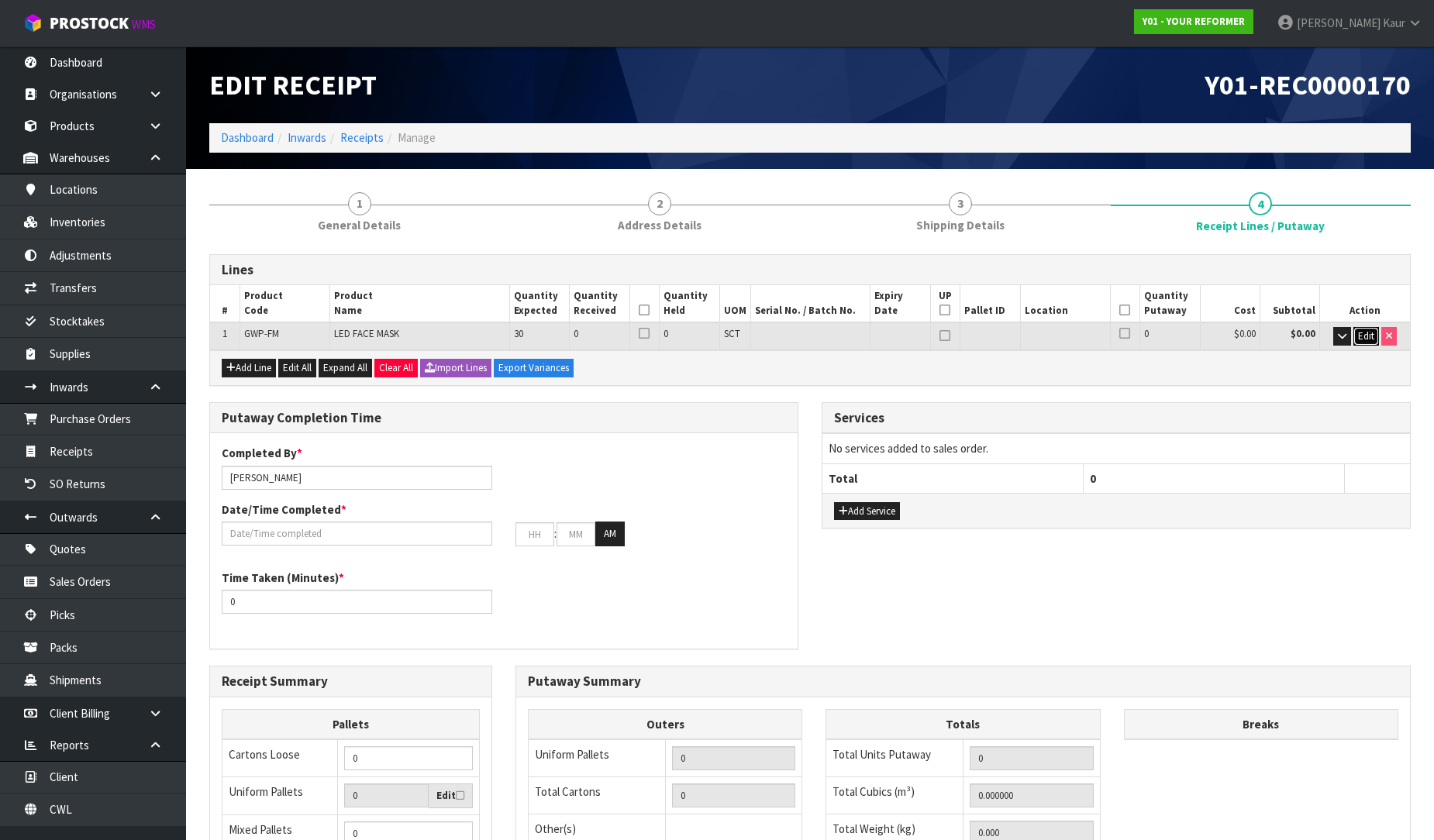
click at [1366, 334] on span "Edit" at bounding box center [1366, 336] width 17 height 13
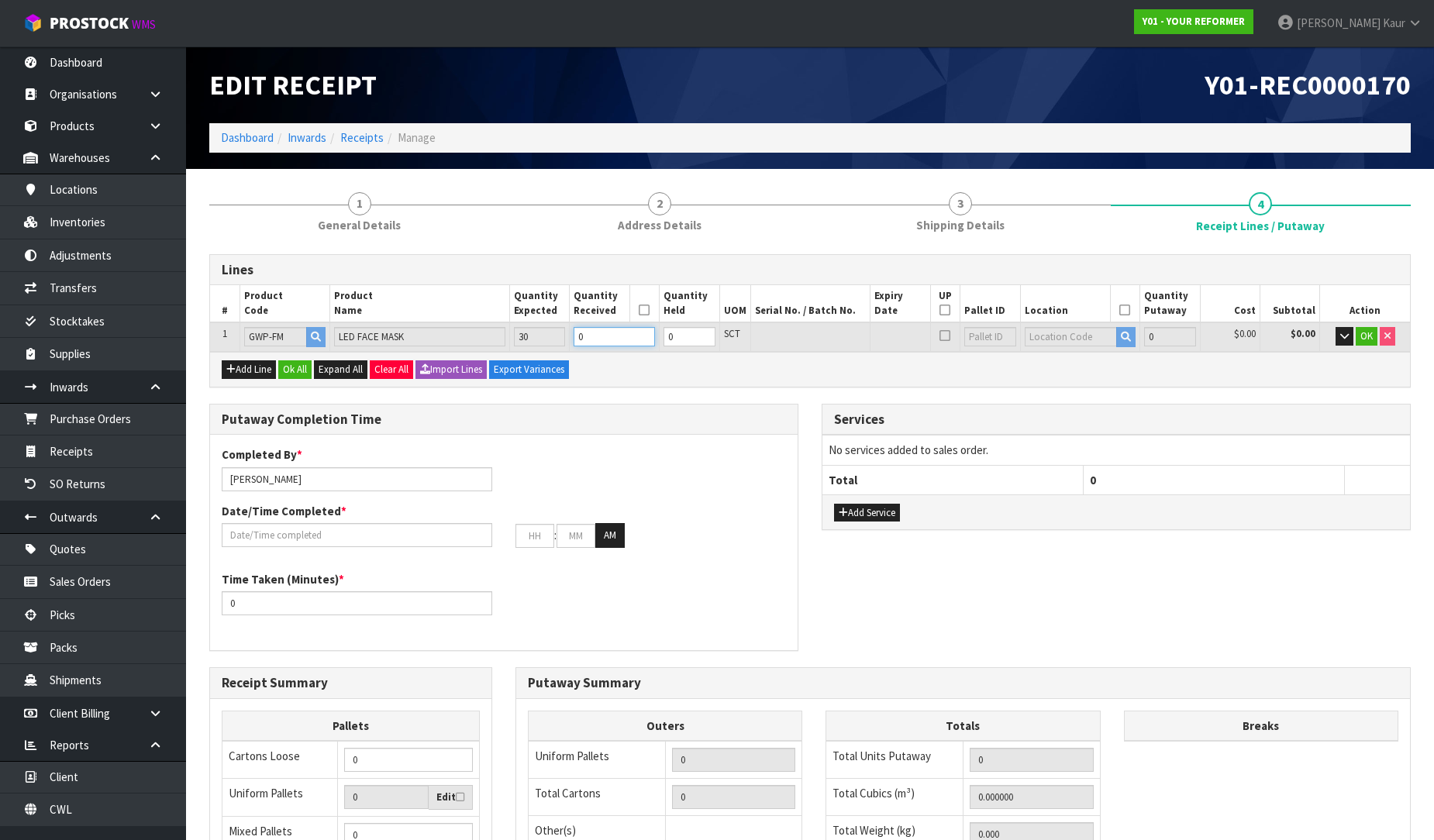
drag, startPoint x: 584, startPoint y: 334, endPoint x: 555, endPoint y: 348, distance: 32.2
click at [555, 348] on tr "1 GWP-FM LED FACE MASK 30 0 0 SCT 0 $0.00 $0.00 OK" at bounding box center [809, 337] width 1200 height 28
type input "0.013986"
type input "3.15"
type input "3"
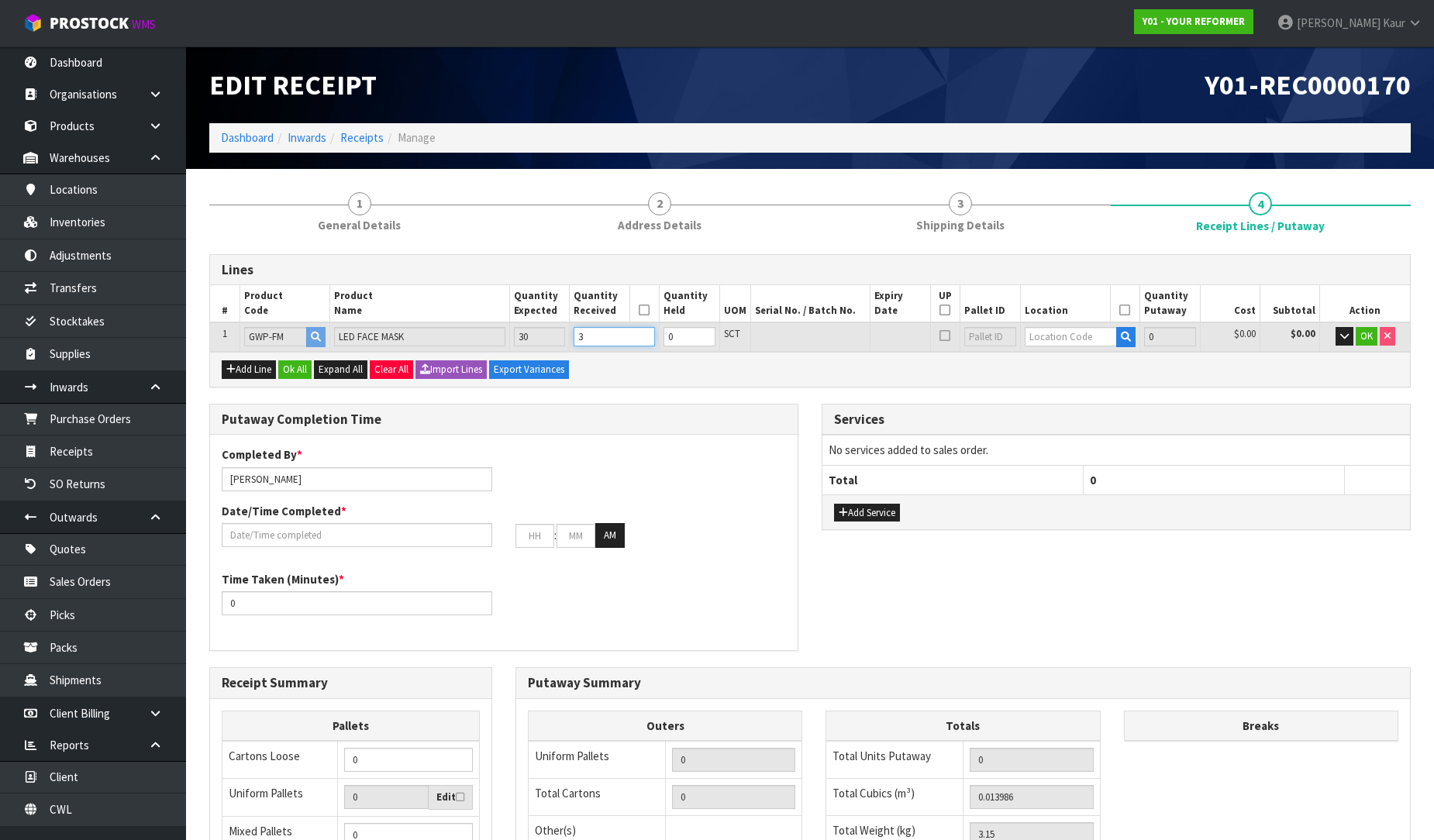
type input "2"
type input "0.160952"
type input "31.4"
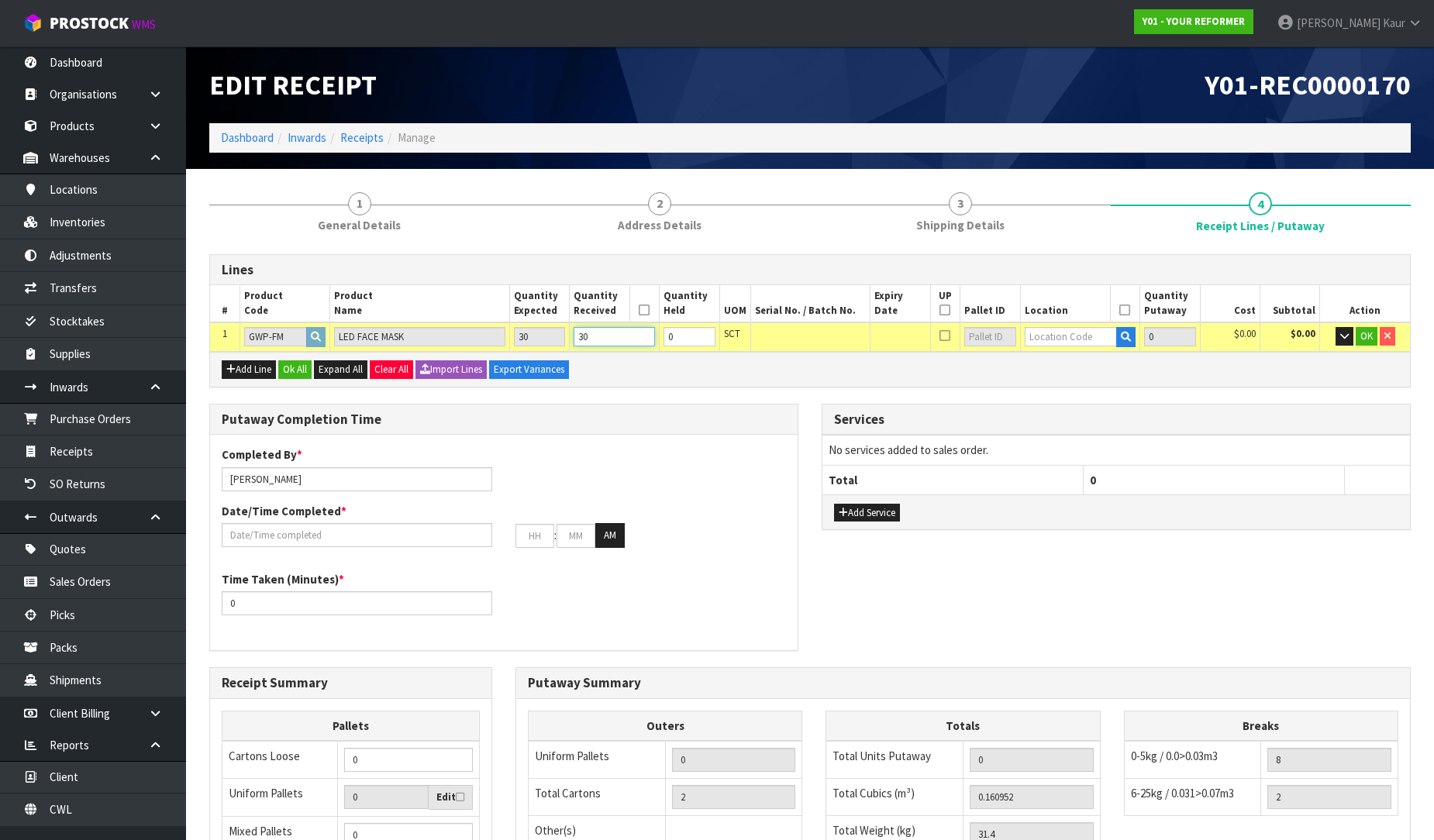
type input "30"
click at [1054, 337] on input "text" at bounding box center [1071, 337] width 93 height 20
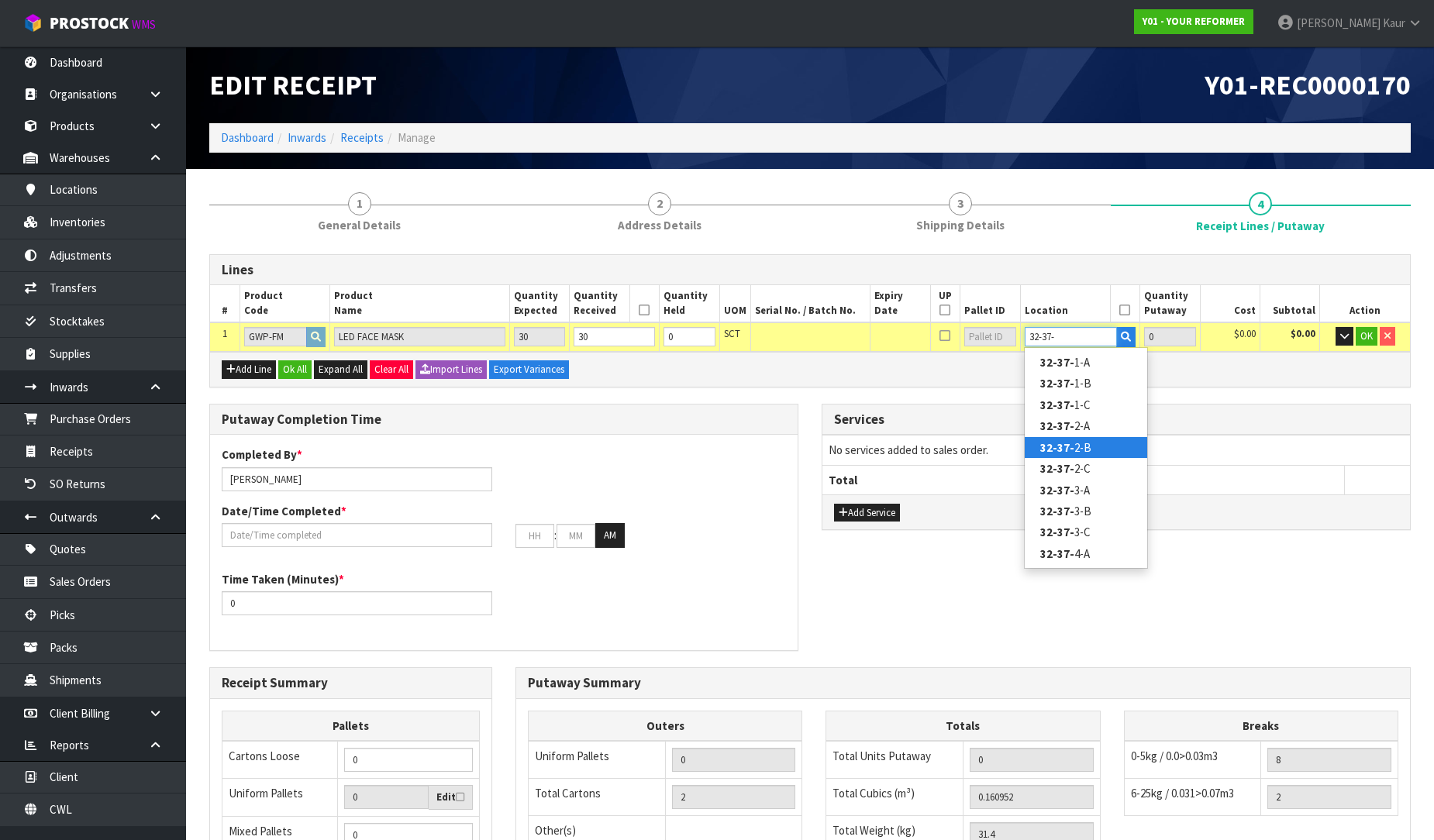
type input "32-37-"
click at [1111, 455] on link "32-37- 2-B" at bounding box center [1086, 448] width 123 height 21
type input "30"
type input "32-37-2-B"
type input "30"
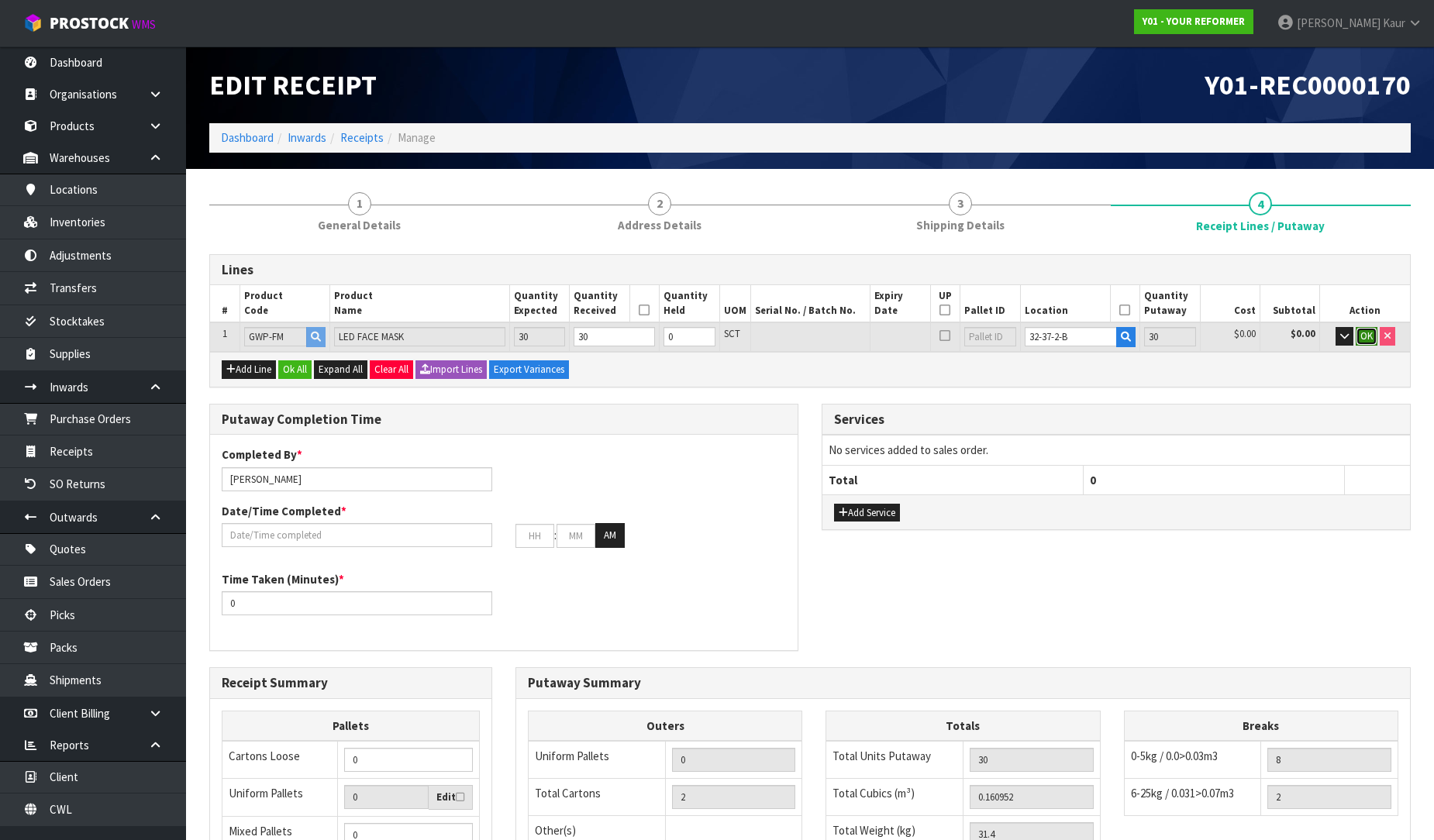
click at [1366, 343] on button "OK" at bounding box center [1366, 337] width 22 height 19
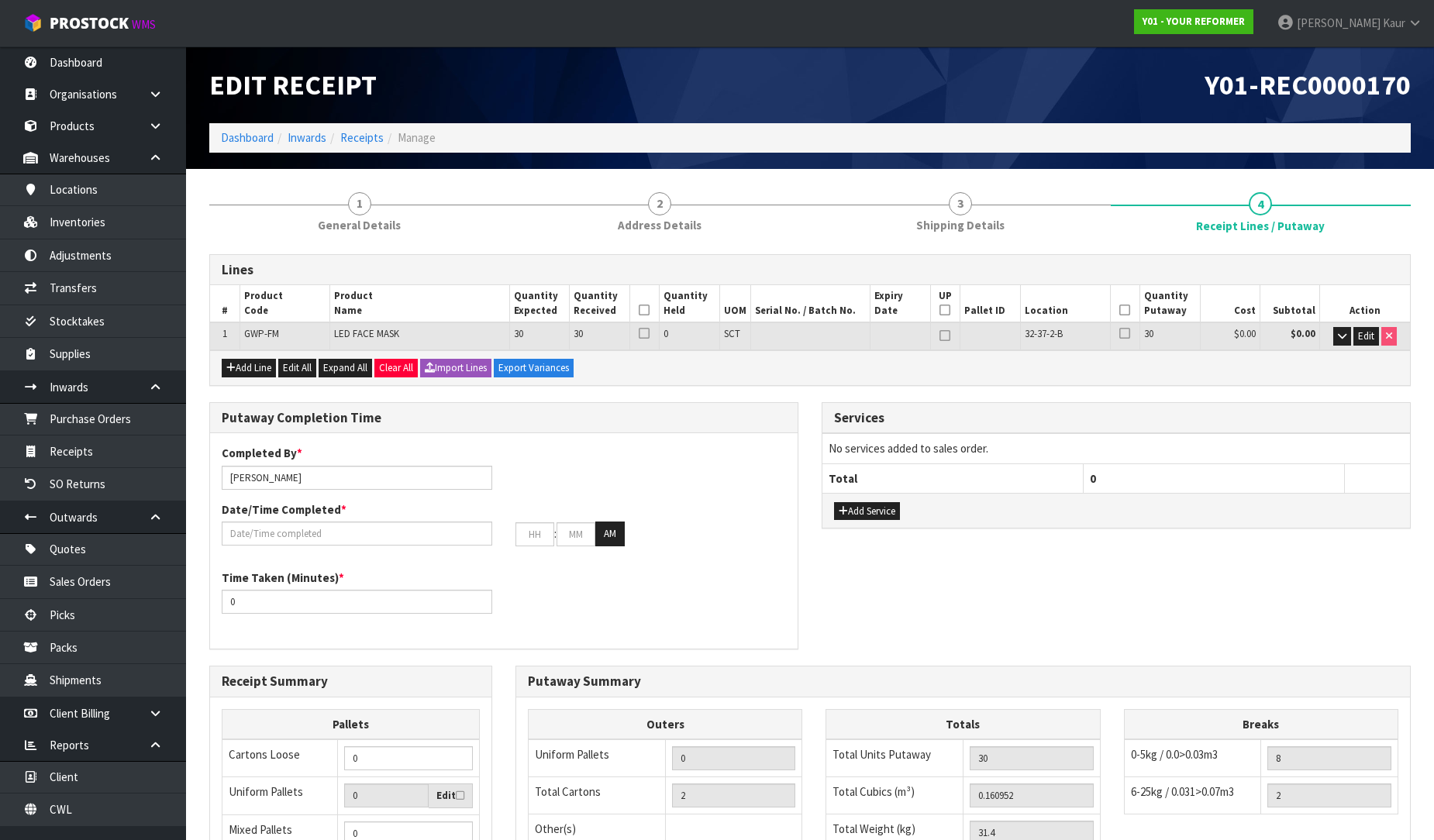
click at [650, 303] on th at bounding box center [644, 304] width 30 height 37
click at [649, 311] on icon at bounding box center [644, 310] width 11 height 1
click at [1123, 311] on icon at bounding box center [1125, 310] width 11 height 1
click at [455, 753] on input "1" at bounding box center [408, 758] width 129 height 24
click at [455, 753] on input "2" at bounding box center [408, 758] width 129 height 24
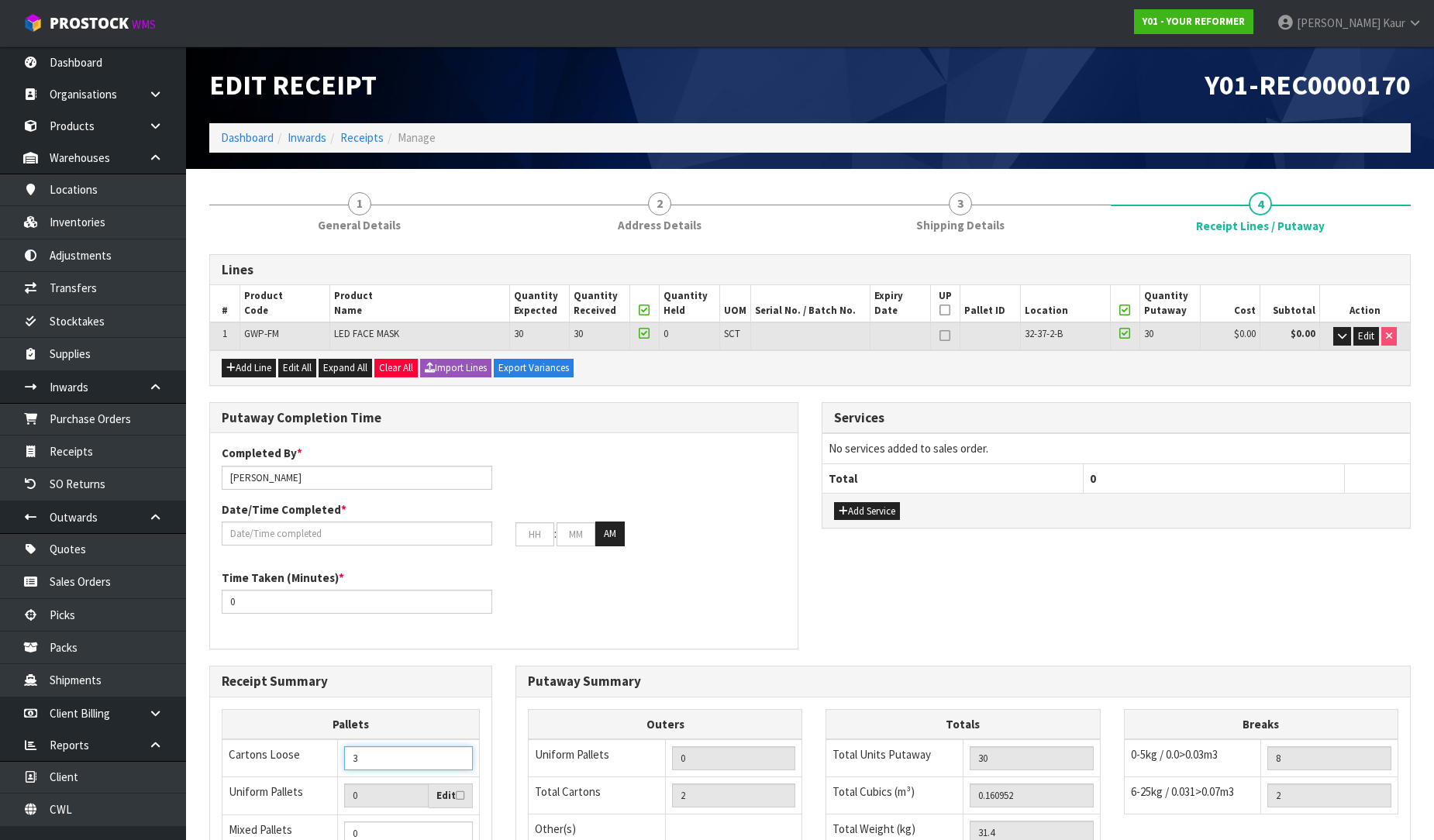
type input "3"
click at [455, 753] on input "3" at bounding box center [408, 758] width 129 height 24
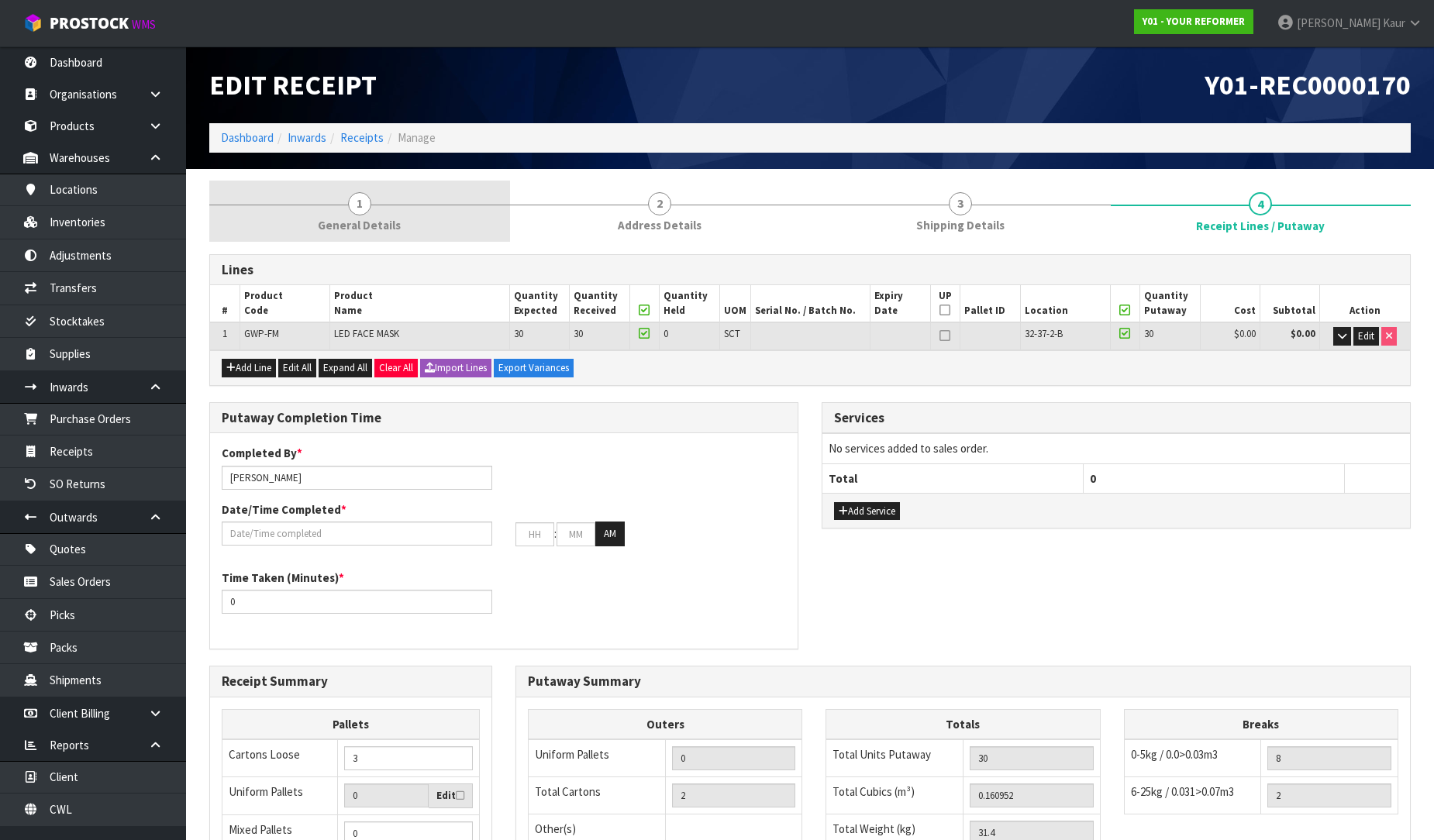
click at [357, 214] on span "1" at bounding box center [359, 204] width 24 height 24
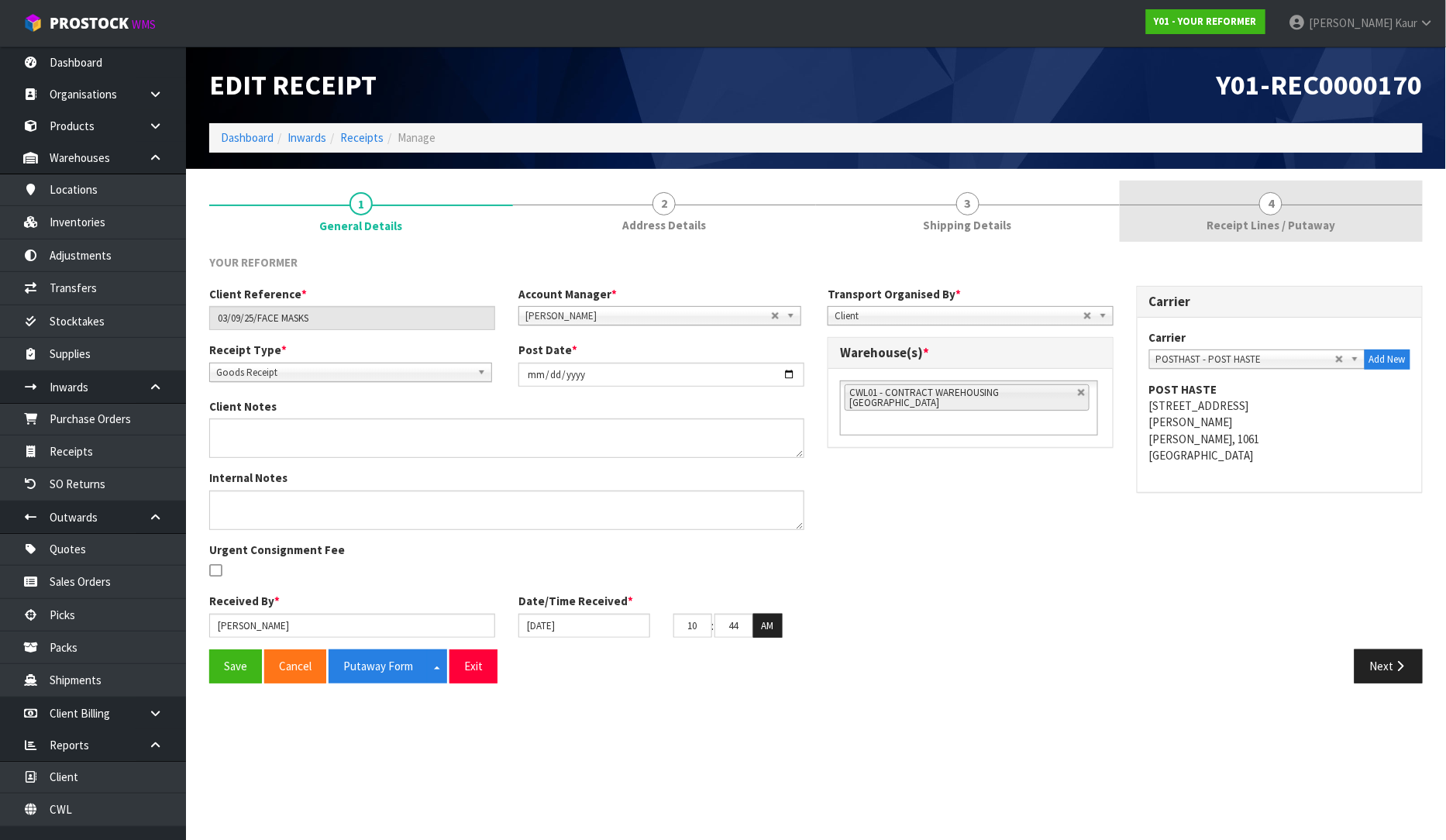
click at [1273, 218] on span "Receipt Lines / Putaway" at bounding box center [1271, 225] width 129 height 17
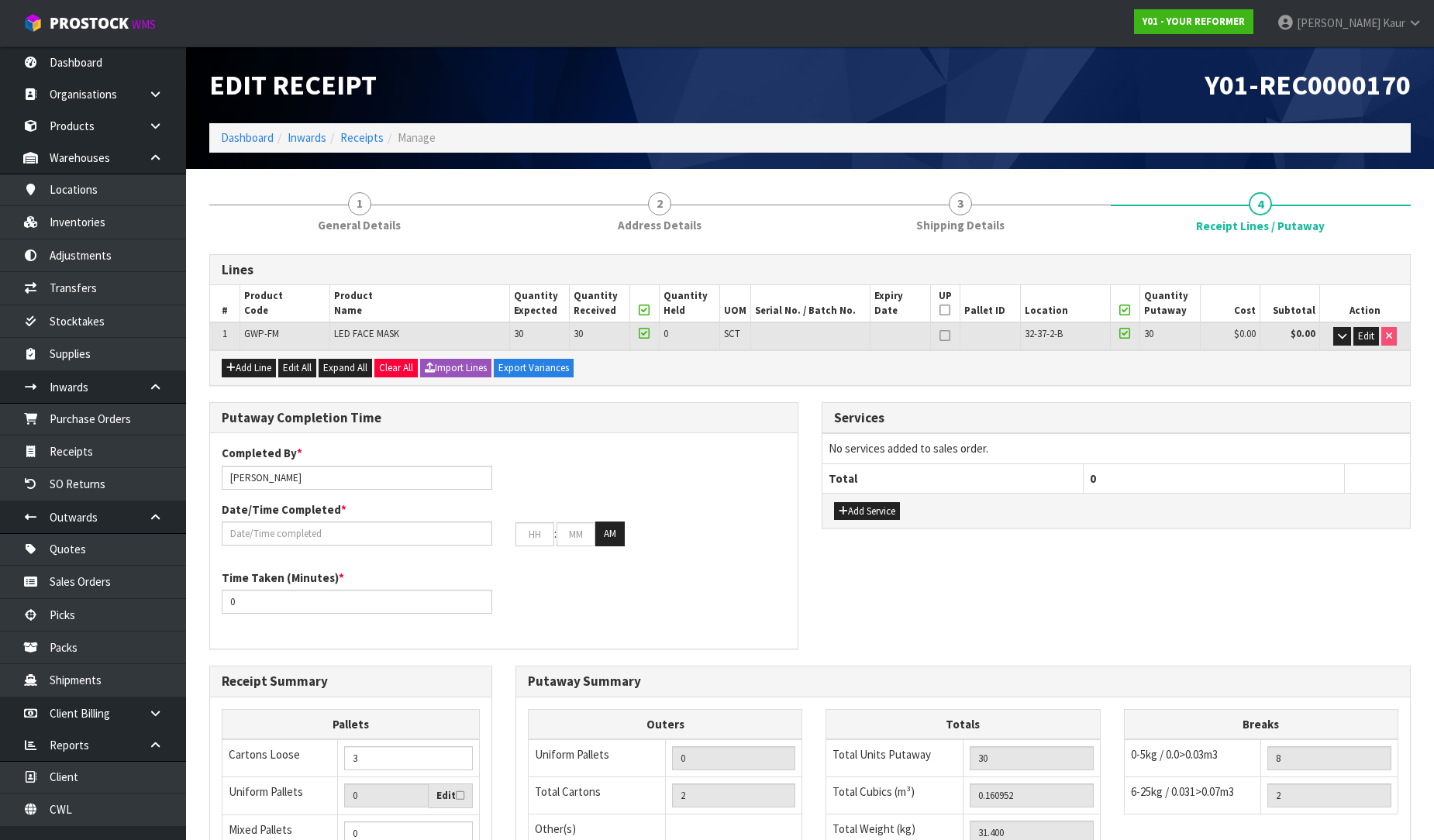
scroll to position [260, 0]
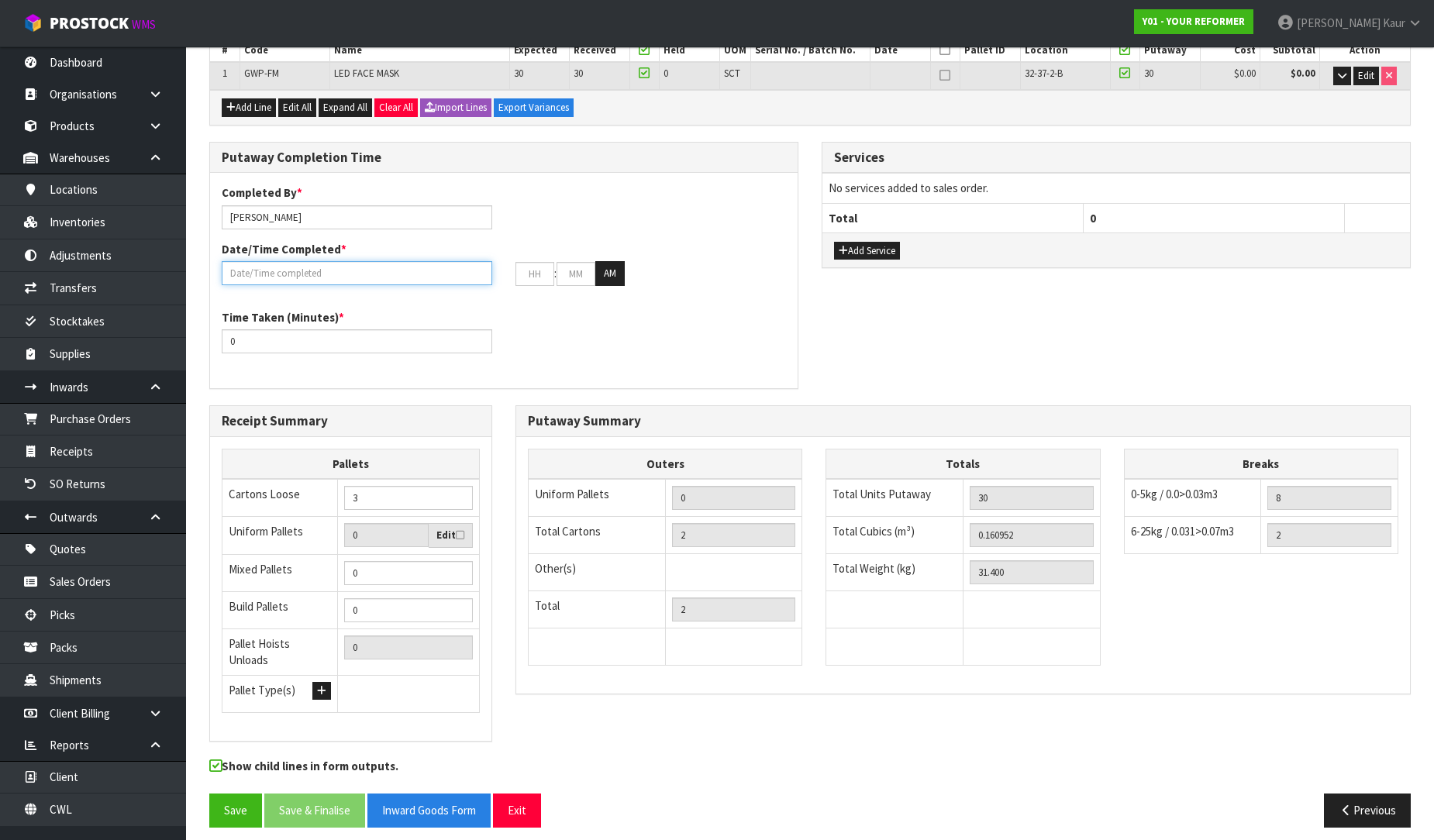
click at [338, 268] on input "text" at bounding box center [357, 273] width 271 height 24
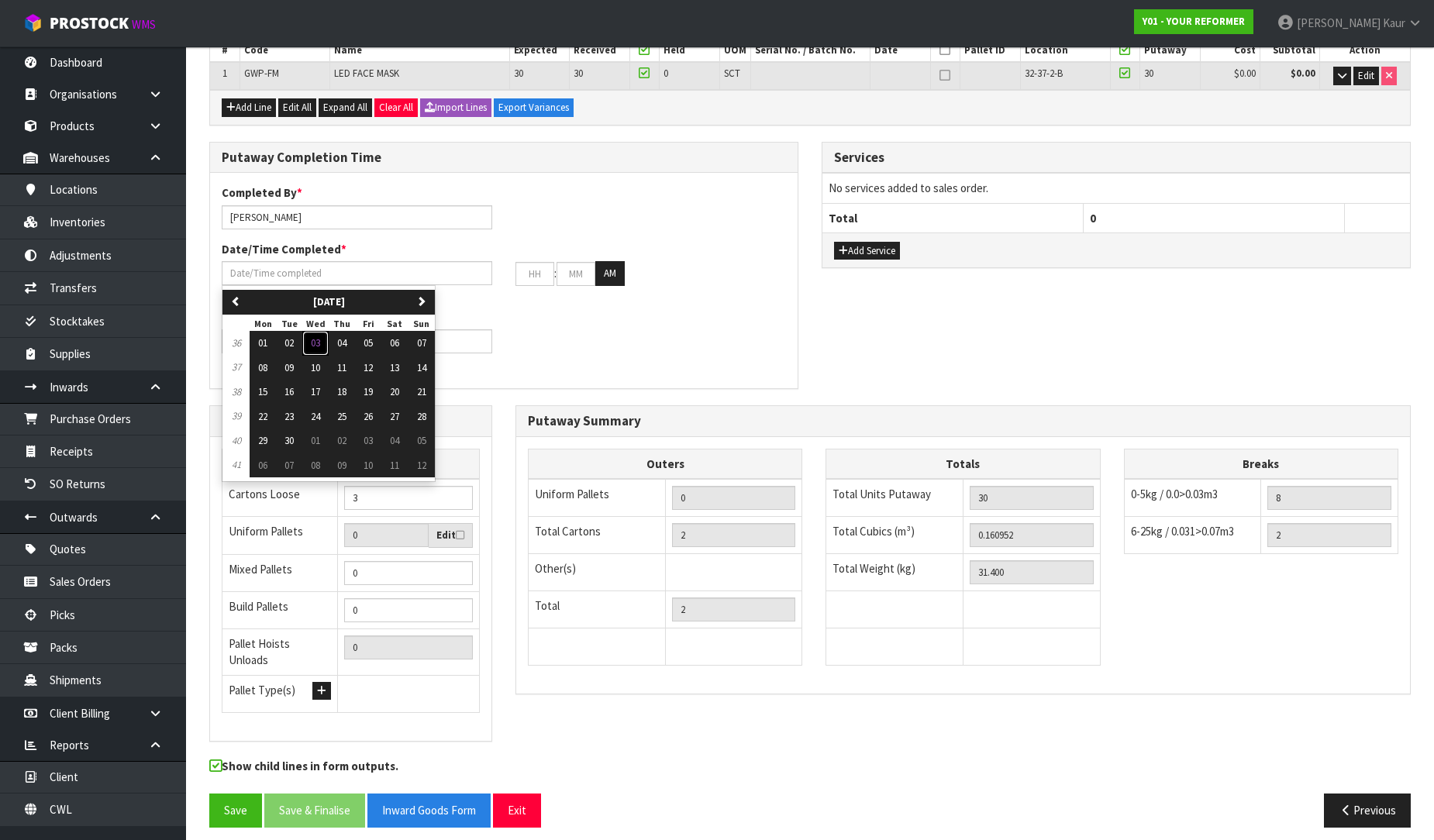
click at [314, 337] on span "03" at bounding box center [315, 343] width 9 height 13
type input "[DATE]"
type input "12"
type input "00"
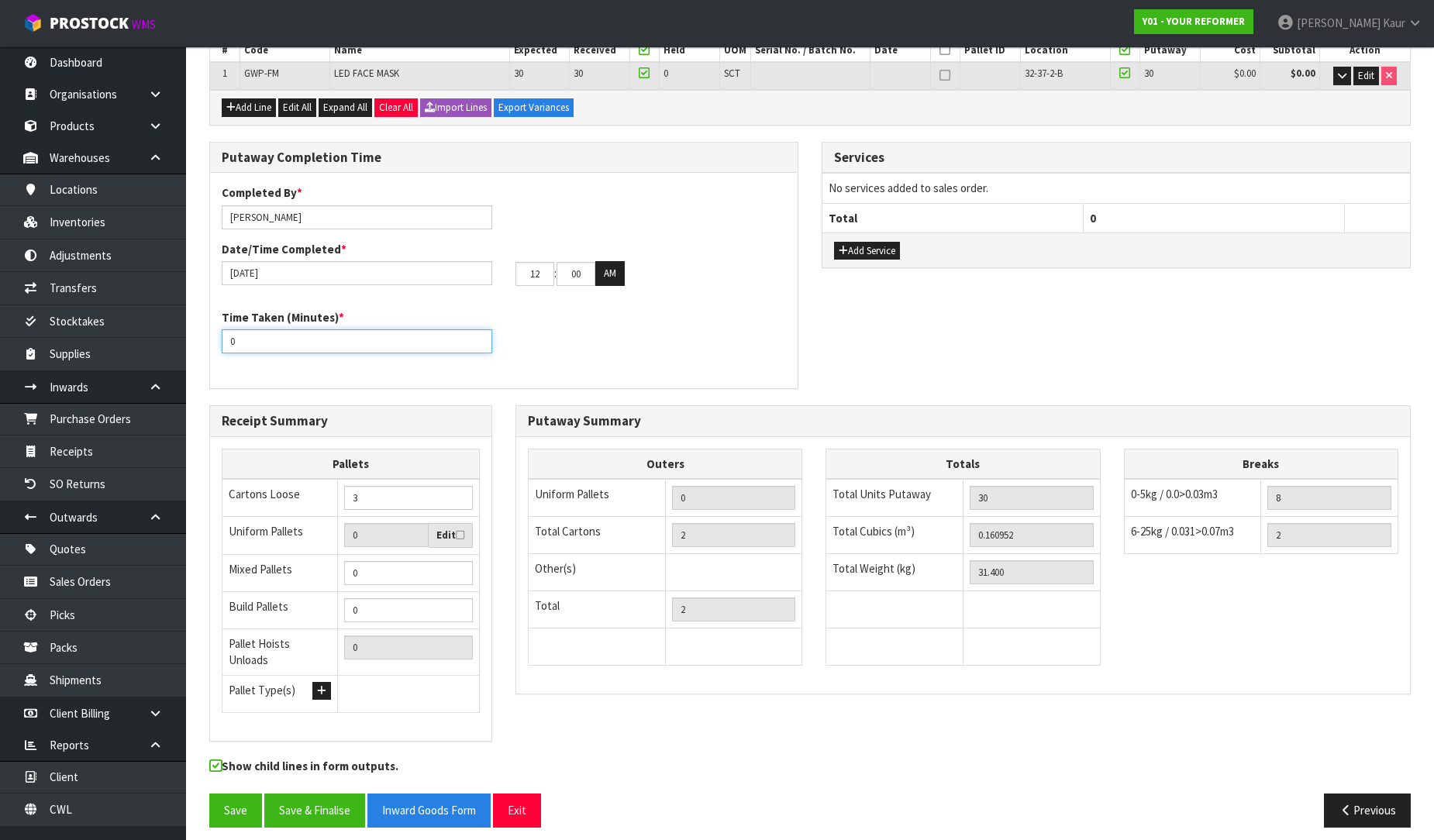
drag, startPoint x: 246, startPoint y: 348, endPoint x: 219, endPoint y: 353, distance: 27.5
click at [219, 353] on div "Time Taken (Minutes) * 0" at bounding box center [503, 337] width 588 height 56
type input "20"
drag, startPoint x: 536, startPoint y: 275, endPoint x: 498, endPoint y: 282, distance: 38.6
click at [498, 282] on div "[DATE] 12 : 00 : 00 AM" at bounding box center [503, 274] width 588 height 25
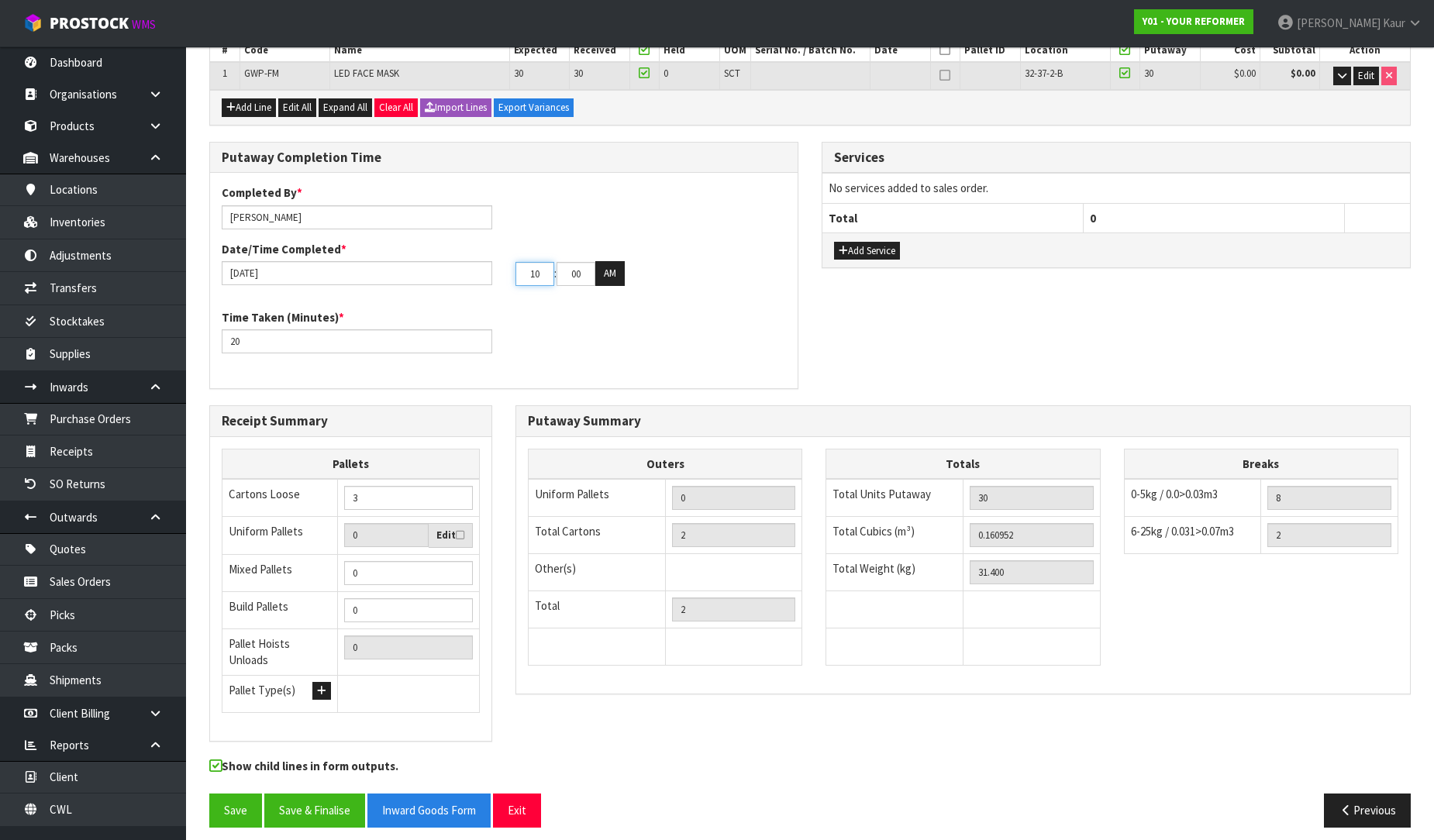
type input "10"
drag, startPoint x: 576, startPoint y: 270, endPoint x: 547, endPoint y: 275, distance: 29.4
click at [547, 275] on tr "10 : 00 : 00 AM" at bounding box center [570, 274] width 109 height 25
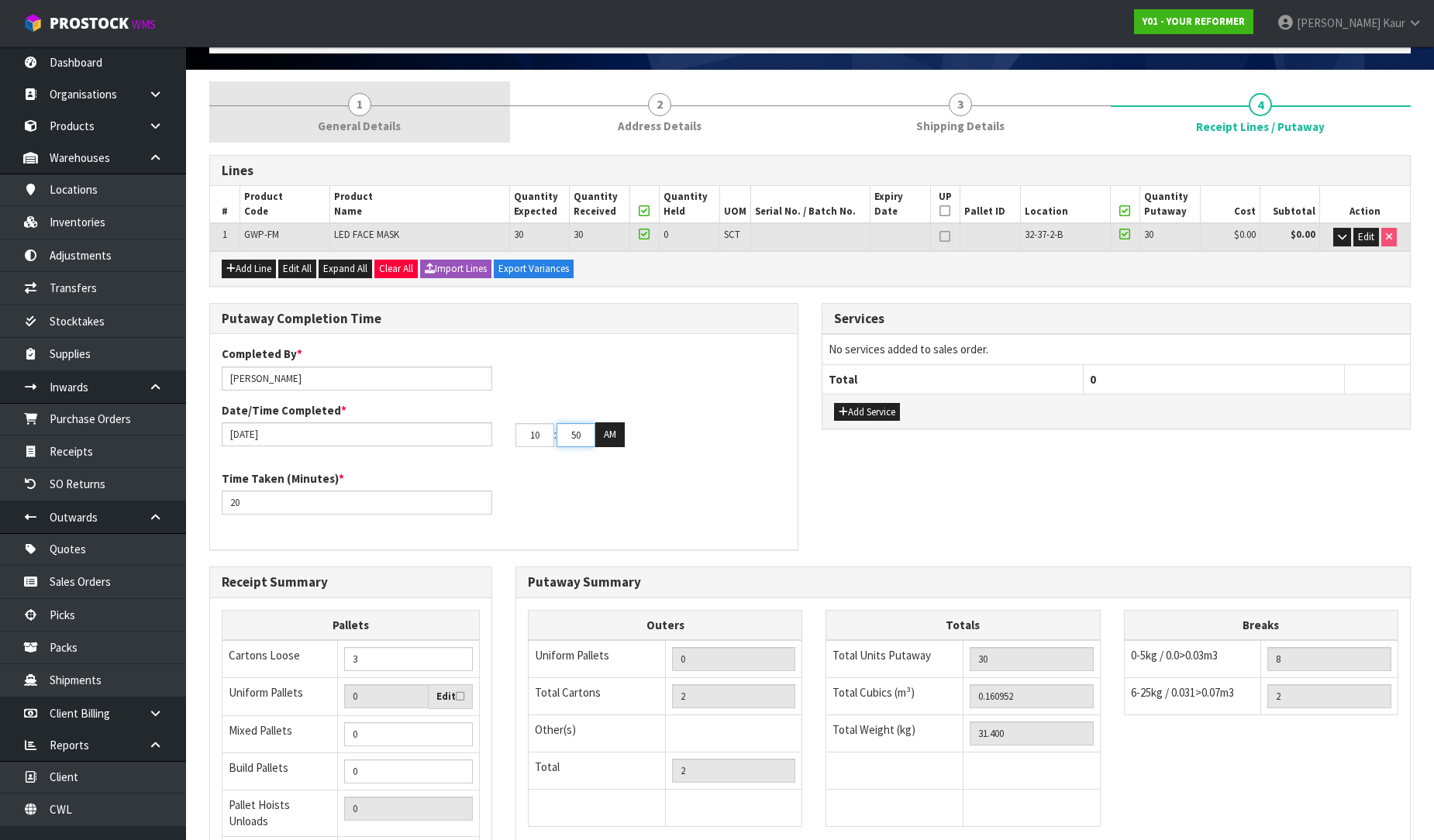
scroll to position [0, 0]
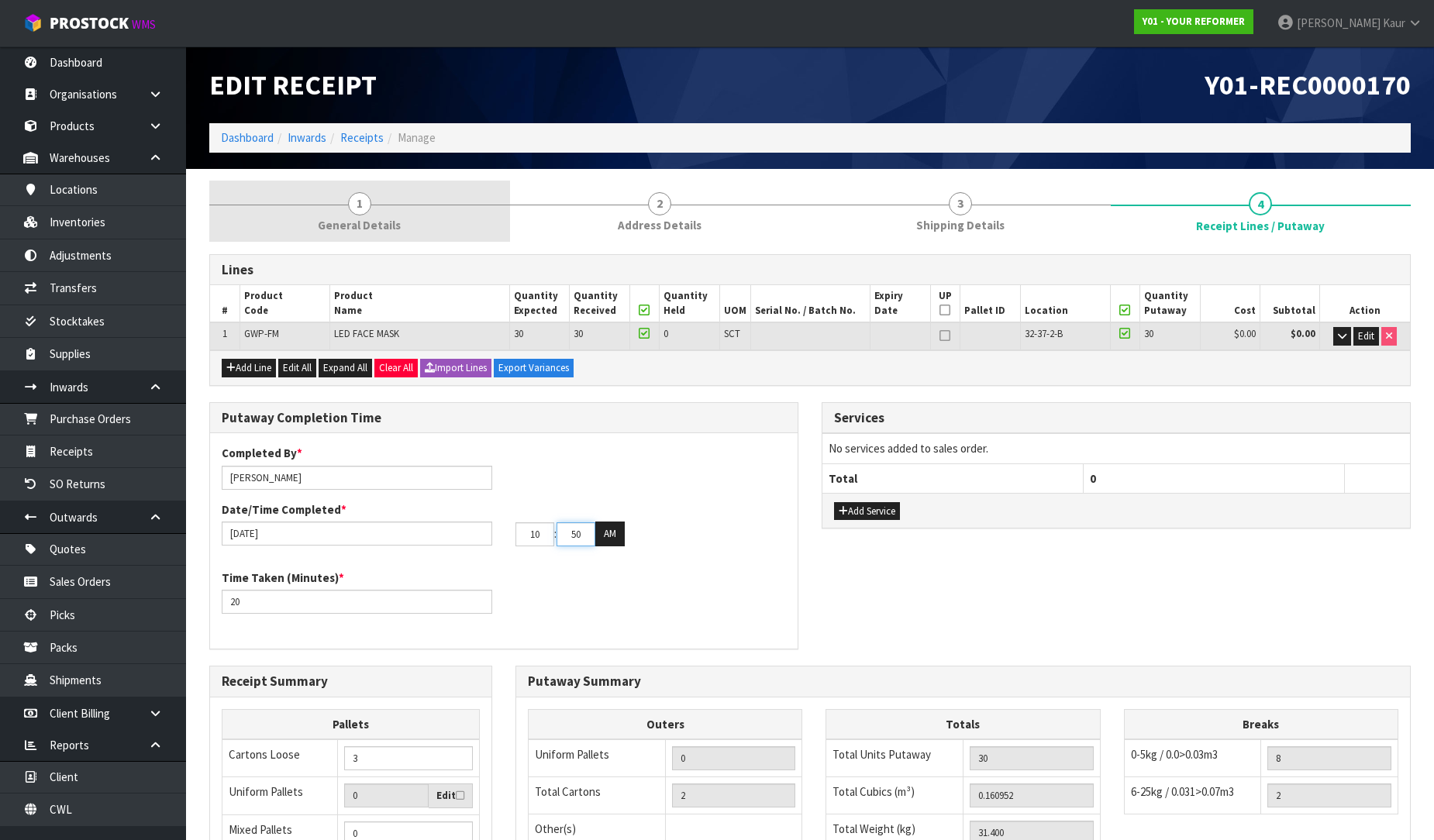
type input "50"
click at [332, 219] on span "General Details" at bounding box center [359, 225] width 83 height 17
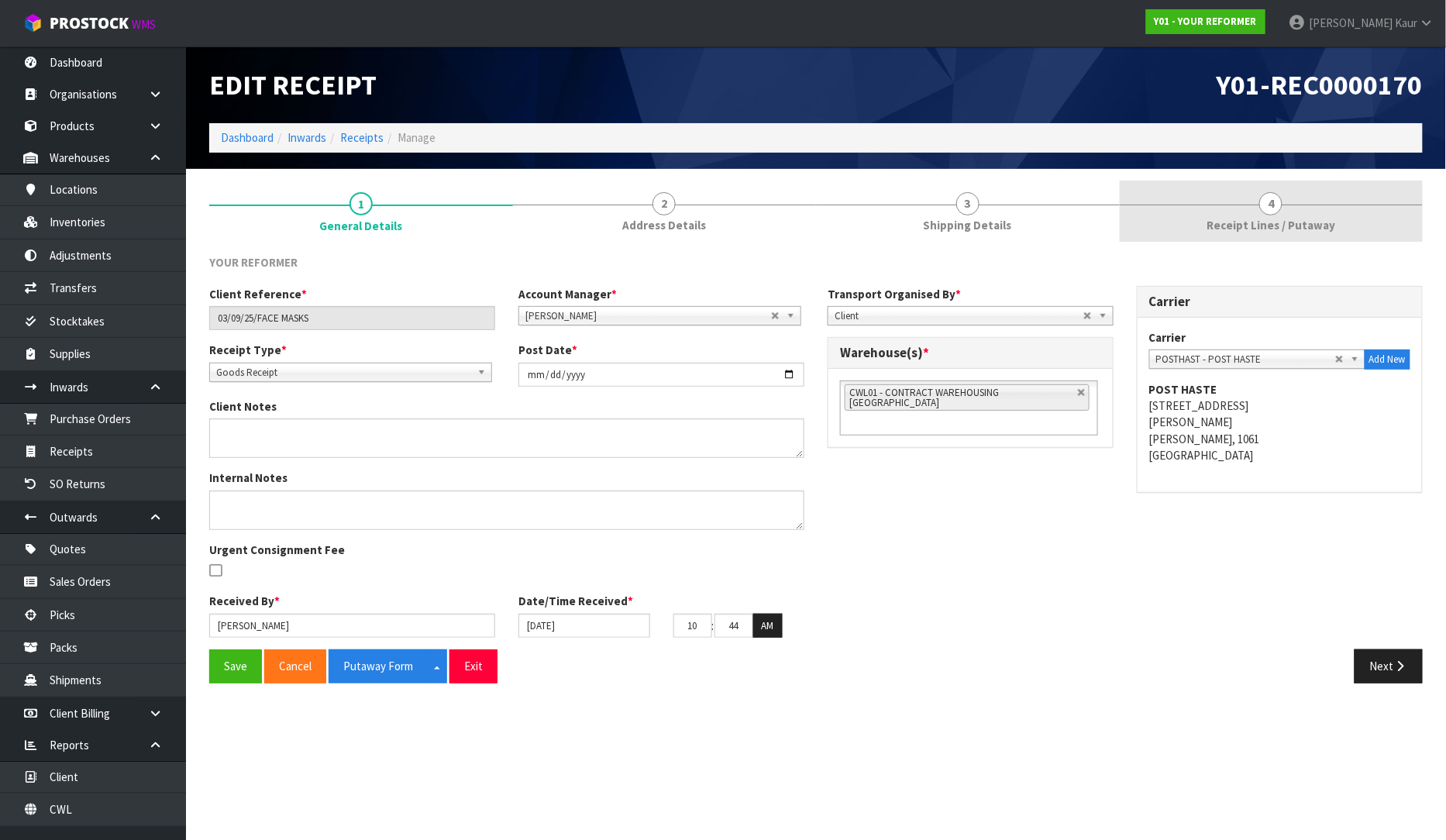
click at [1248, 234] on span "Receipt Lines / Putaway" at bounding box center [1271, 225] width 129 height 17
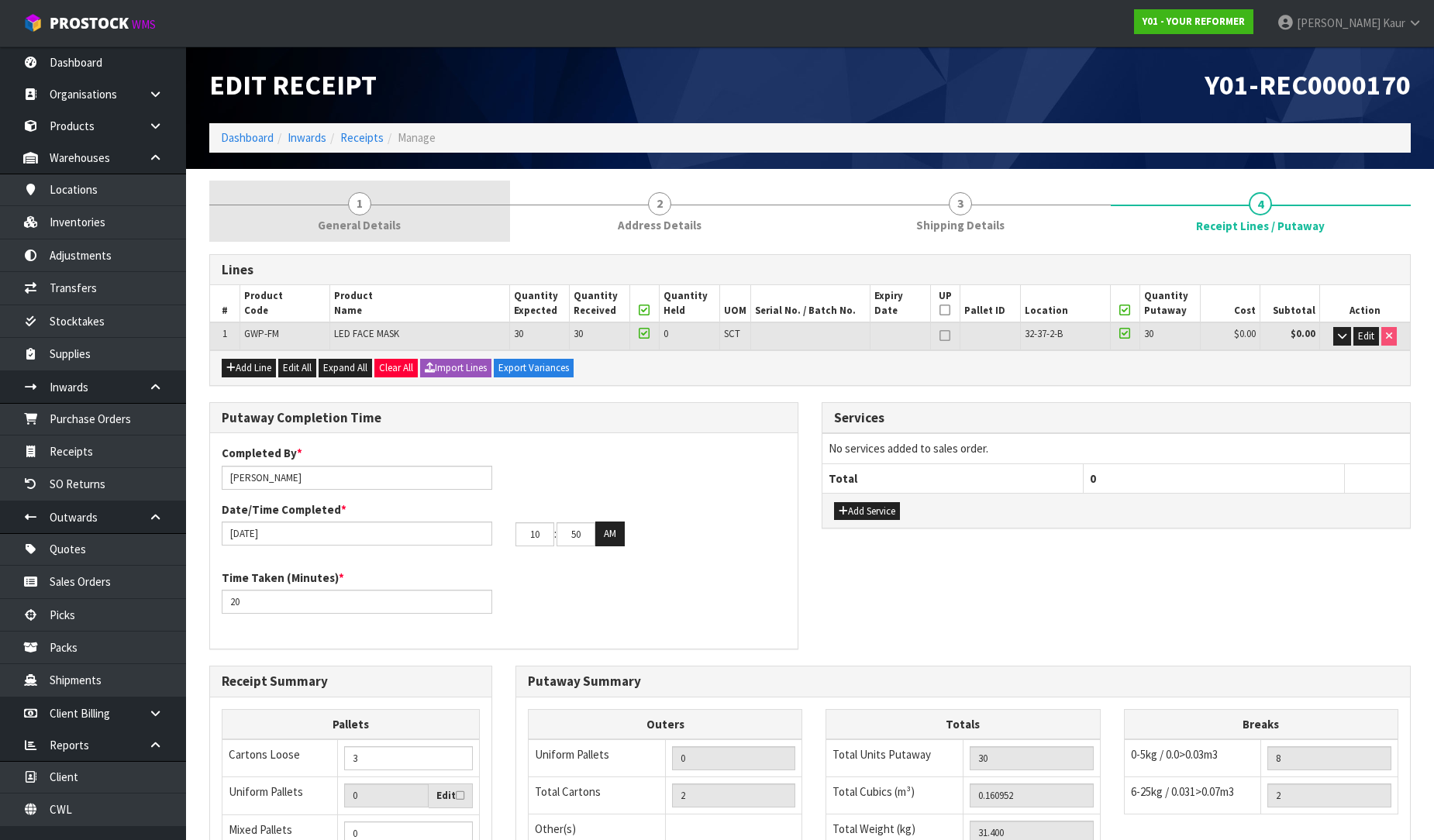
click at [355, 219] on span "General Details" at bounding box center [359, 225] width 83 height 17
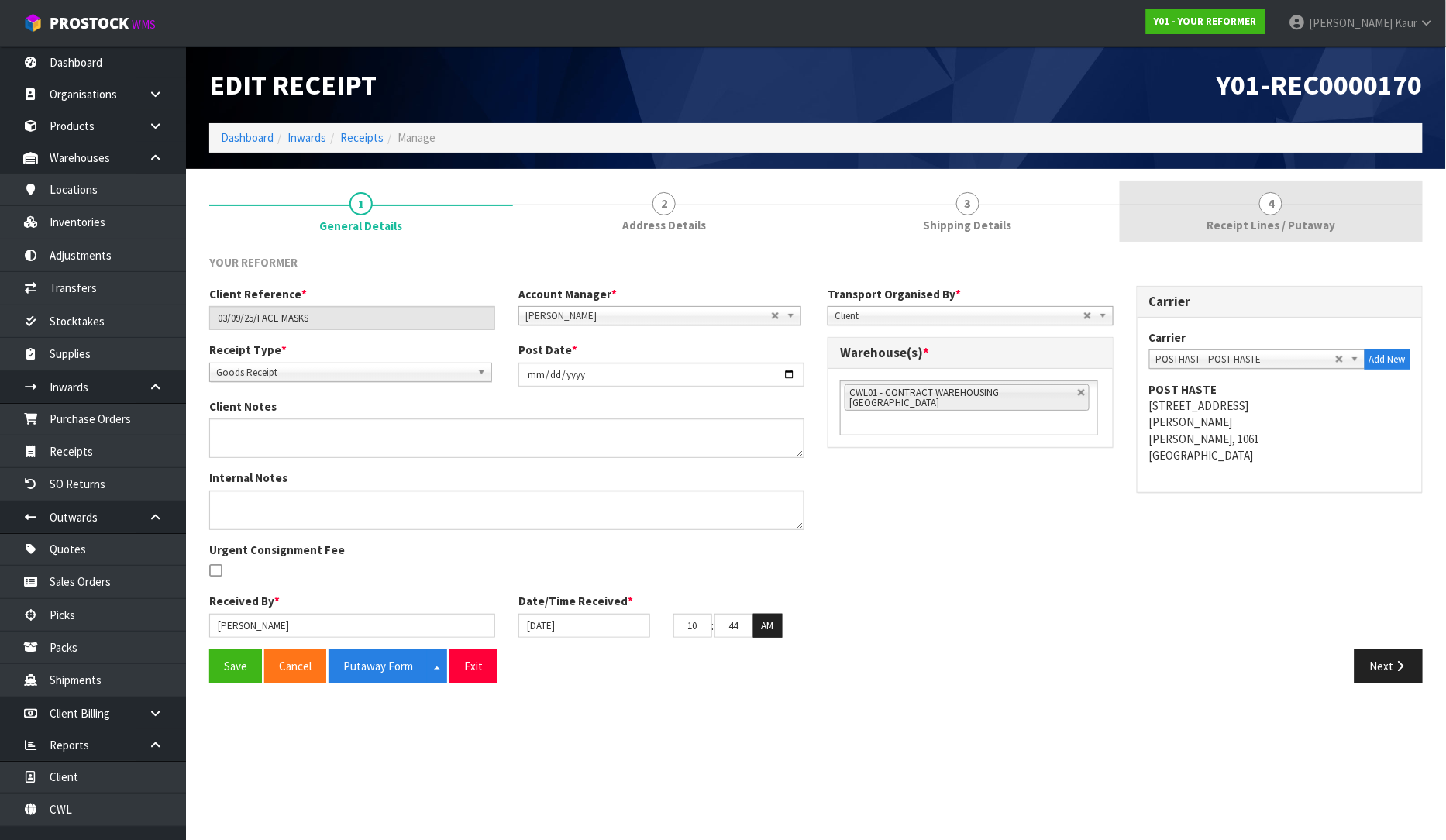
click at [1312, 199] on link "4 Receipt Lines / Putaway" at bounding box center [1272, 212] width 304 height 61
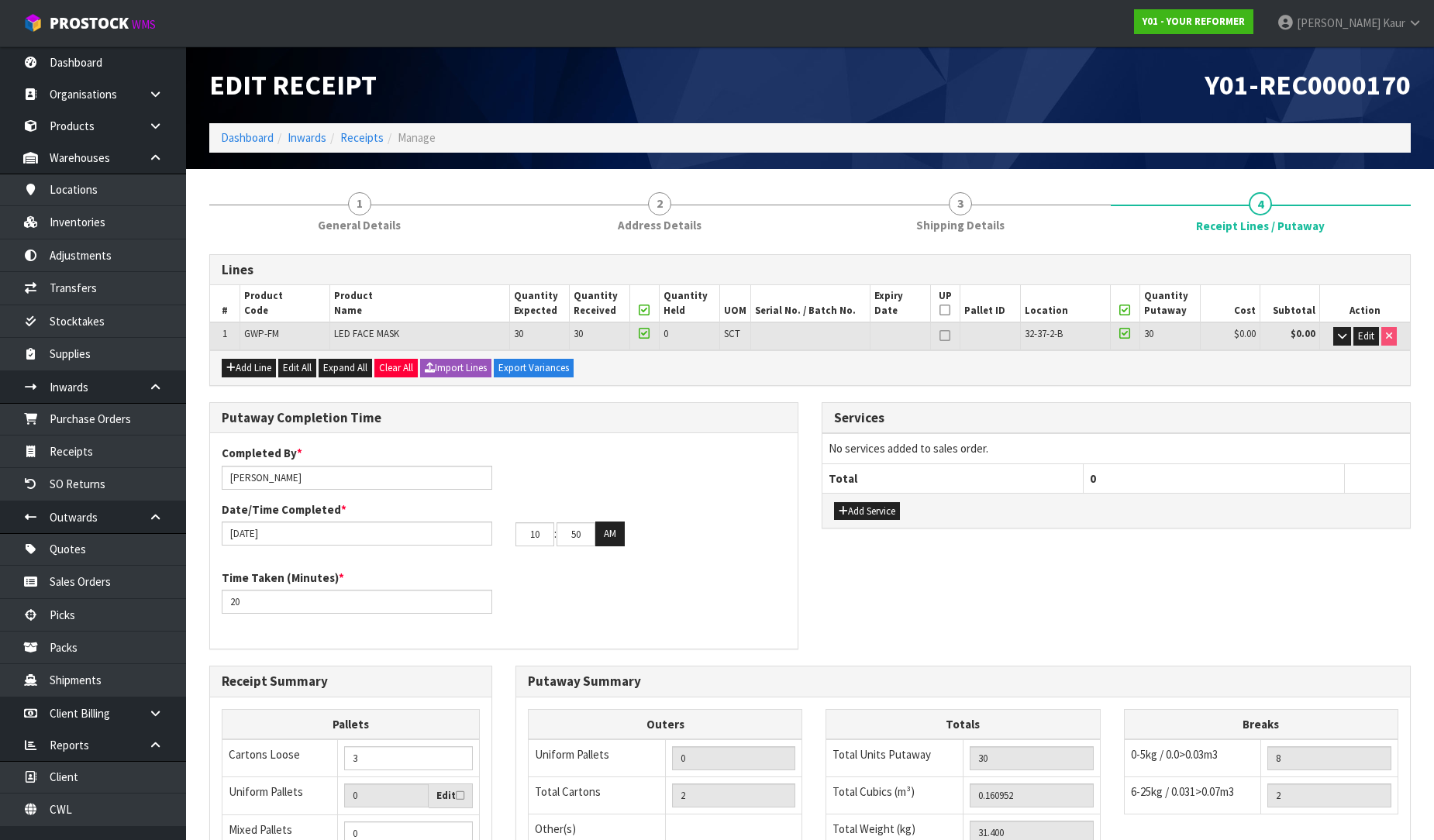
scroll to position [260, 0]
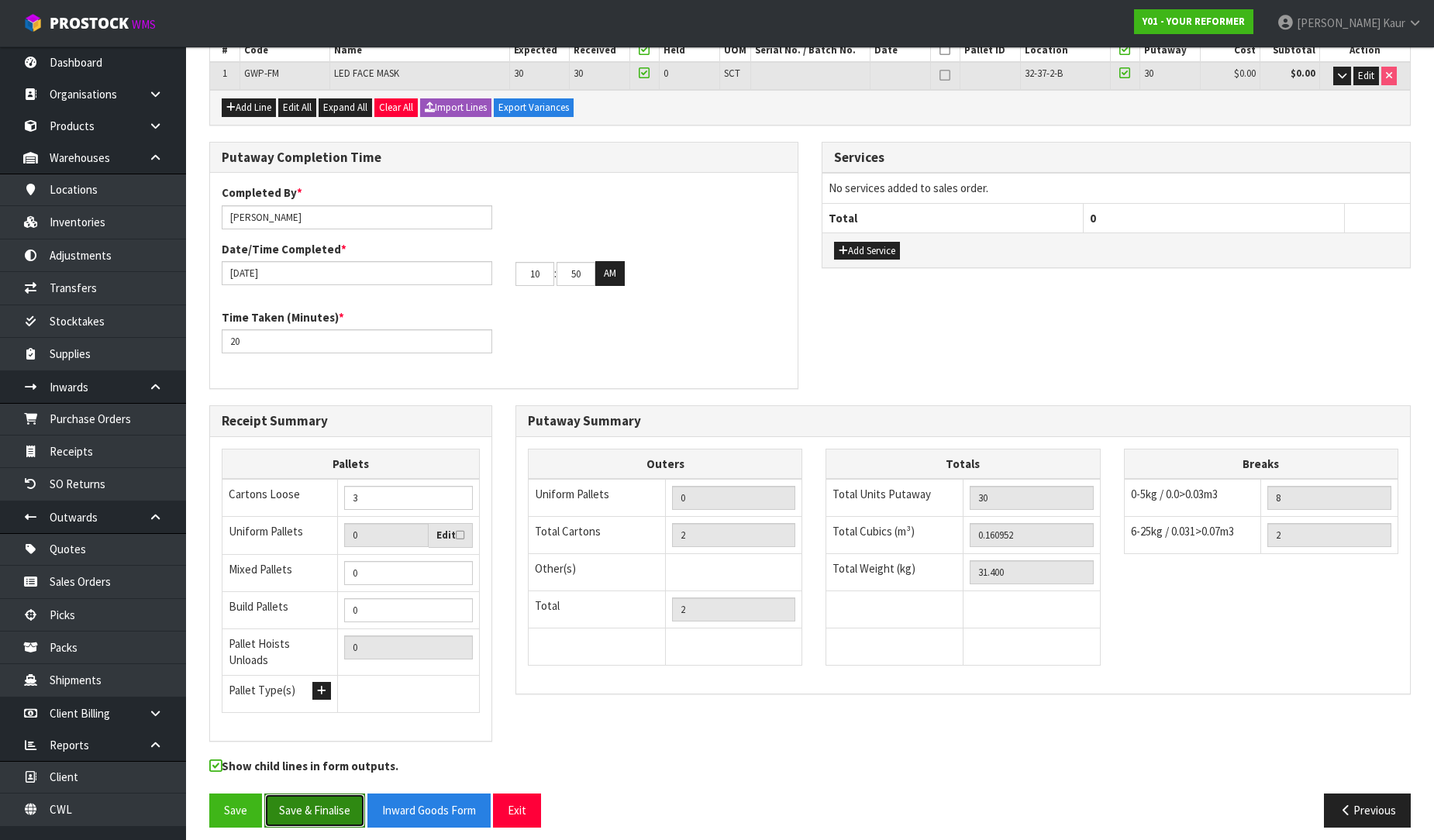
click at [314, 808] on button "Save & Finalise" at bounding box center [315, 810] width 101 height 33
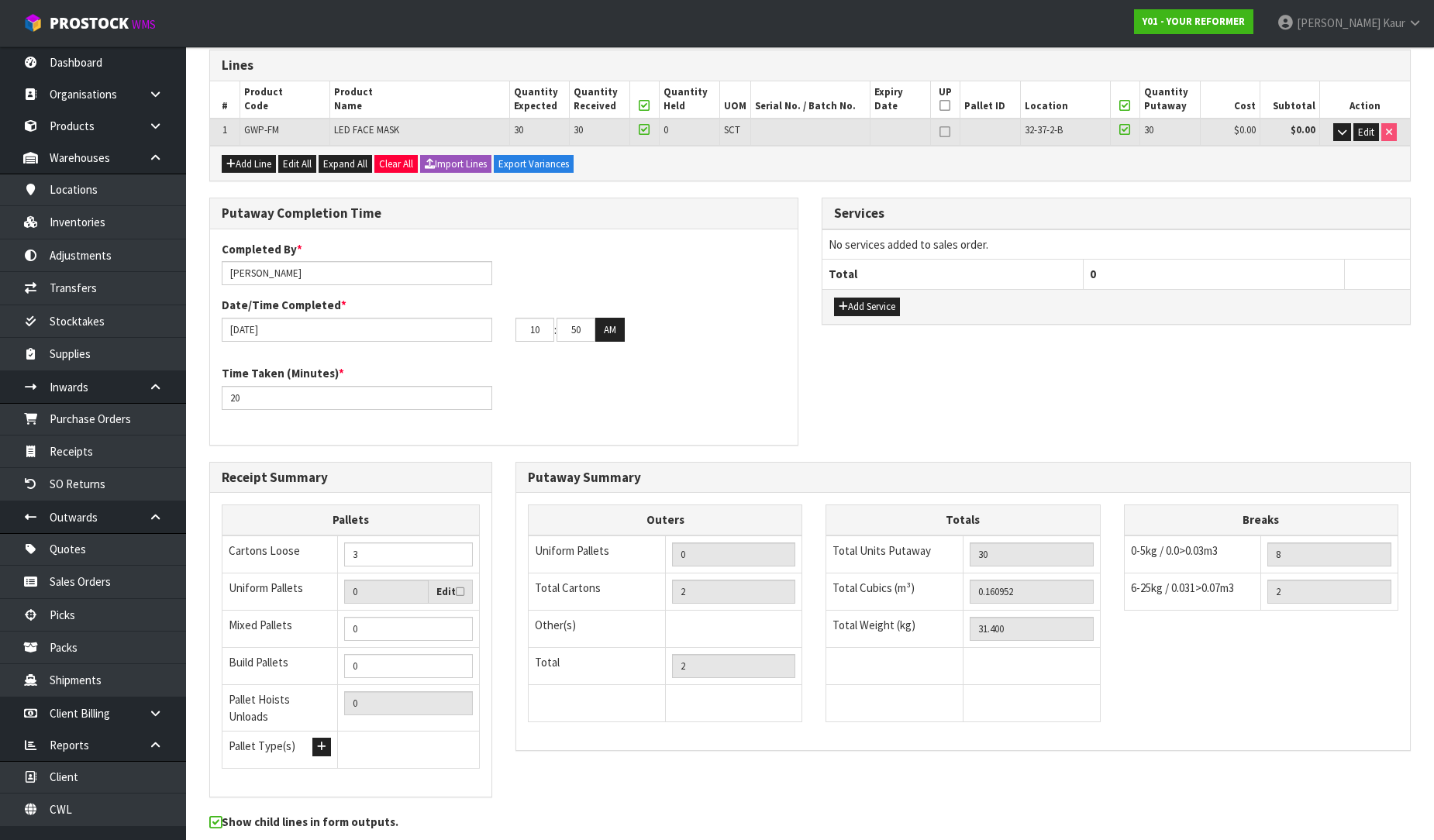
scroll to position [0, 0]
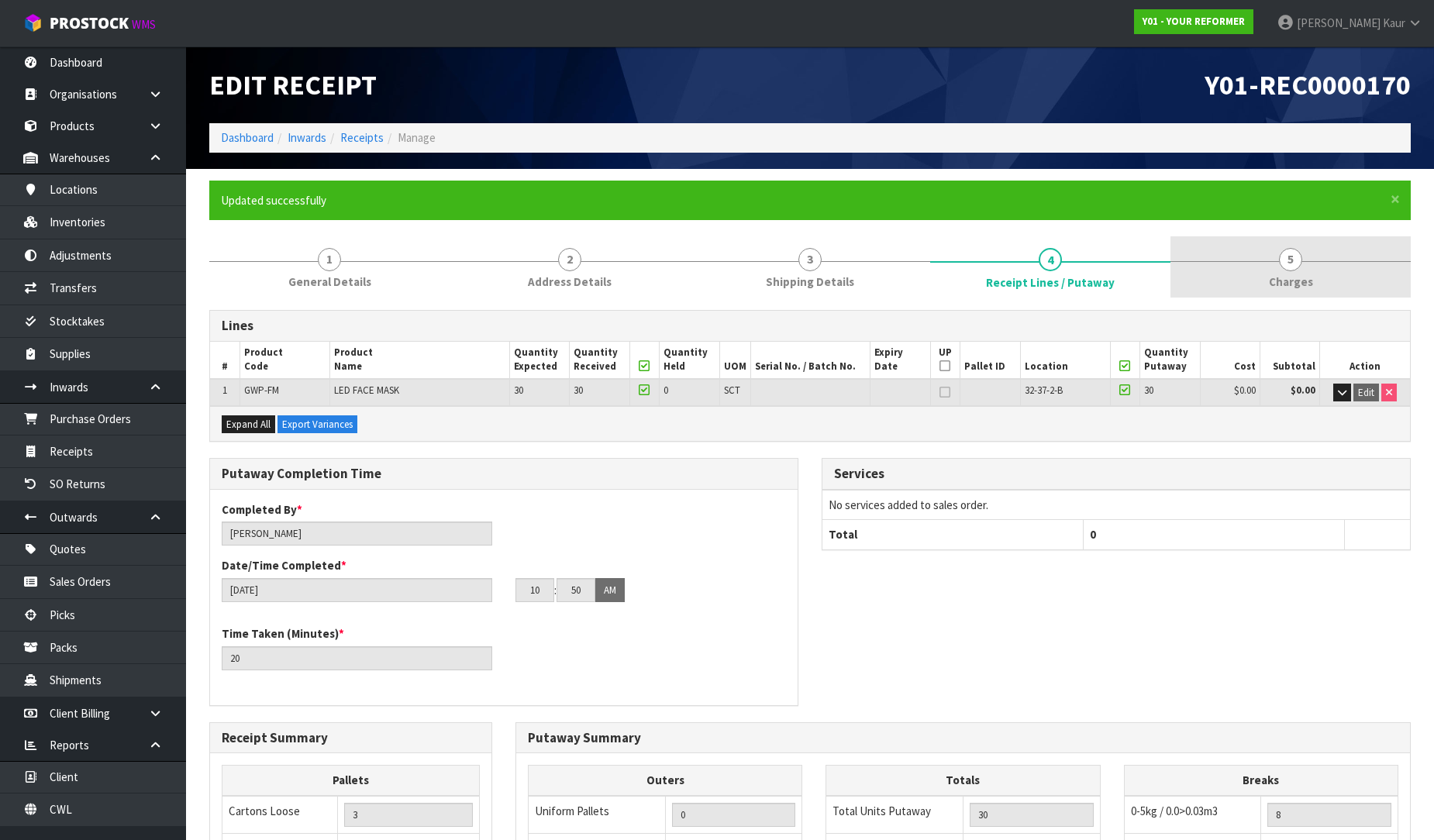
click at [1281, 287] on span "Charges" at bounding box center [1291, 282] width 44 height 17
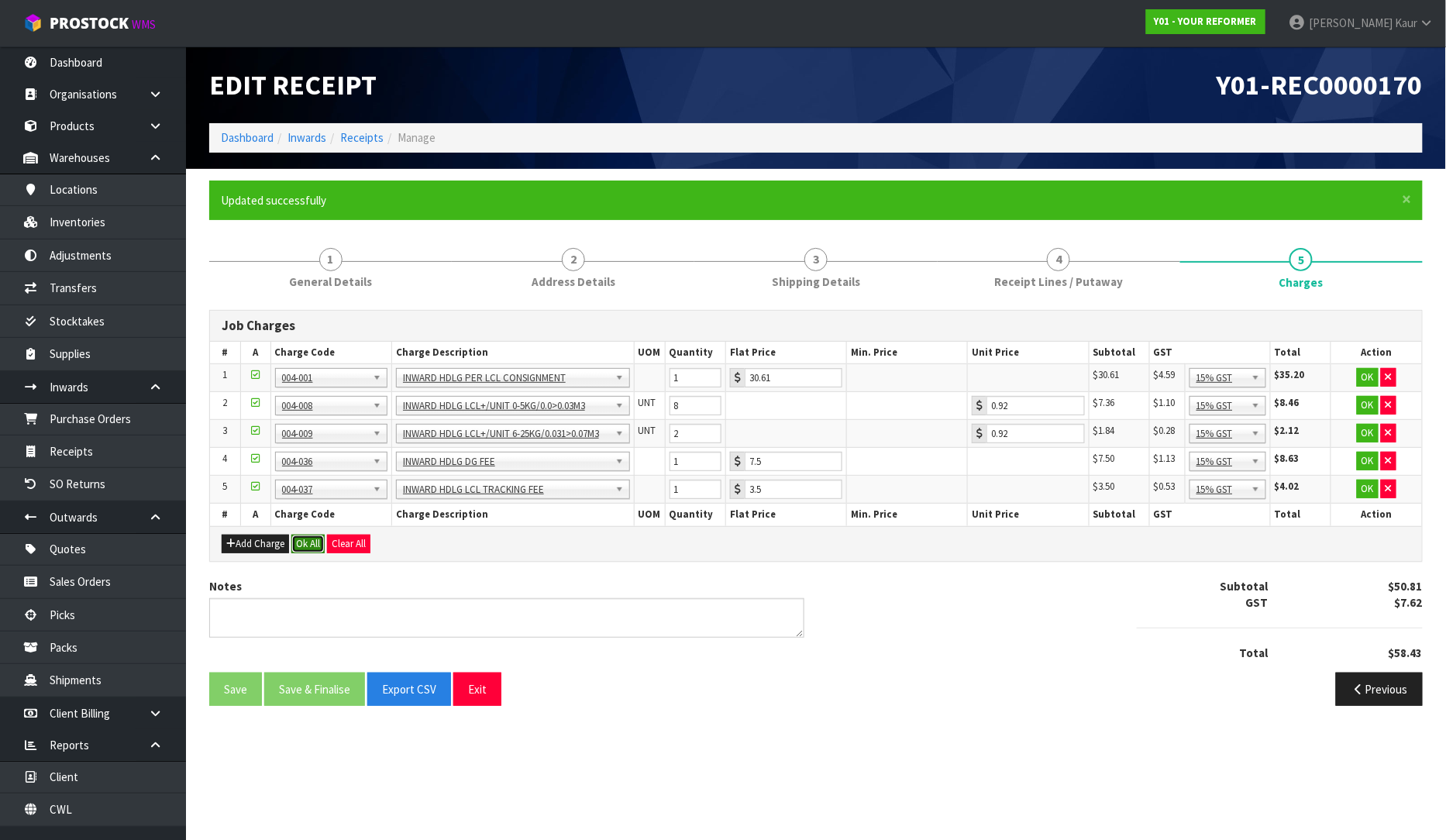
click at [321, 544] on button "Ok All" at bounding box center [308, 544] width 33 height 19
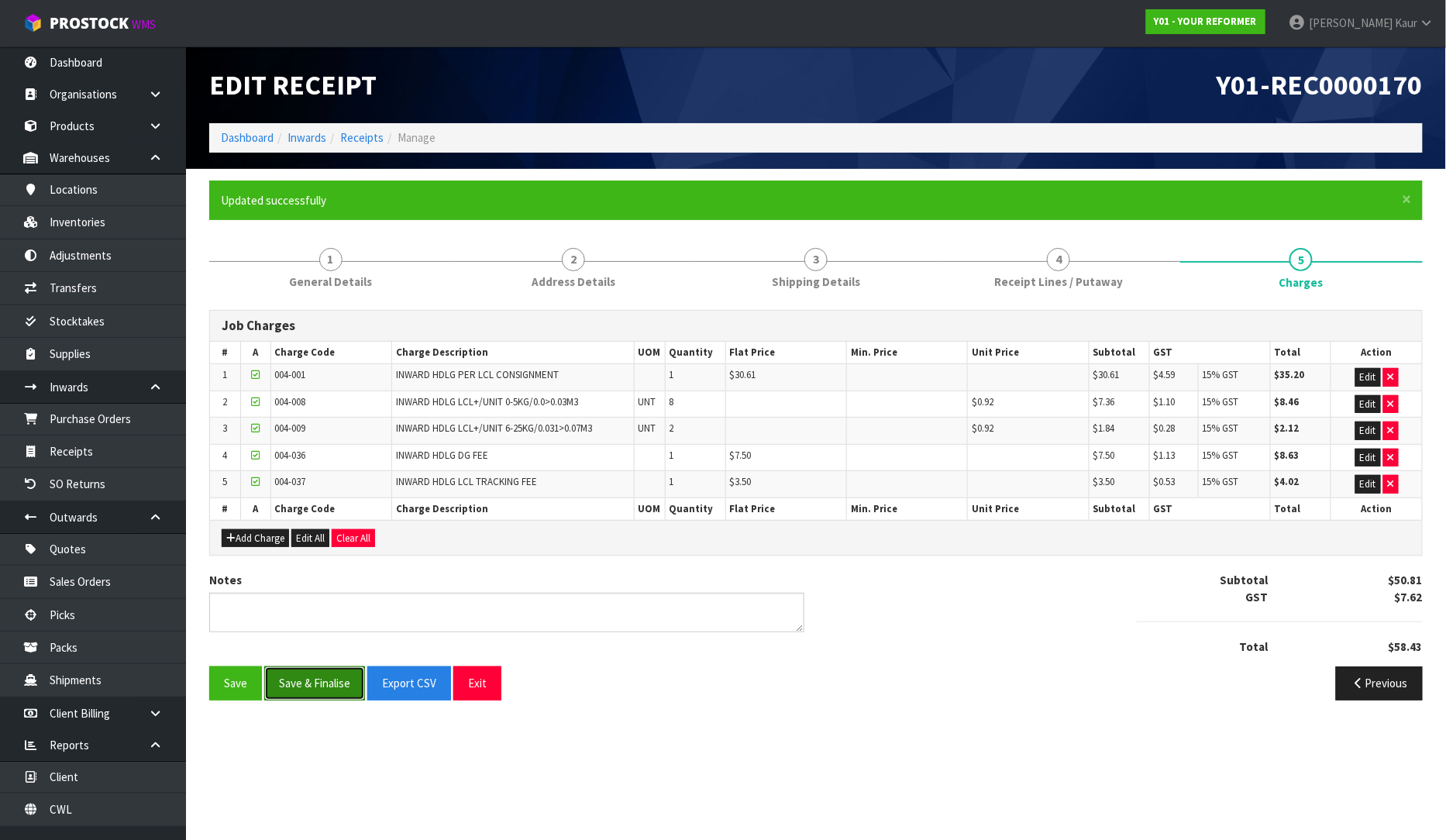
click at [305, 692] on button "Save & Finalise" at bounding box center [315, 683] width 101 height 33
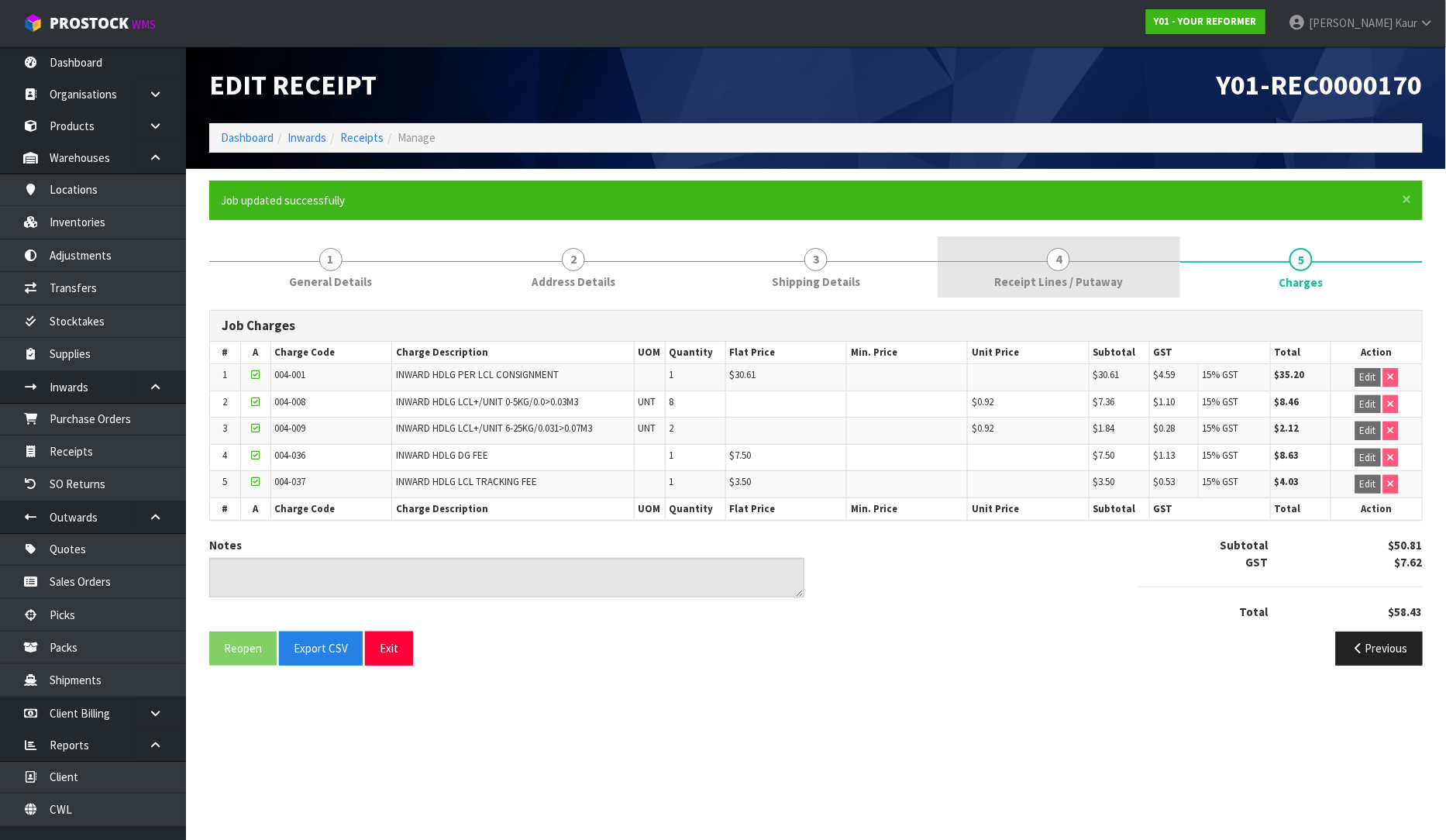
click at [993, 275] on link "4 Receipt Lines / Putaway" at bounding box center [1059, 267] width 242 height 61
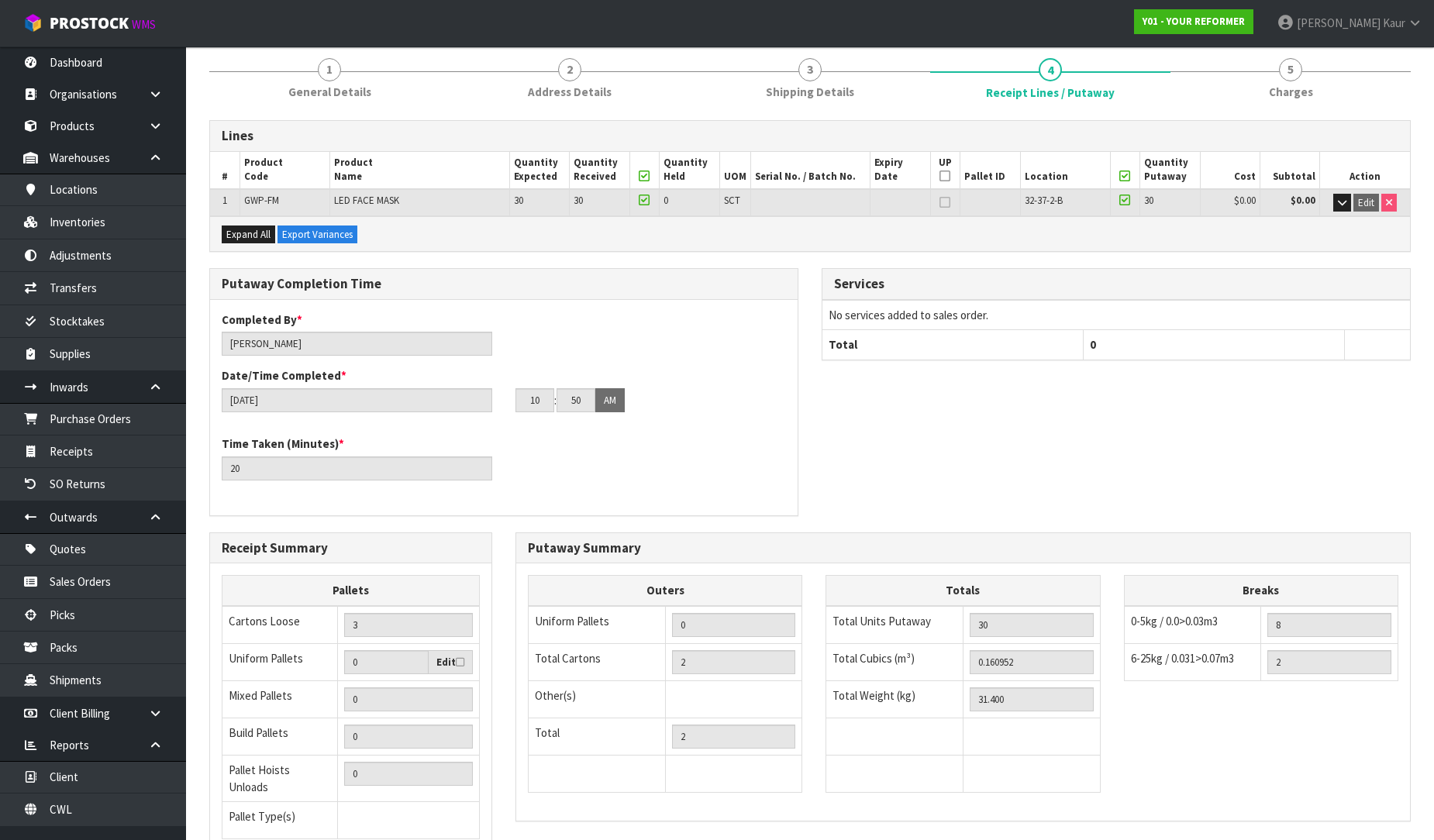
scroll to position [316, 0]
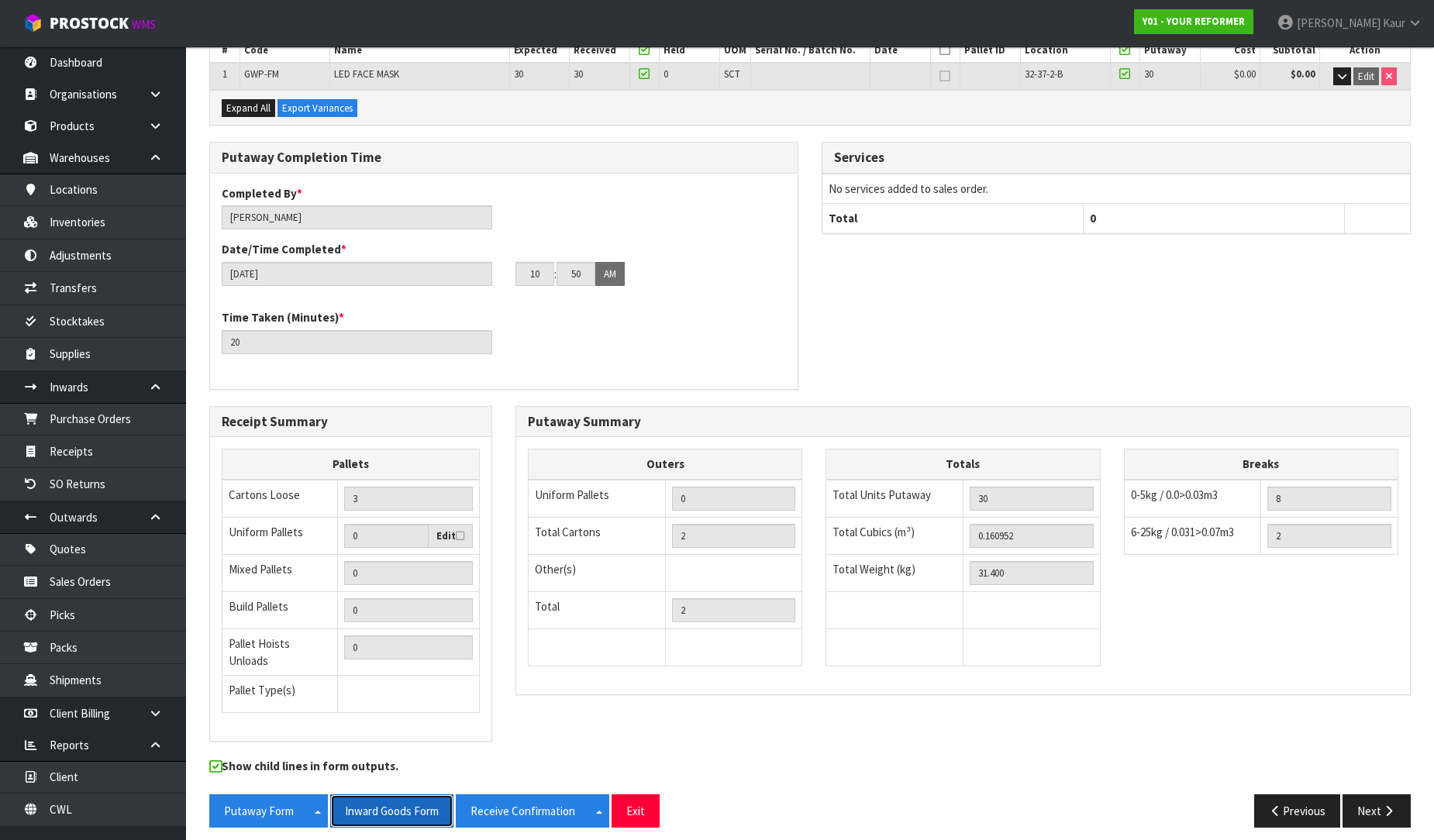
click at [374, 806] on button "Inward Goods Form" at bounding box center [392, 811] width 123 height 33
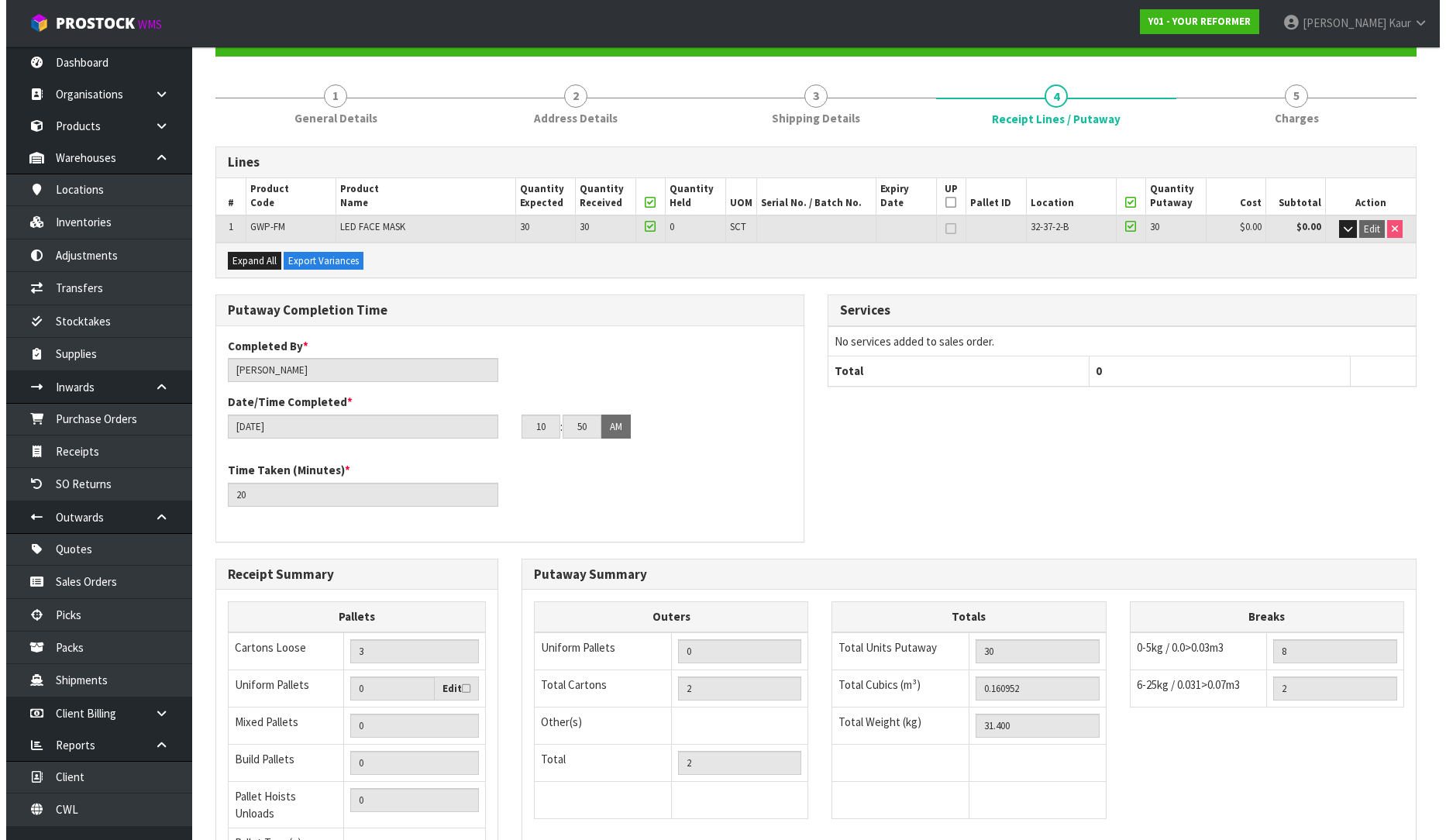
scroll to position [0, 0]
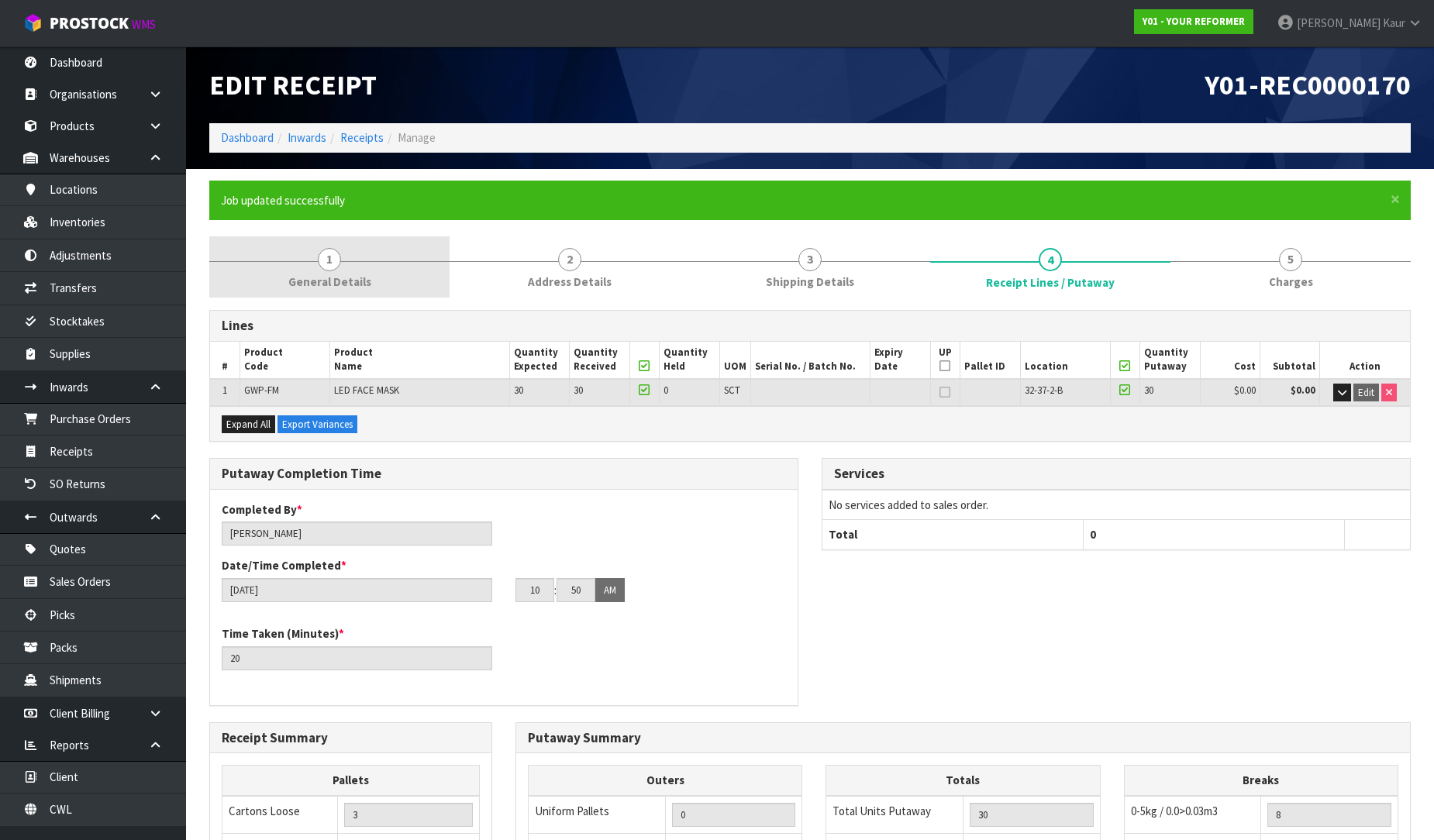
click at [306, 249] on link "1 General Details" at bounding box center [329, 267] width 240 height 61
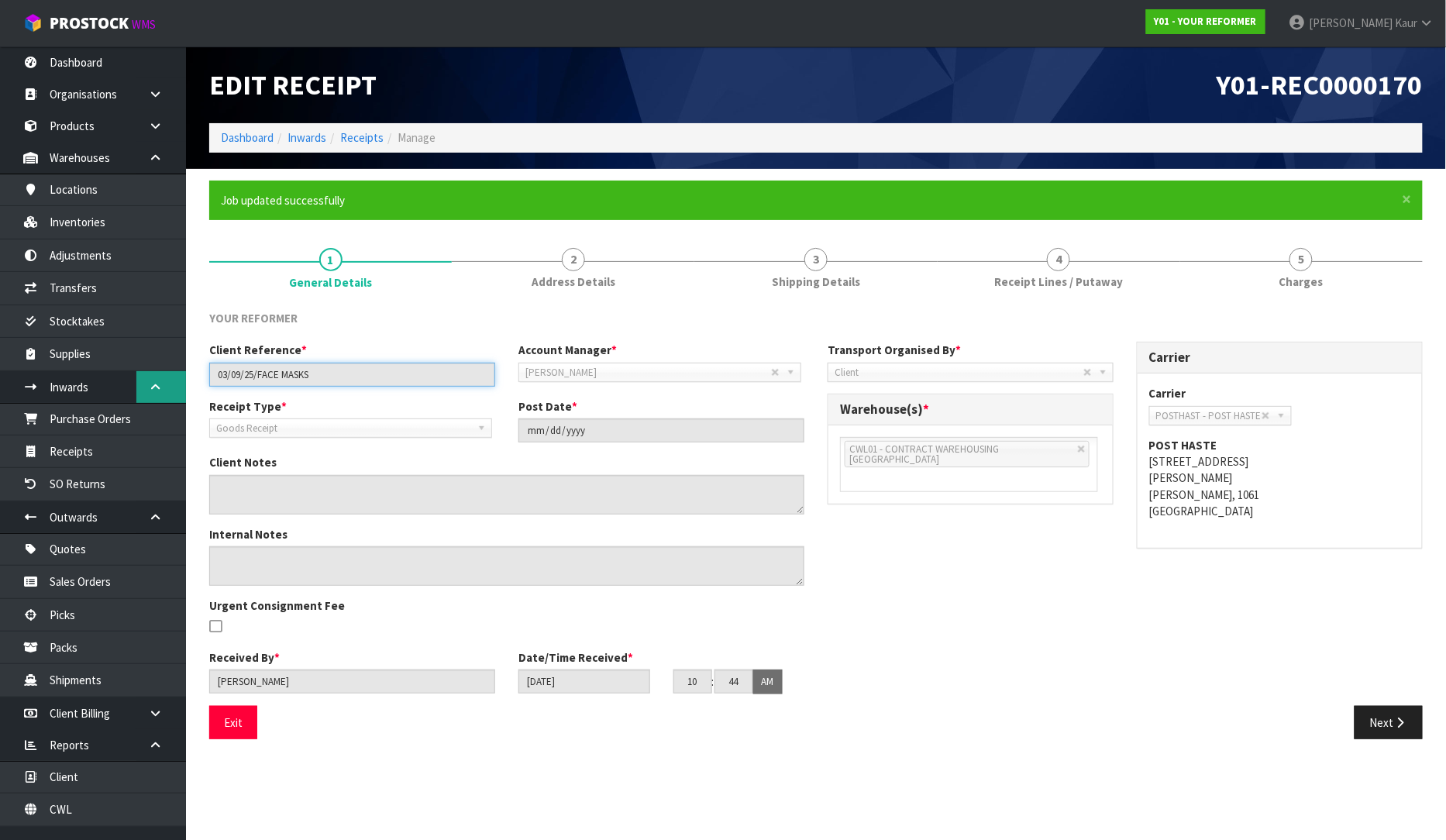
drag, startPoint x: 323, startPoint y: 381, endPoint x: 156, endPoint y: 377, distance: 167.0
click at [156, 377] on body "Toggle navigation ProStock WMS Y01 - YOUR REFORMER [PERSON_NAME] Logout Dashboa…" at bounding box center [723, 420] width 1446 height 840
